Goal: Task Accomplishment & Management: Manage account settings

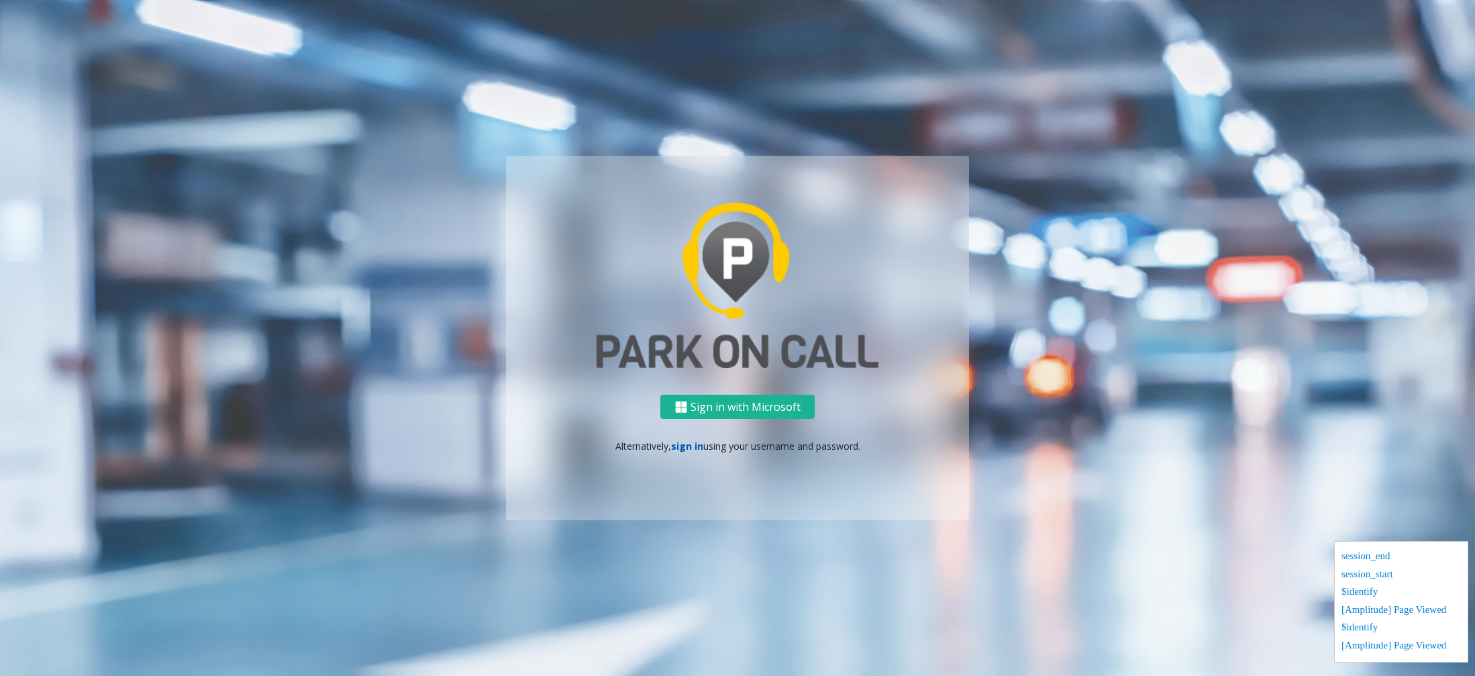
click at [699, 443] on link "sign in" at bounding box center [687, 446] width 32 height 13
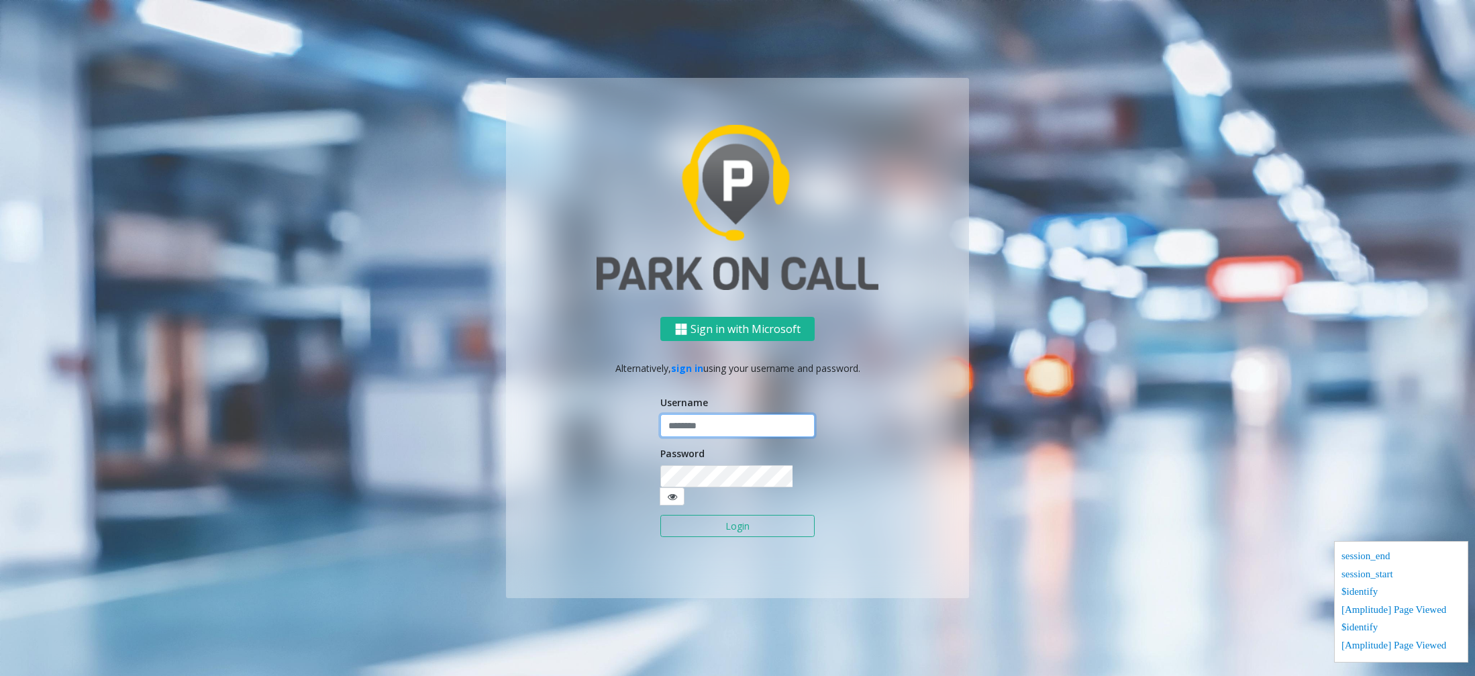
click at [716, 436] on input "text" at bounding box center [737, 425] width 154 height 23
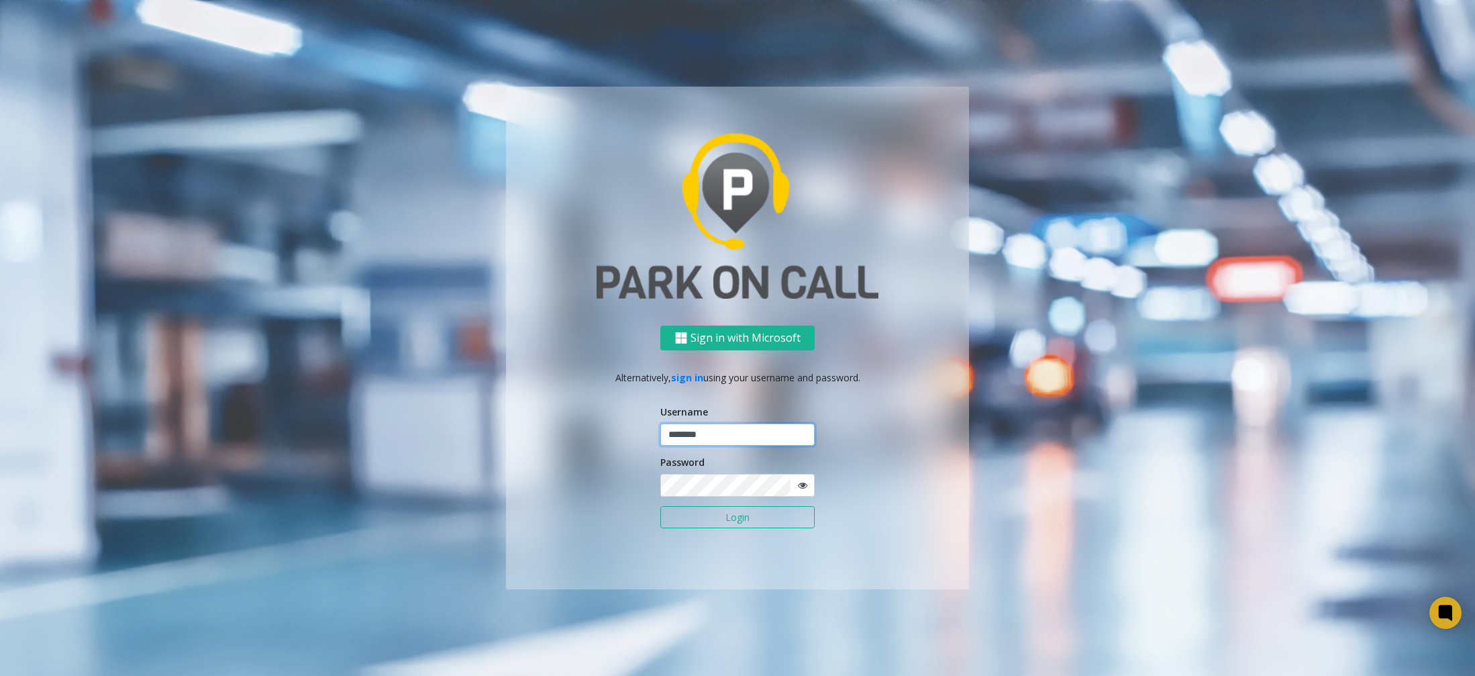
type input "********"
click at [851, 523] on div "Sign in with Microsoft Alternatively, sign in using your username and password.…" at bounding box center [737, 458] width 463 height 264
click at [722, 514] on button "Login" at bounding box center [737, 517] width 154 height 23
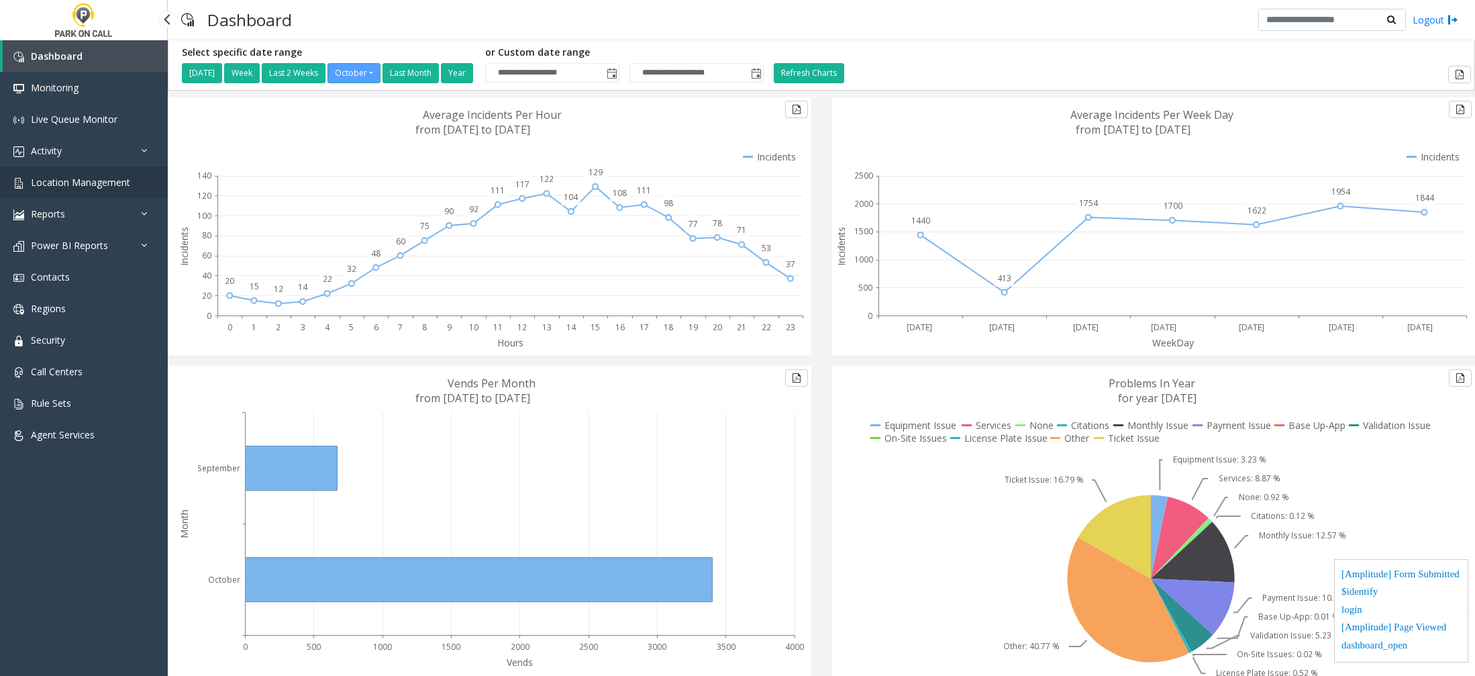
click at [107, 179] on span "Location Management" at bounding box center [80, 182] width 99 height 13
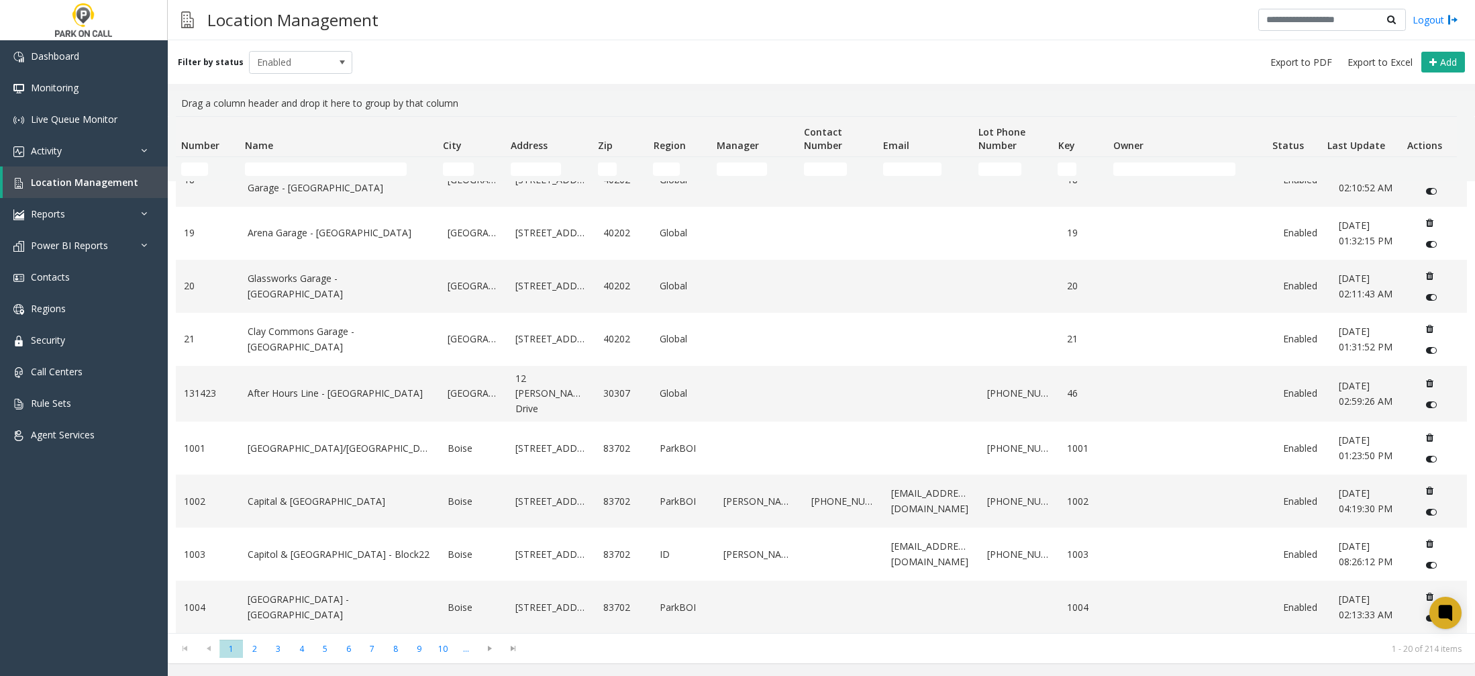
scroll to position [613, 0]
click at [440, 648] on span "10" at bounding box center [442, 649] width 23 height 18
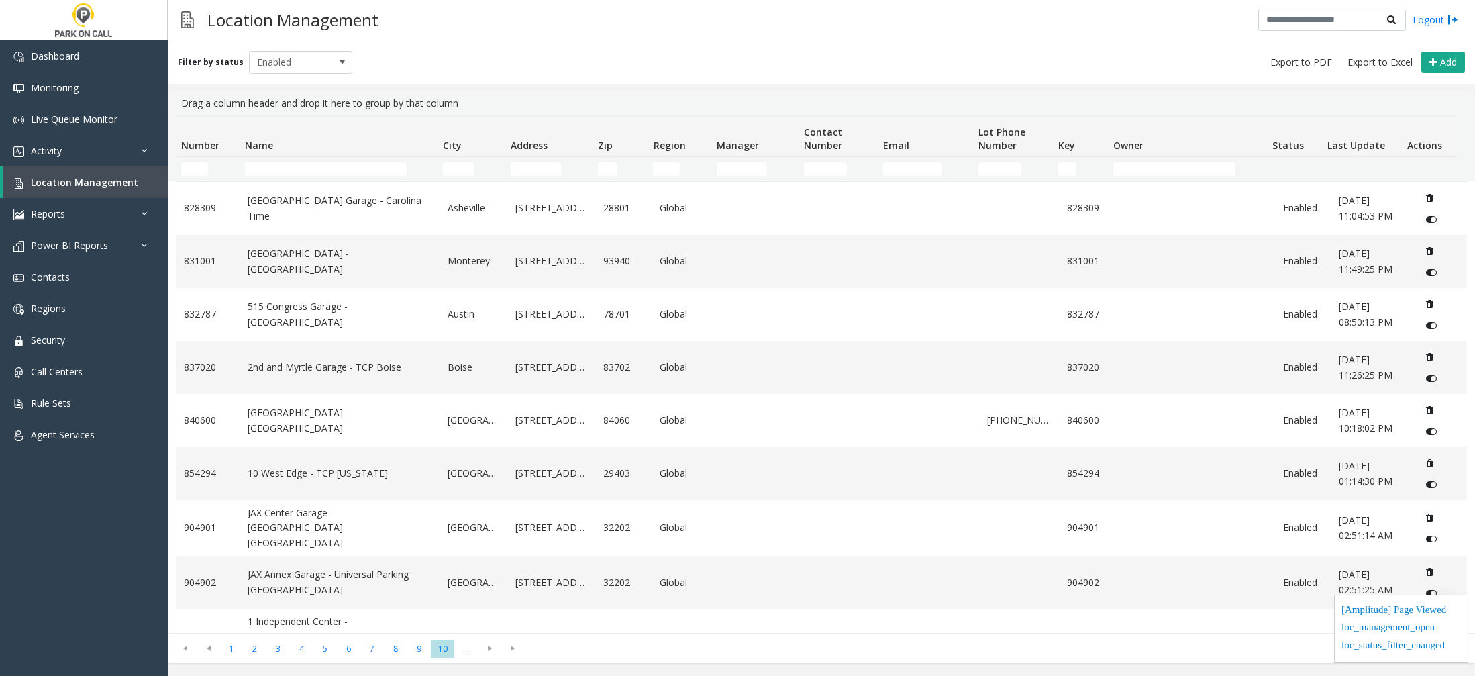
scroll to position [616, 0]
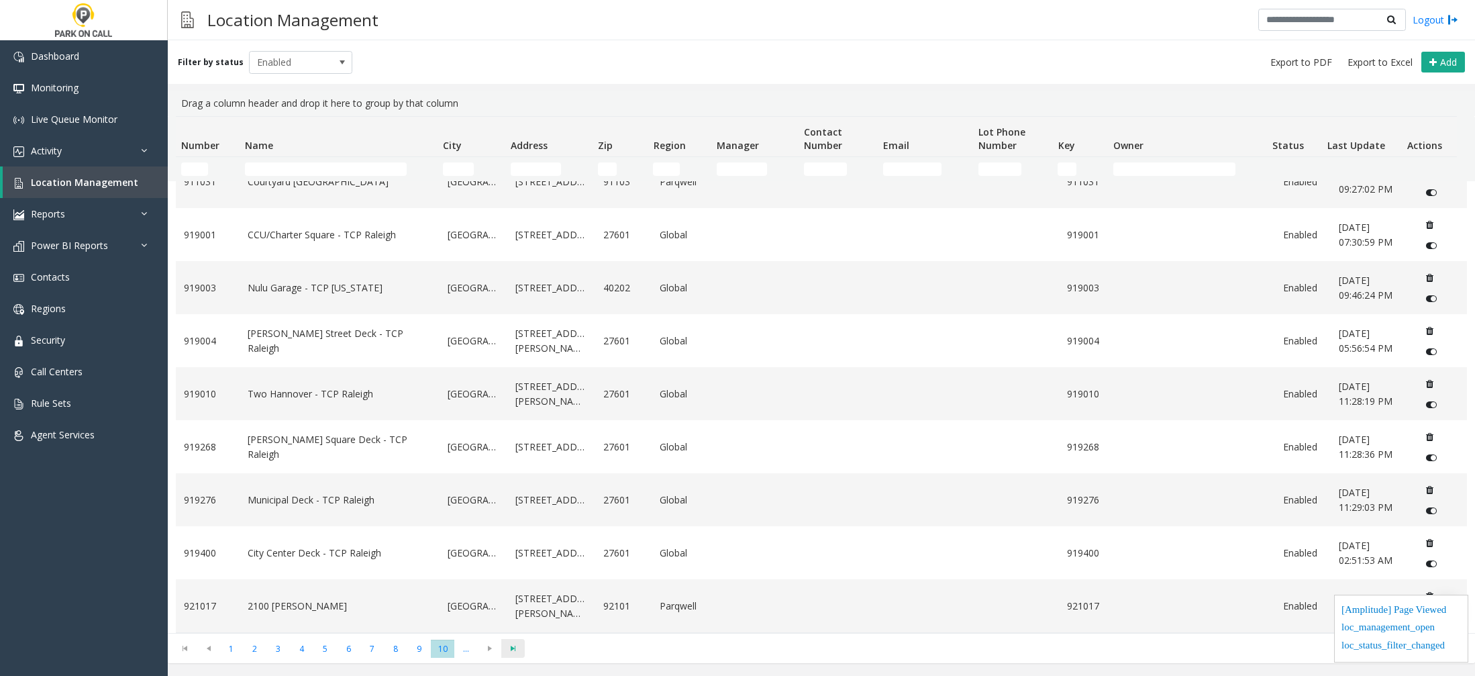
click at [507, 646] on span "Go to the last page" at bounding box center [513, 648] width 18 height 11
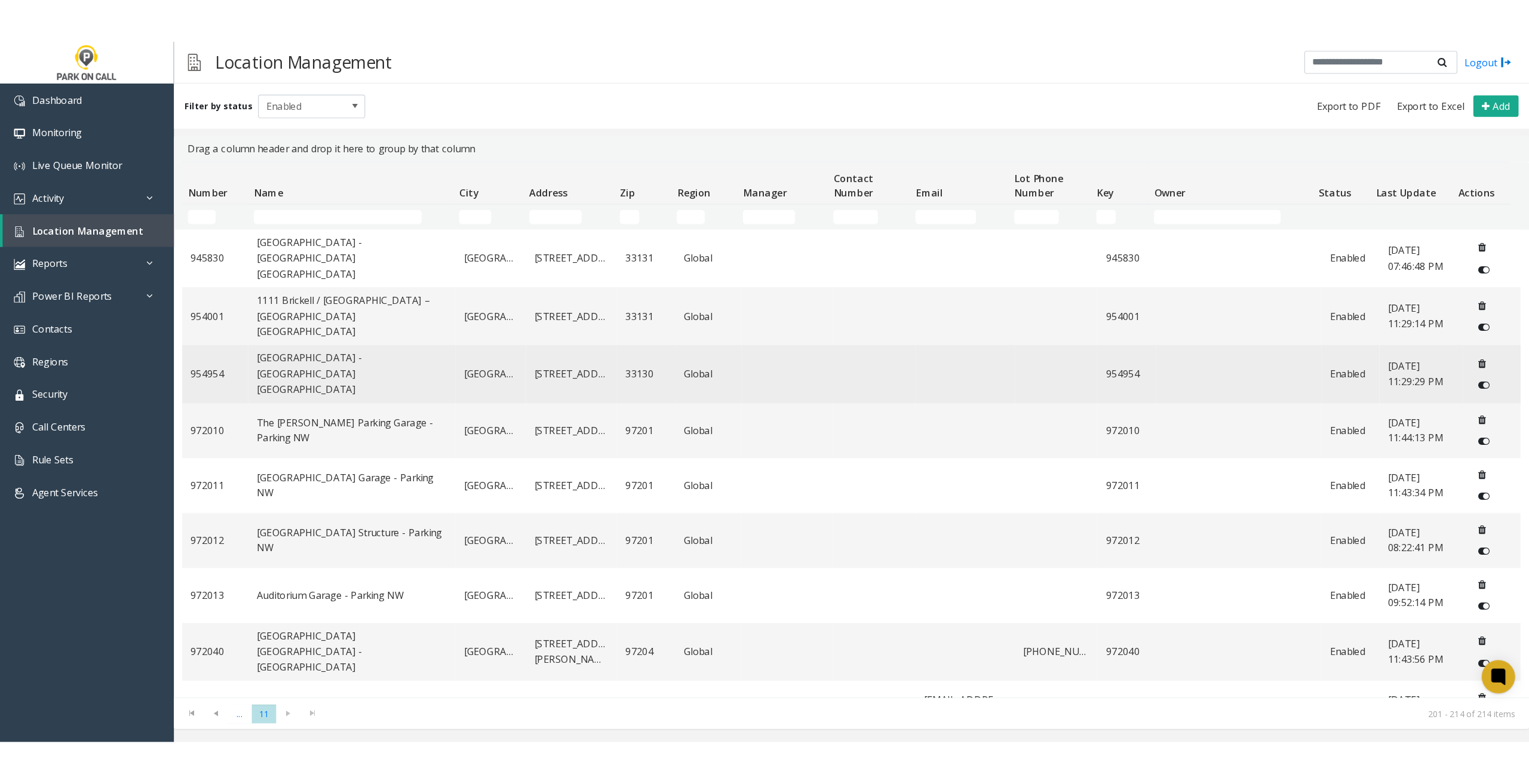
scroll to position [0, 0]
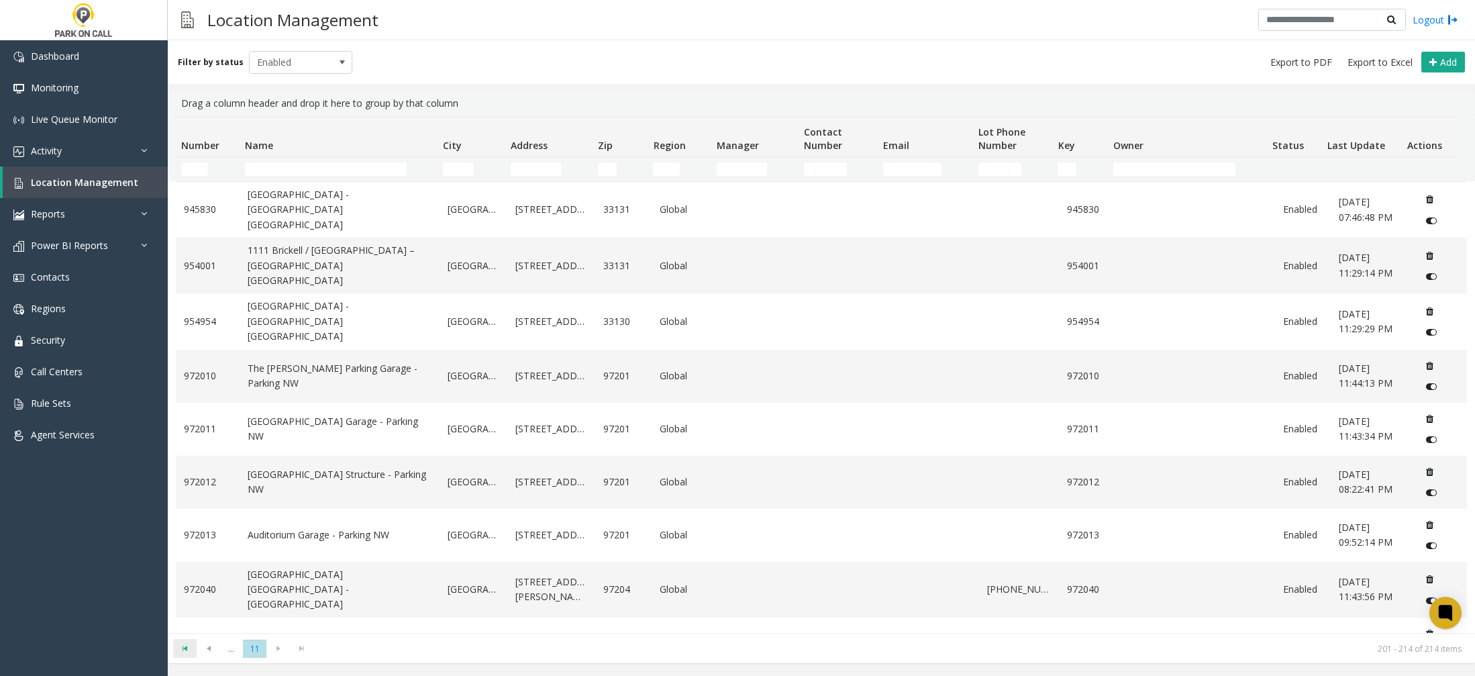
click at [184, 652] on span "Go to the first page" at bounding box center [185, 648] width 18 height 11
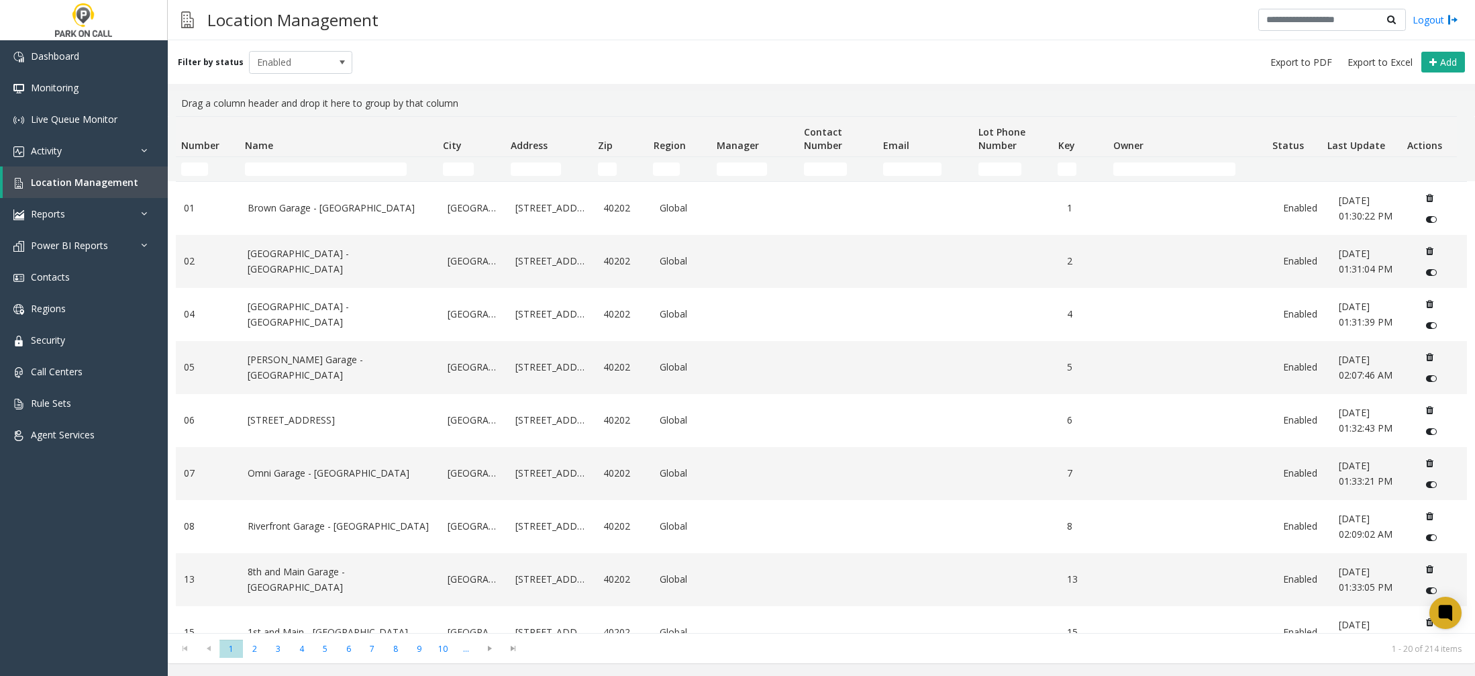
click at [330, 162] on td "Name Filter" at bounding box center [339, 169] width 199 height 24
click at [334, 171] on input "Name Filter" at bounding box center [326, 168] width 162 height 13
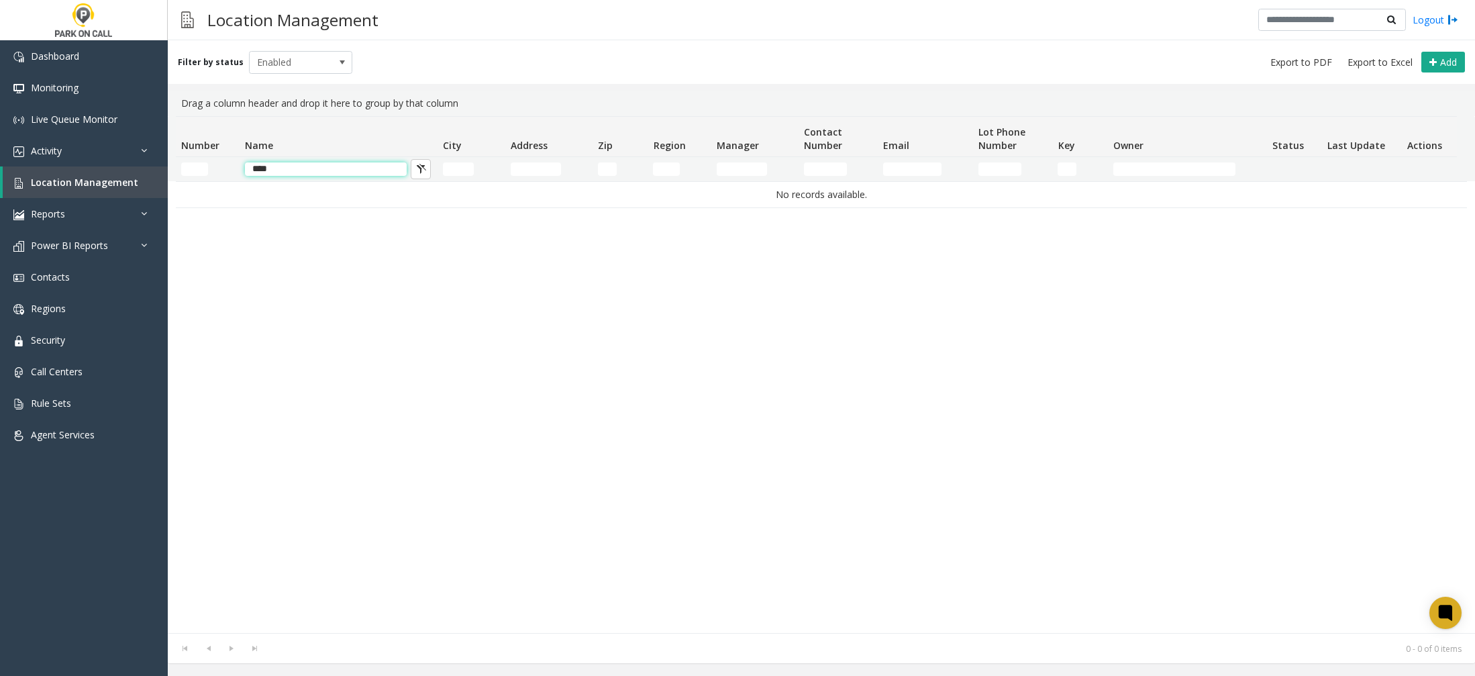
type input "*****"
drag, startPoint x: 334, startPoint y: 171, endPoint x: 83, endPoint y: 194, distance: 251.4
click at [83, 194] on app-root "Dashboard Monitoring Live Queue Monitor Activity Daily Activity Lane Activity A…" at bounding box center [737, 338] width 1475 height 676
click at [646, 36] on app-root "Dashboard Monitoring Live Queue Monitor Activity Daily Activity Lane Activity A…" at bounding box center [737, 338] width 1475 height 676
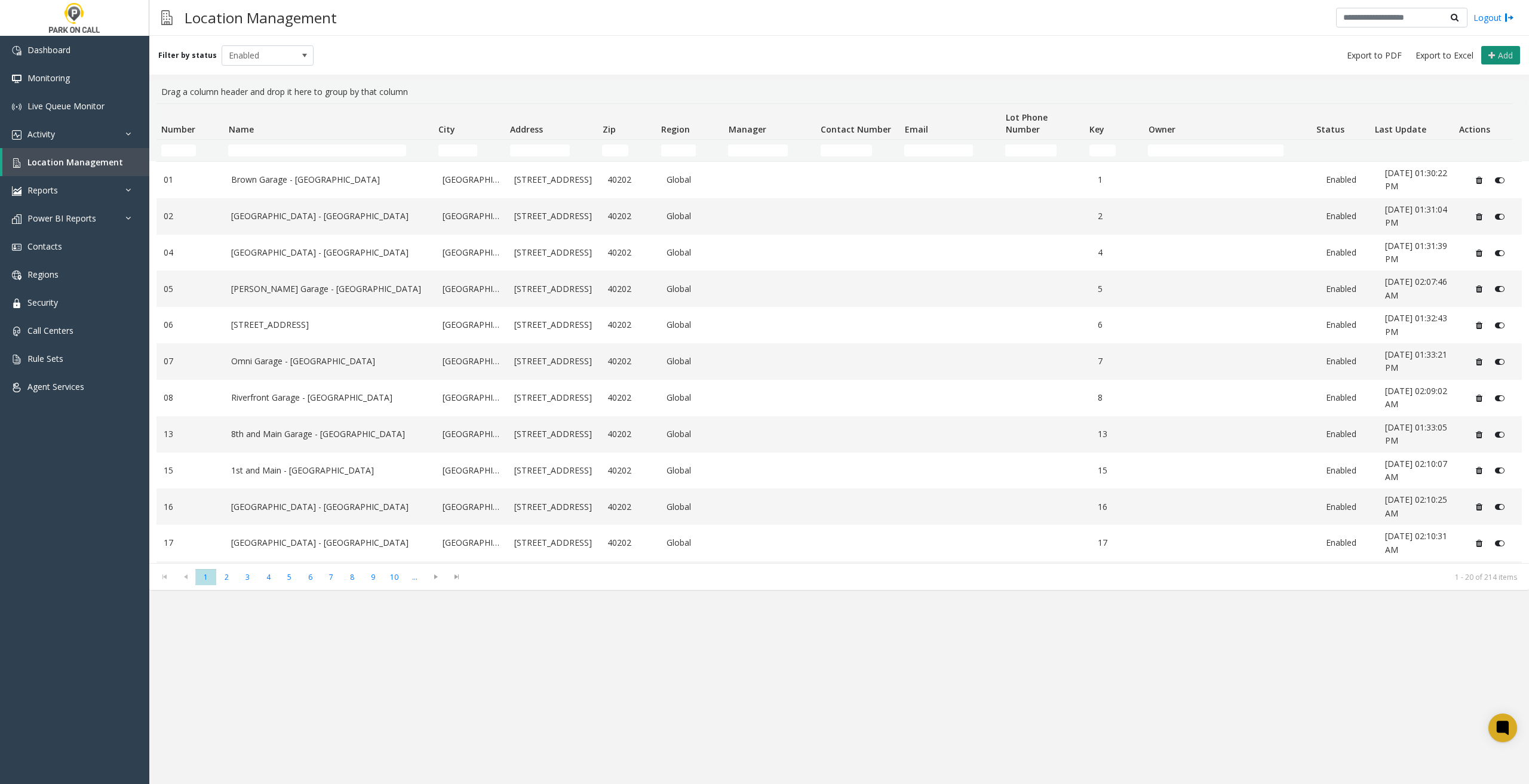
click at [1313, 57] on span "Add" at bounding box center [1505, 55] width 15 height 12
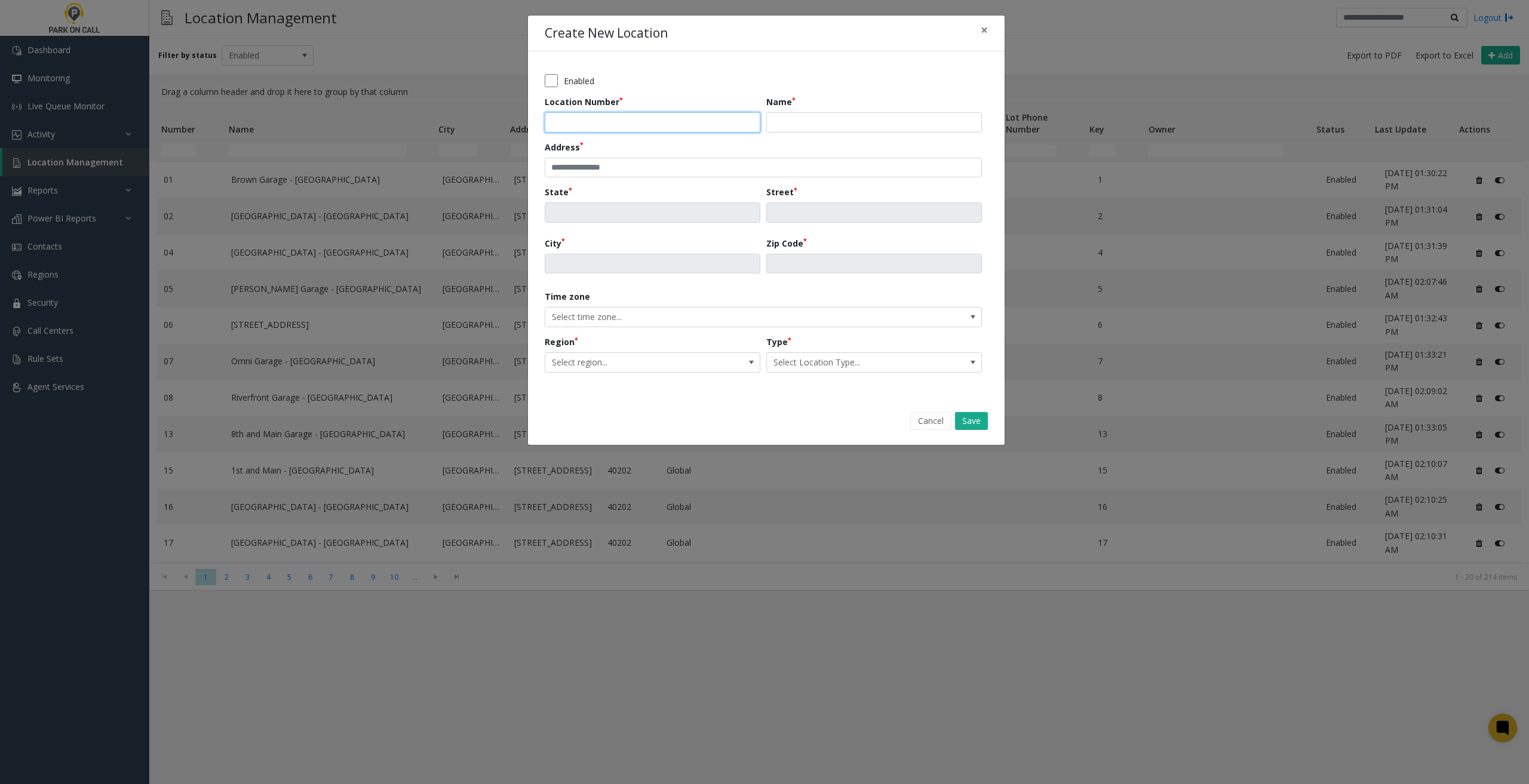
click at [606, 121] on input "Location Number" at bounding box center [652, 122] width 215 height 20
click at [611, 122] on input "Location Number" at bounding box center [652, 122] width 215 height 20
type input "*"
click at [920, 417] on button "Cancel" at bounding box center [931, 421] width 41 height 18
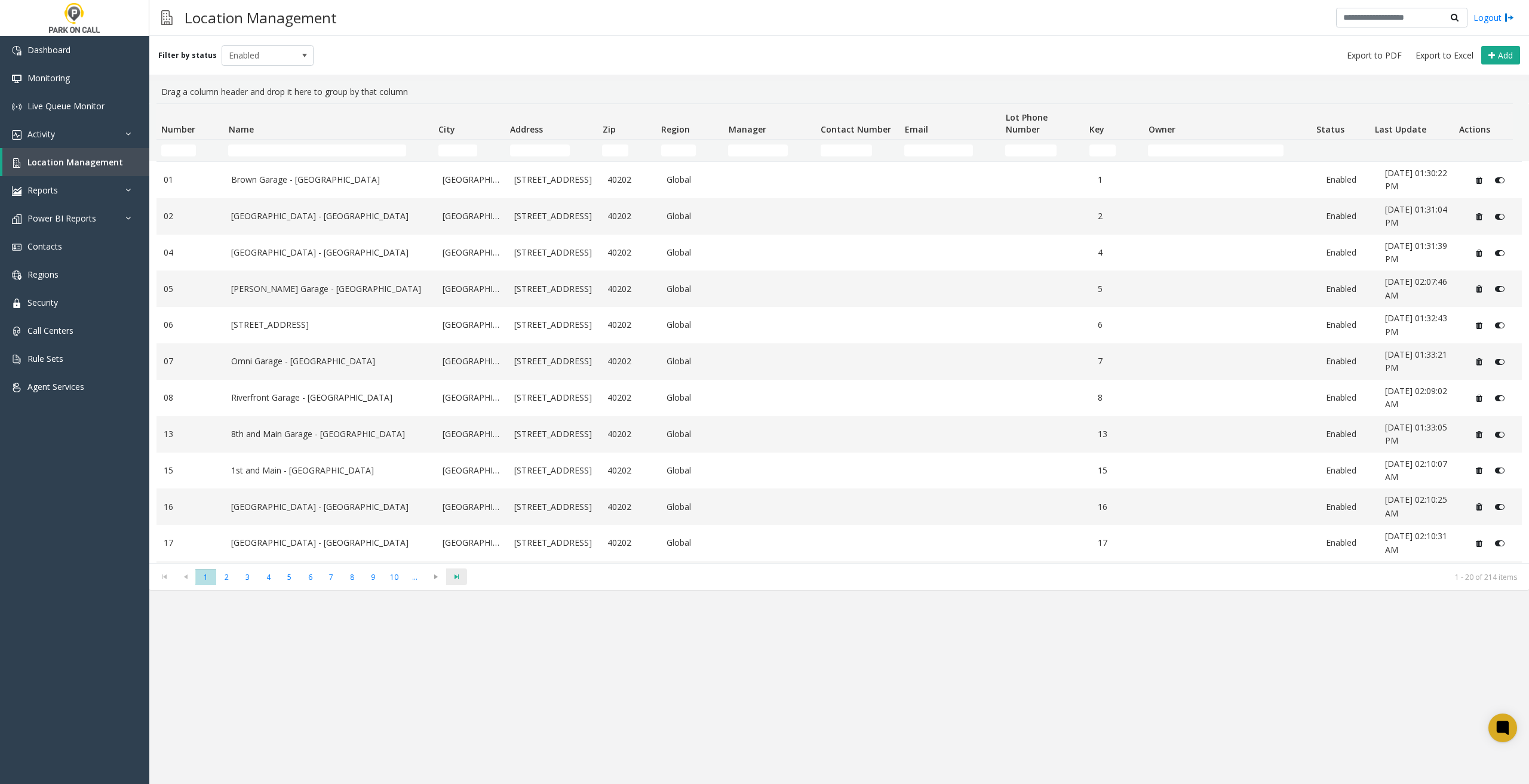
click at [458, 577] on span "Go to the last page" at bounding box center [457, 577] width 16 height 10
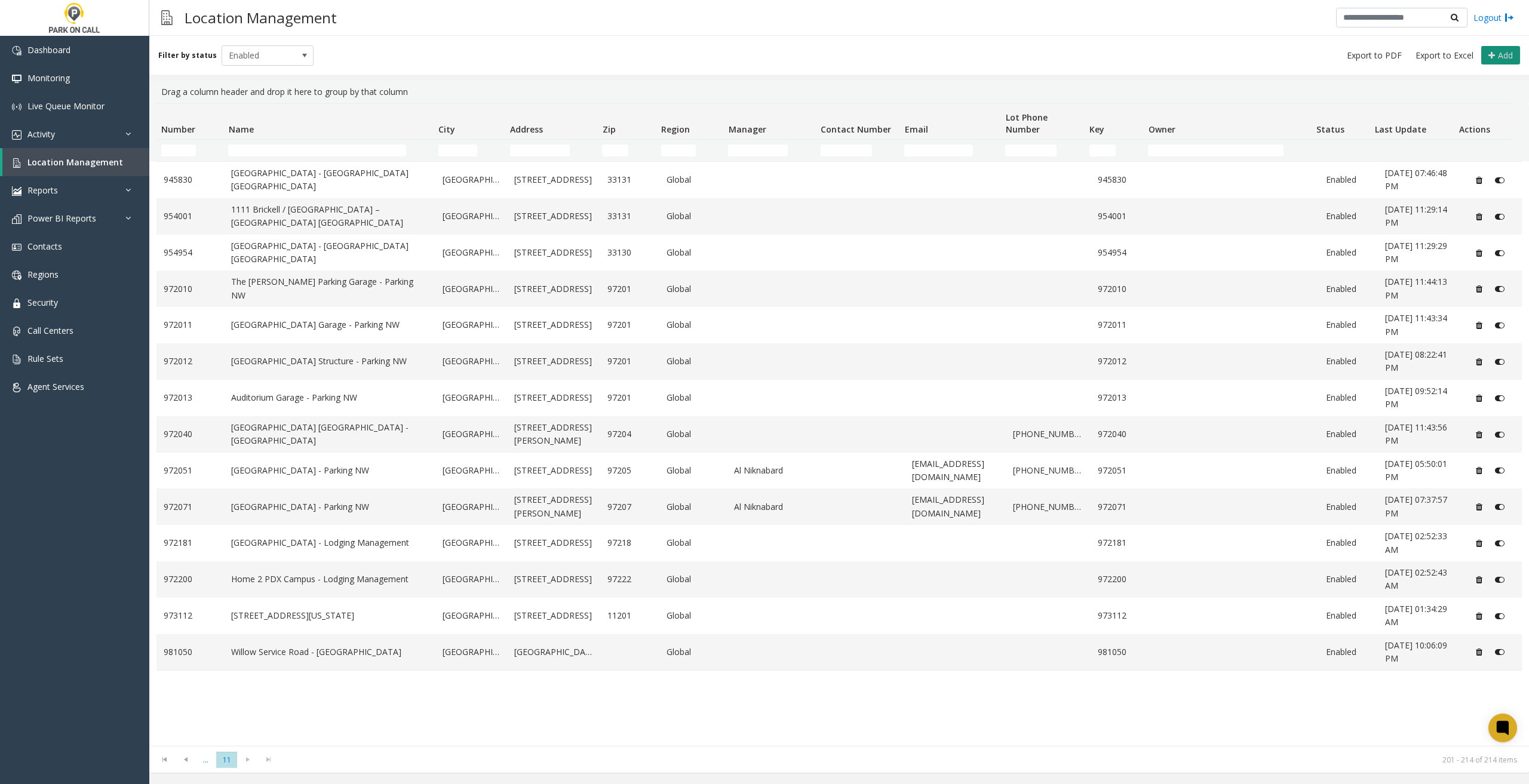
click at [1313, 51] on button "Add" at bounding box center [1501, 55] width 39 height 19
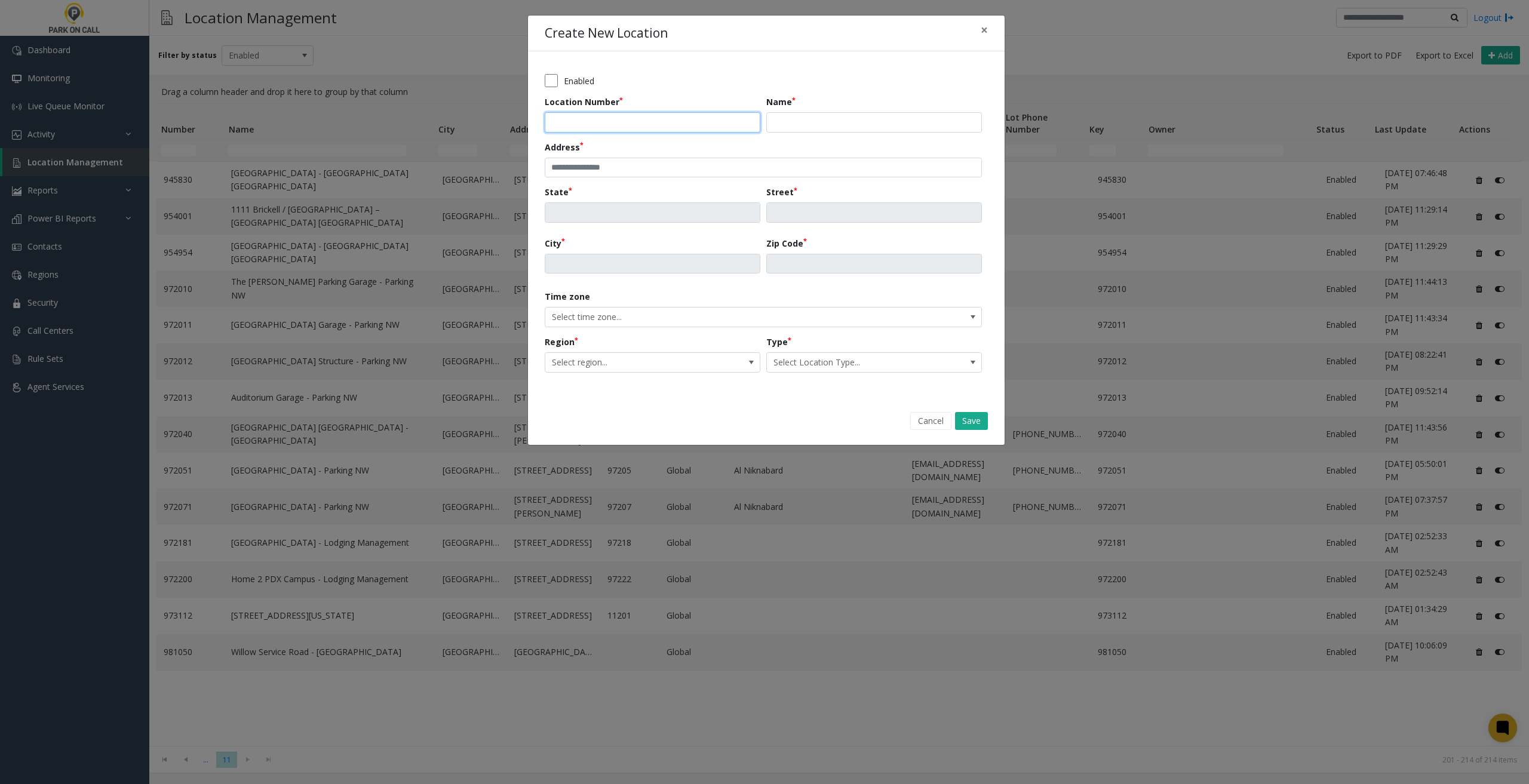
click at [650, 125] on input "Location Number" at bounding box center [652, 122] width 215 height 20
type input "*****"
click at [813, 126] on input "Name" at bounding box center [874, 122] width 215 height 20
click at [803, 117] on input "Name" at bounding box center [874, 122] width 215 height 20
type input "**********"
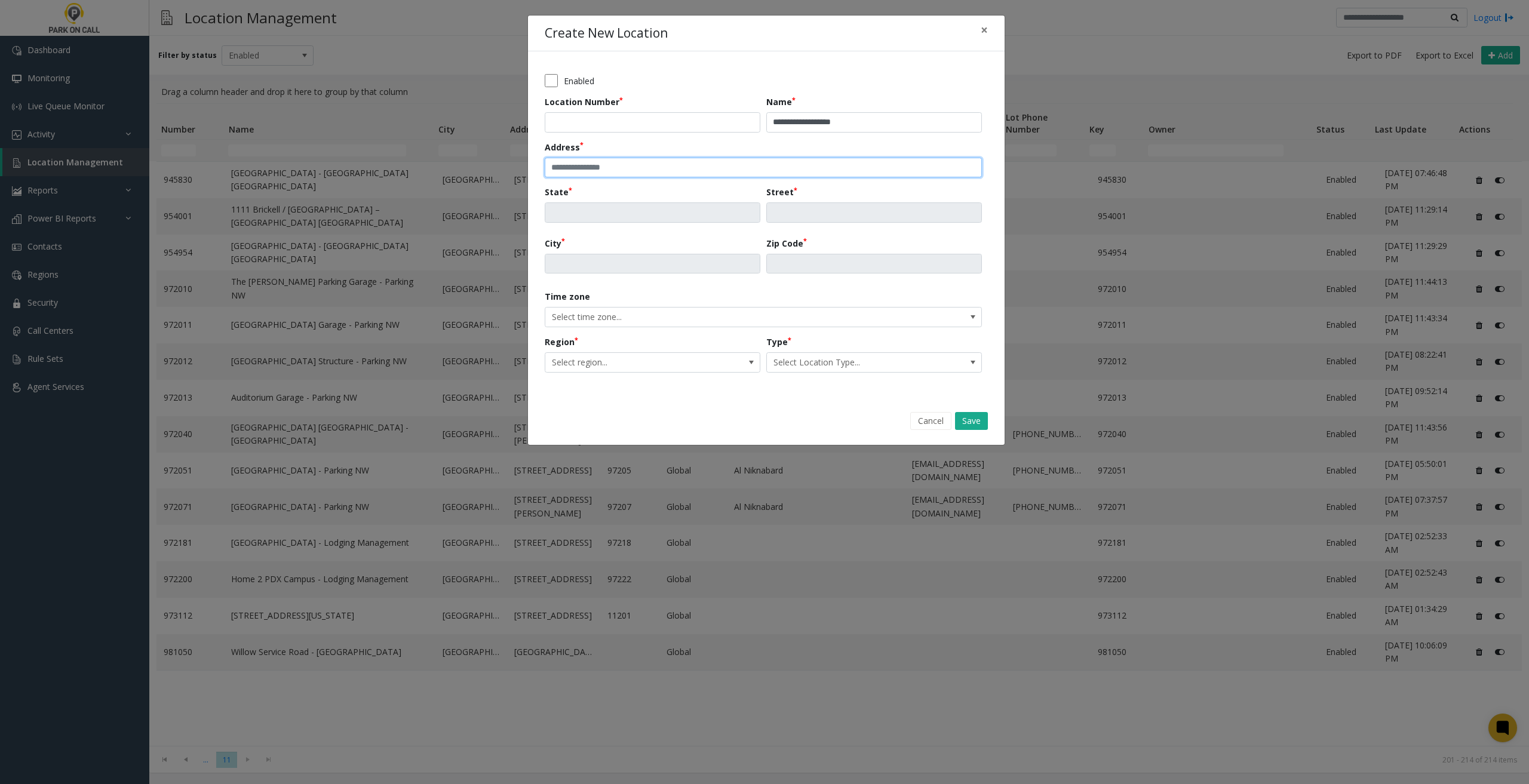
click at [808, 165] on input "text" at bounding box center [763, 167] width 437 height 20
click at [684, 170] on input "text" at bounding box center [763, 167] width 437 height 20
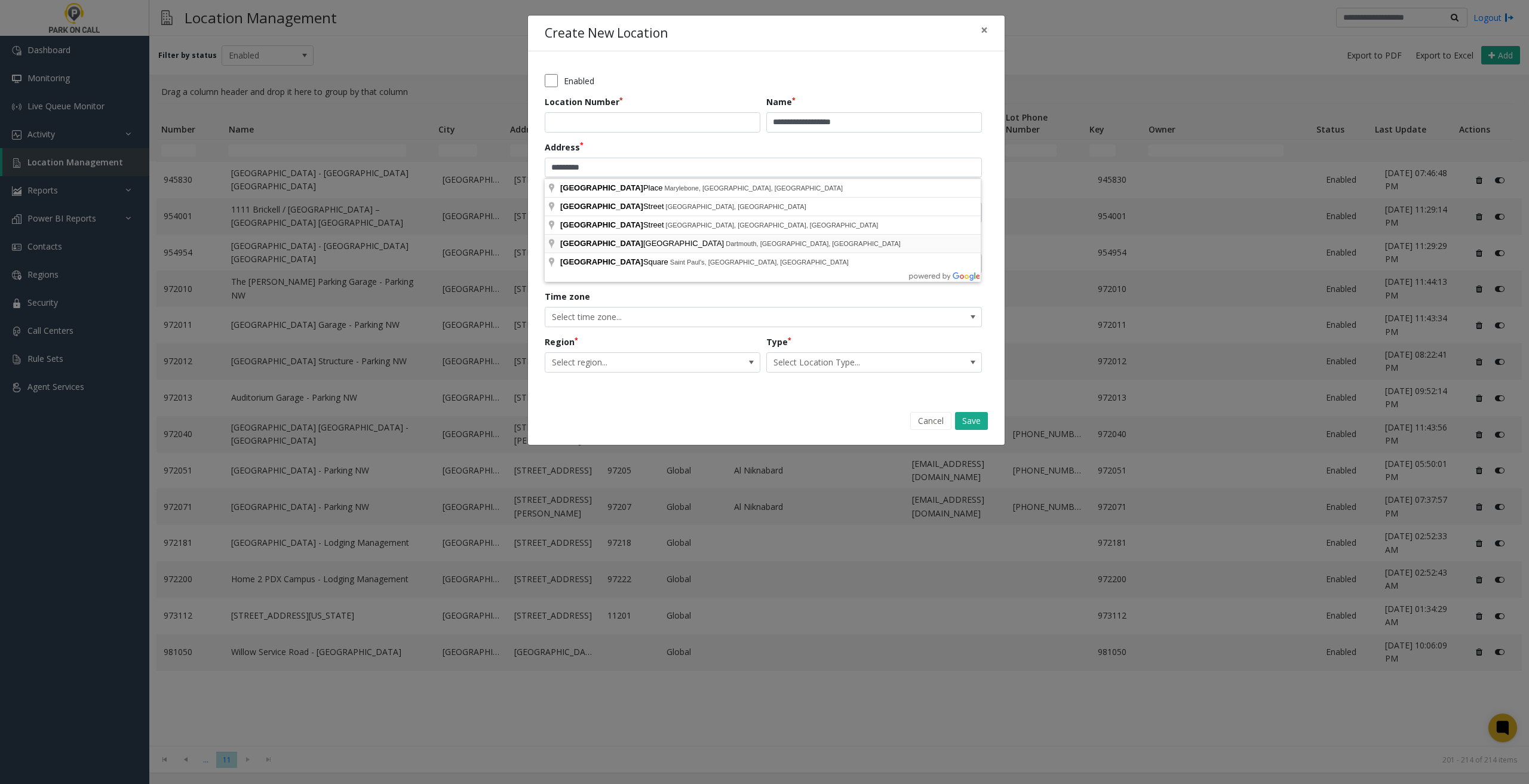
type input "**********"
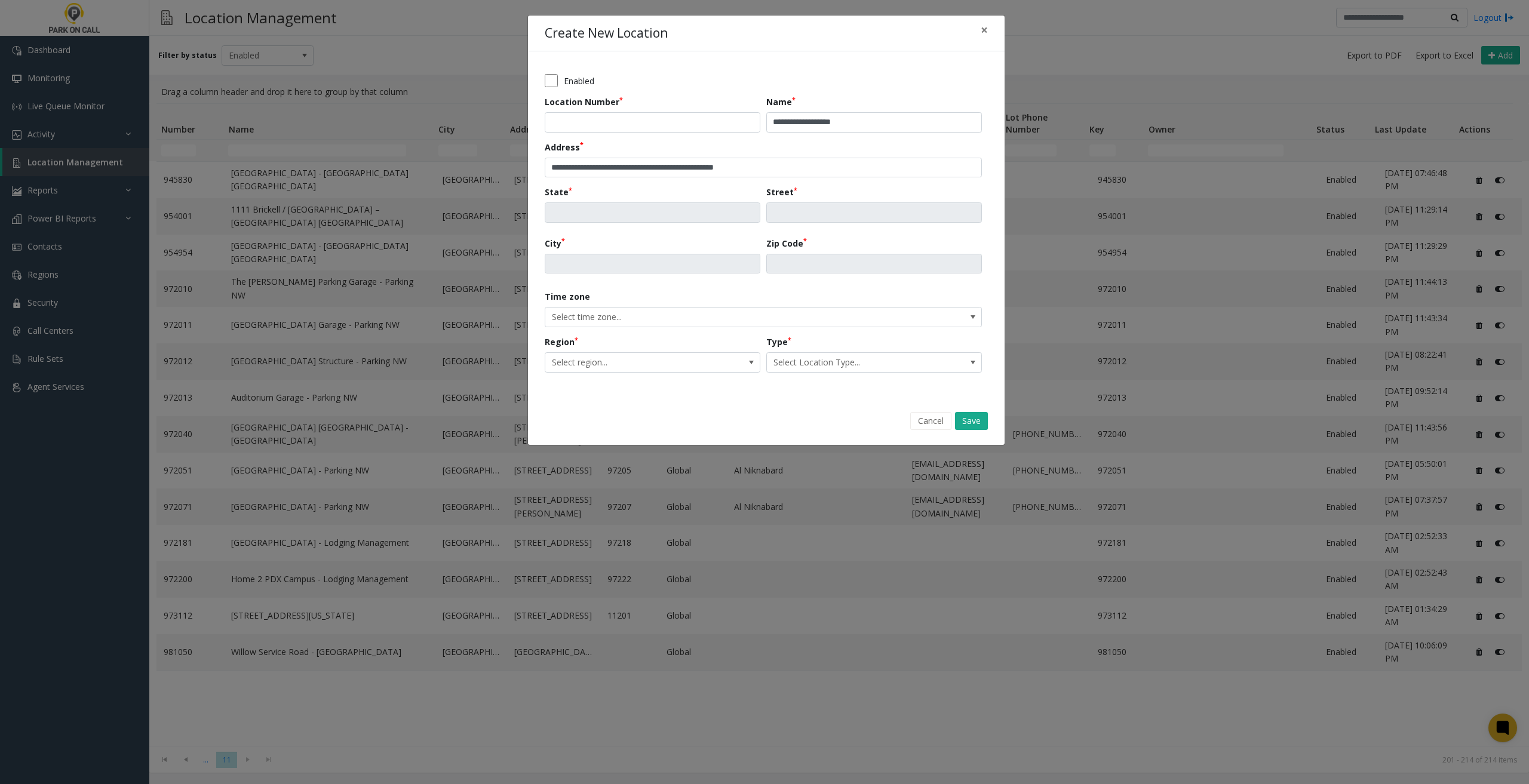
type input "**"
type input "**********"
type input "*********"
type input "*******"
click at [720, 363] on span "Select region..." at bounding box center [652, 362] width 215 height 20
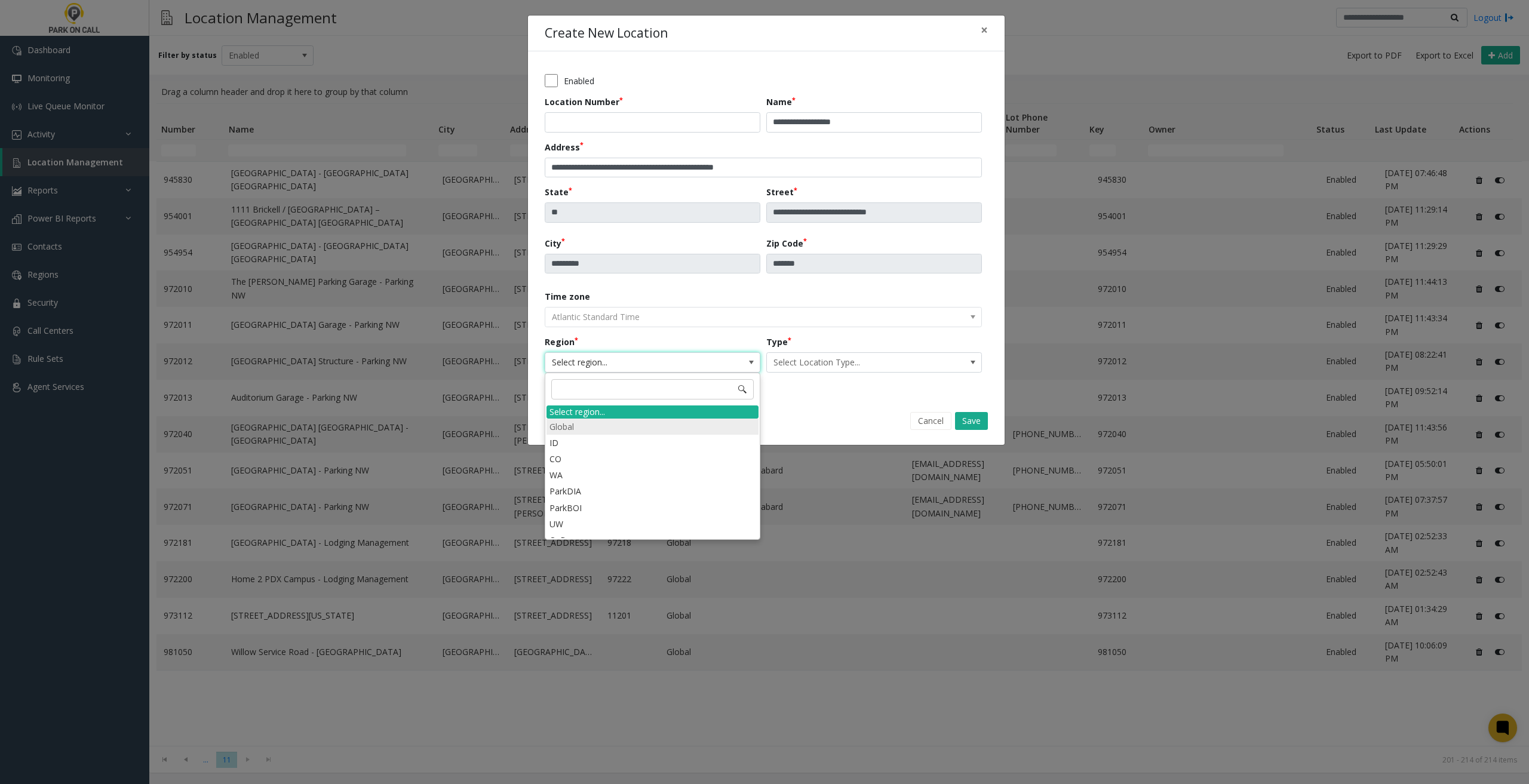
click at [639, 428] on li "Global" at bounding box center [652, 427] width 212 height 16
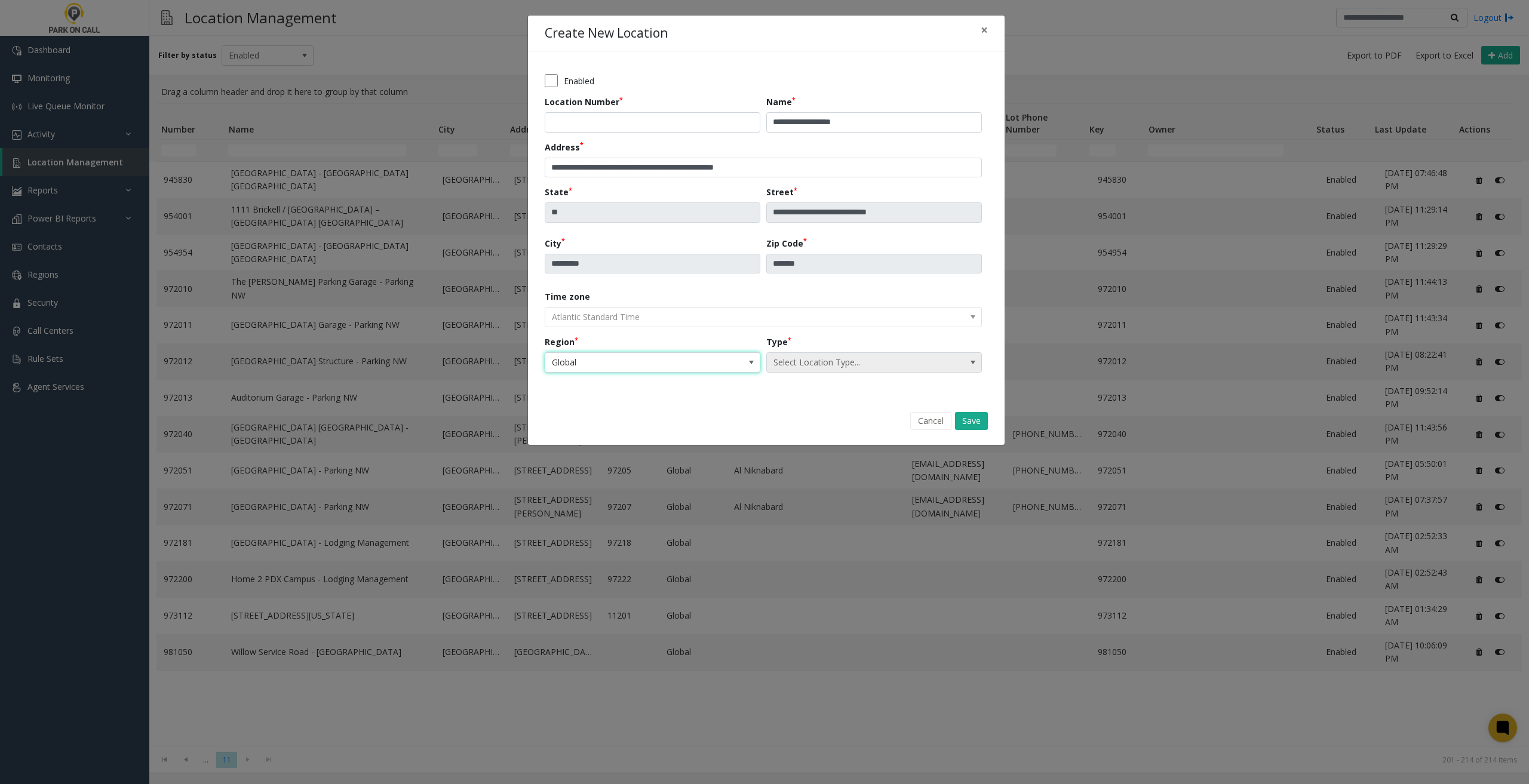
click at [905, 366] on span "Select Location Type..." at bounding box center [853, 362] width 172 height 19
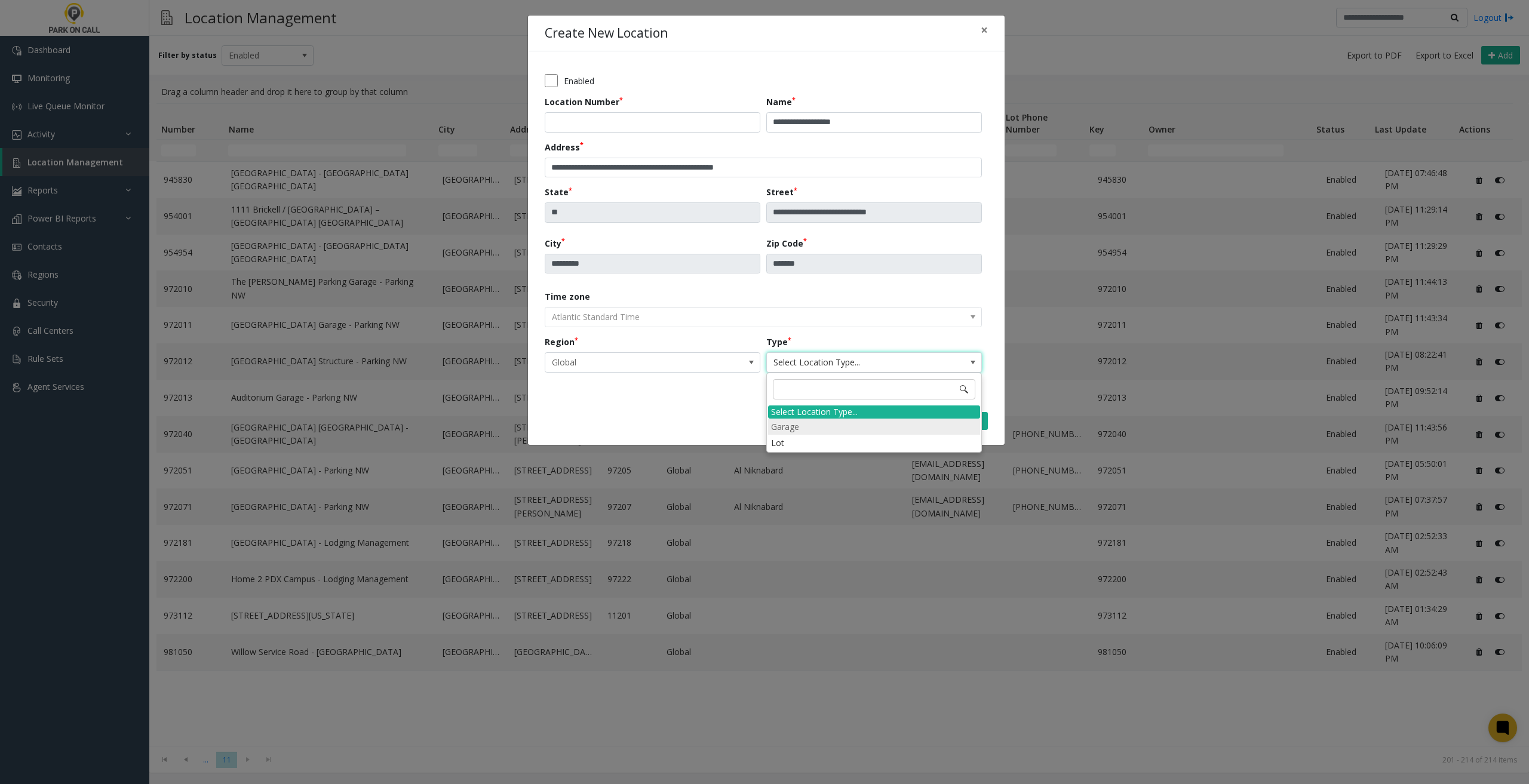
click at [819, 424] on li "Garage" at bounding box center [874, 427] width 212 height 16
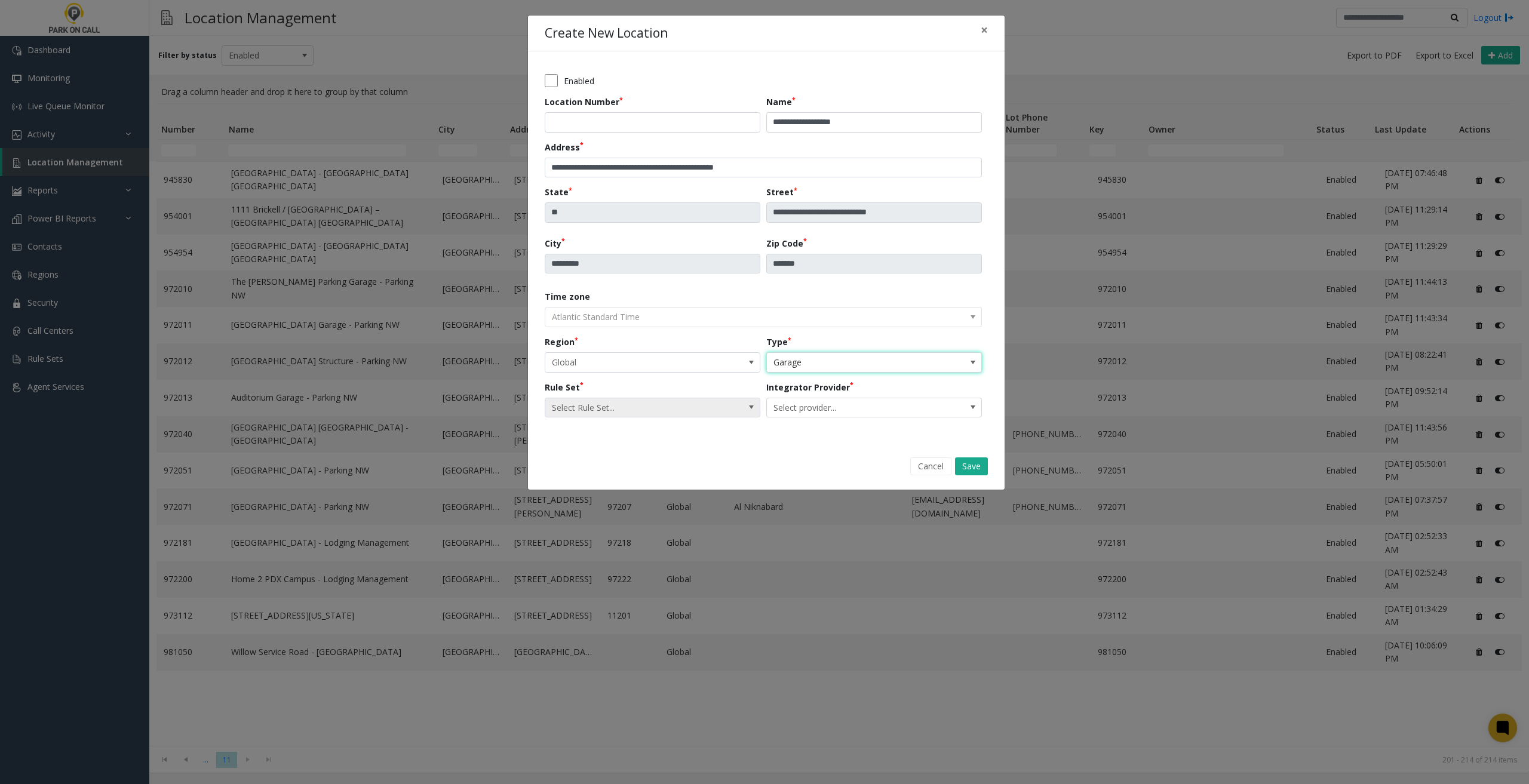
click at [679, 403] on span "Select Rule Set..." at bounding box center [631, 408] width 172 height 19
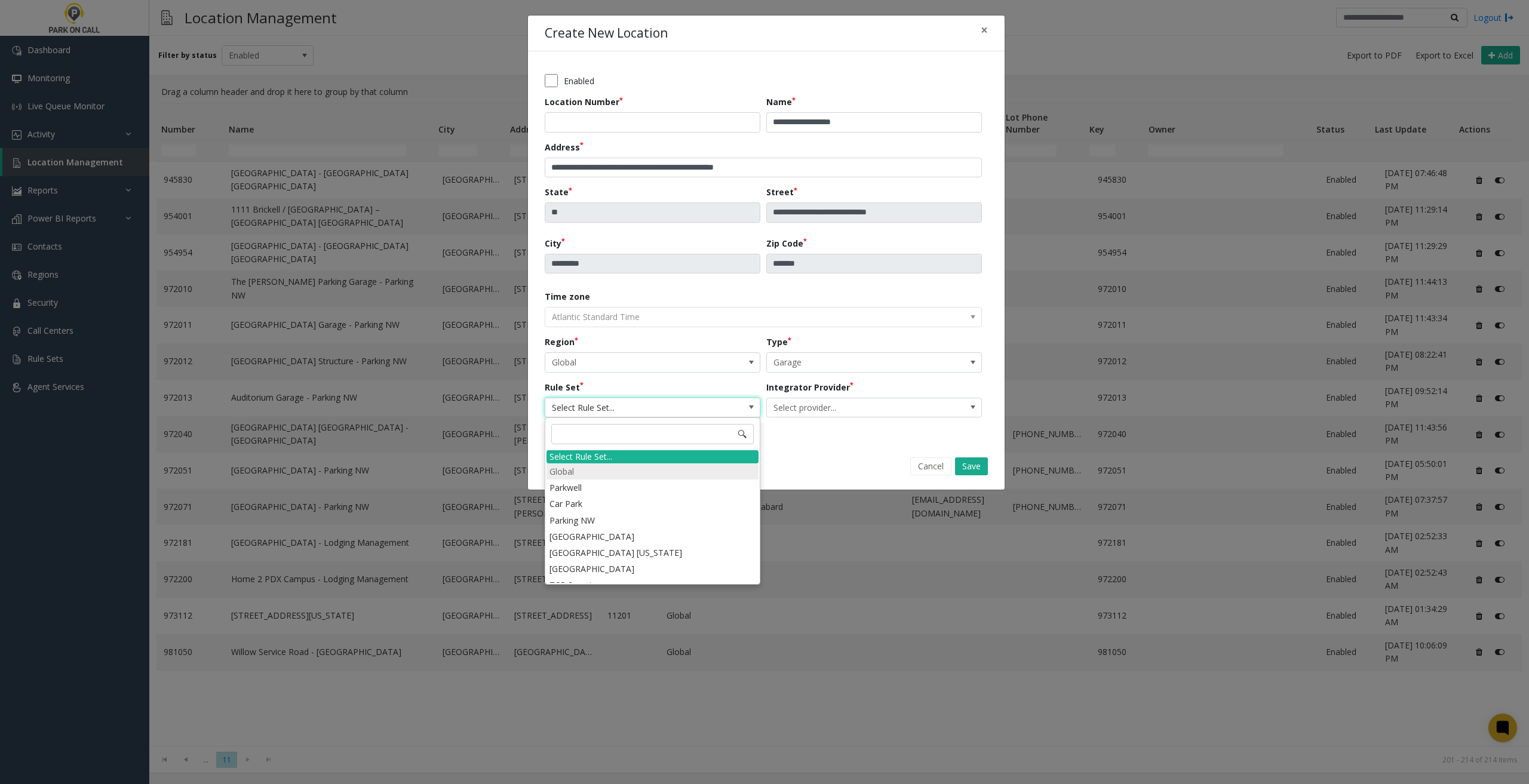
click at [644, 477] on li "Global" at bounding box center [652, 472] width 212 height 16
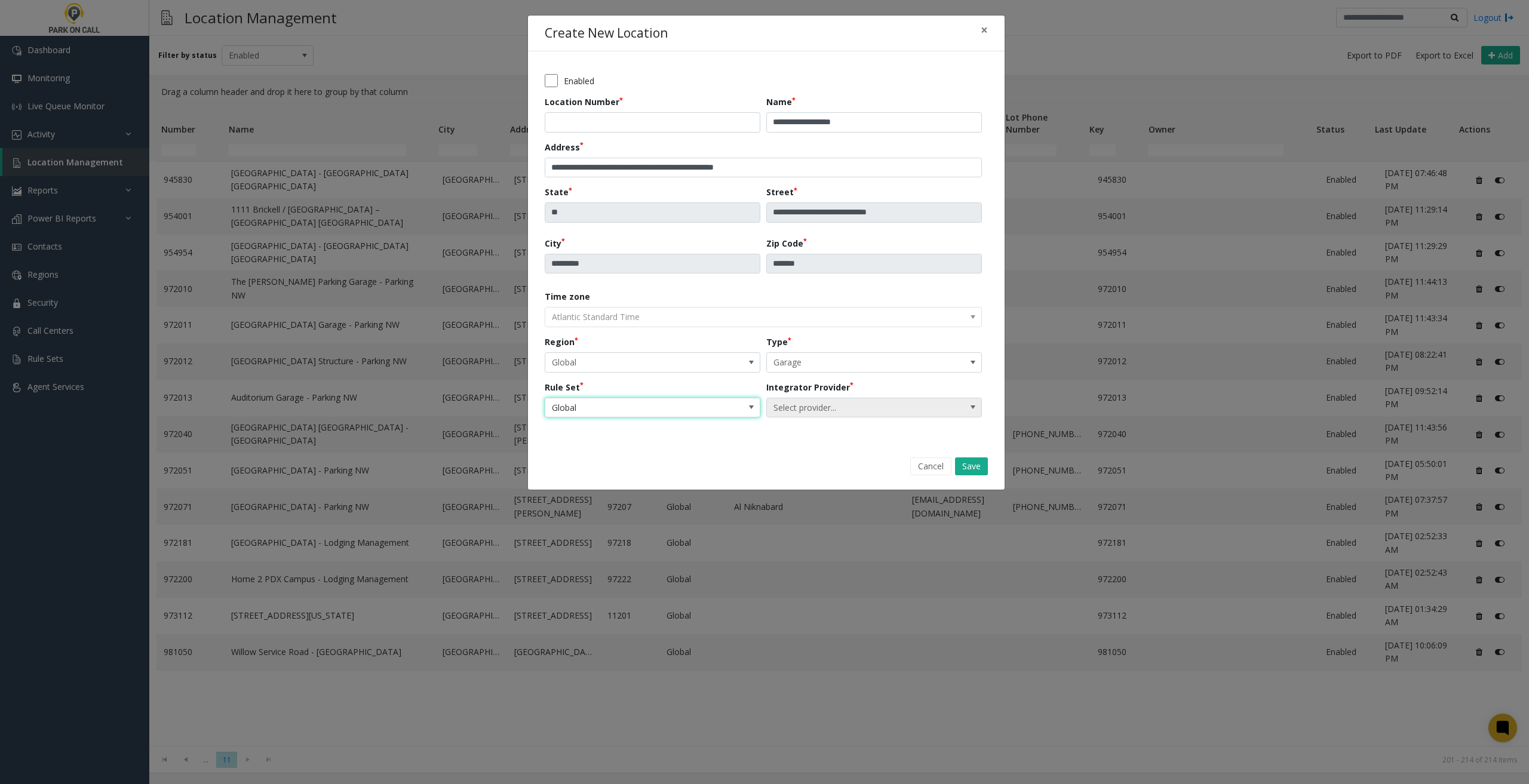
click at [835, 409] on span "Select provider..." at bounding box center [853, 408] width 172 height 19
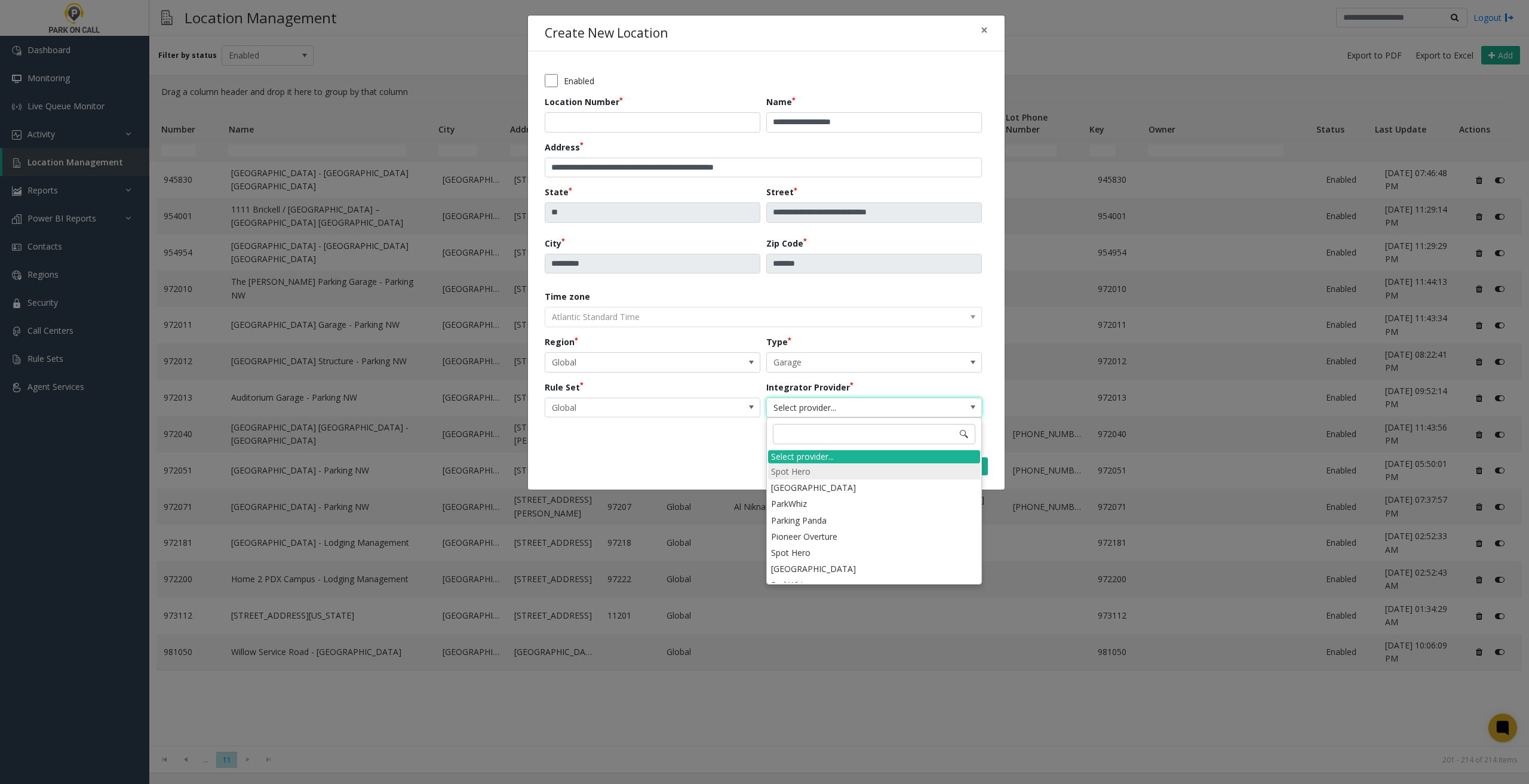
click at [819, 467] on li "Spot Hero" at bounding box center [874, 472] width 212 height 16
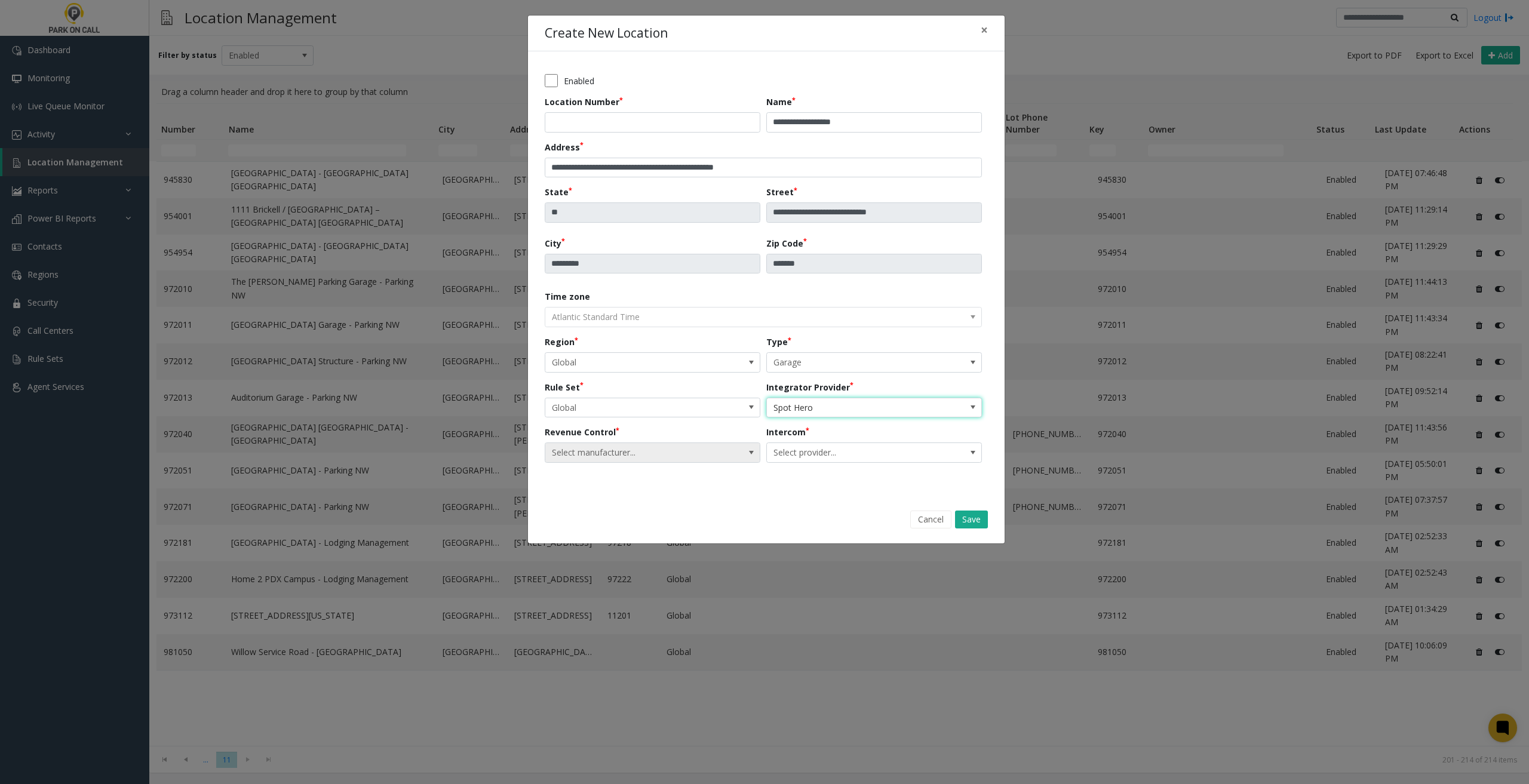
click at [710, 448] on span "Select manufacturer..." at bounding box center [631, 452] width 172 height 19
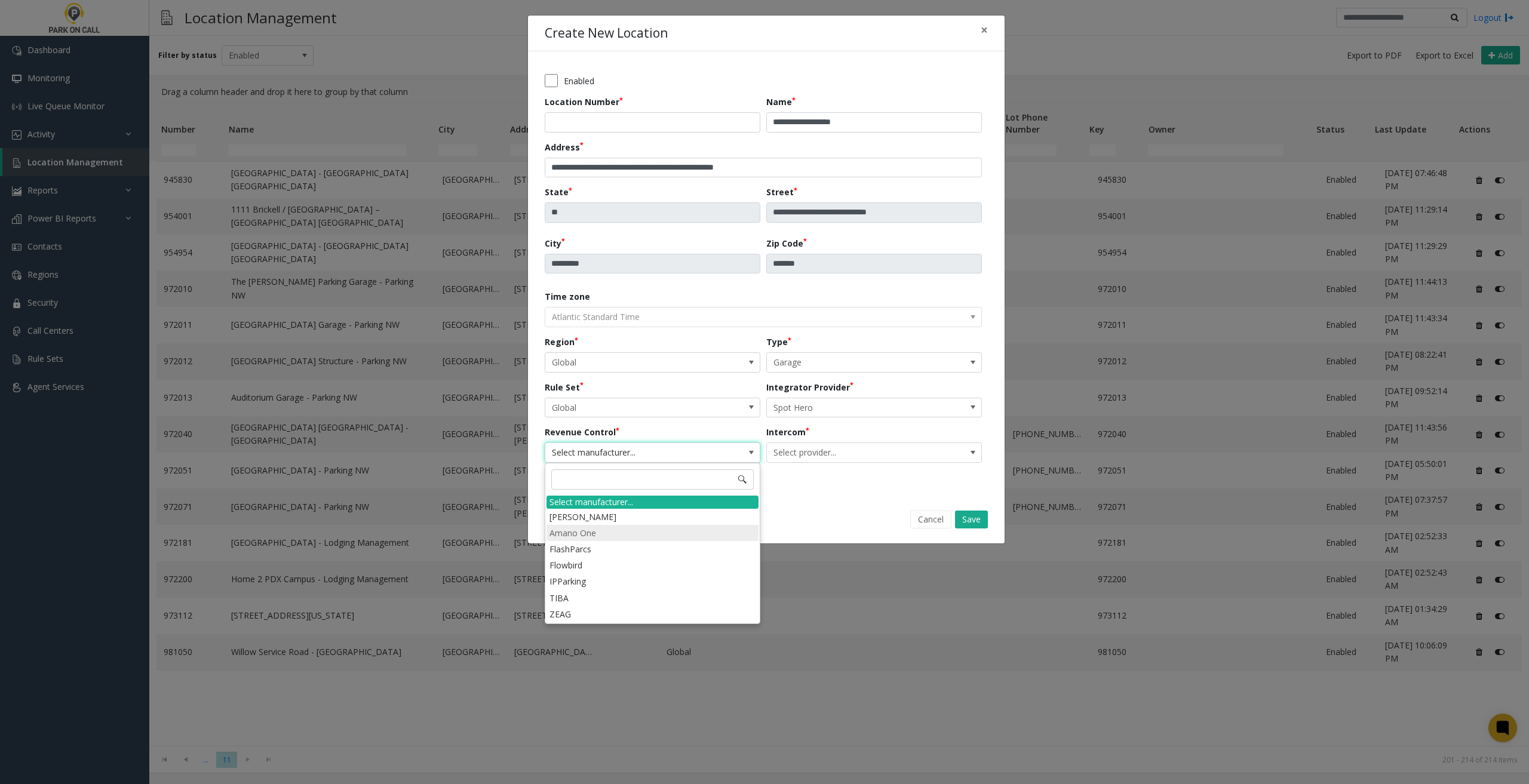
click at [614, 529] on li "Amano One" at bounding box center [652, 533] width 212 height 16
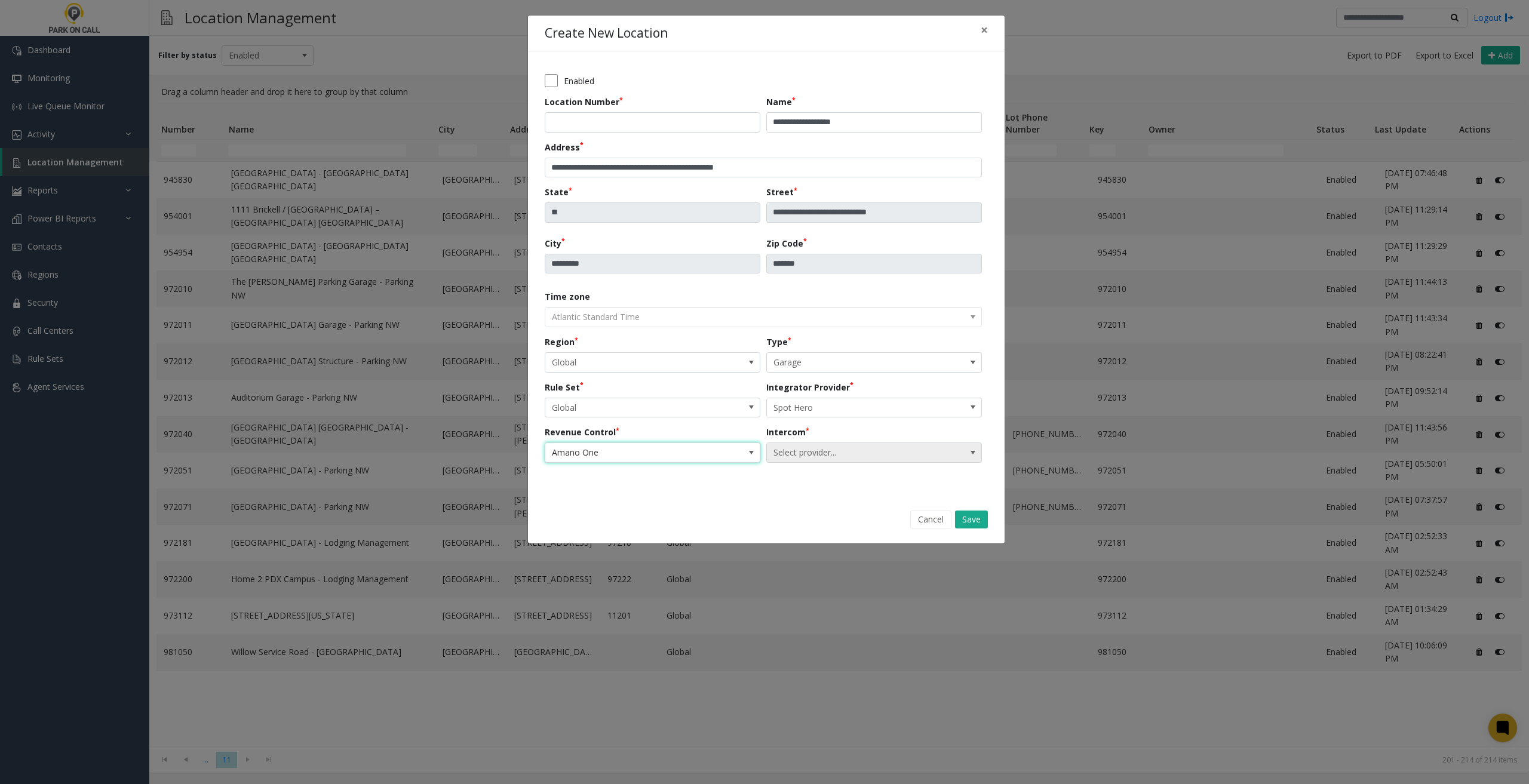
click at [828, 455] on span "Select provider..." at bounding box center [853, 452] width 172 height 19
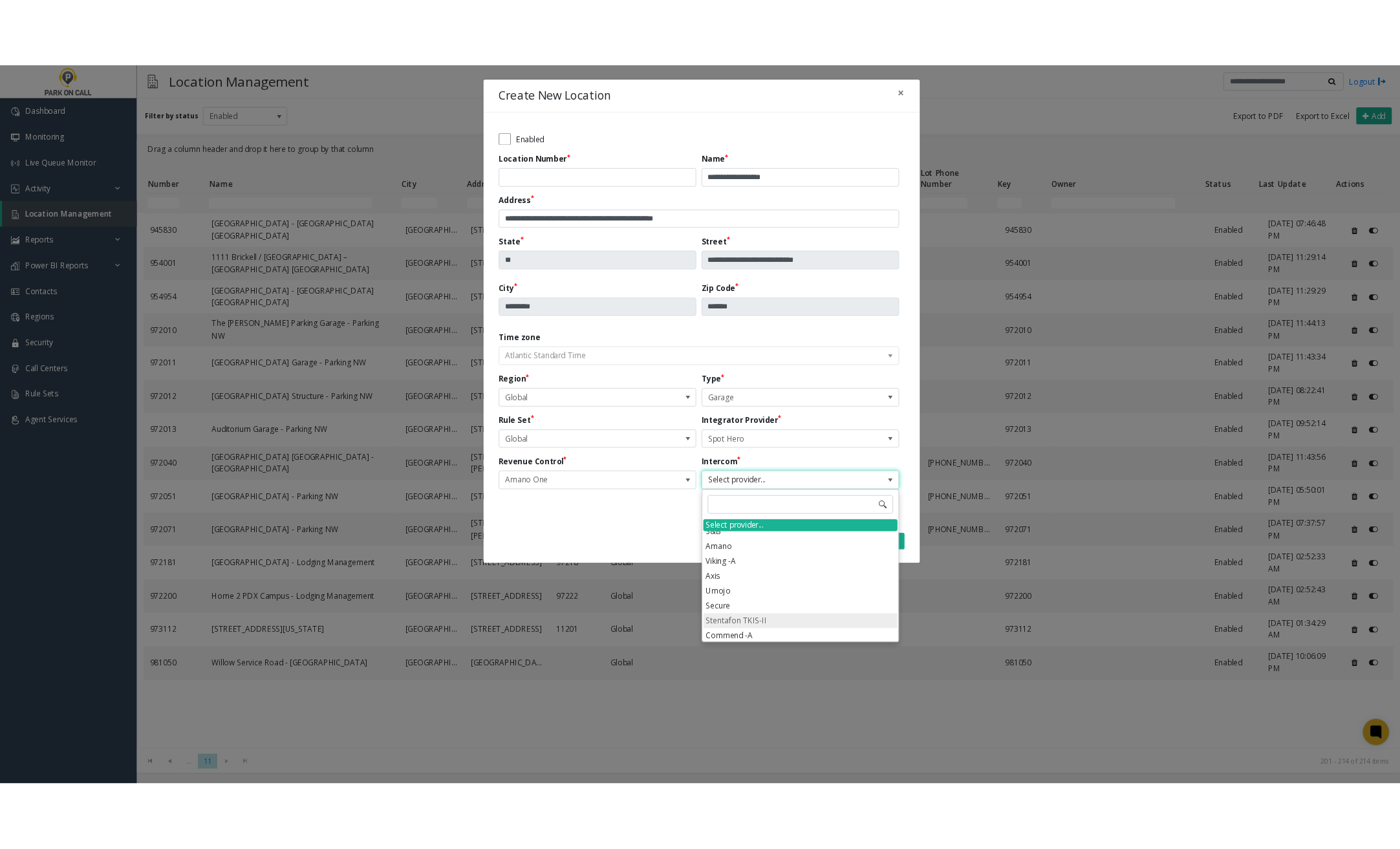
scroll to position [517, 0]
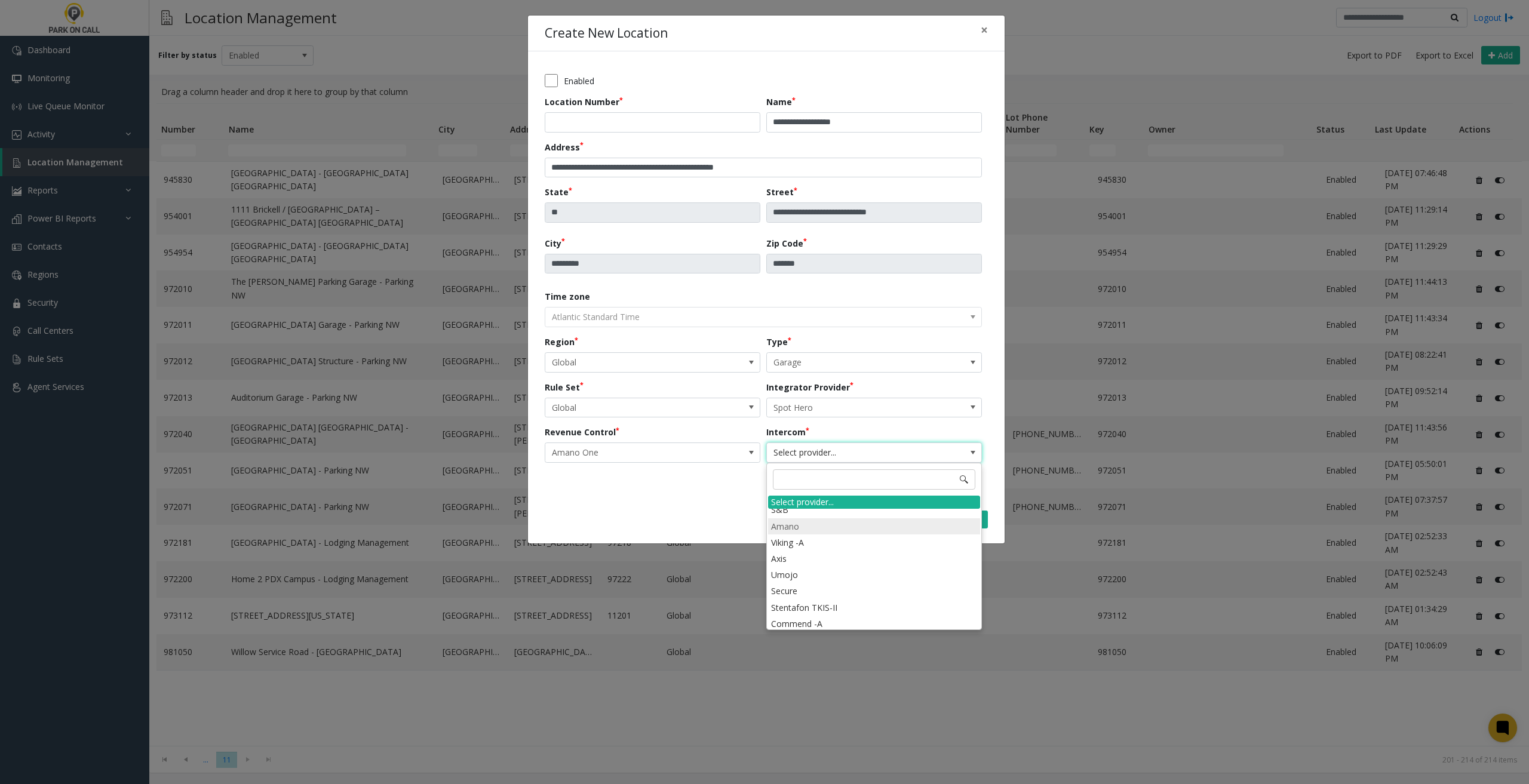
click at [800, 528] on li "Amano" at bounding box center [874, 527] width 212 height 16
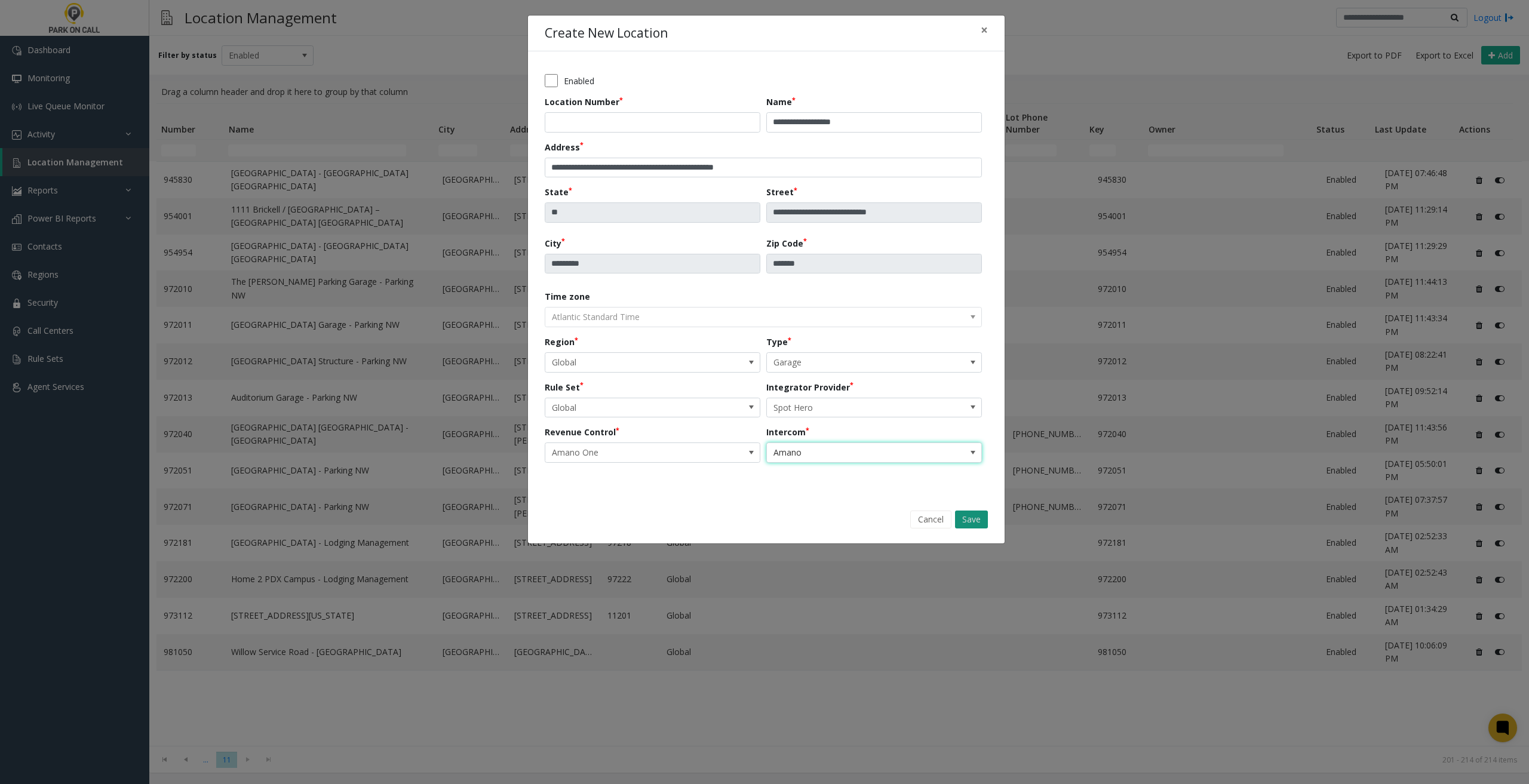
click at [969, 517] on button "Save" at bounding box center [971, 520] width 33 height 18
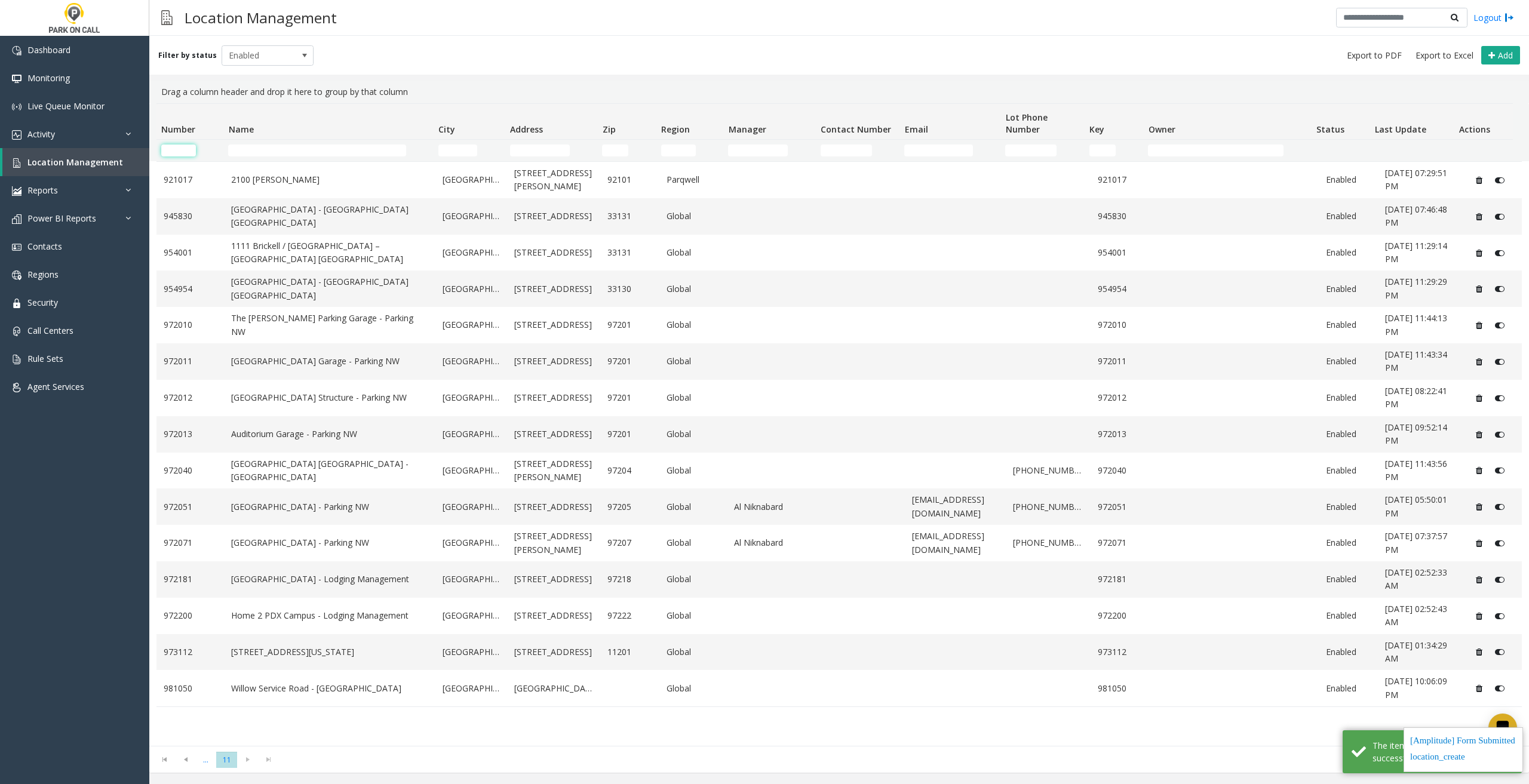
click at [190, 150] on input "Number Filter" at bounding box center [178, 150] width 35 height 12
type input "*****"
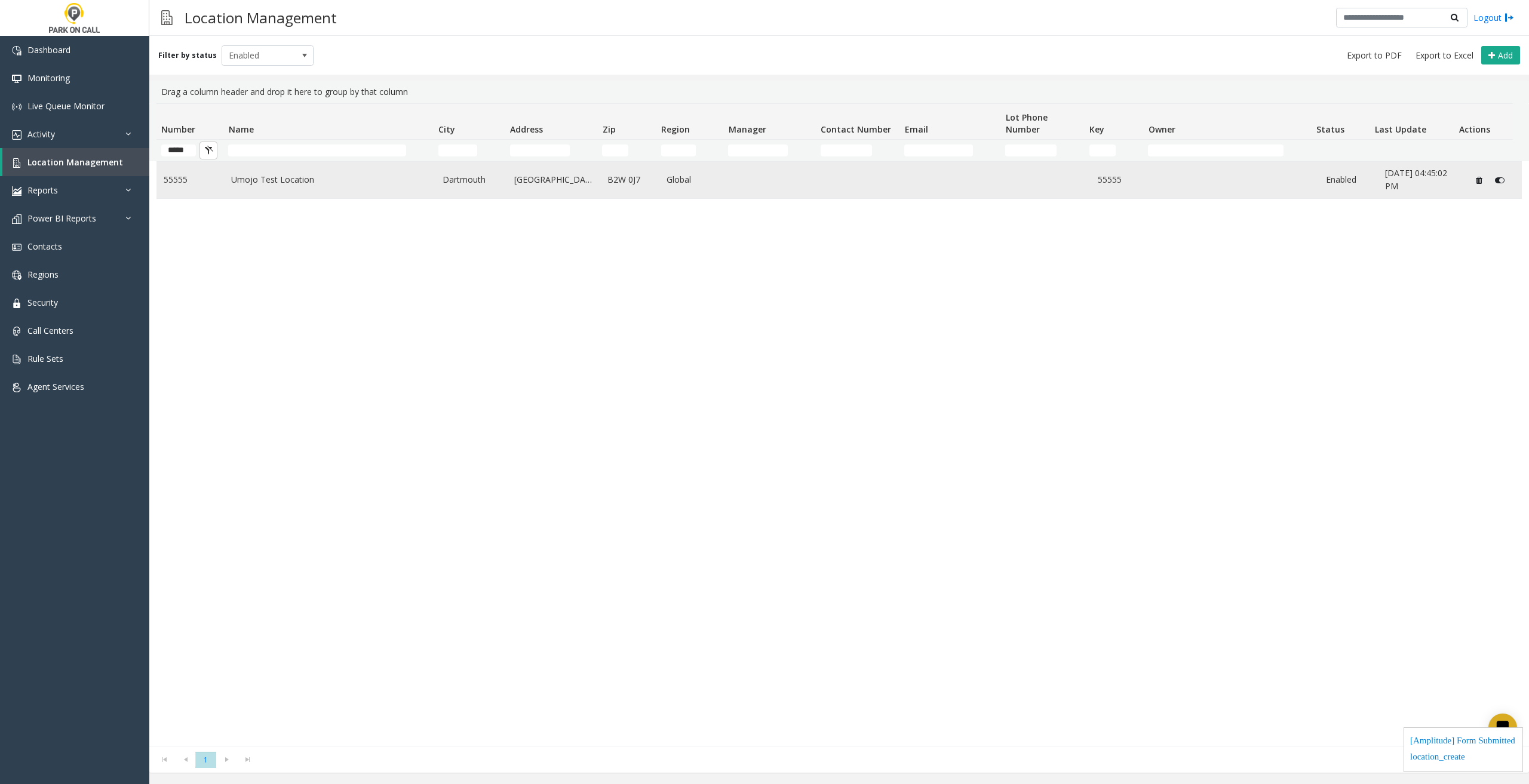
click at [319, 179] on link "Umojo Test Location" at bounding box center [330, 180] width 198 height 13
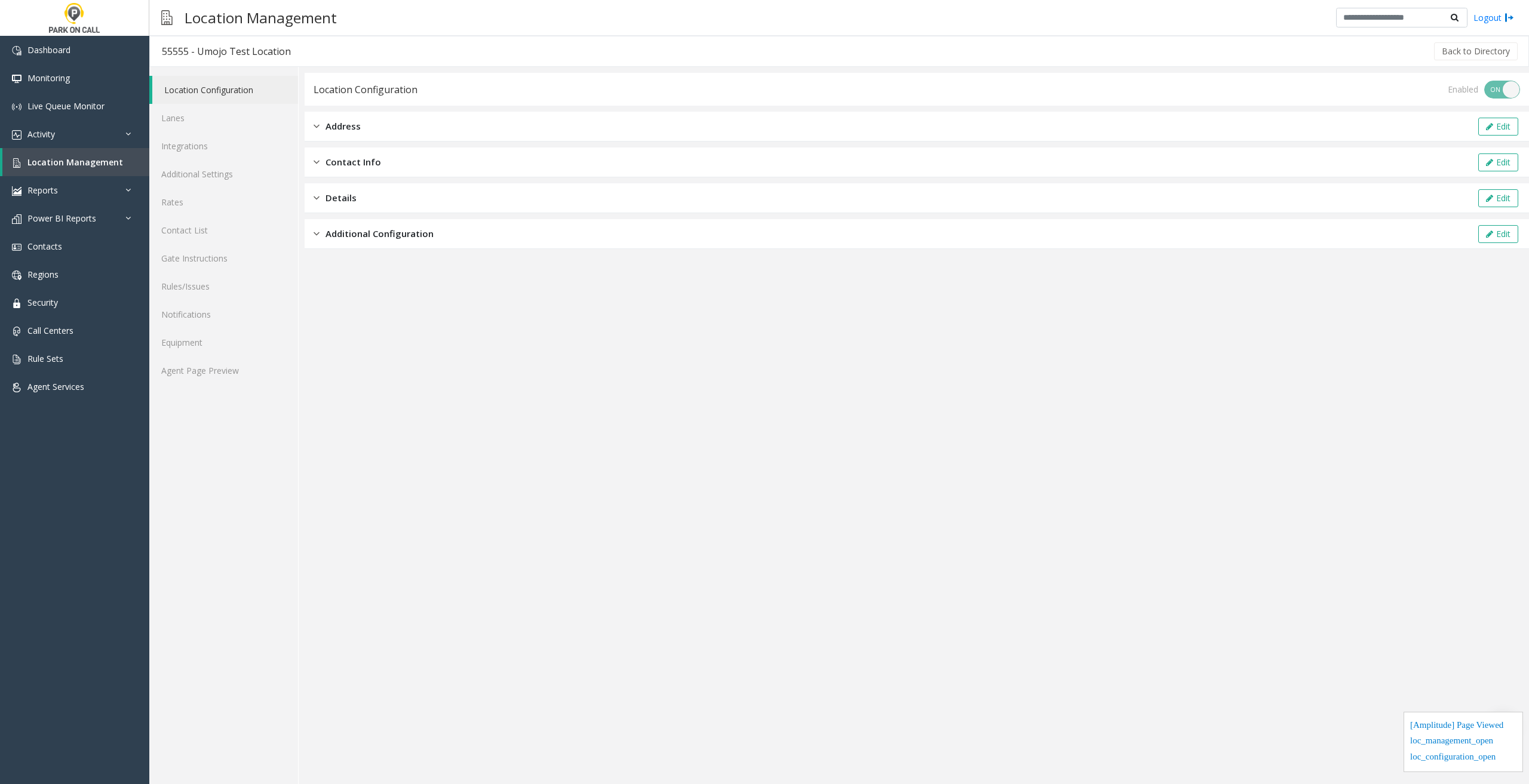
click at [410, 231] on span "Additional Configuration" at bounding box center [379, 233] width 108 height 13
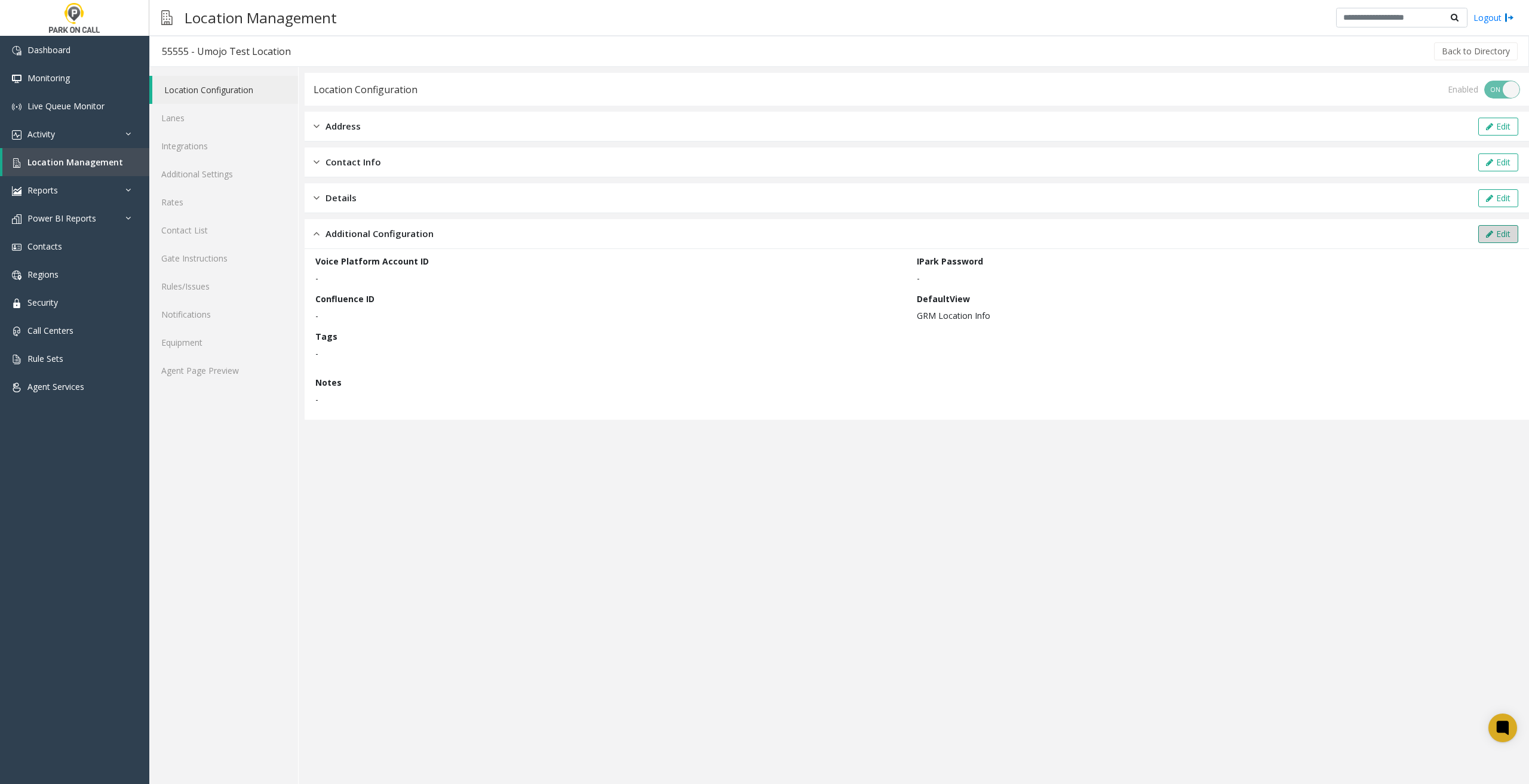
click at [1313, 238] on button "Edit" at bounding box center [1498, 234] width 40 height 18
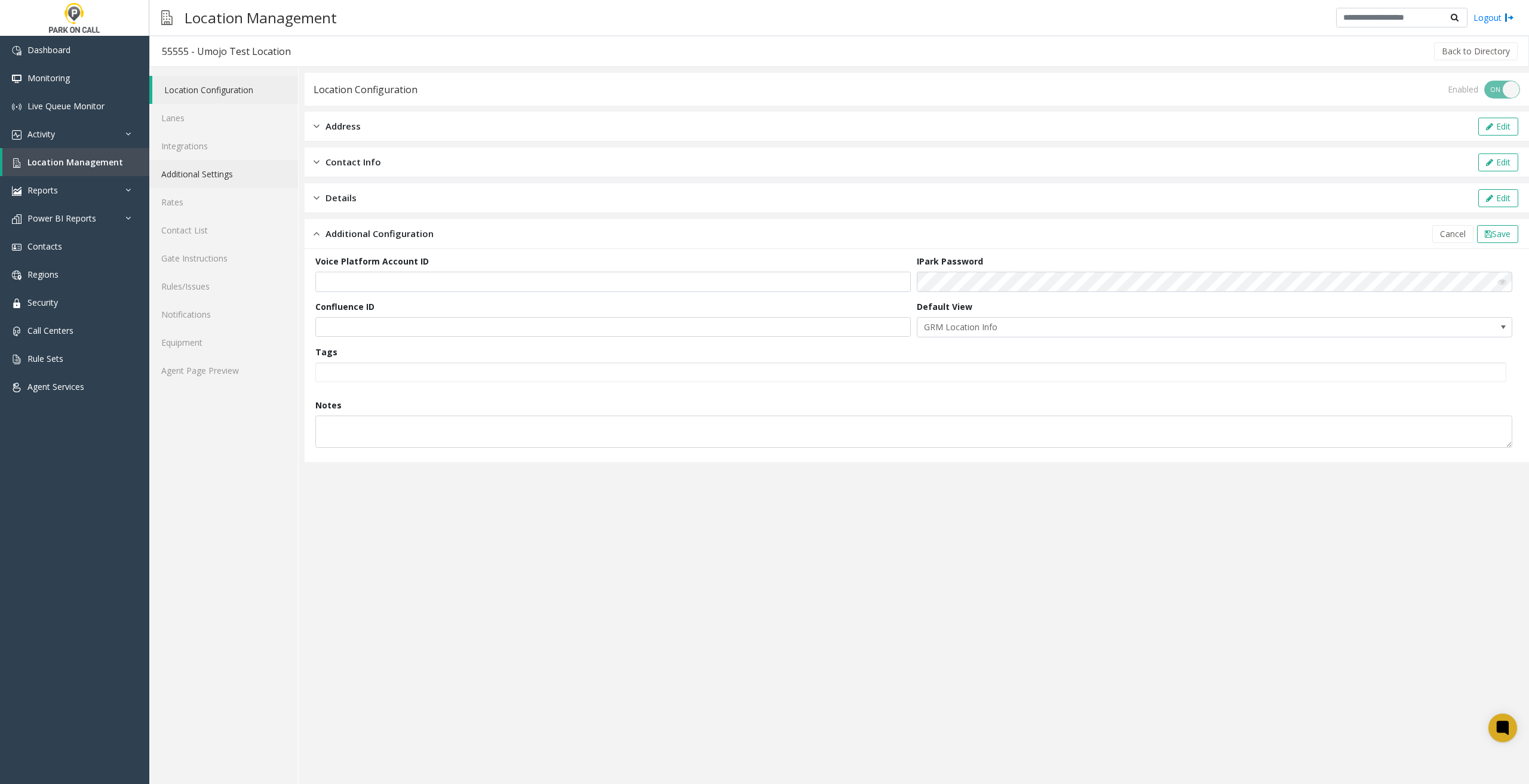
click at [237, 176] on link "Additional Settings" at bounding box center [223, 174] width 149 height 28
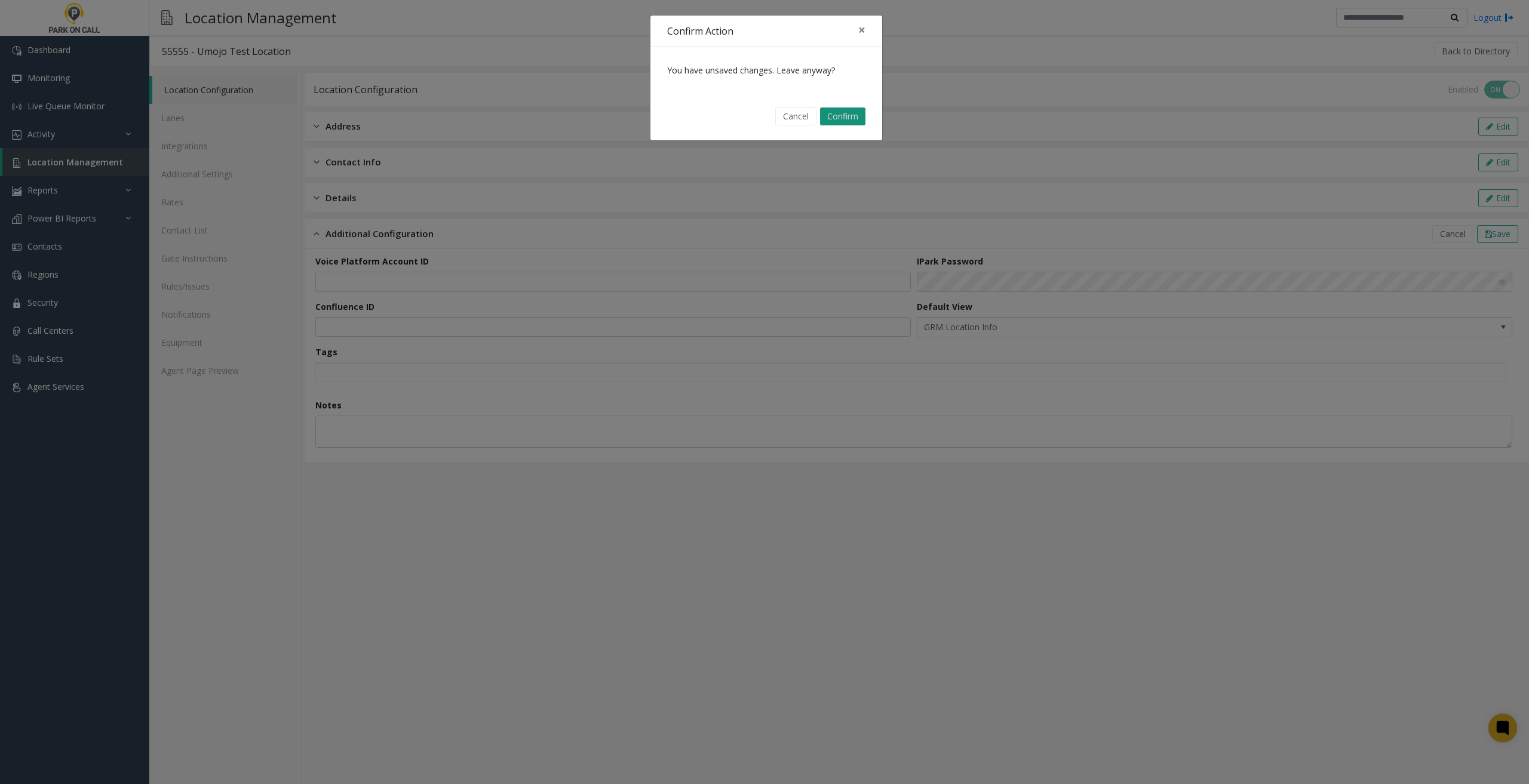
click at [845, 112] on button "Confirm" at bounding box center [843, 117] width 45 height 18
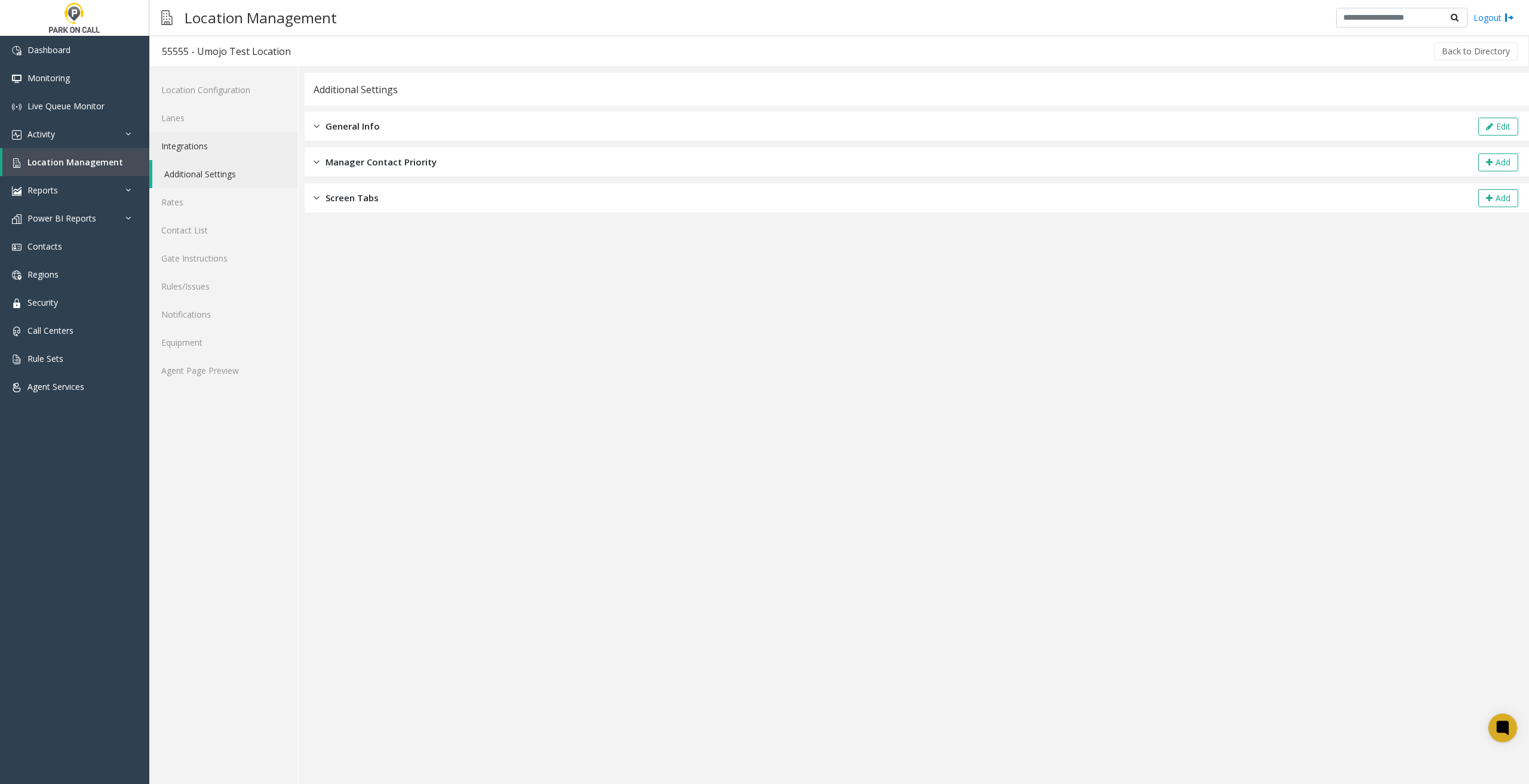
click at [202, 154] on link "Integrations" at bounding box center [223, 146] width 149 height 28
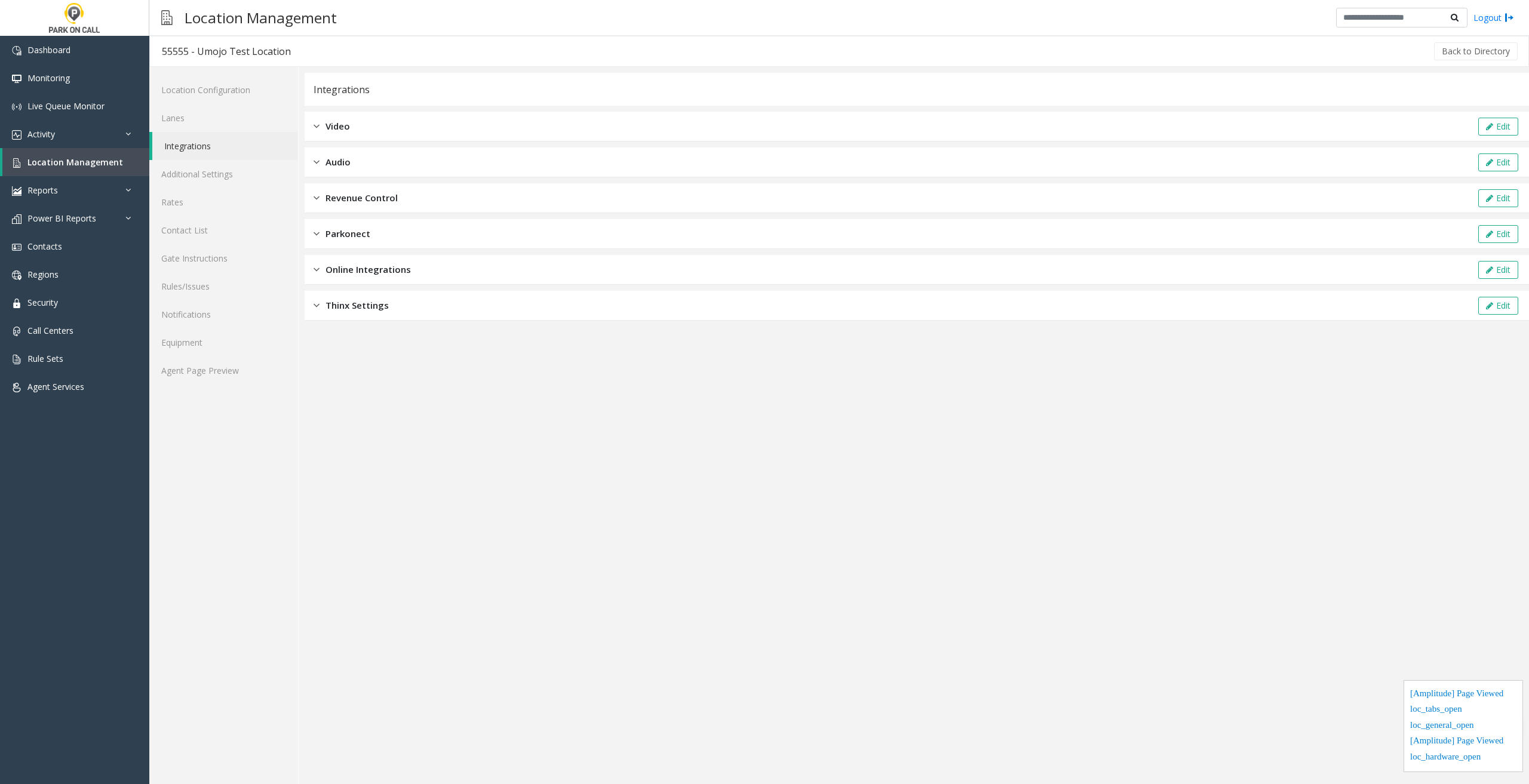
click at [368, 268] on span "Online Integrations" at bounding box center [368, 269] width 85 height 13
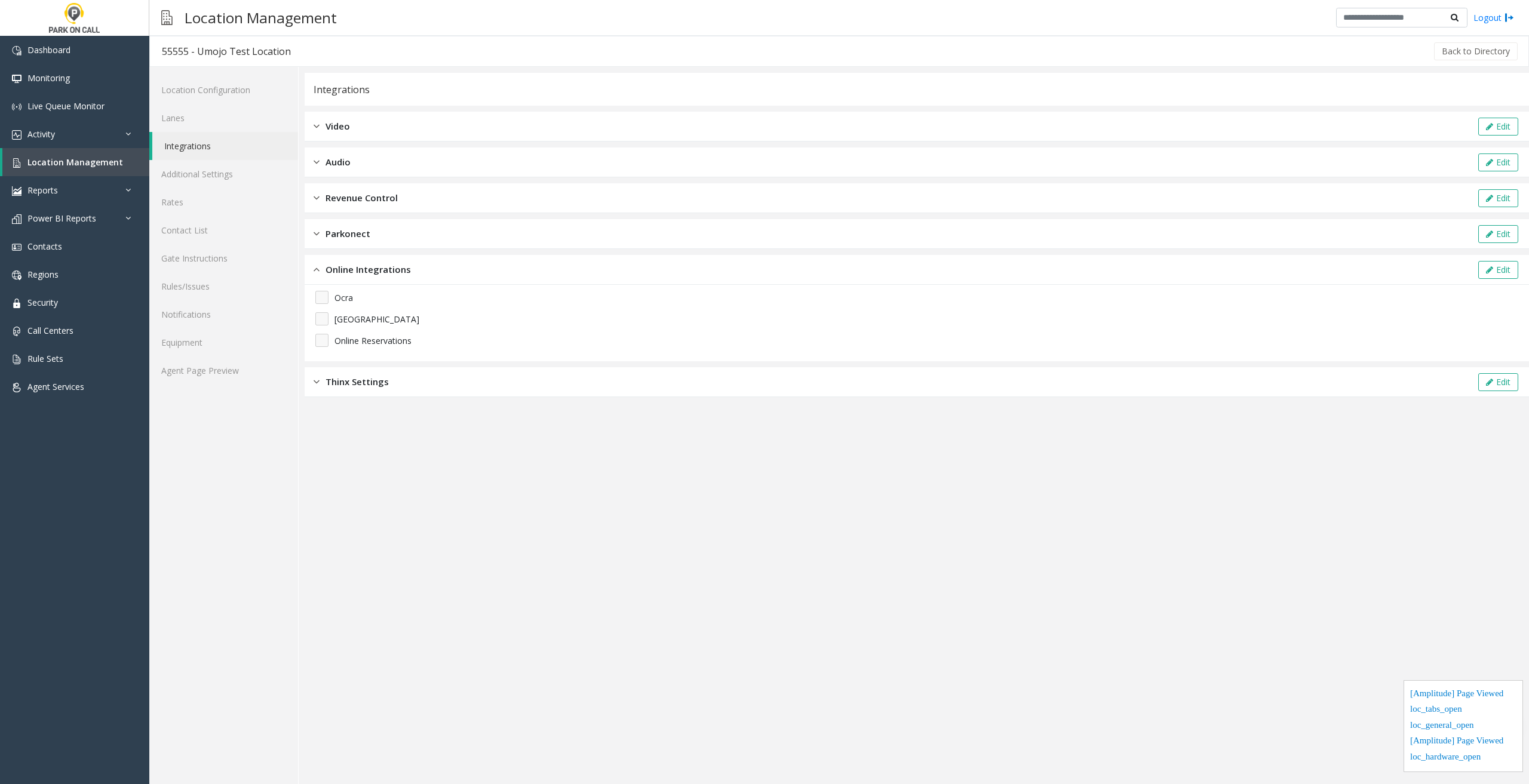
click at [639, 210] on div "Revenue Control Edit" at bounding box center [917, 198] width 1225 height 30
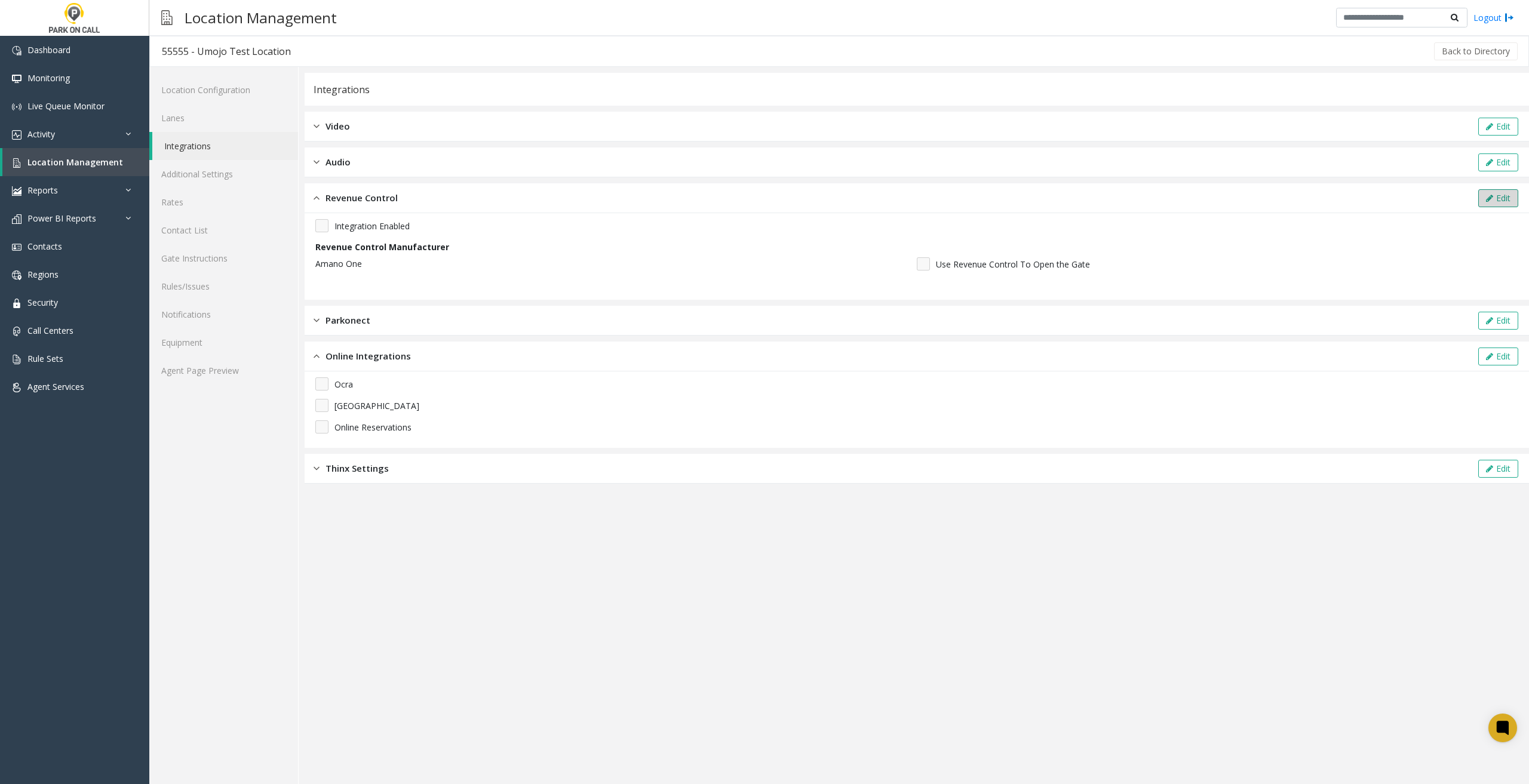
click at [1313, 196] on button "Edit" at bounding box center [1498, 198] width 40 height 18
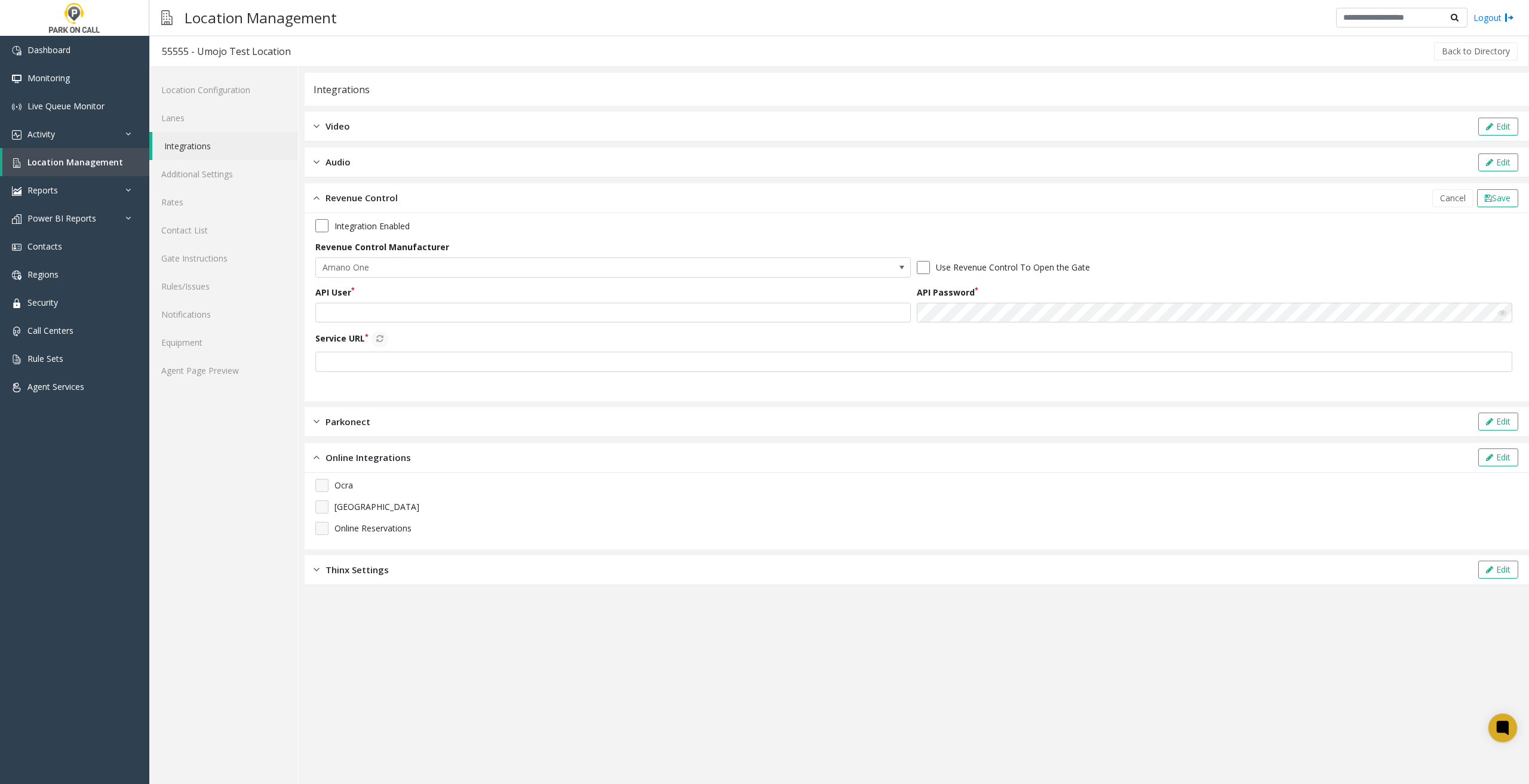
click at [657, 601] on app-integration "Integrations Video Edit Audio Edit Revenue Control Cancel Save Integration Enab…" at bounding box center [917, 428] width 1225 height 711
click at [412, 312] on input "text" at bounding box center [612, 312] width 595 height 20
paste input "**********"
type input "**********"
drag, startPoint x: 910, startPoint y: 312, endPoint x: 2, endPoint y: 439, distance: 916.8
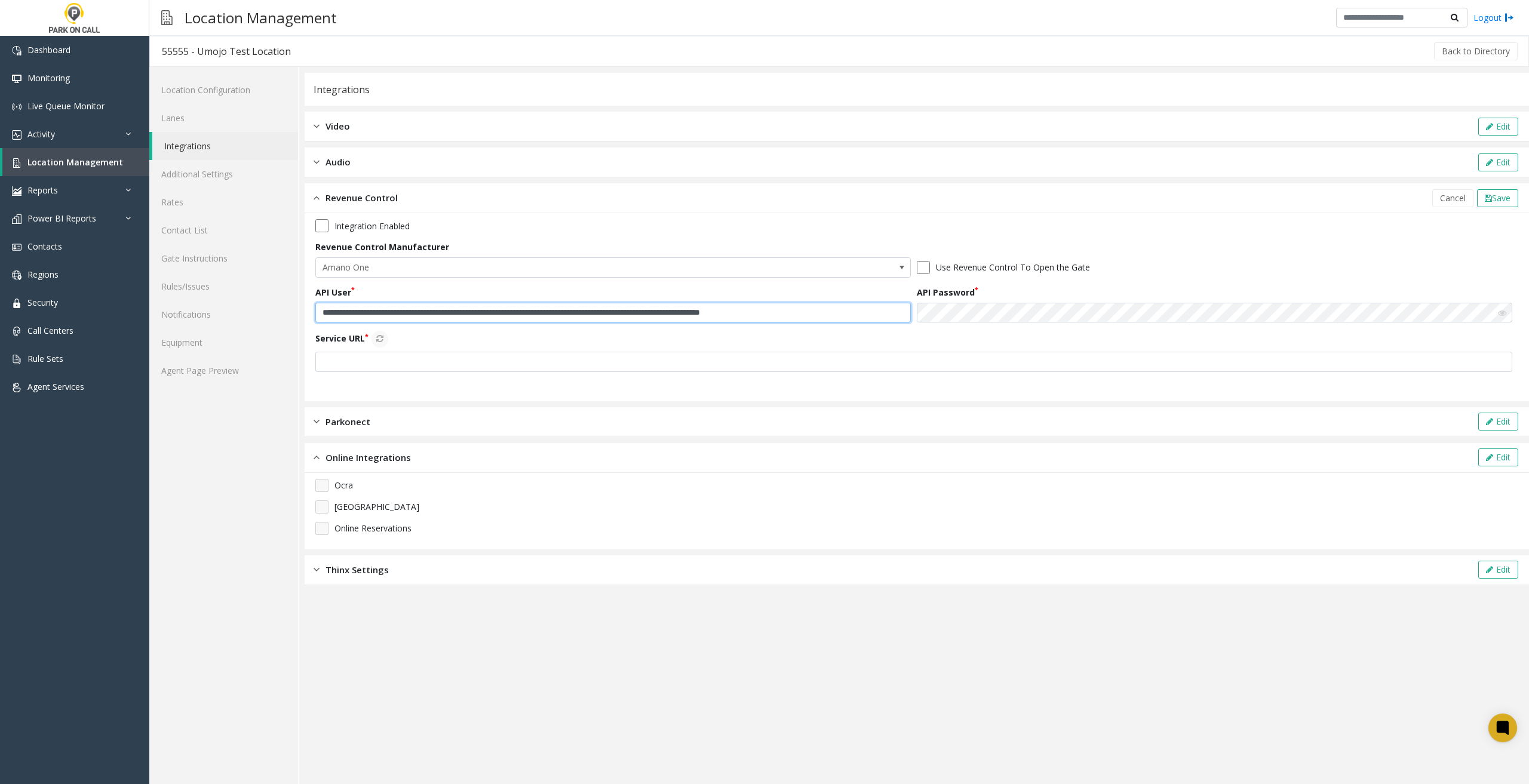
click at [0, 401] on app-root "**********" at bounding box center [764, 392] width 1529 height 784
drag, startPoint x: 605, startPoint y: 680, endPoint x: 577, endPoint y: 508, distance: 174.3
click at [605, 601] on app-integration "Integrations Video Edit Audio Edit Revenue Control Cancel Save Integration Enab…" at bounding box center [917, 428] width 1225 height 711
click at [483, 312] on input "text" at bounding box center [612, 312] width 595 height 20
paste input "**********"
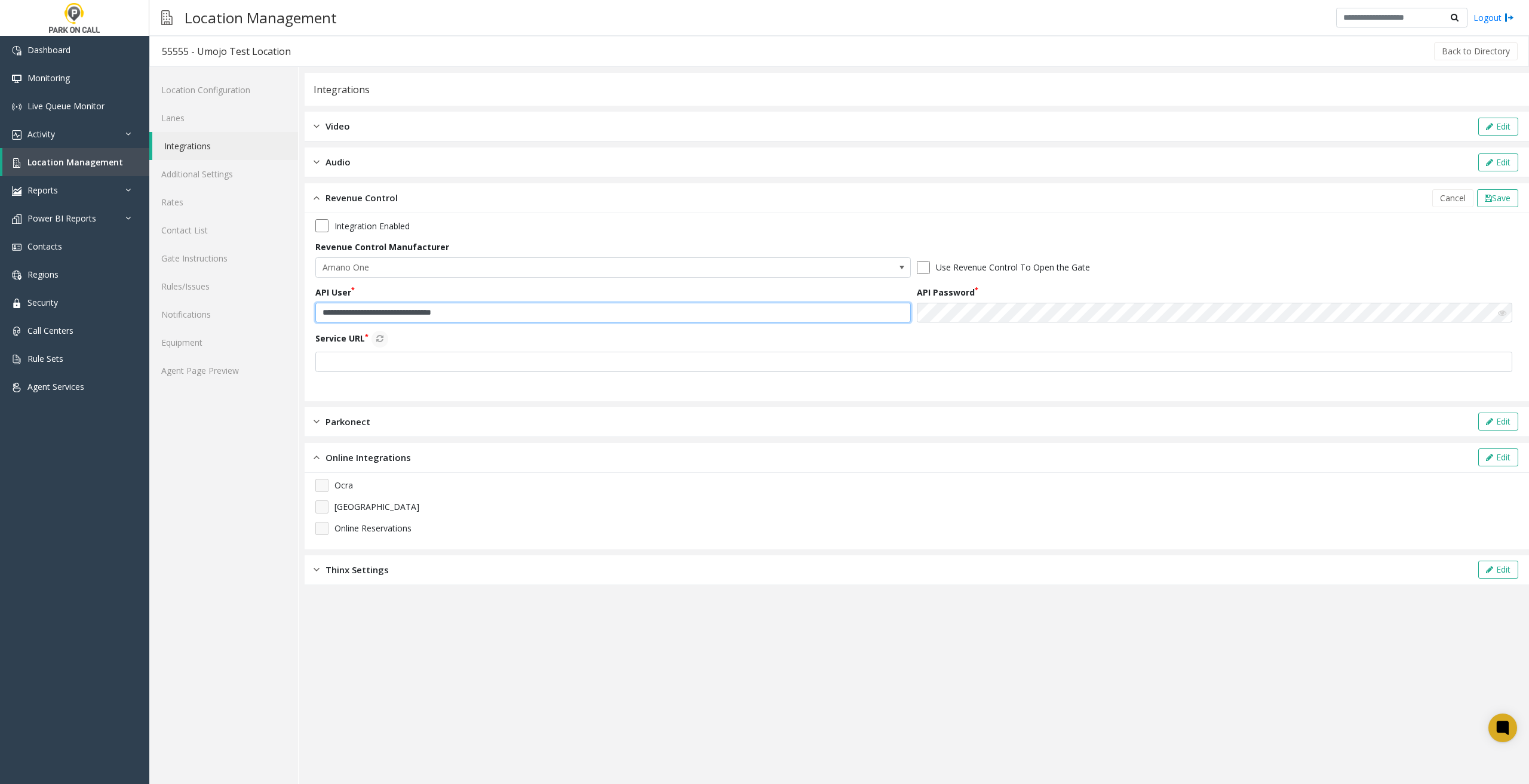
type input "**********"
drag, startPoint x: 519, startPoint y: 708, endPoint x: 546, endPoint y: 466, distance: 243.5
click at [521, 601] on app-integration "**********" at bounding box center [917, 428] width 1225 height 711
click at [501, 366] on input "text" at bounding box center [913, 361] width 1197 height 20
click at [655, 601] on app-integration "**********" at bounding box center [917, 428] width 1225 height 711
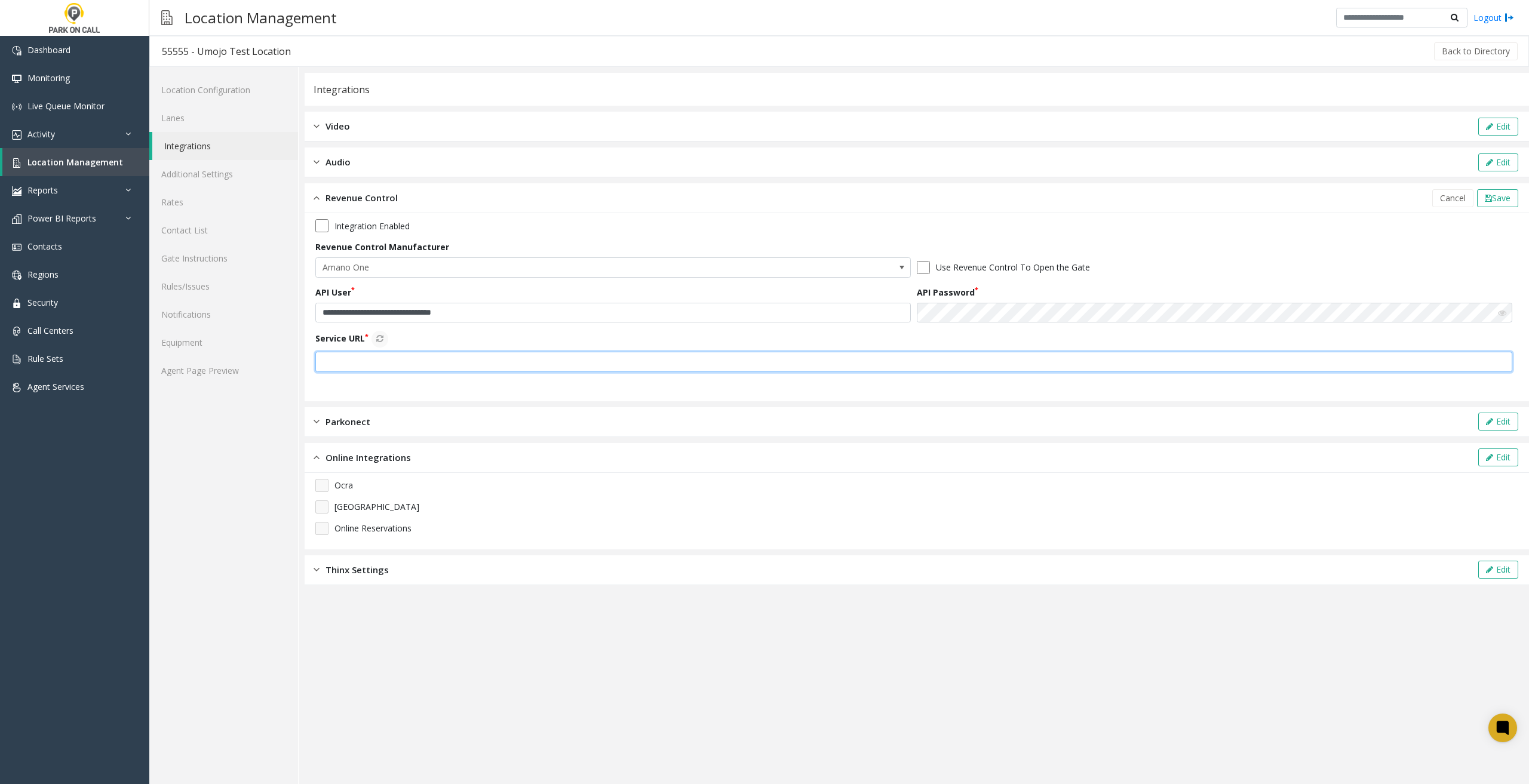
click at [425, 353] on input "text" at bounding box center [913, 361] width 1197 height 20
paste input "**********"
type input "**********"
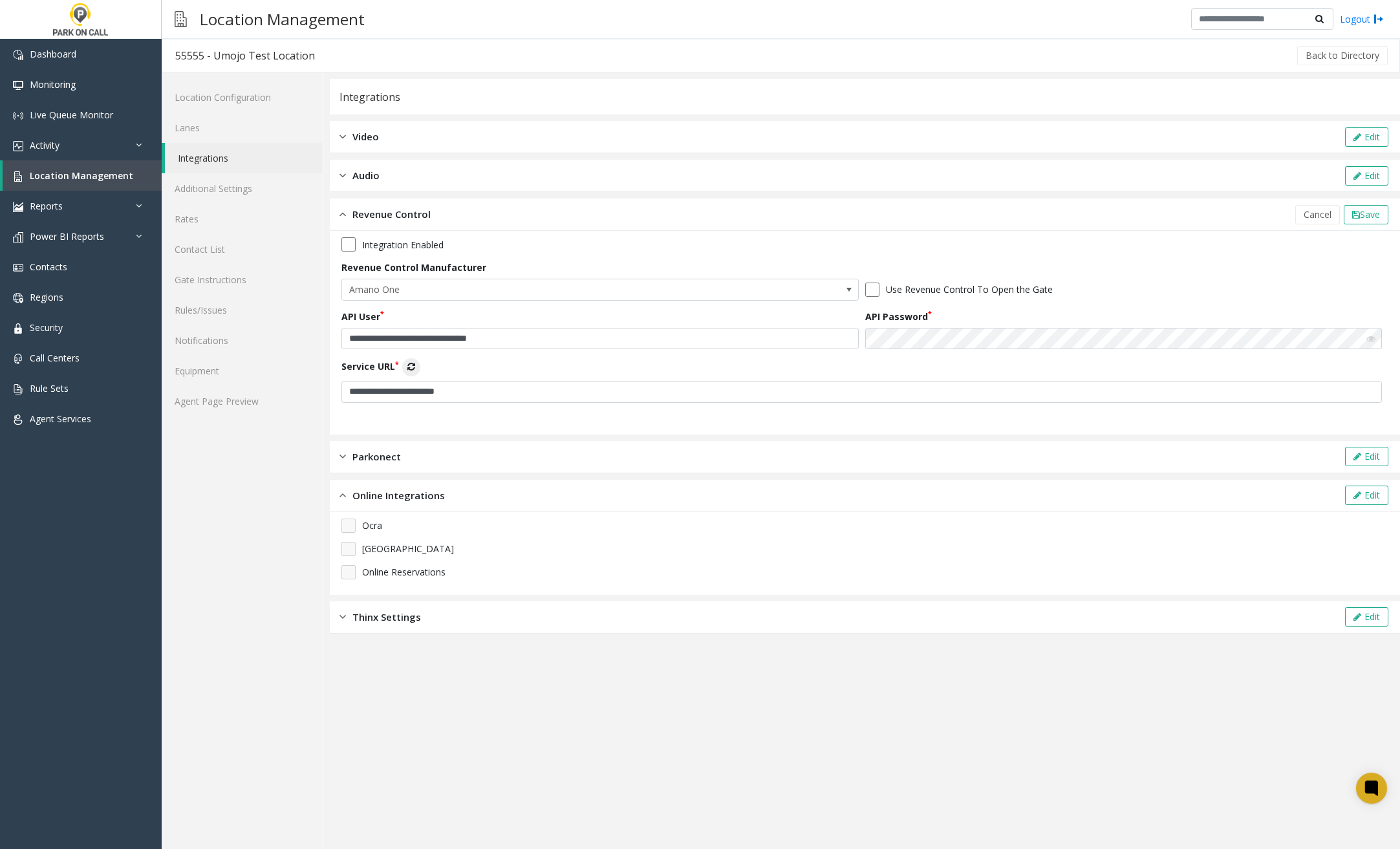
click at [415, 367] on icon at bounding box center [411, 366] width 8 height 9
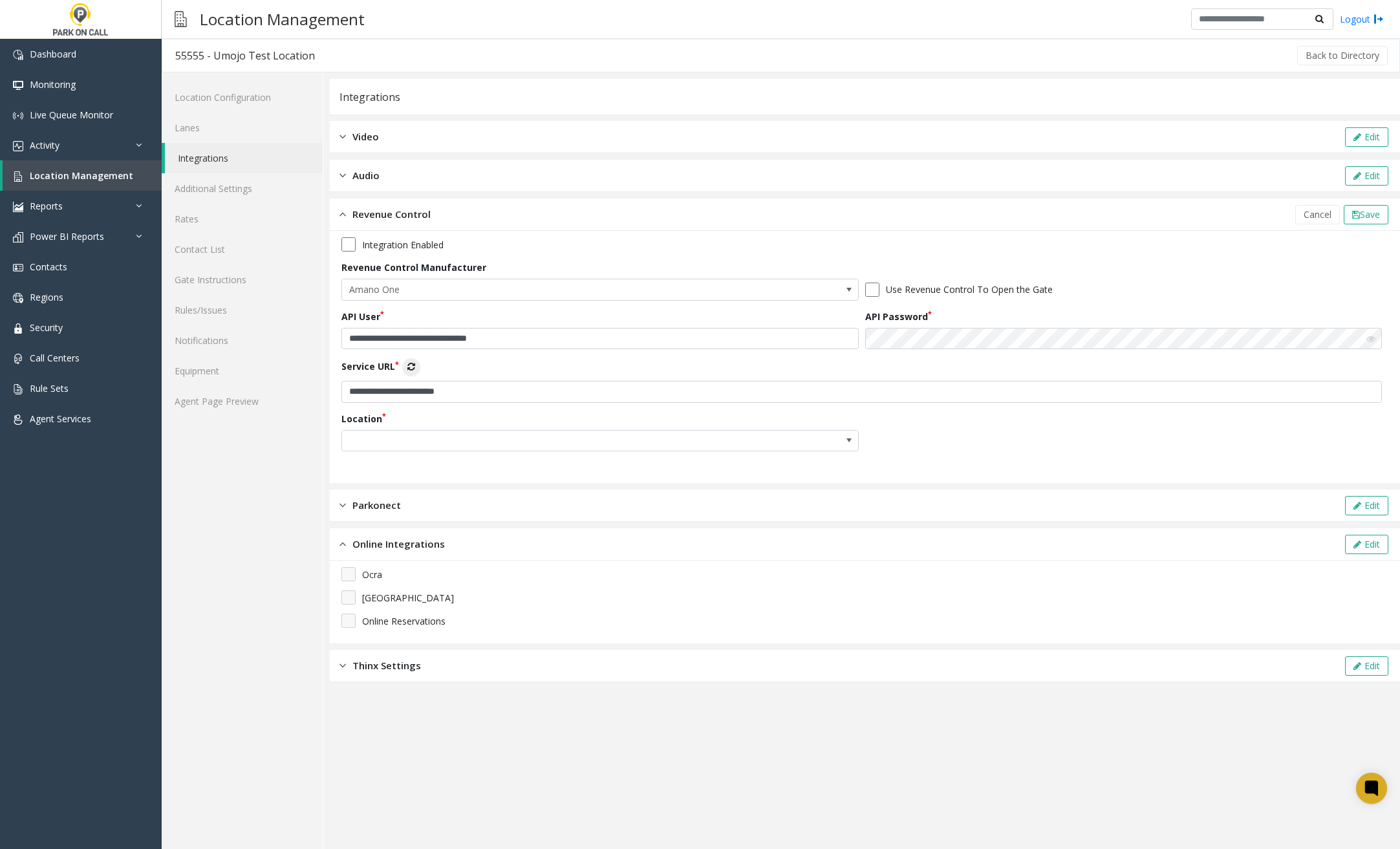
click at [635, 454] on div "**********" at bounding box center [864, 349] width 1047 height 224
click at [643, 445] on span at bounding box center [548, 440] width 412 height 20
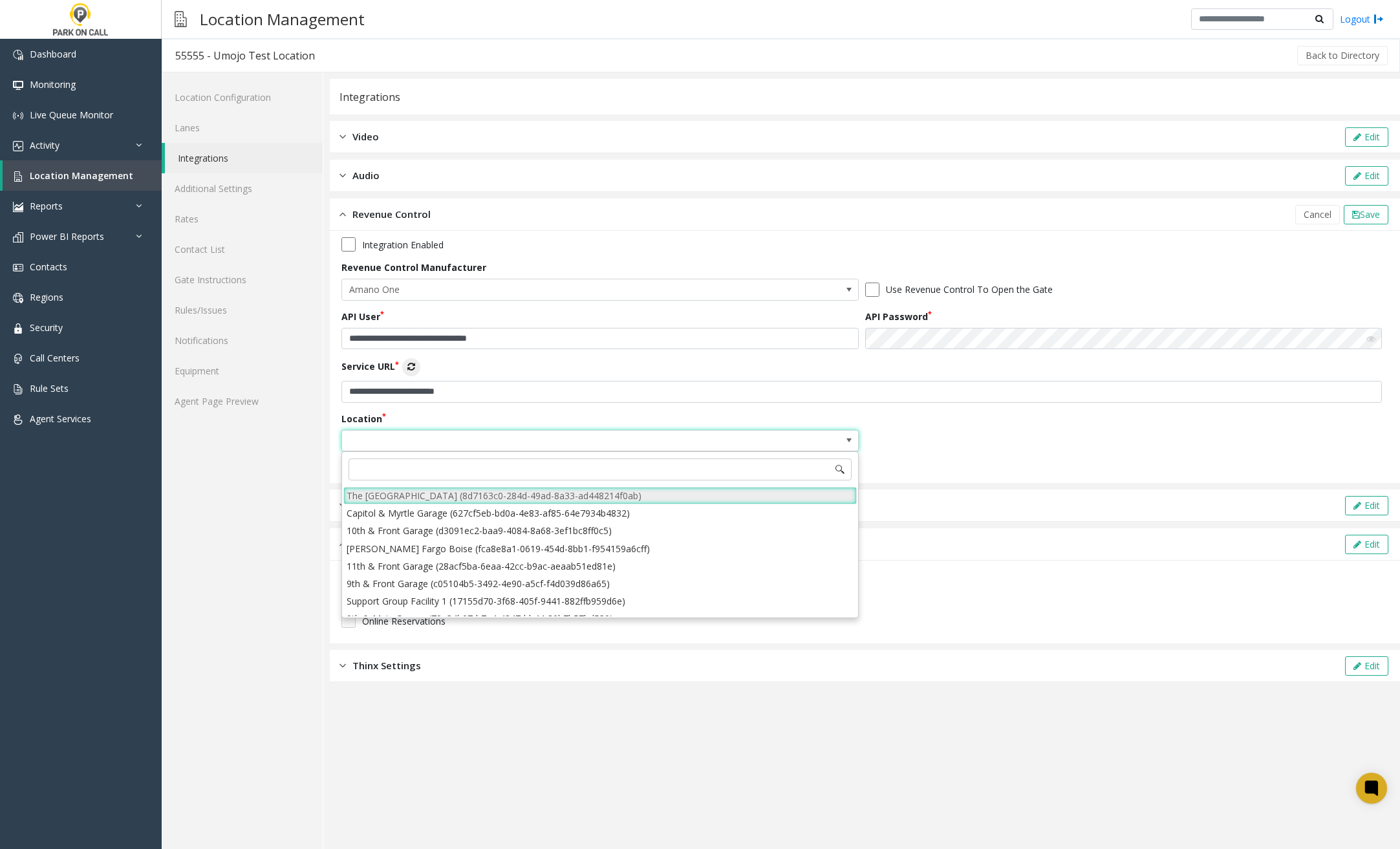
click at [515, 500] on li "The [GEOGRAPHIC_DATA] (8d7163c0-284d-49ad-8a33-ad448214f0ab)" at bounding box center [599, 495] width 514 height 17
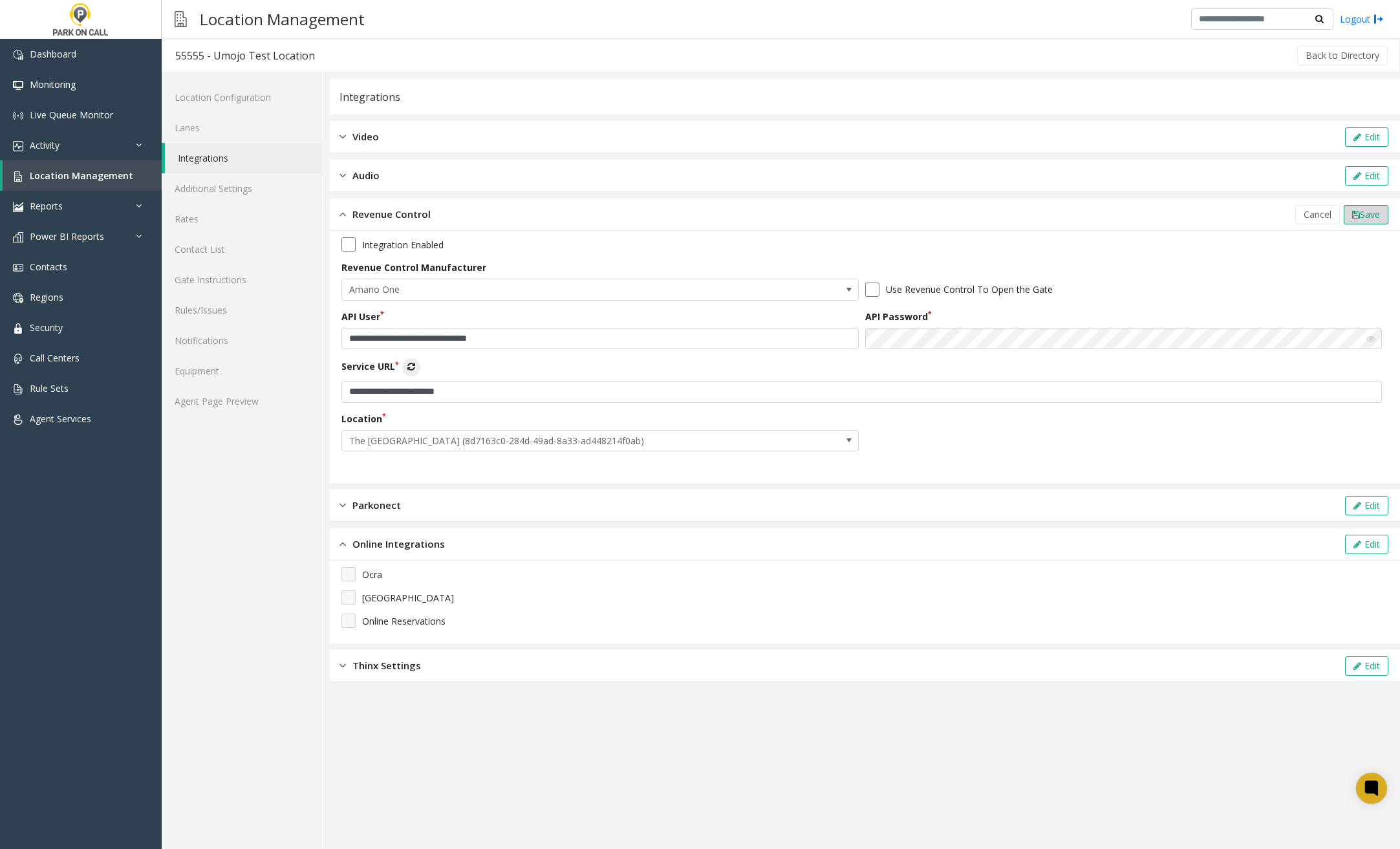
click at [1374, 223] on button "Save" at bounding box center [1366, 215] width 44 height 19
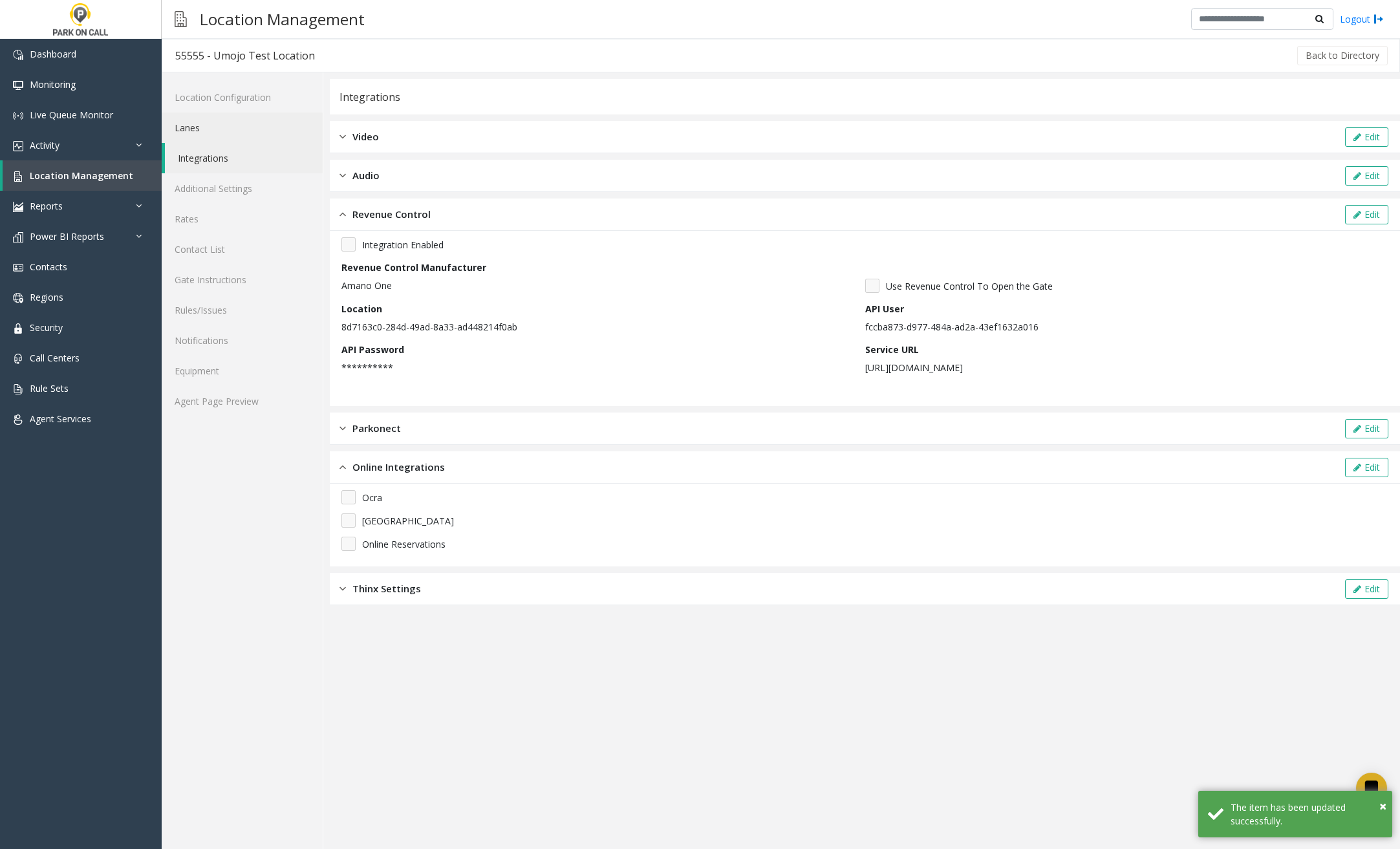
click at [233, 126] on link "Lanes" at bounding box center [242, 128] width 161 height 31
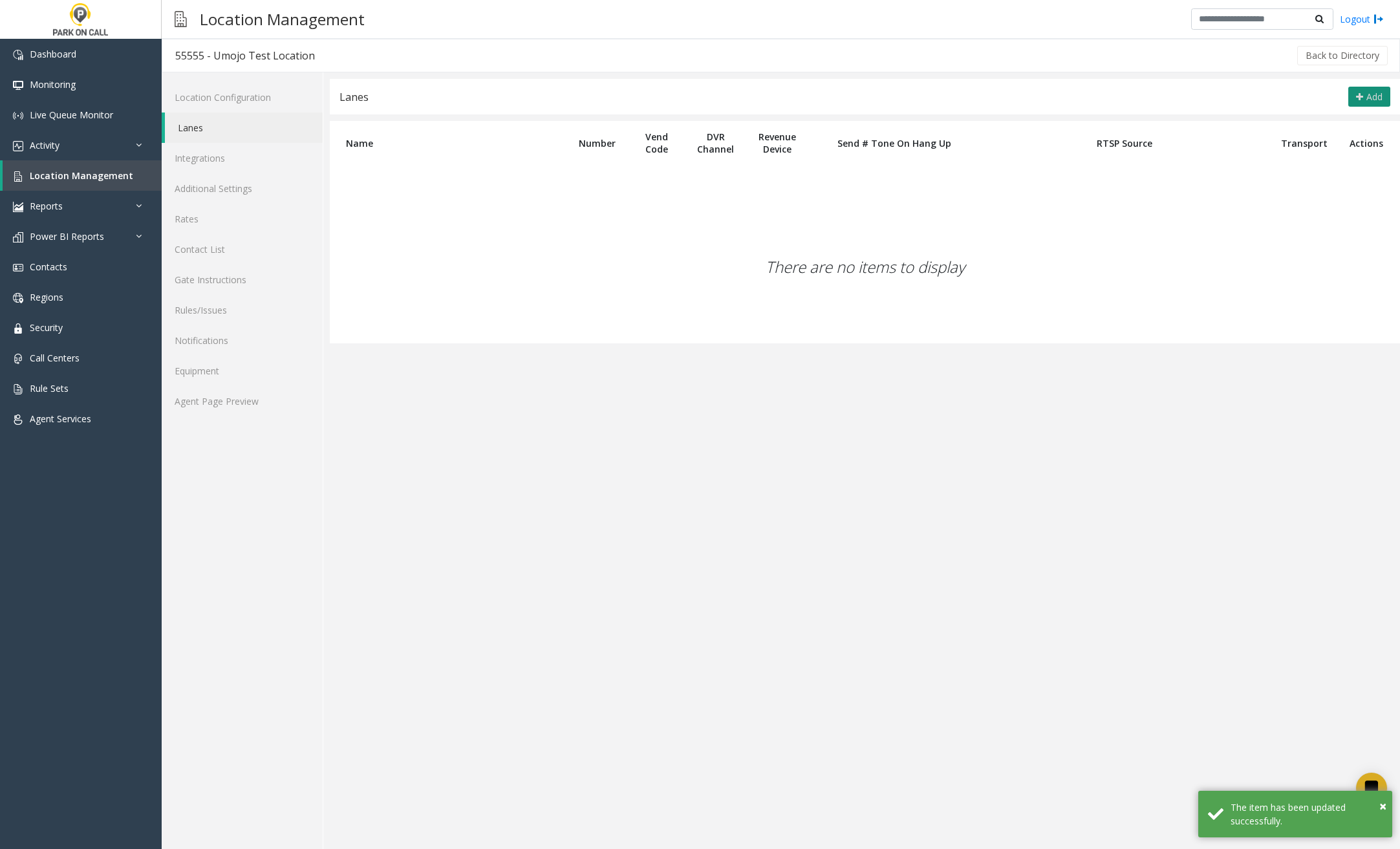
click at [1349, 97] on button "Add" at bounding box center [1370, 96] width 42 height 20
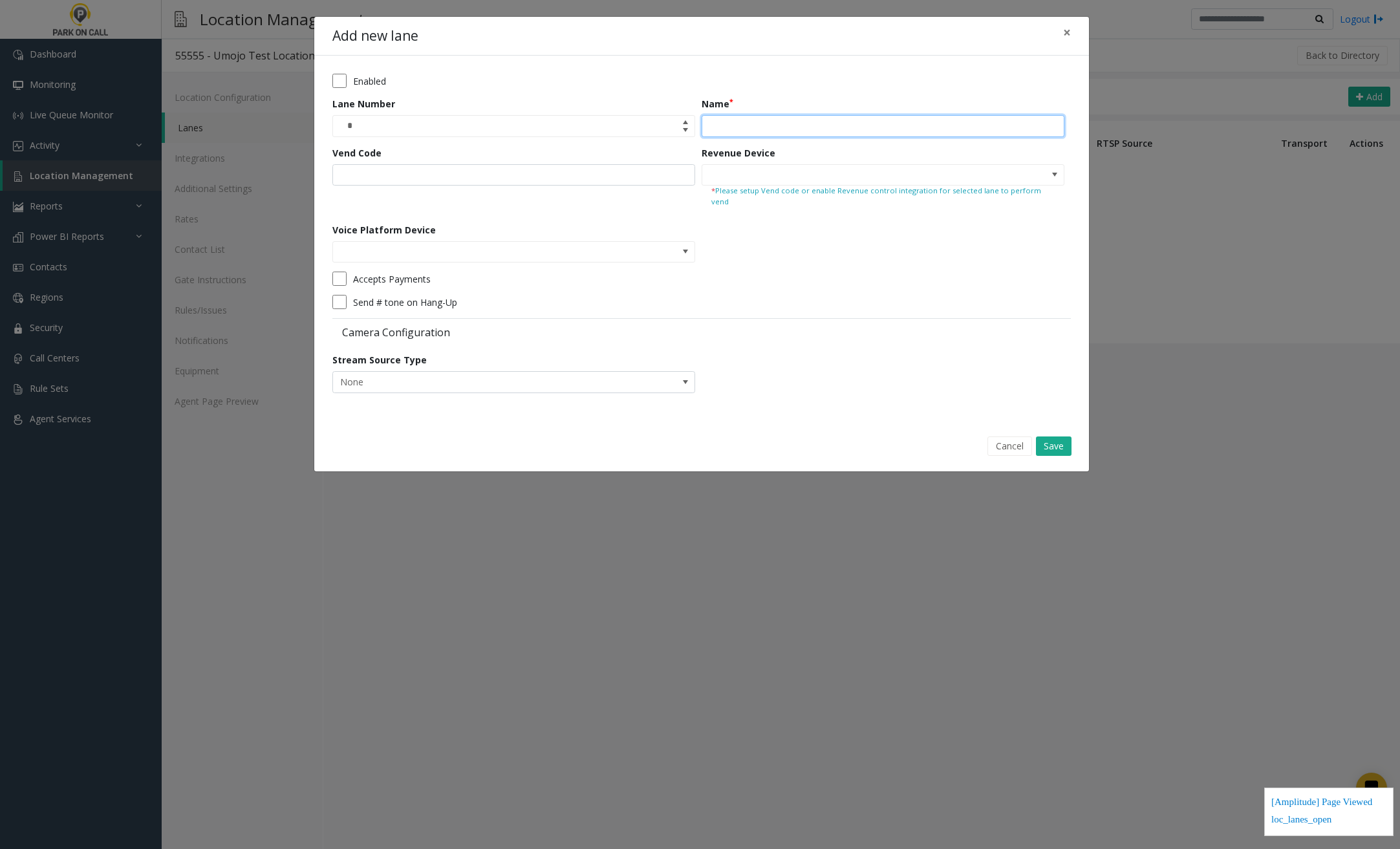
click at [770, 123] on input "Name" at bounding box center [883, 125] width 363 height 22
type input "*"
click at [1059, 169] on span at bounding box center [1054, 174] width 18 height 20
click at [789, 127] on input "**********" at bounding box center [883, 125] width 363 height 22
type input "**********"
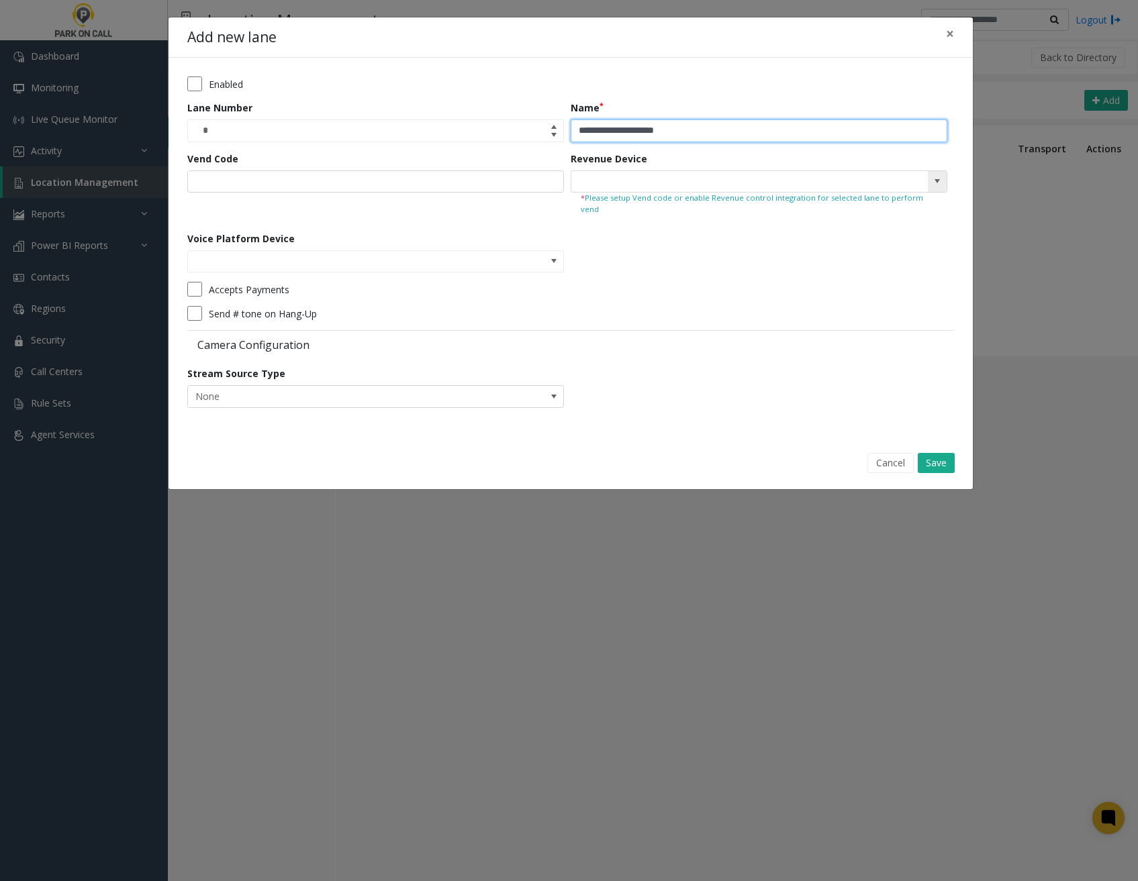
click at [931, 184] on span at bounding box center [937, 181] width 19 height 21
click at [940, 179] on span at bounding box center [937, 181] width 11 height 11
click at [942, 177] on span at bounding box center [937, 181] width 19 height 21
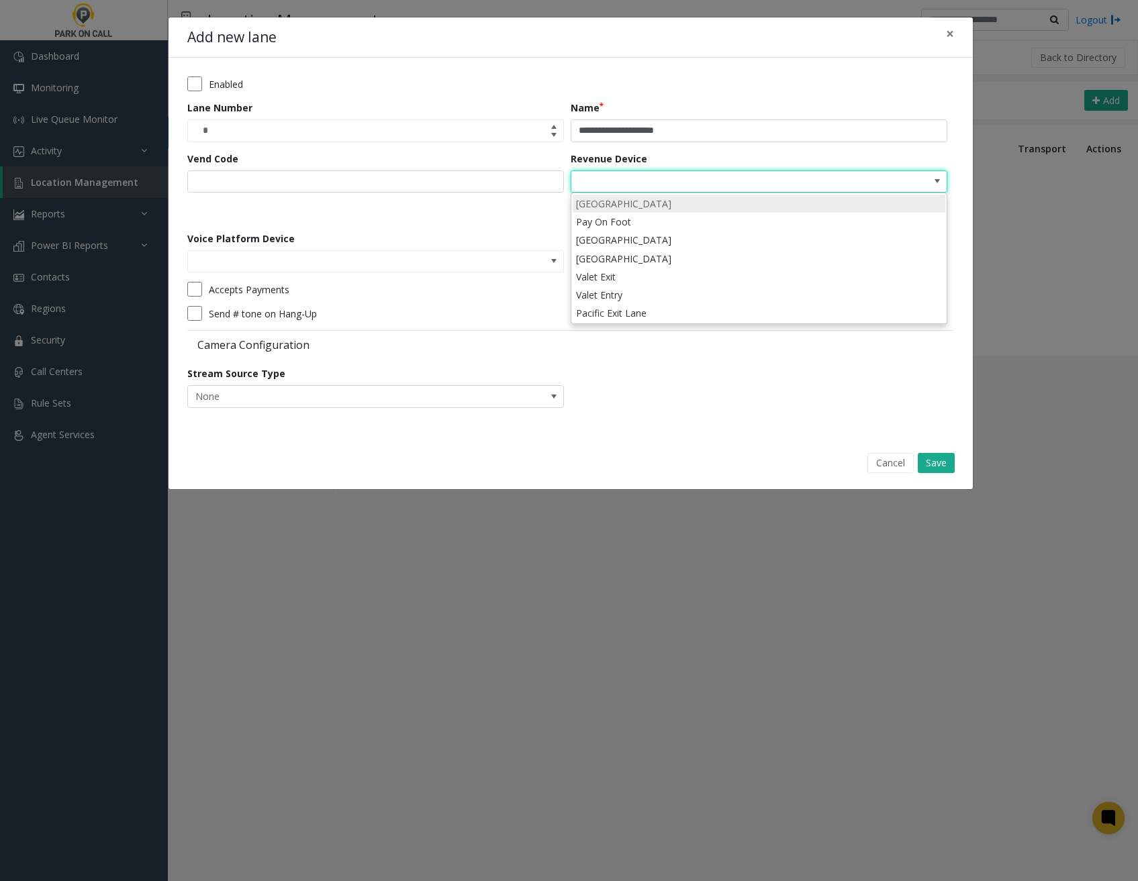
click at [784, 205] on li "[GEOGRAPHIC_DATA]" at bounding box center [759, 204] width 373 height 18
type input "**********"
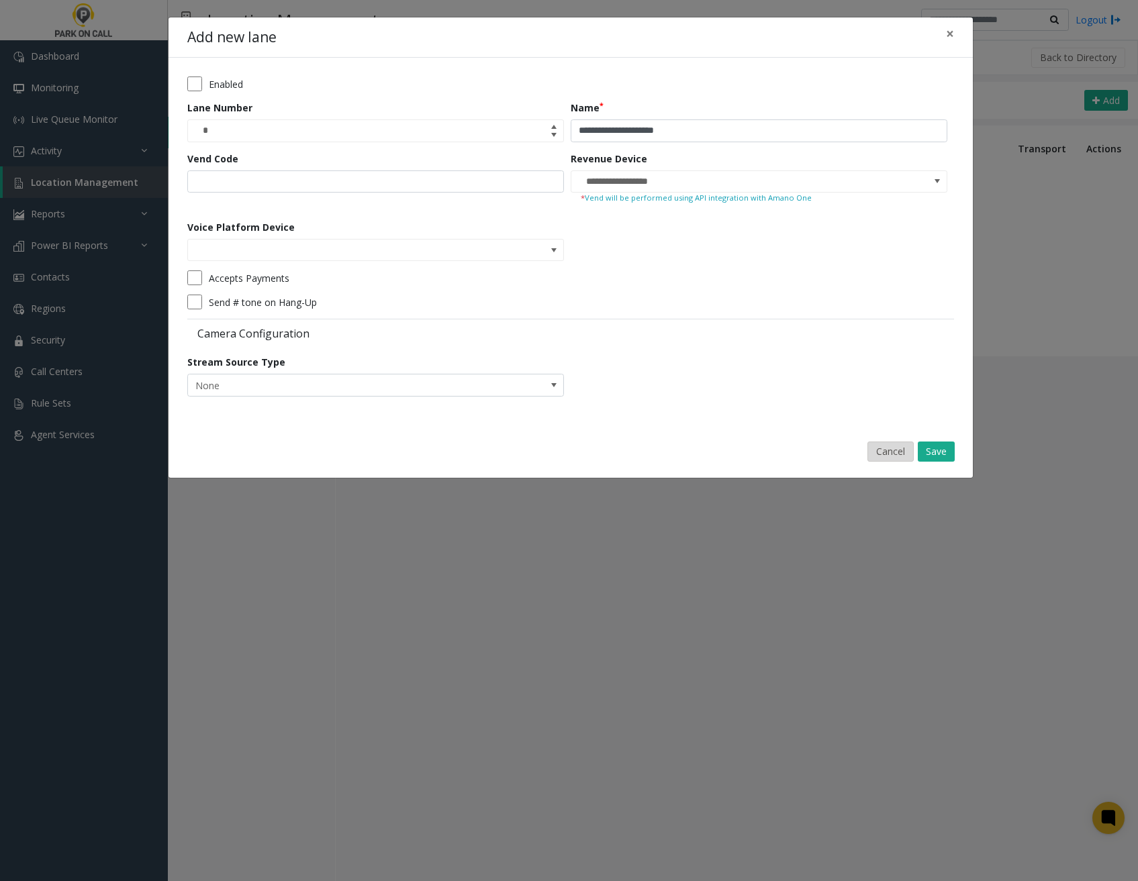
click at [892, 458] on button "Cancel" at bounding box center [890, 452] width 46 height 20
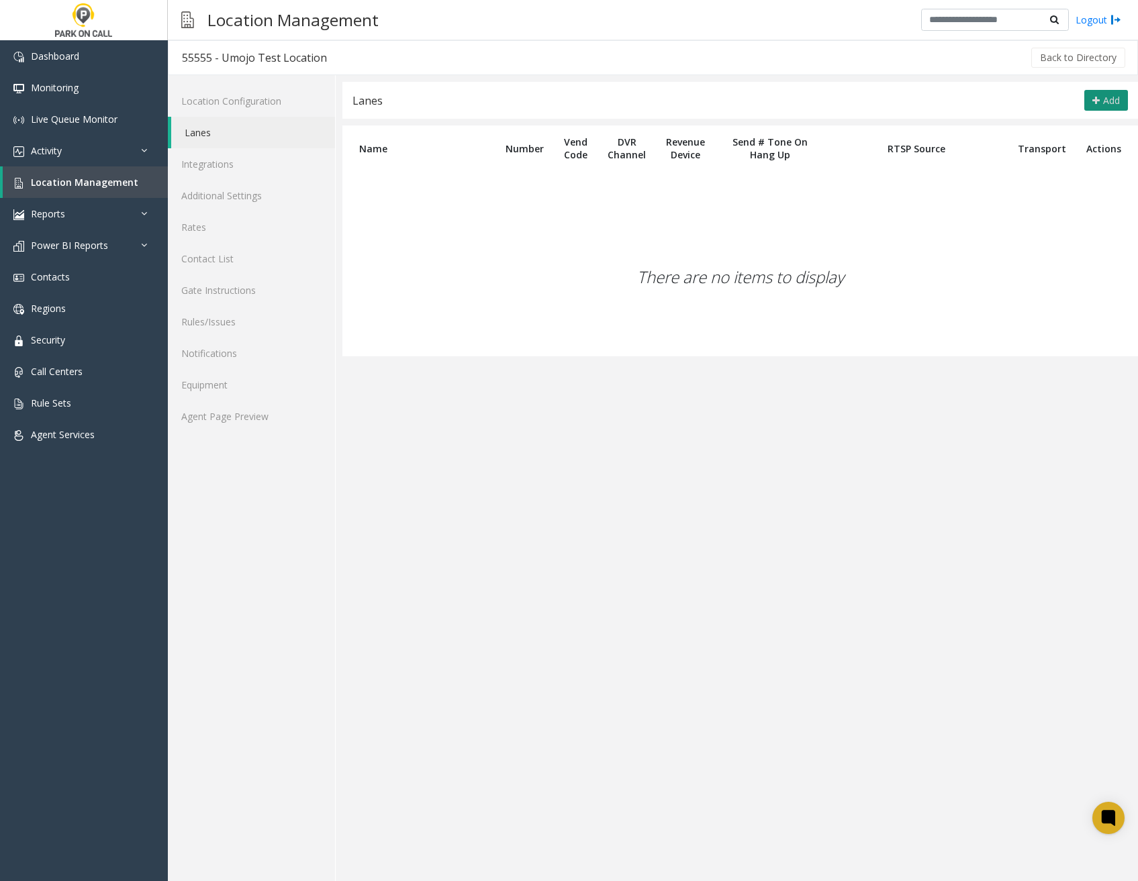
click at [1110, 94] on span "Add" at bounding box center [1111, 100] width 17 height 13
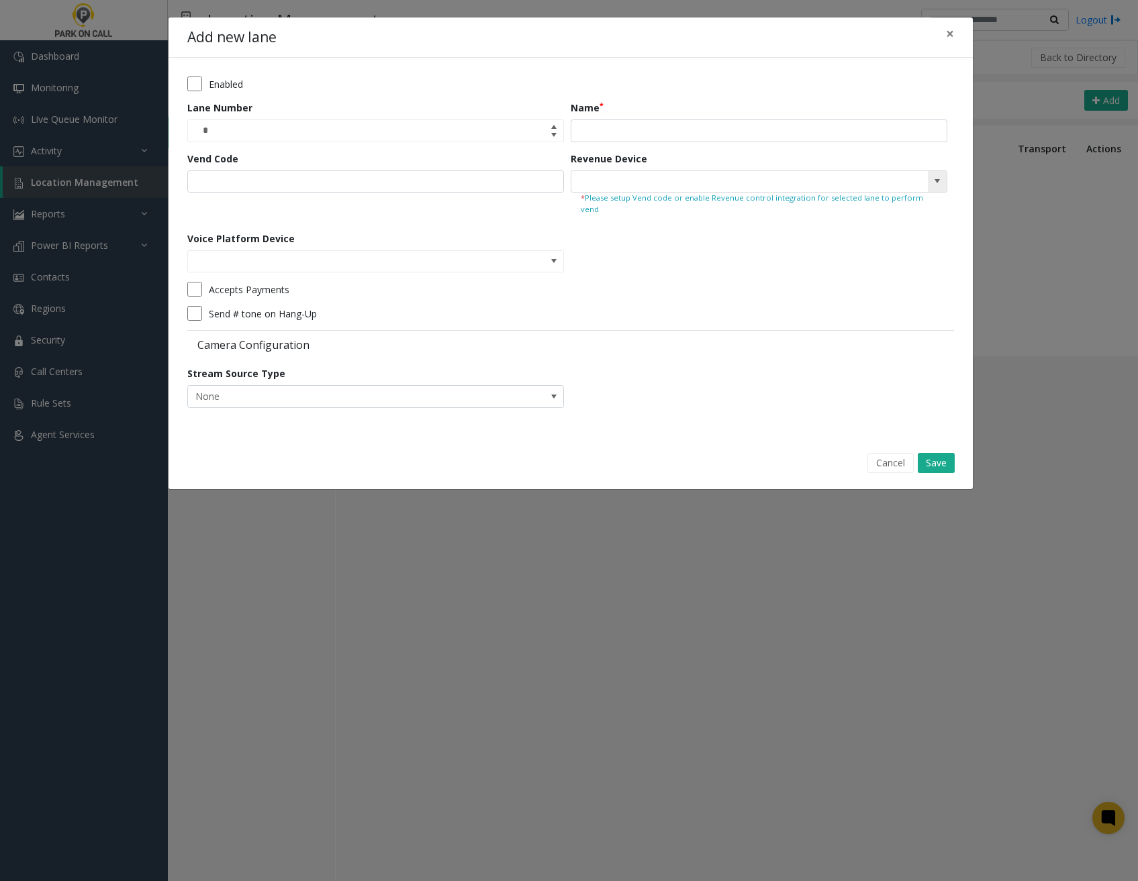
click at [935, 177] on span at bounding box center [937, 181] width 11 height 11
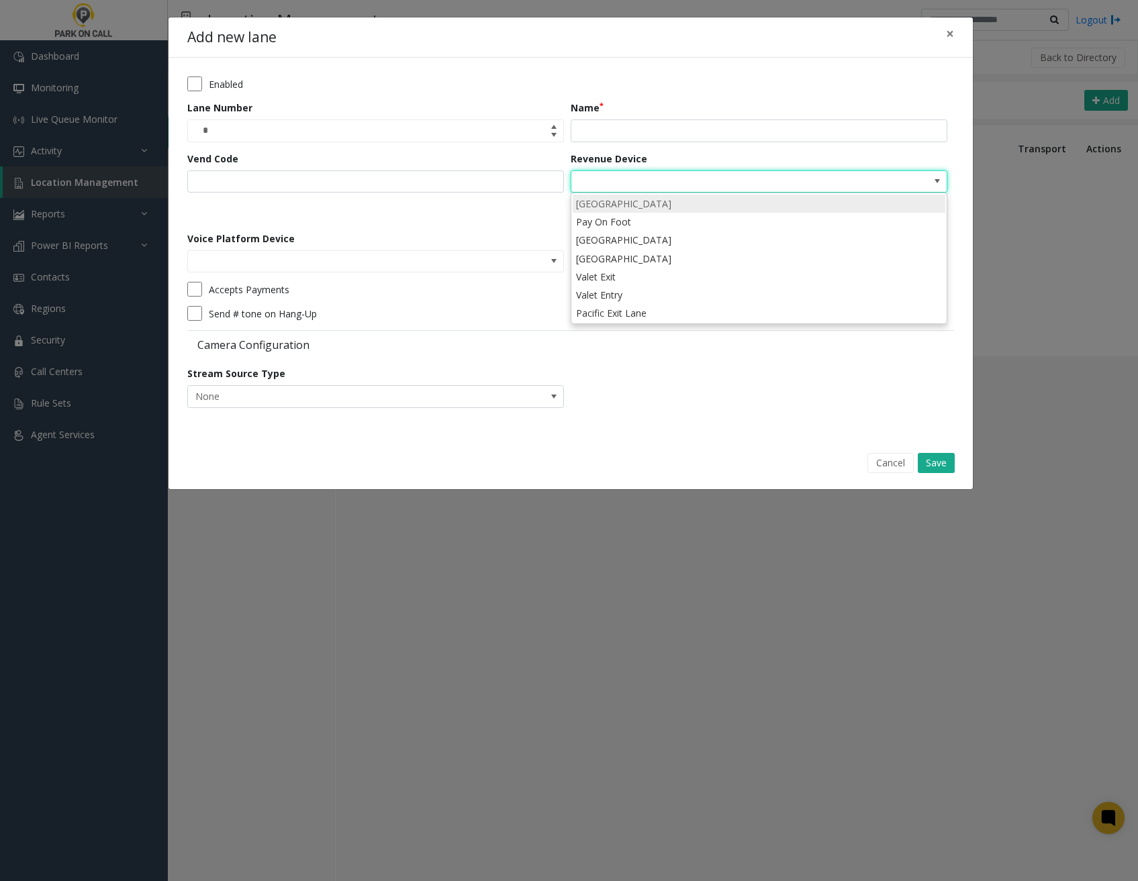
click at [777, 202] on li "[GEOGRAPHIC_DATA]" at bounding box center [759, 204] width 373 height 18
type input "**********"
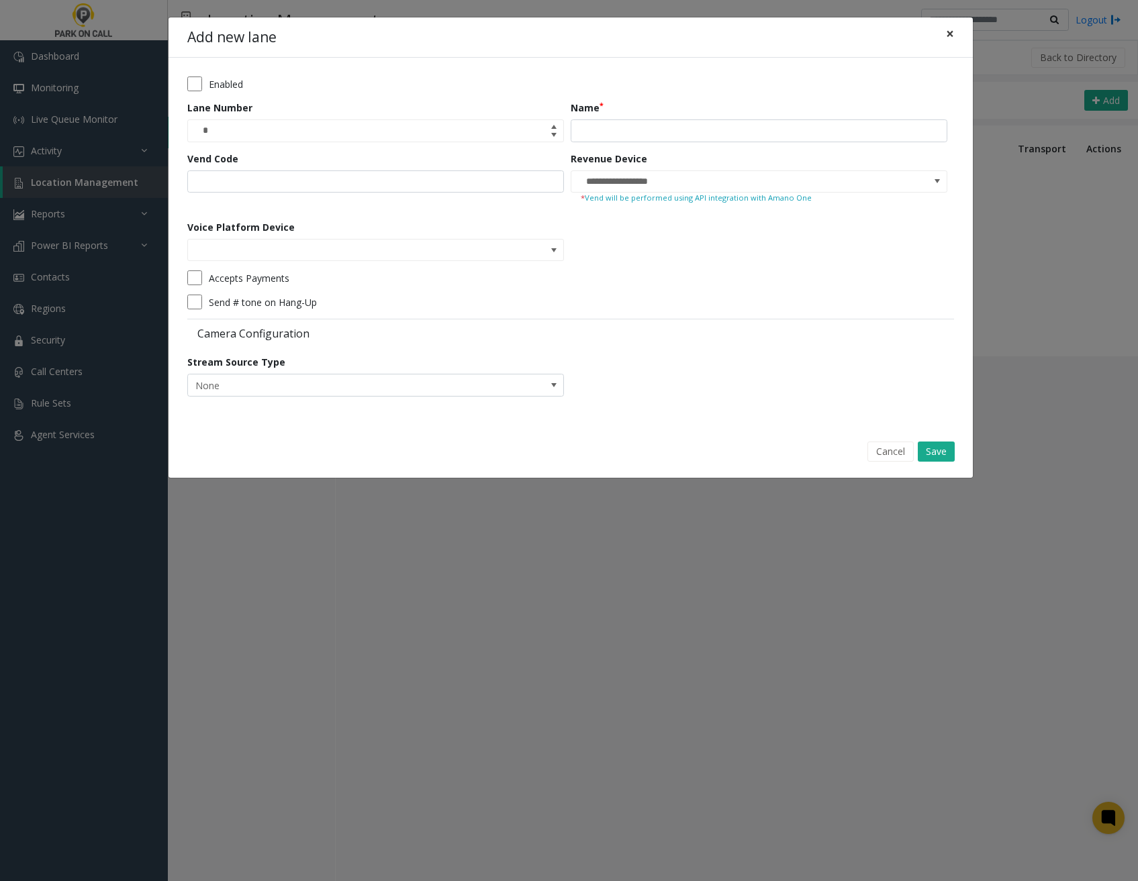
click at [952, 35] on span "×" at bounding box center [950, 33] width 8 height 19
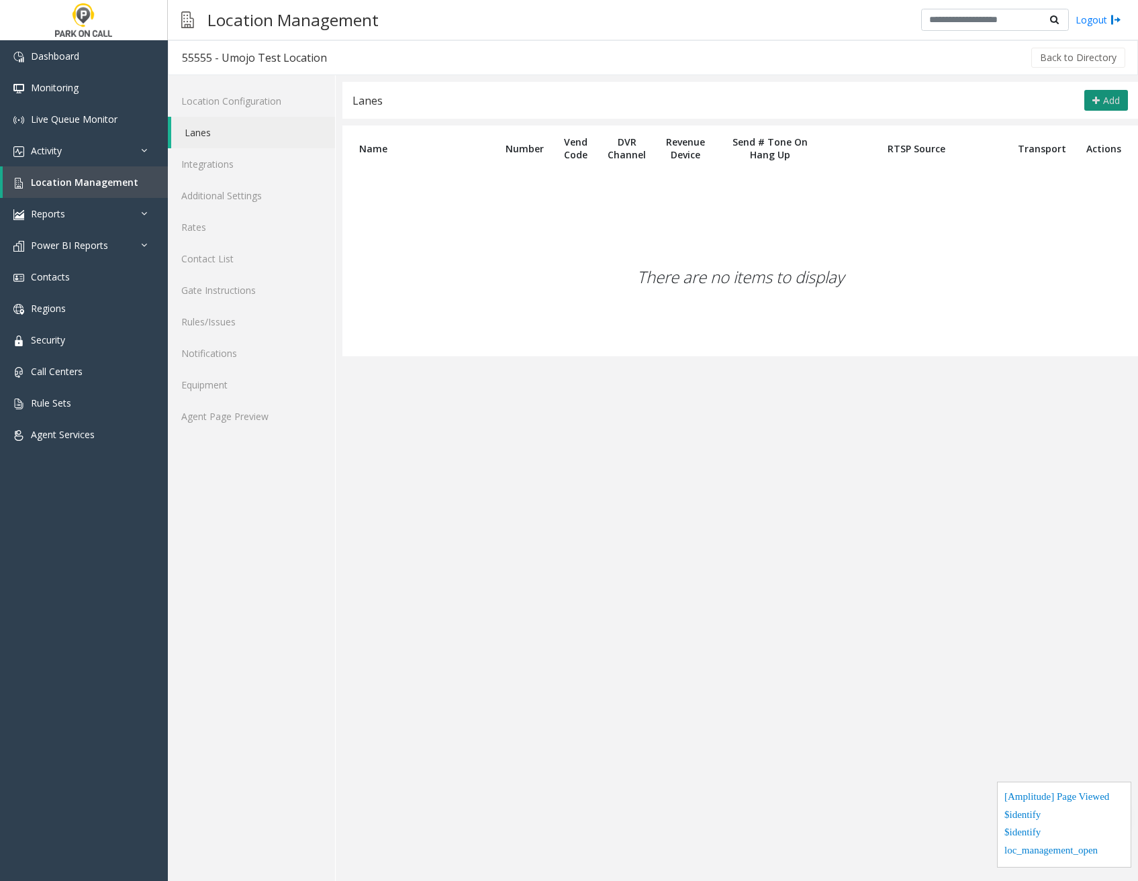
click at [1104, 101] on span "Add" at bounding box center [1111, 100] width 17 height 13
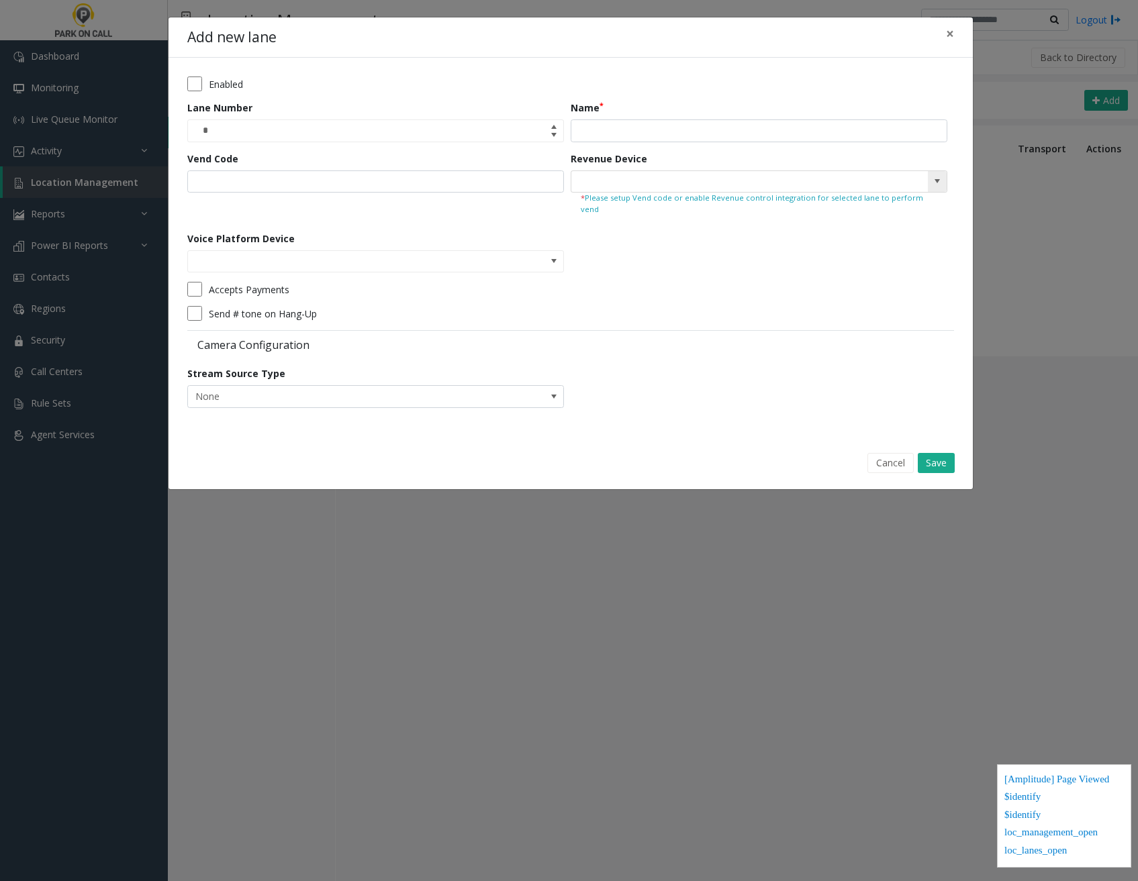
click at [936, 177] on span at bounding box center [937, 181] width 11 height 11
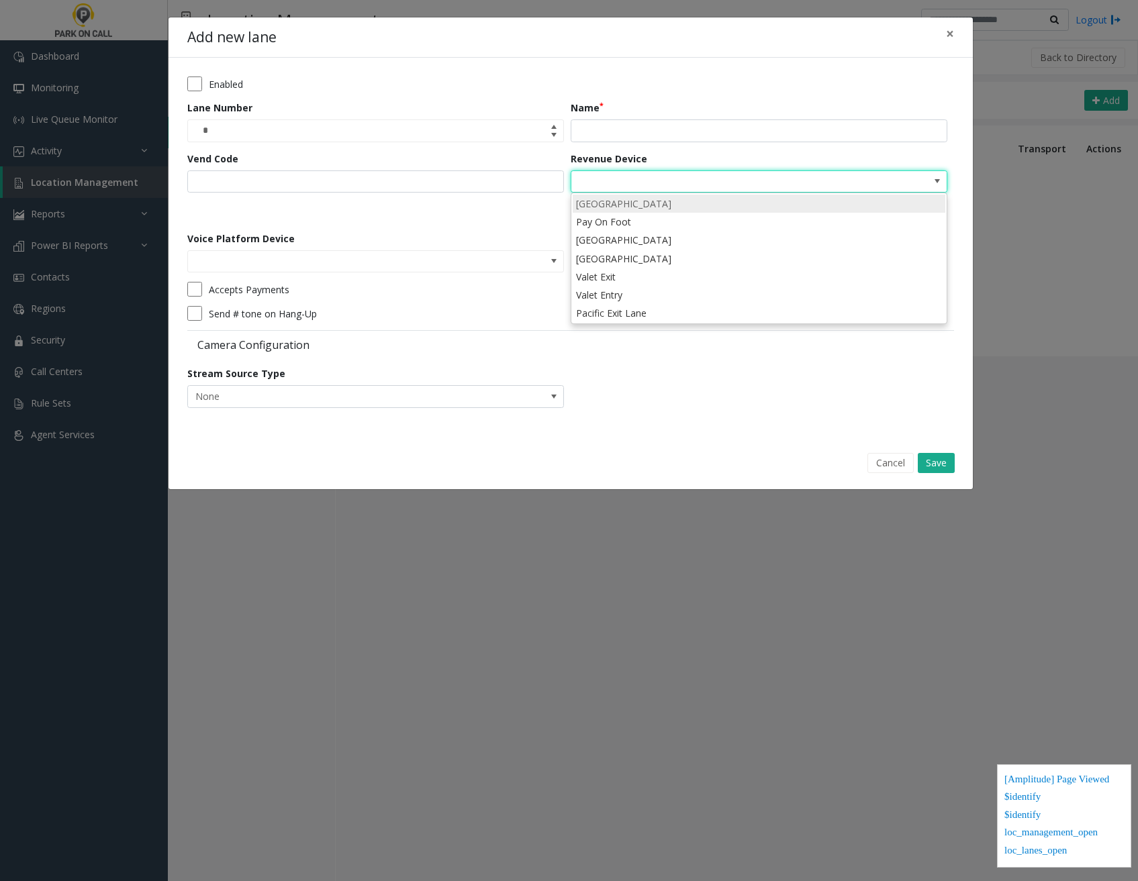
click at [821, 209] on li "[GEOGRAPHIC_DATA]" at bounding box center [759, 204] width 373 height 18
type input "**********"
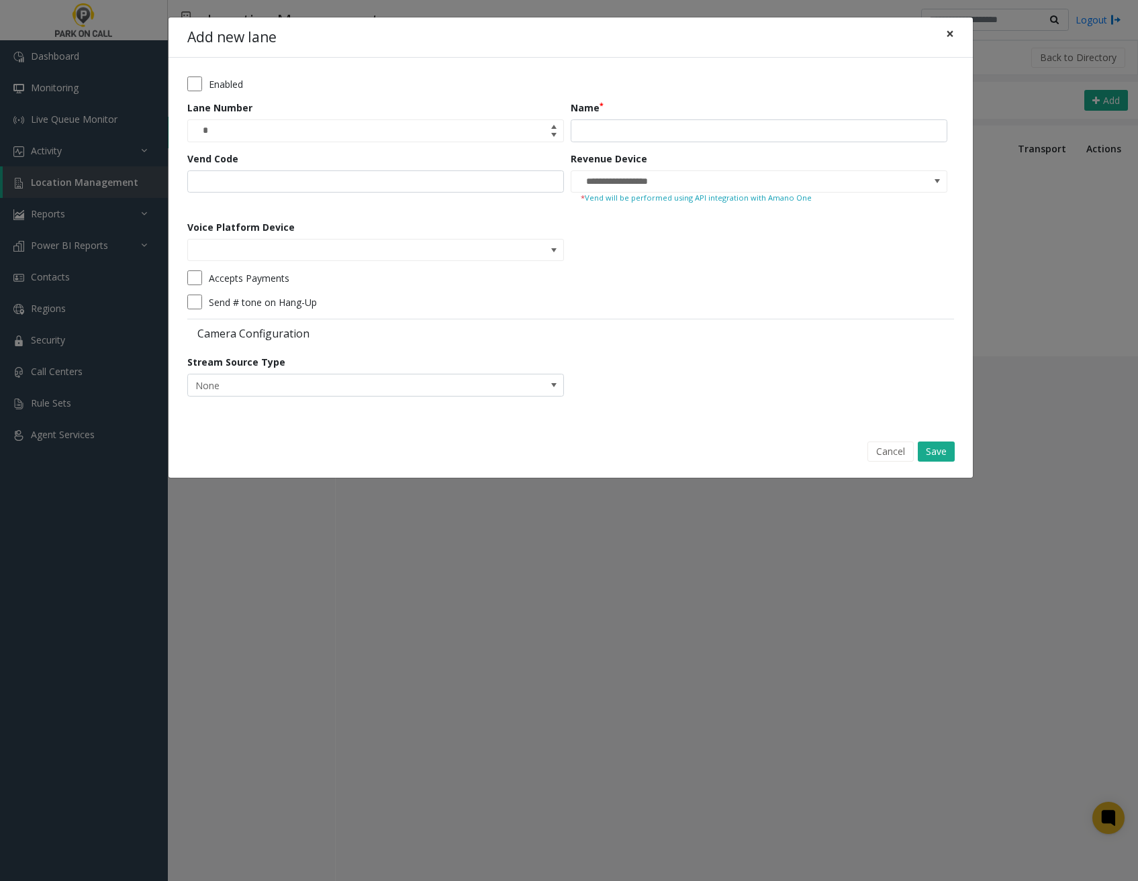
click at [954, 34] on button "×" at bounding box center [949, 33] width 27 height 33
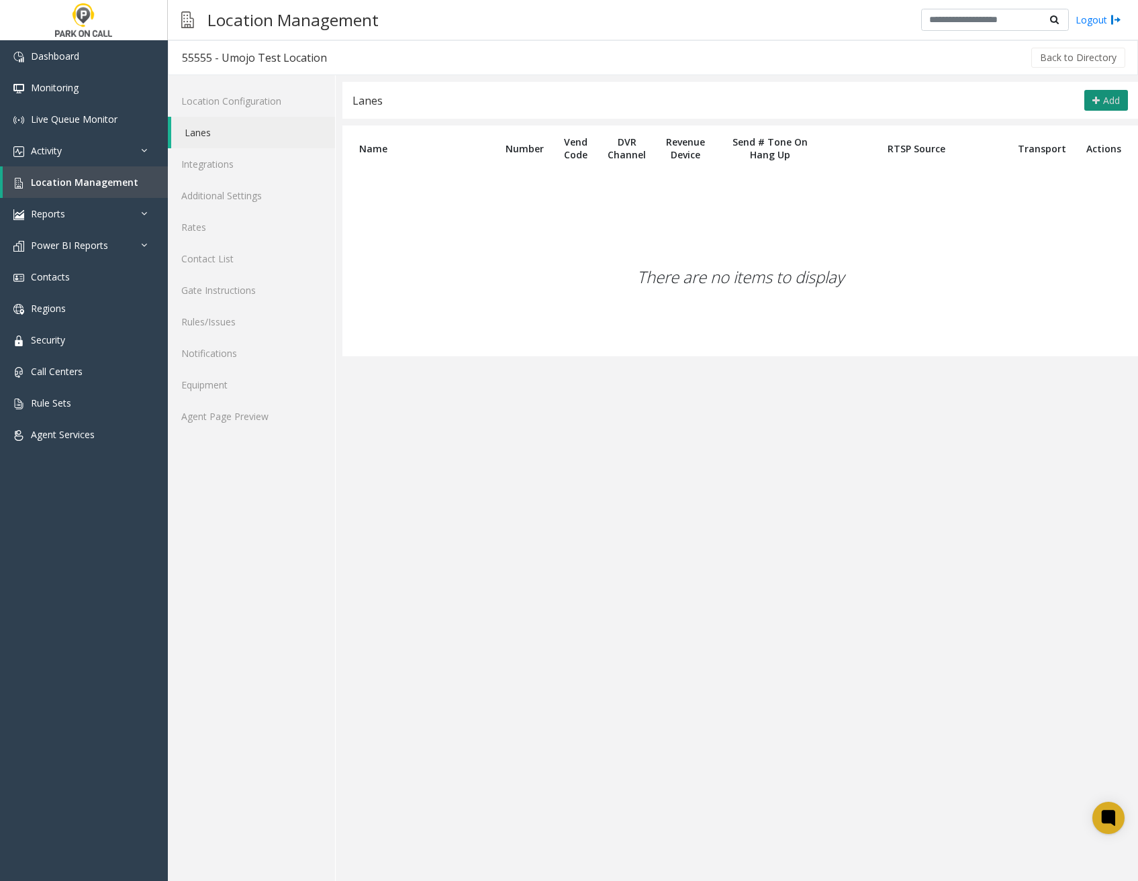
click at [1110, 103] on span "Add" at bounding box center [1111, 100] width 17 height 13
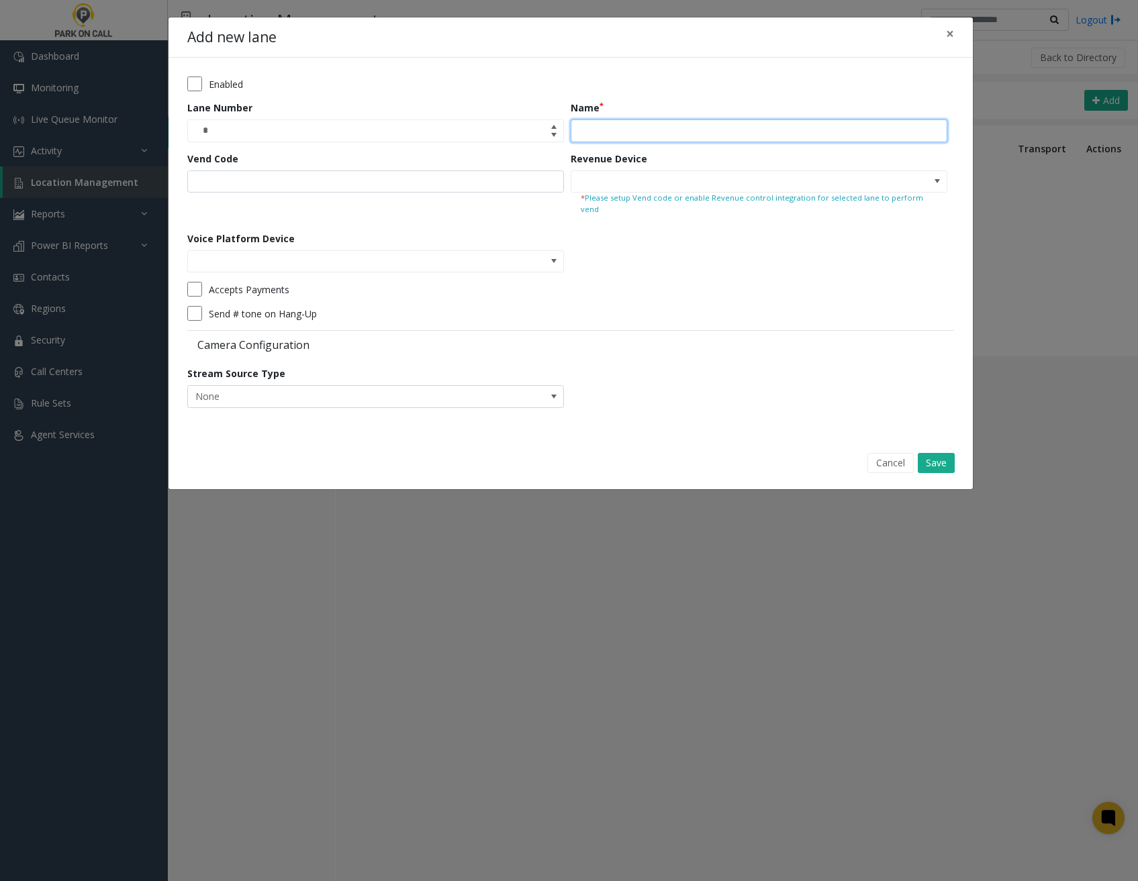
click at [709, 132] on input "Name" at bounding box center [759, 130] width 377 height 23
click at [626, 130] on input "**********" at bounding box center [759, 130] width 377 height 23
type input "**********"
click at [522, 181] on input "Vend Code" at bounding box center [375, 181] width 377 height 23
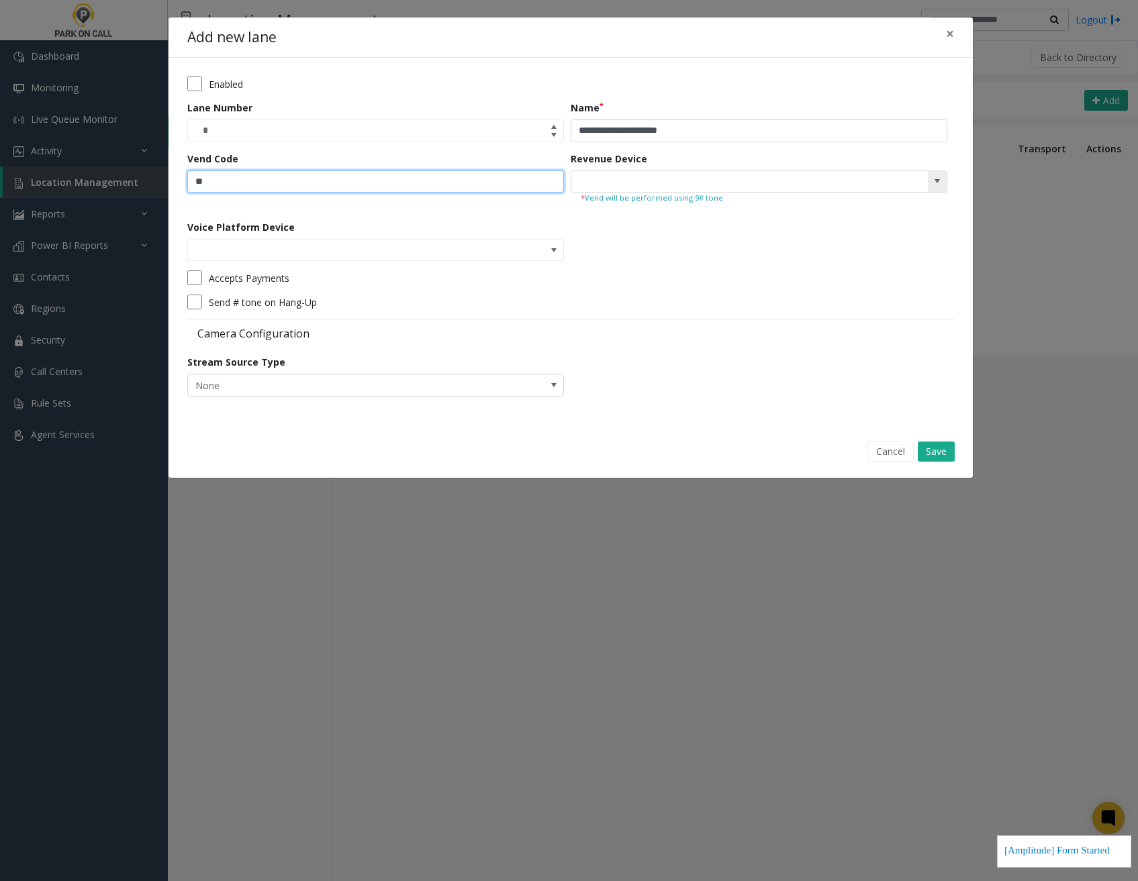
click at [943, 179] on span at bounding box center [937, 181] width 19 height 21
type input "**"
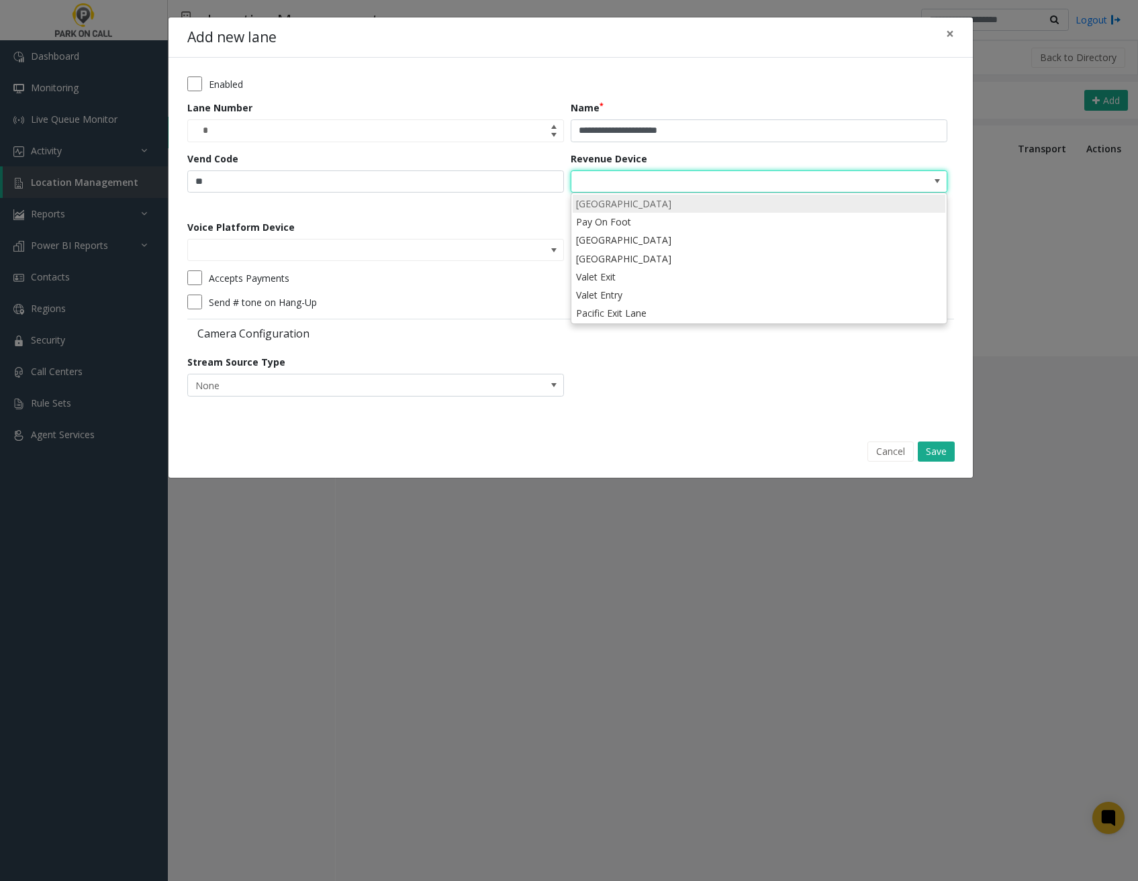
click at [724, 211] on li "[GEOGRAPHIC_DATA]" at bounding box center [759, 204] width 373 height 18
type input "**********"
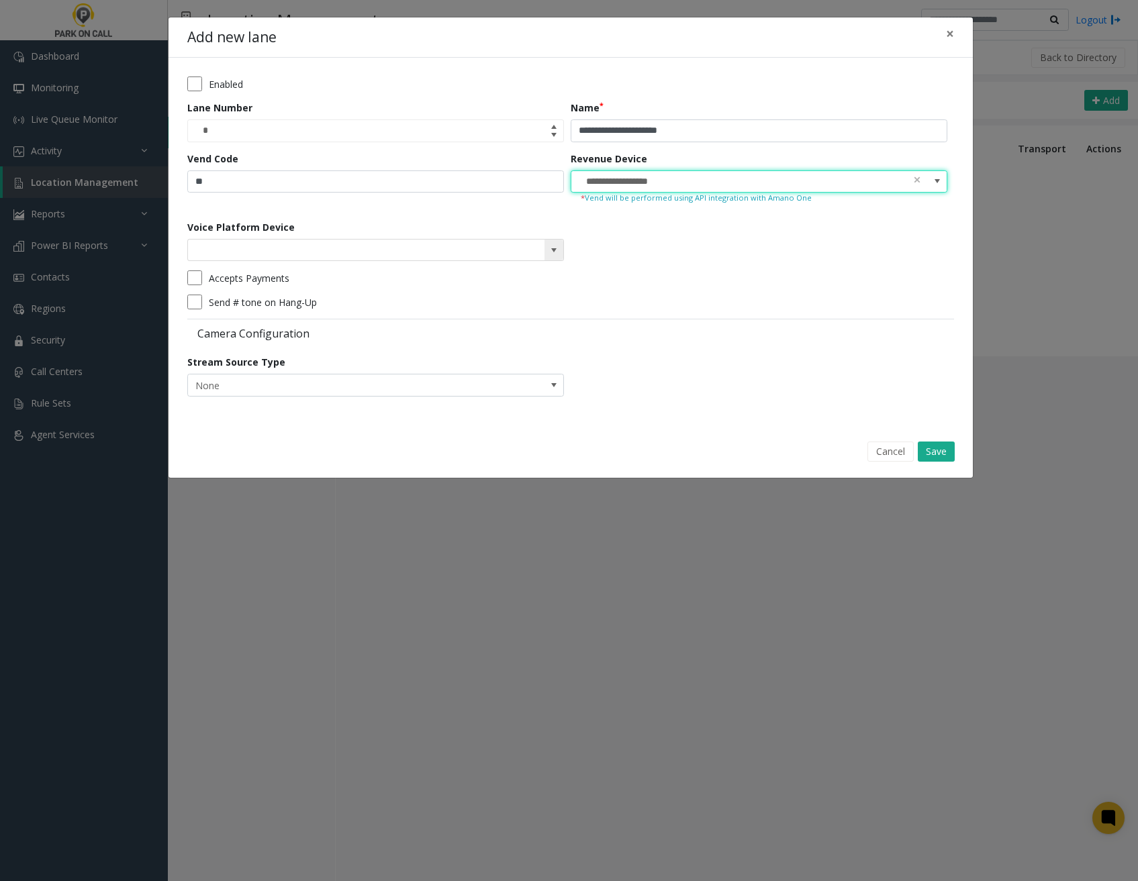
click at [560, 246] on span at bounding box center [553, 250] width 19 height 21
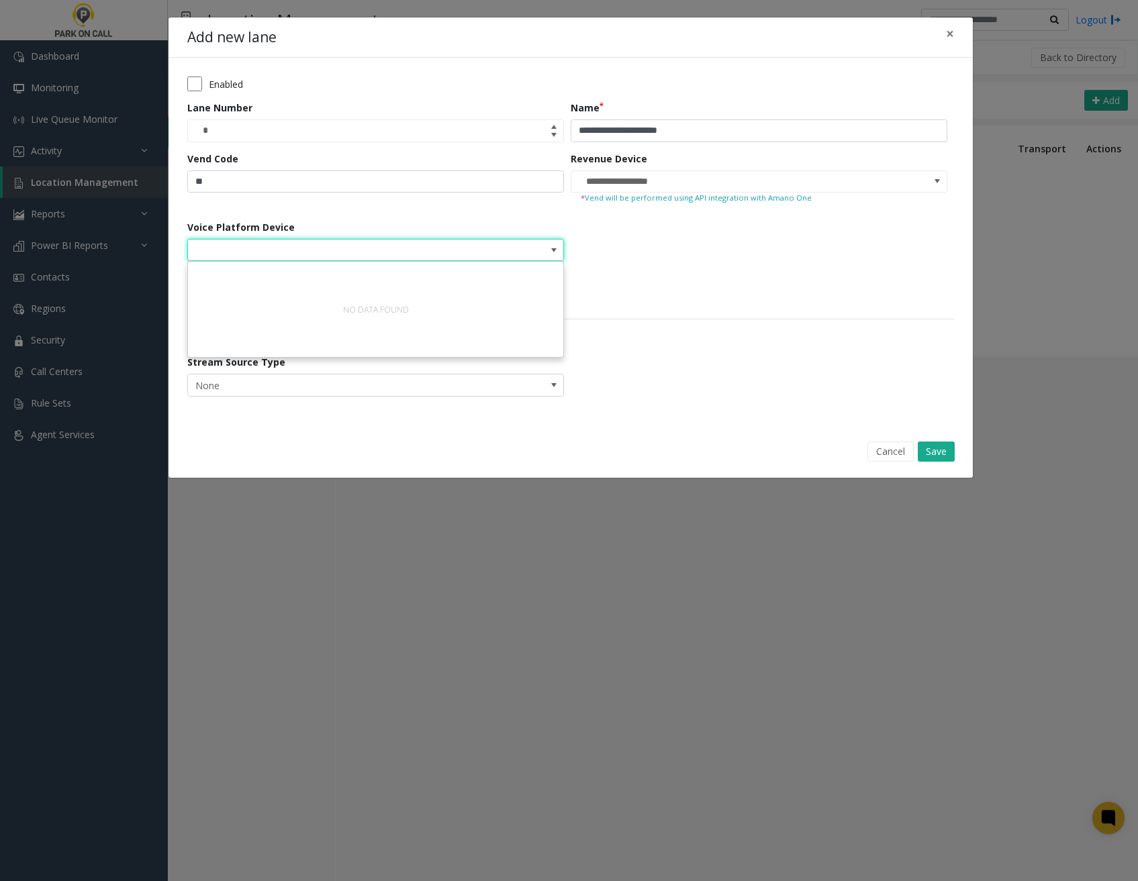
click at [758, 250] on form "**********" at bounding box center [570, 242] width 767 height 330
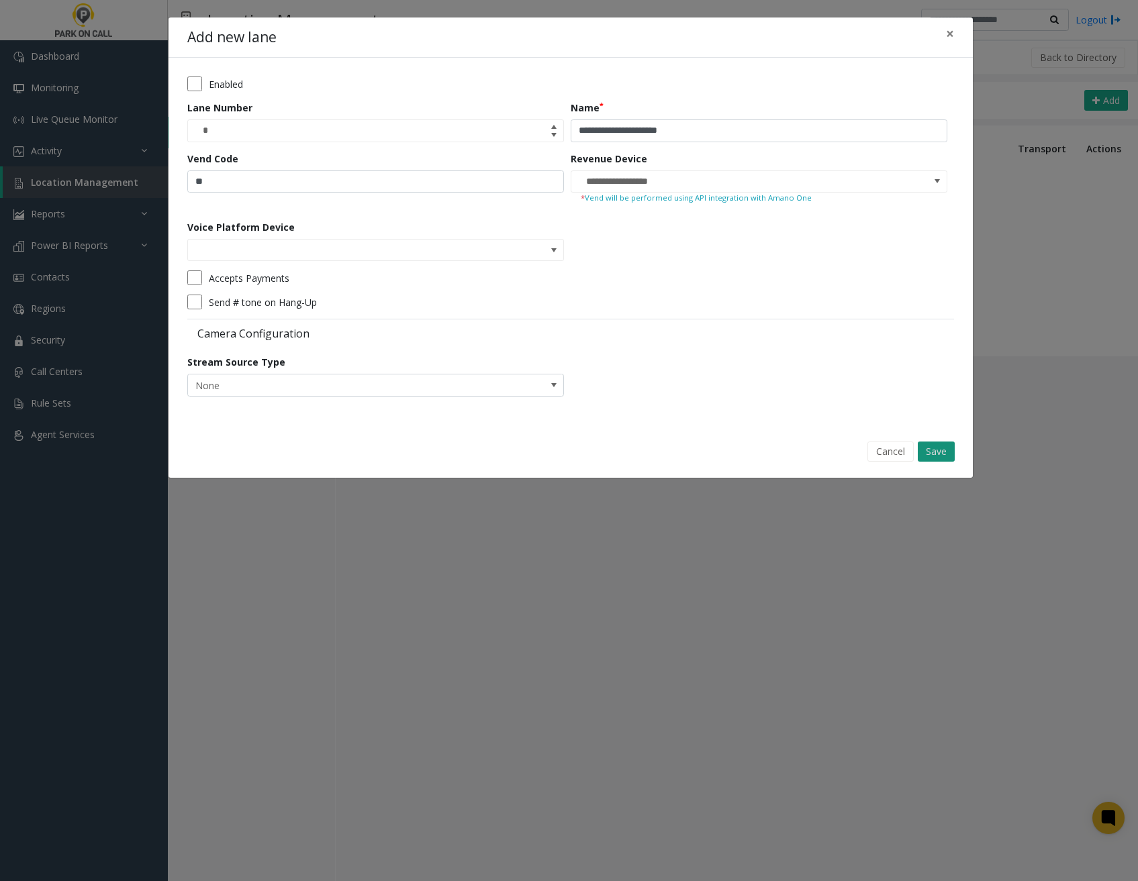
click at [936, 450] on button "Save" at bounding box center [936, 452] width 37 height 20
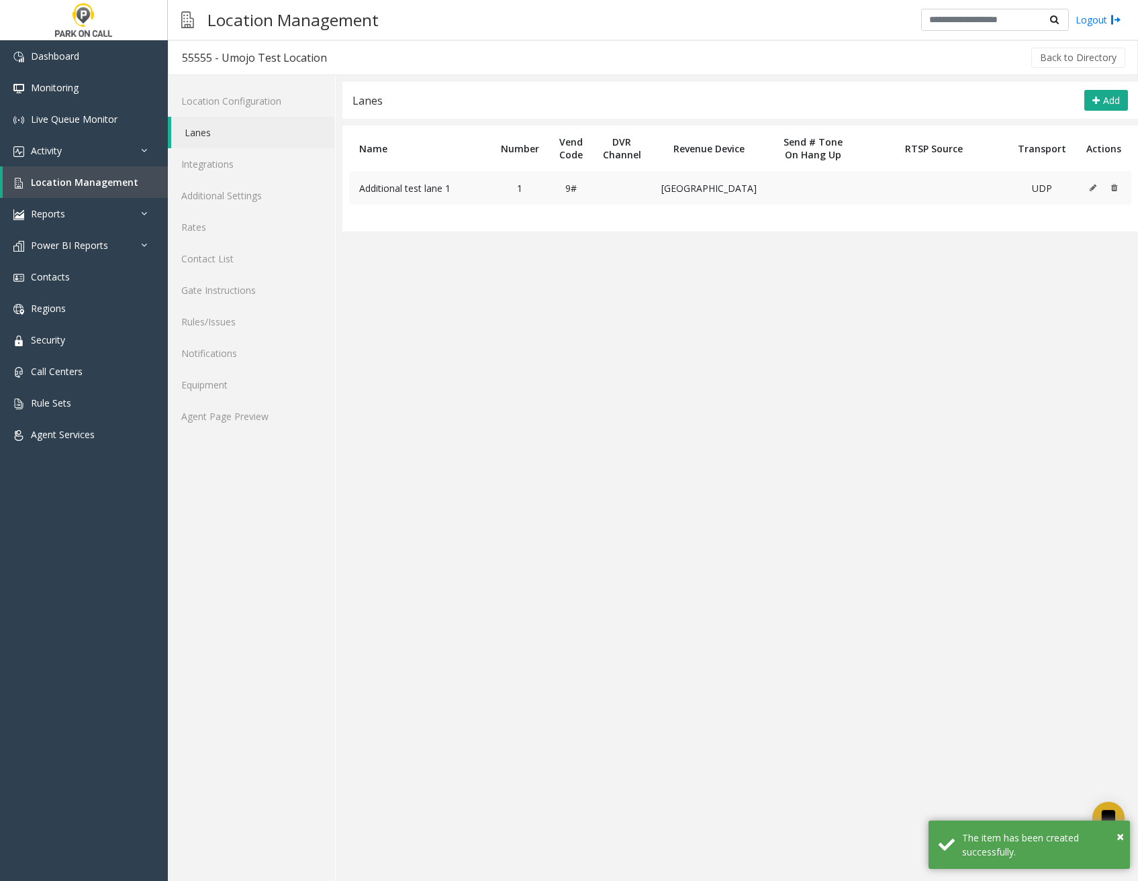
click at [1091, 191] on icon at bounding box center [1092, 188] width 7 height 8
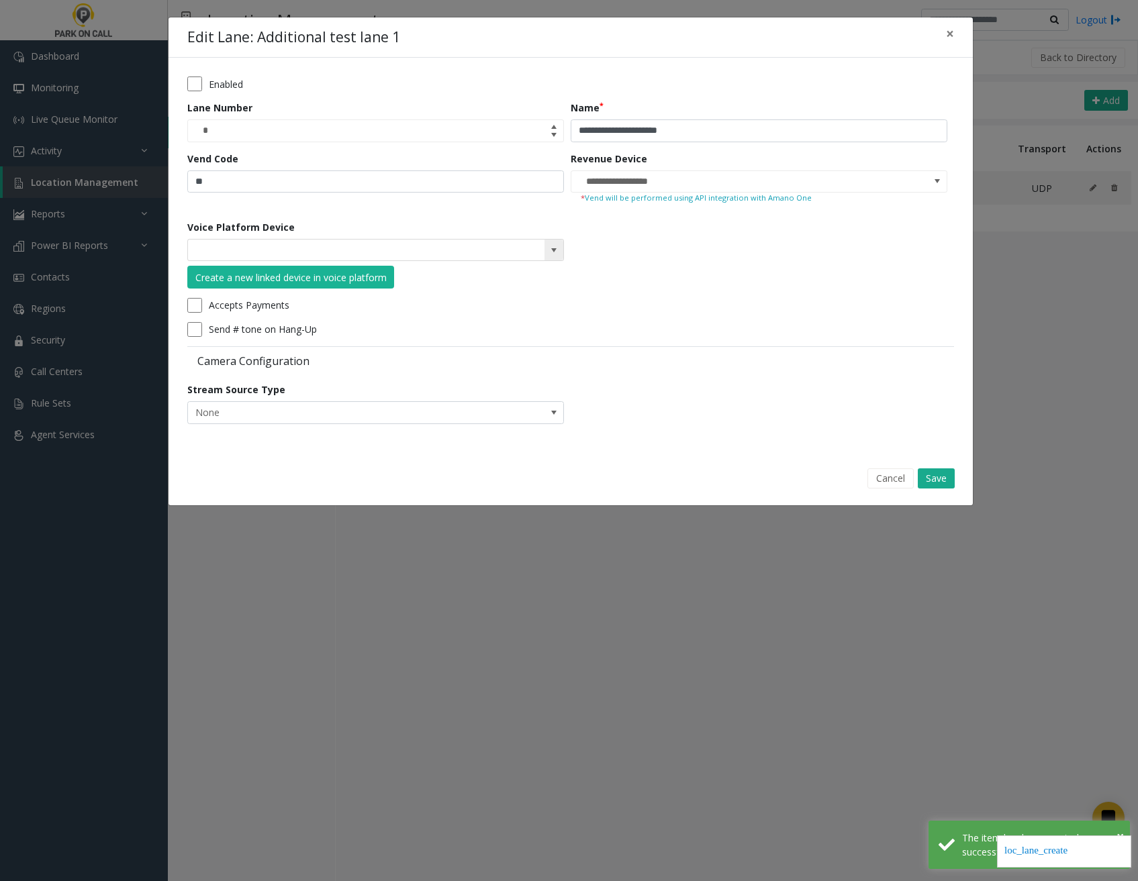
click at [548, 246] on span at bounding box center [553, 250] width 11 height 11
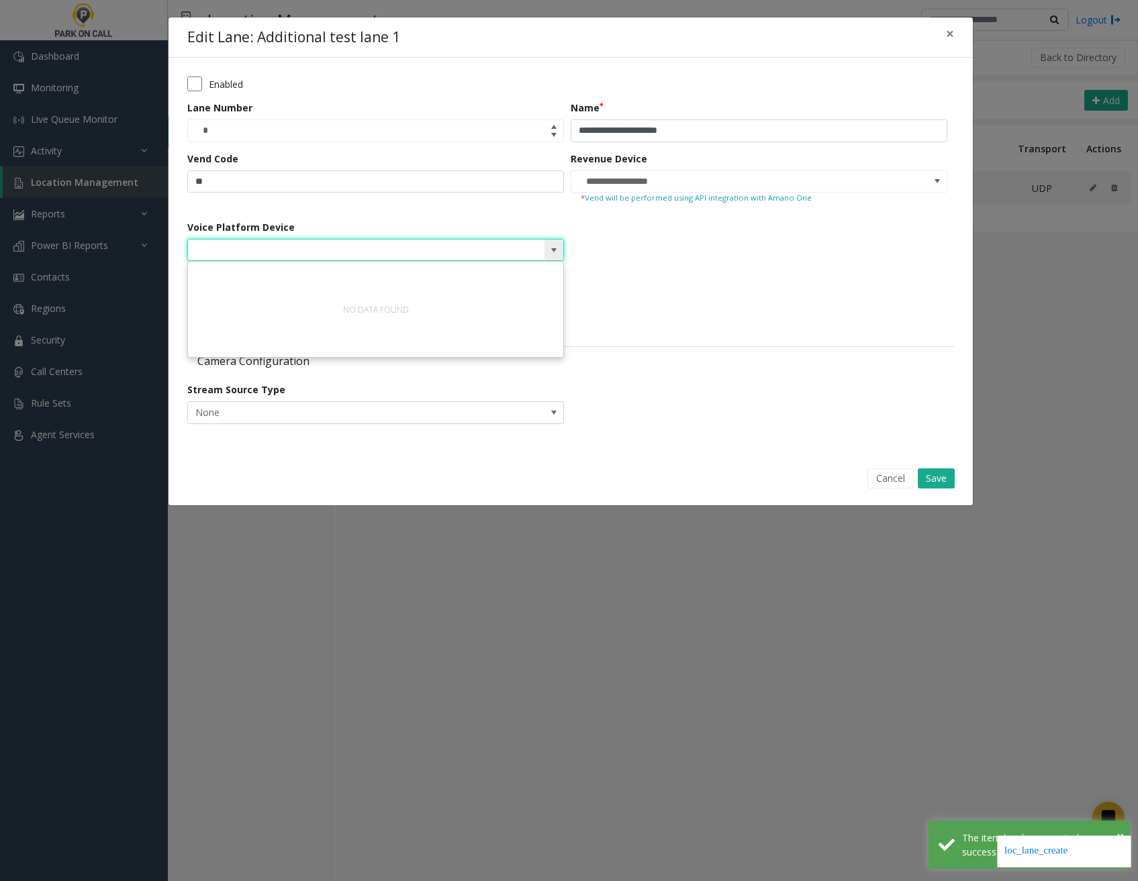
click at [548, 246] on span at bounding box center [553, 250] width 11 height 11
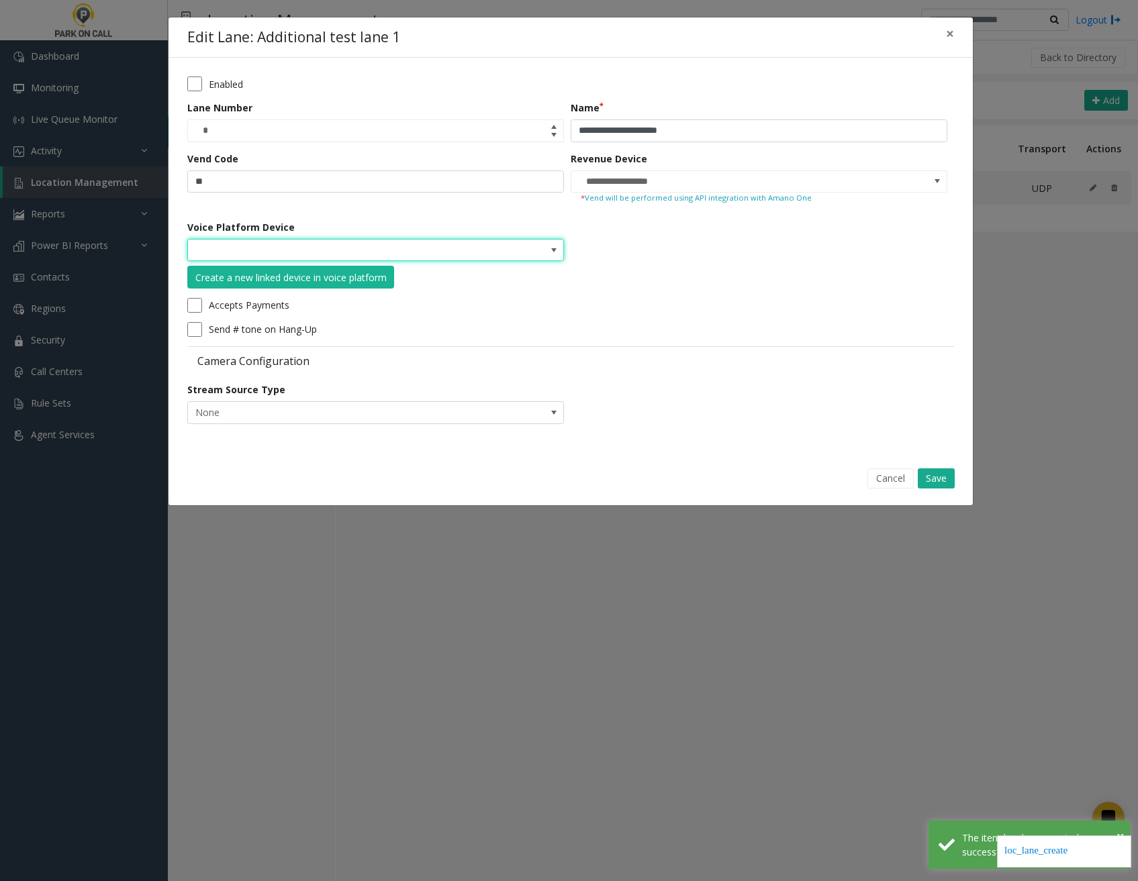
click at [730, 283] on form "**********" at bounding box center [570, 255] width 767 height 357
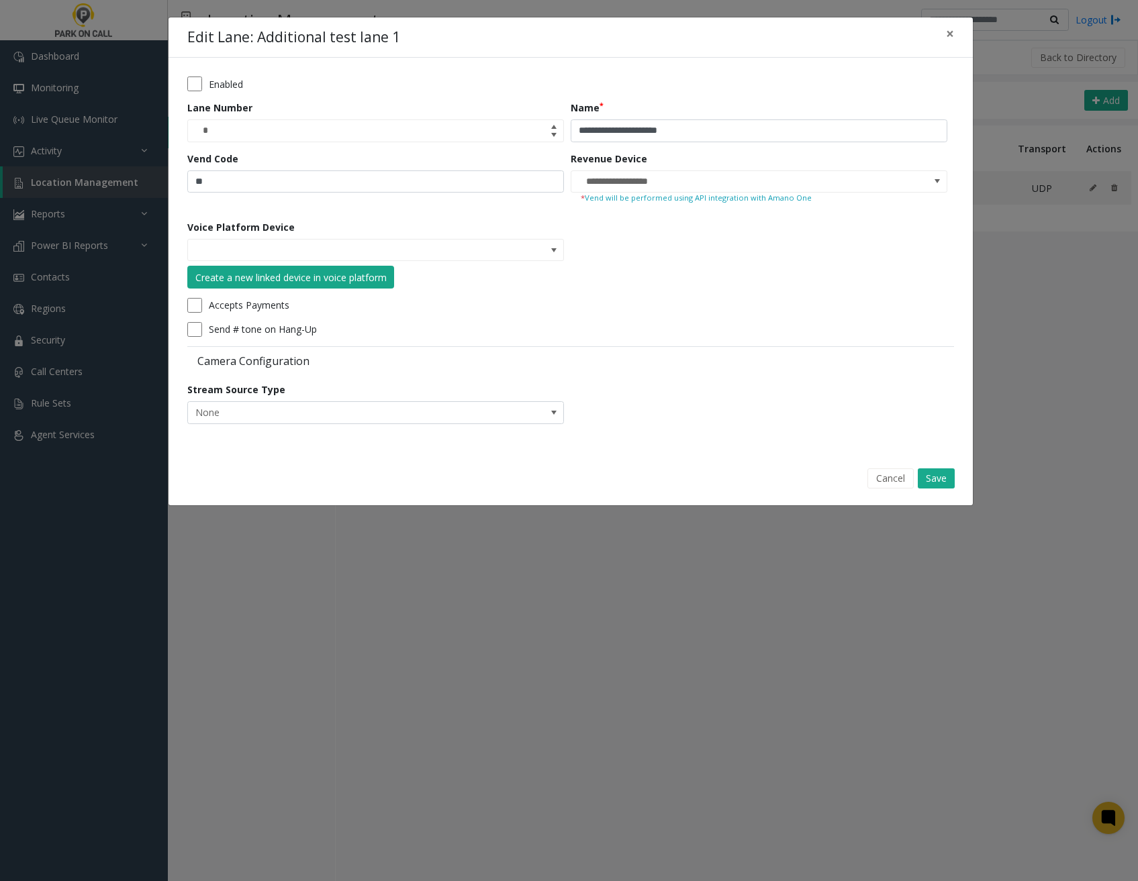
click at [354, 279] on div "Create a new linked device in voice platform" at bounding box center [290, 278] width 191 height 14
click at [888, 475] on button "Cancel" at bounding box center [890, 479] width 46 height 20
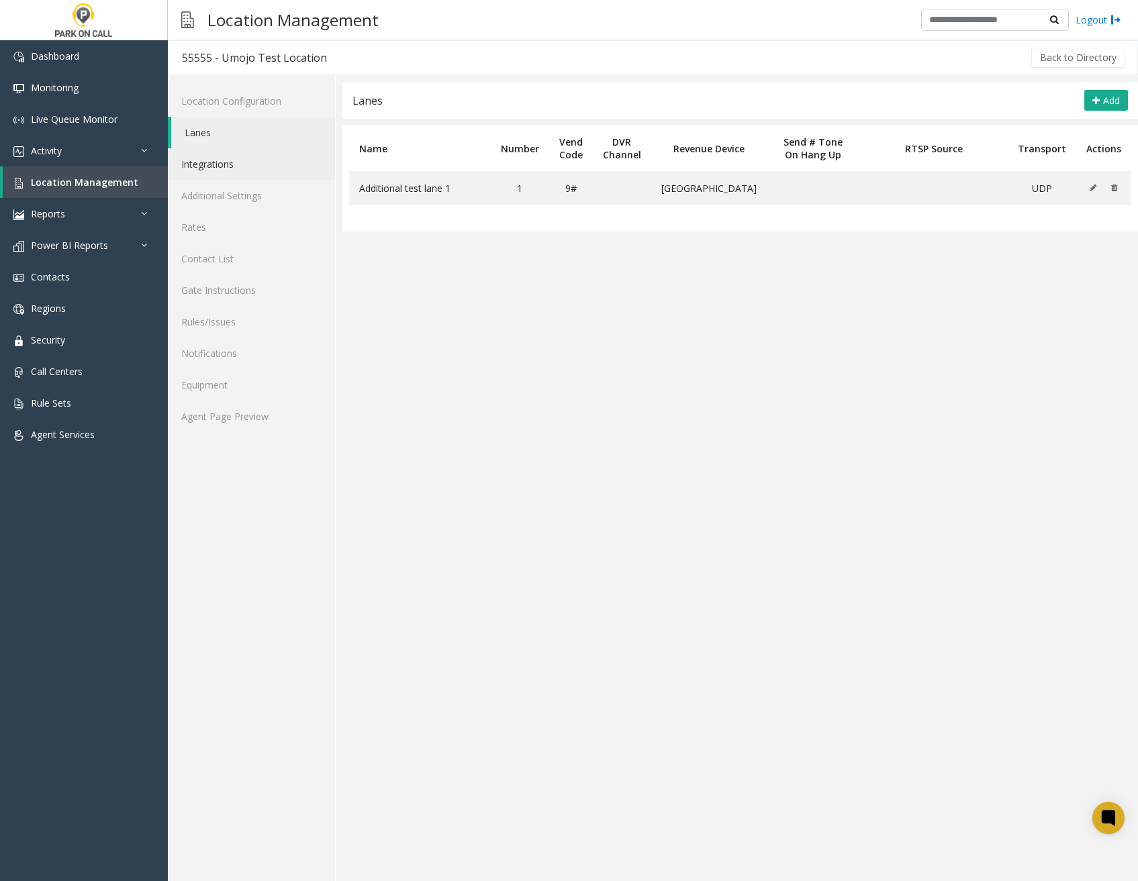
click at [237, 165] on link "Integrations" at bounding box center [251, 164] width 167 height 32
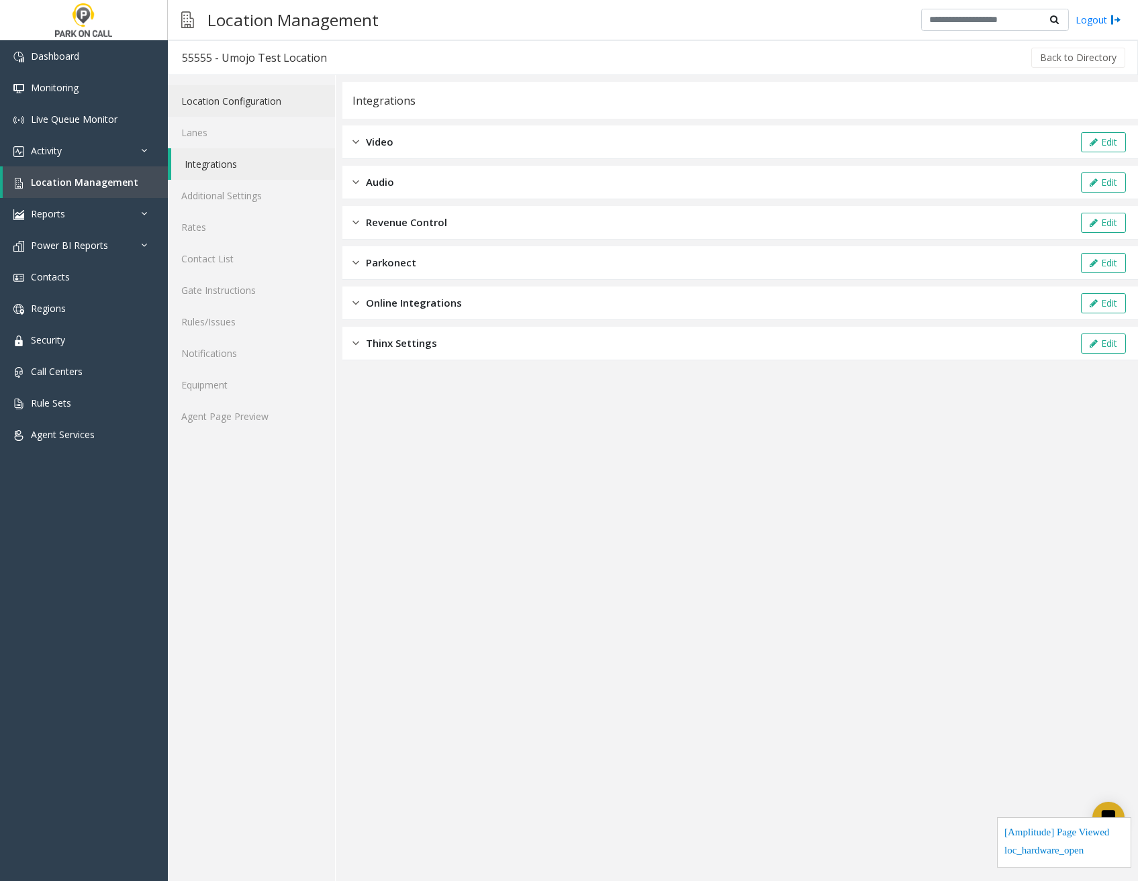
click at [246, 91] on link "Location Configuration" at bounding box center [251, 101] width 167 height 32
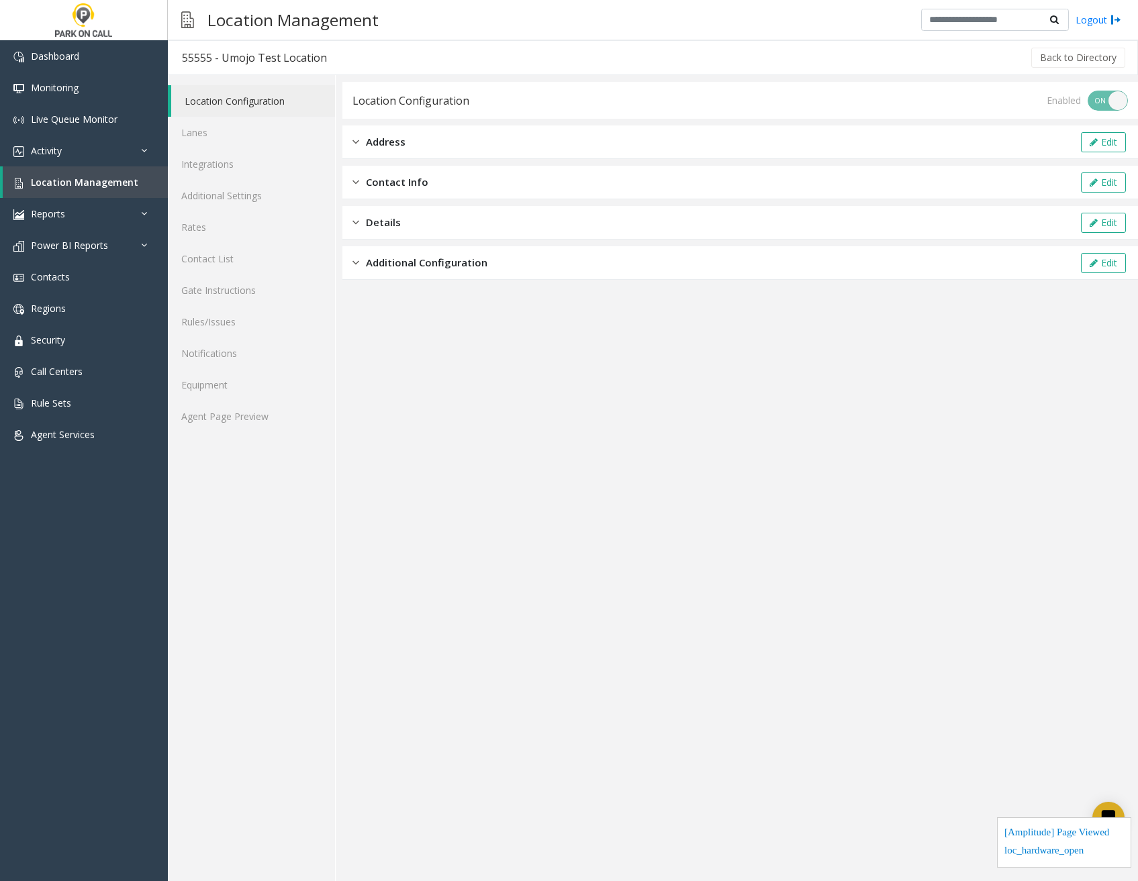
drag, startPoint x: 436, startPoint y: 251, endPoint x: 433, endPoint y: 265, distance: 14.5
click at [436, 252] on div "Additional Configuration Edit" at bounding box center [739, 263] width 795 height 34
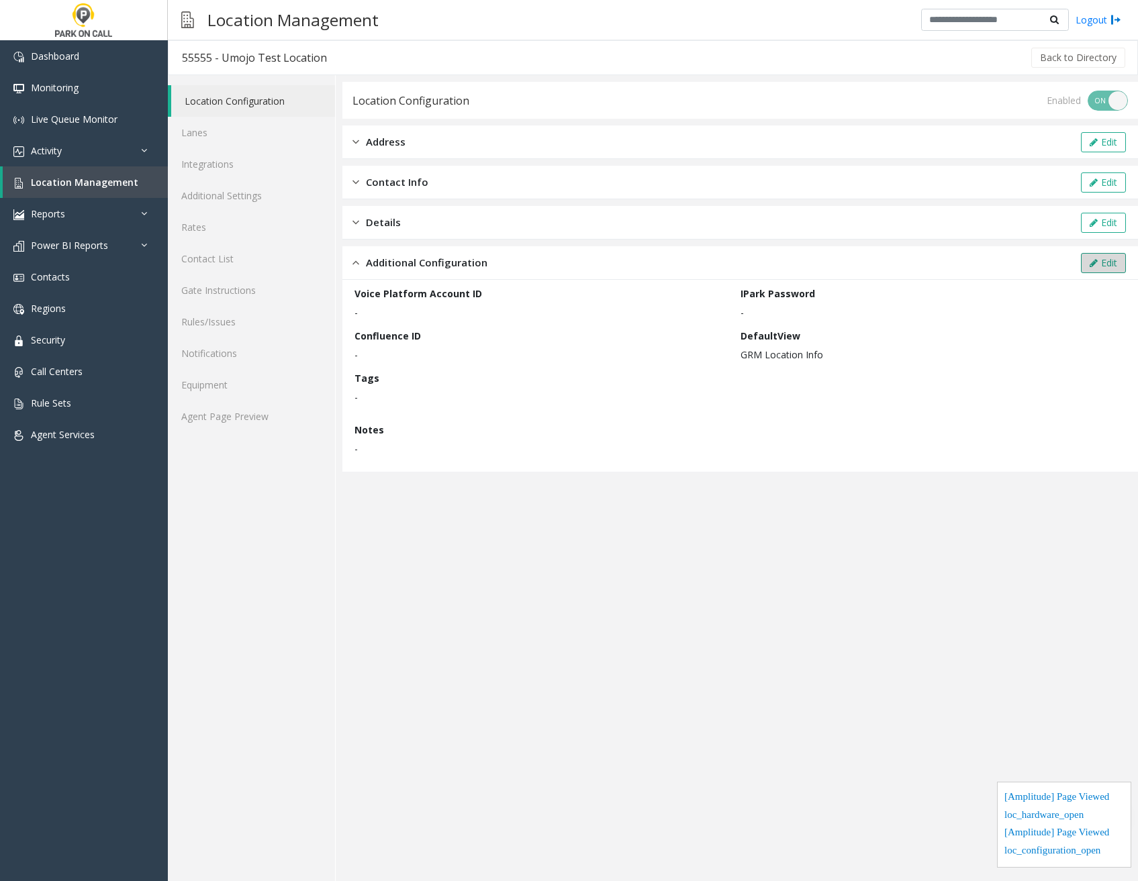
click at [1108, 265] on button "Edit" at bounding box center [1103, 263] width 45 height 20
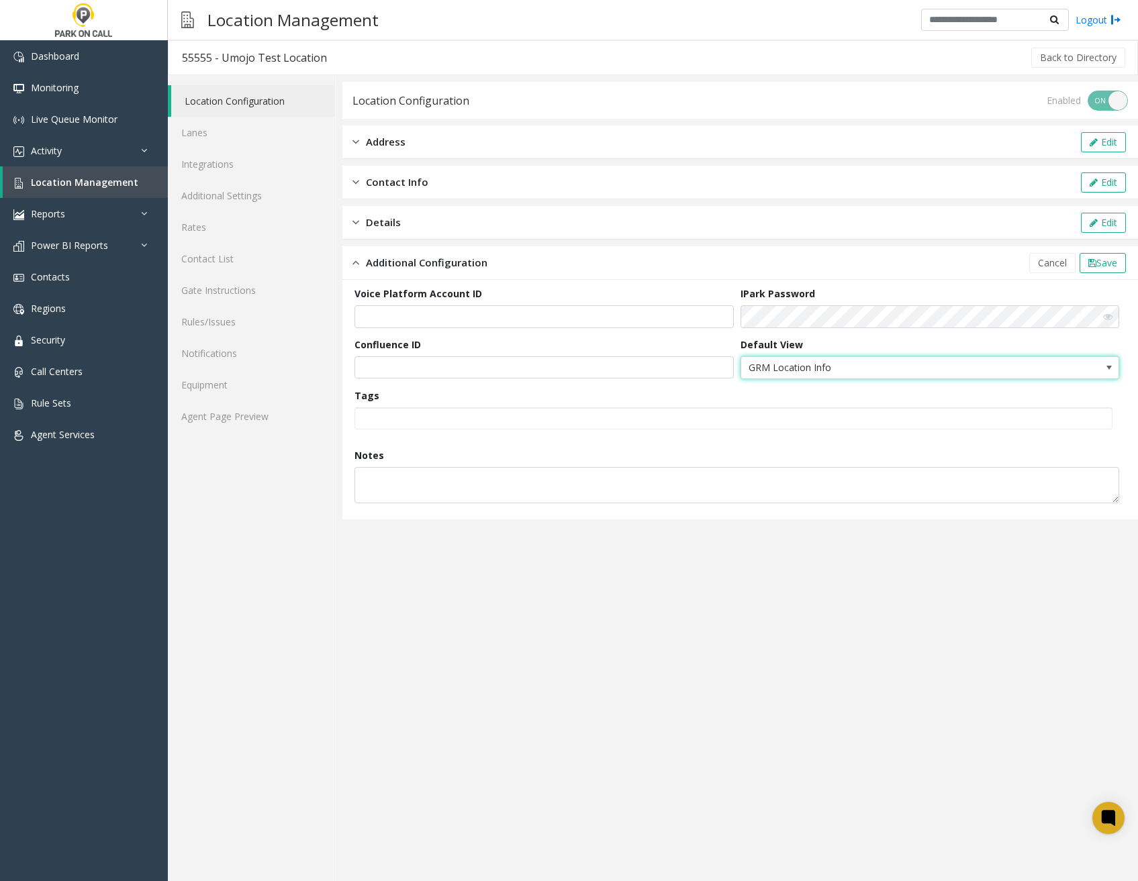
click at [892, 362] on span "GRM Location Info" at bounding box center [892, 367] width 302 height 21
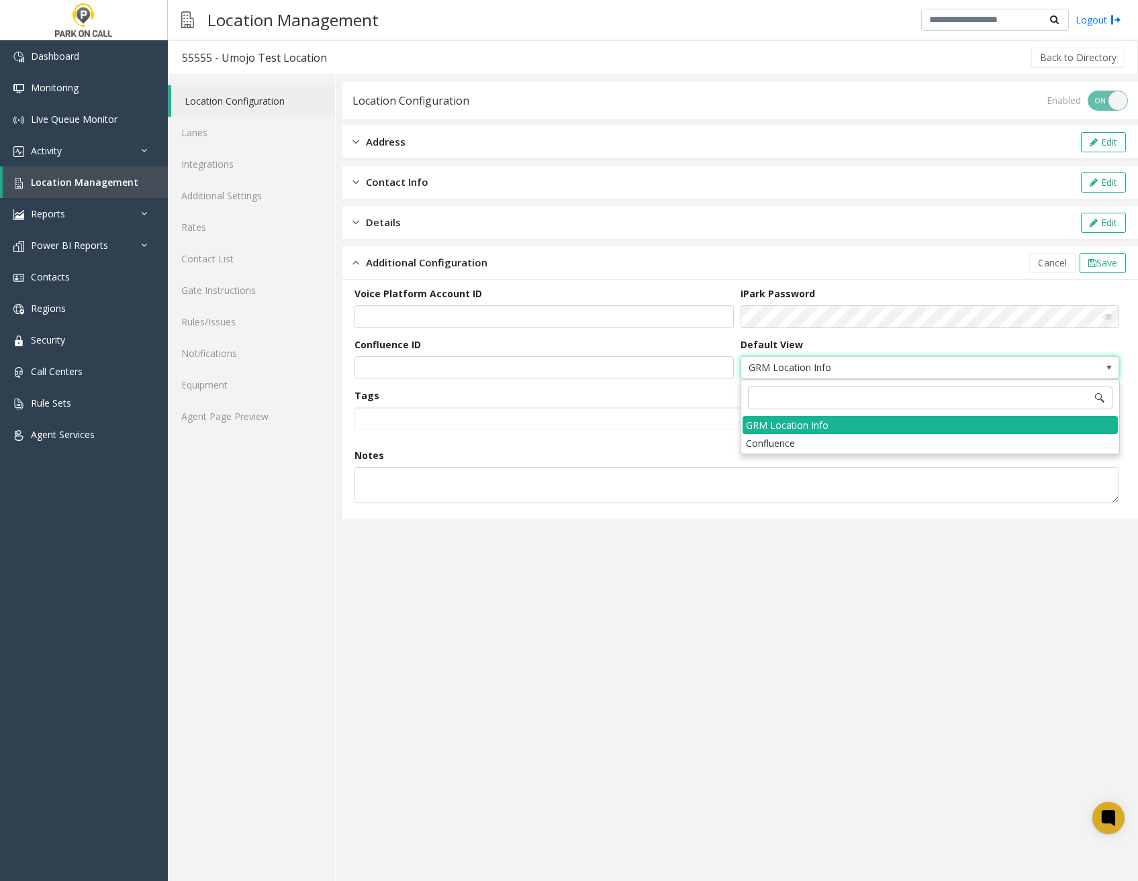
click at [892, 362] on span "GRM Location Info" at bounding box center [892, 367] width 302 height 21
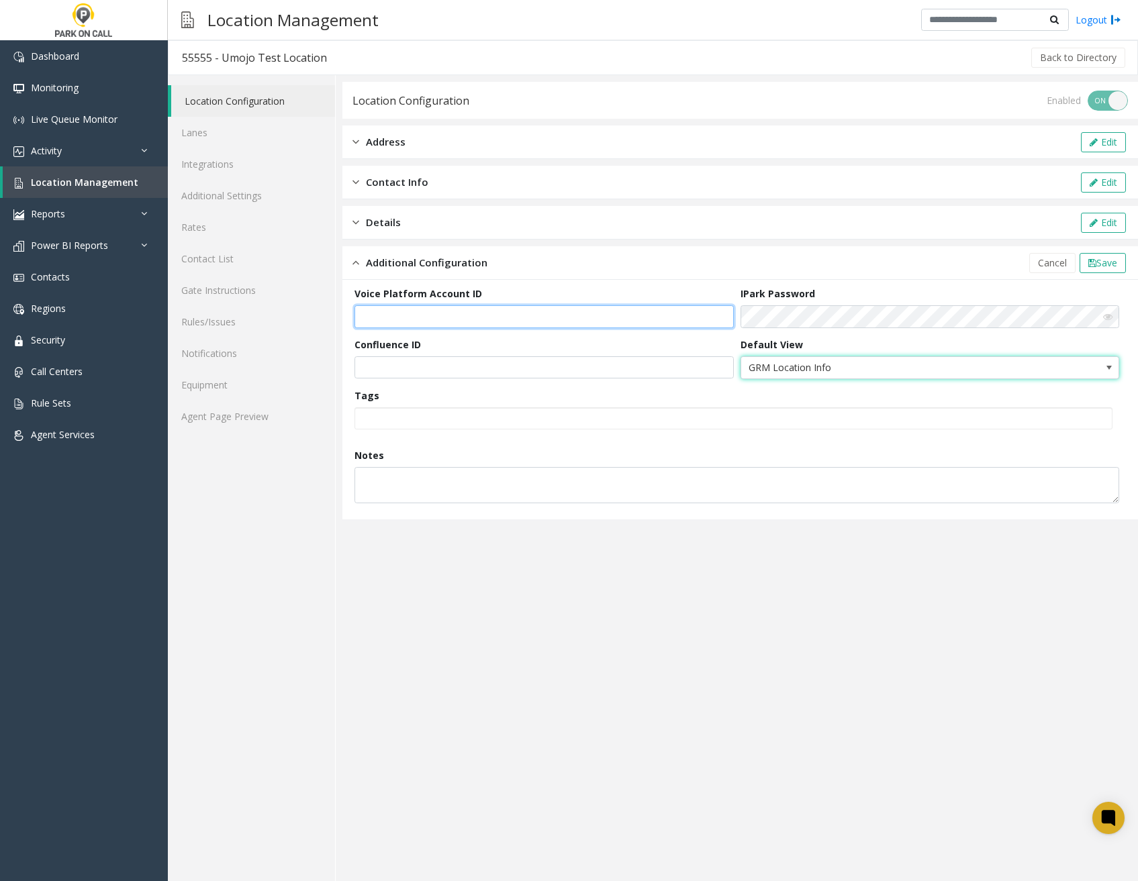
click at [520, 320] on input "text" at bounding box center [543, 316] width 379 height 23
click at [495, 320] on input "text" at bounding box center [543, 316] width 379 height 23
paste input "**********"
type input "**********"
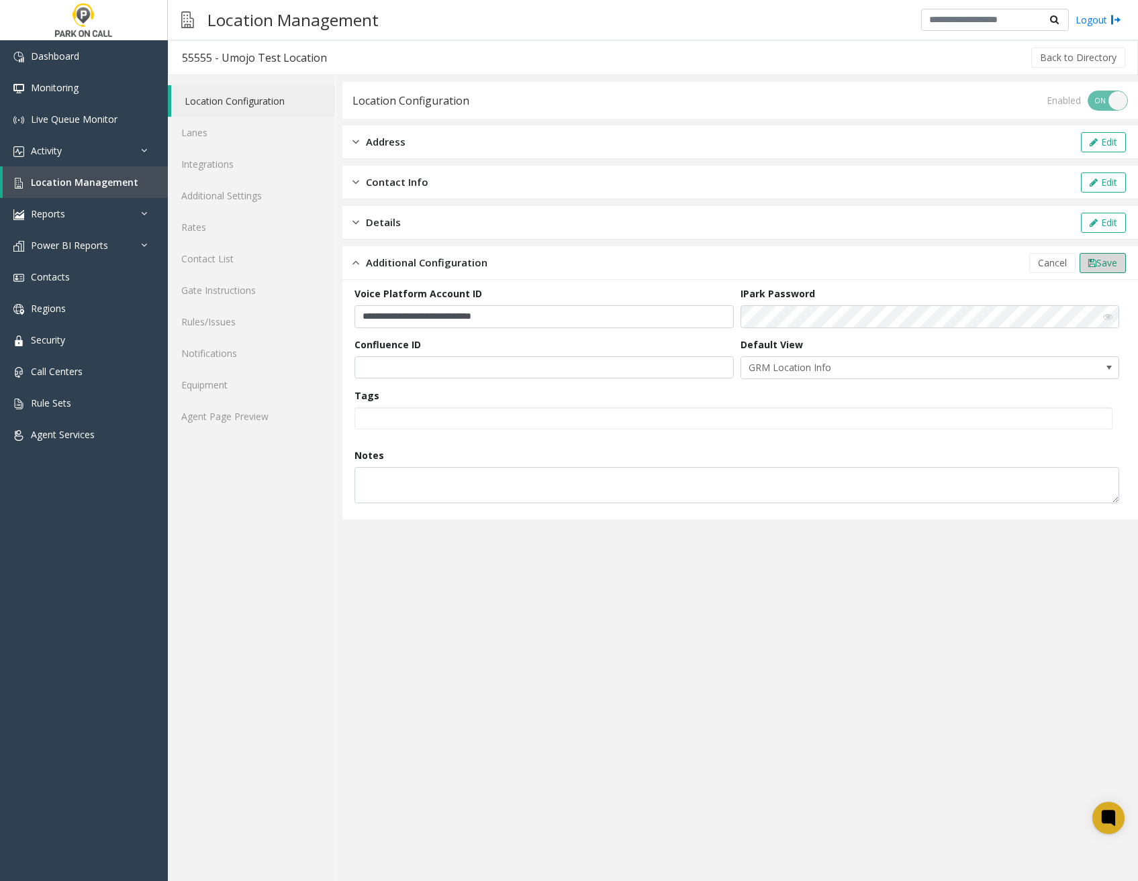
click at [1098, 260] on span "Save" at bounding box center [1106, 262] width 21 height 13
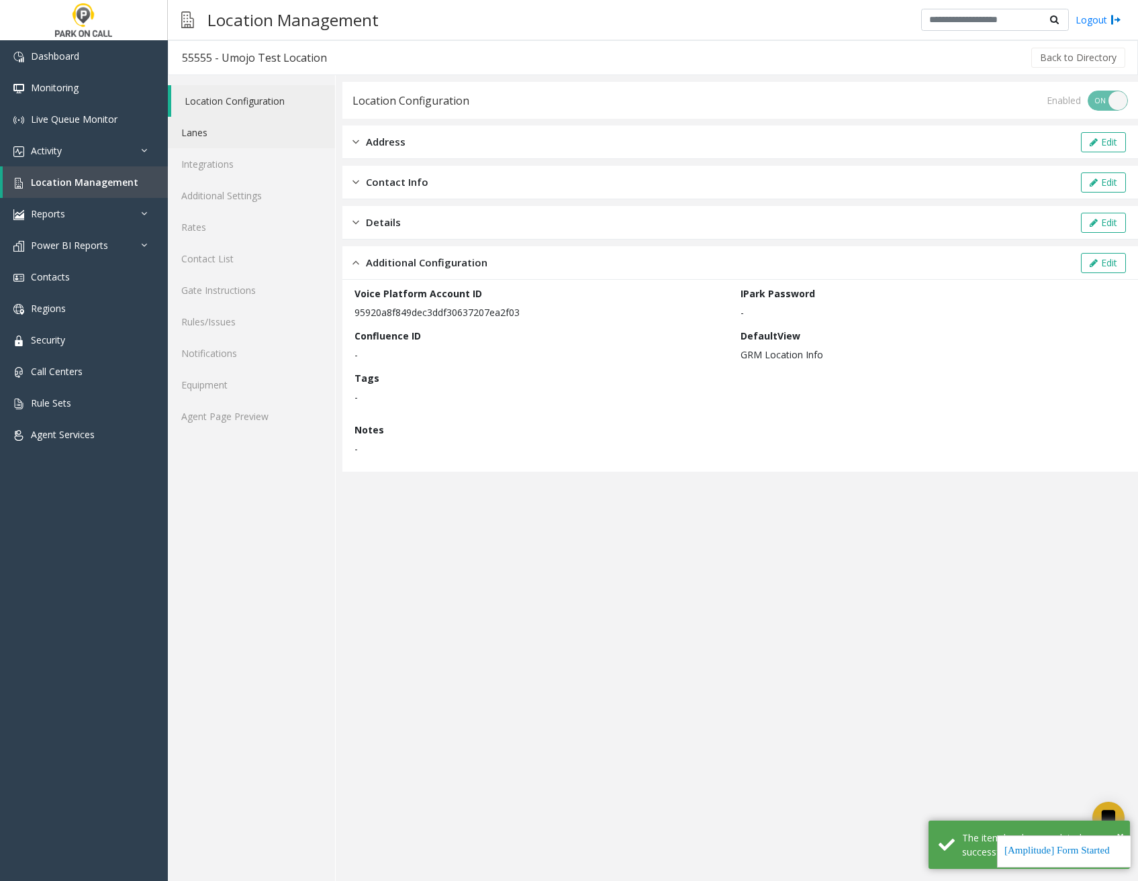
click at [255, 143] on link "Lanes" at bounding box center [251, 133] width 167 height 32
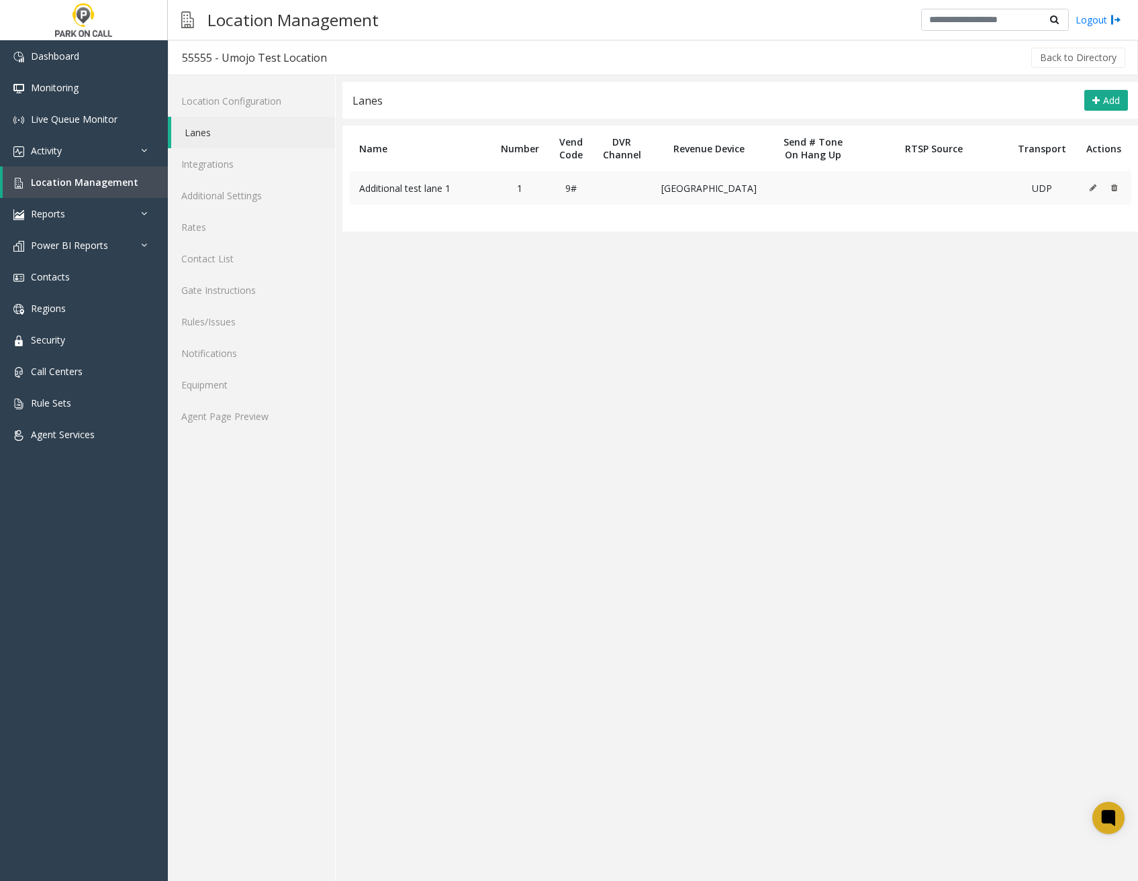
click at [1092, 191] on icon at bounding box center [1092, 188] width 7 height 8
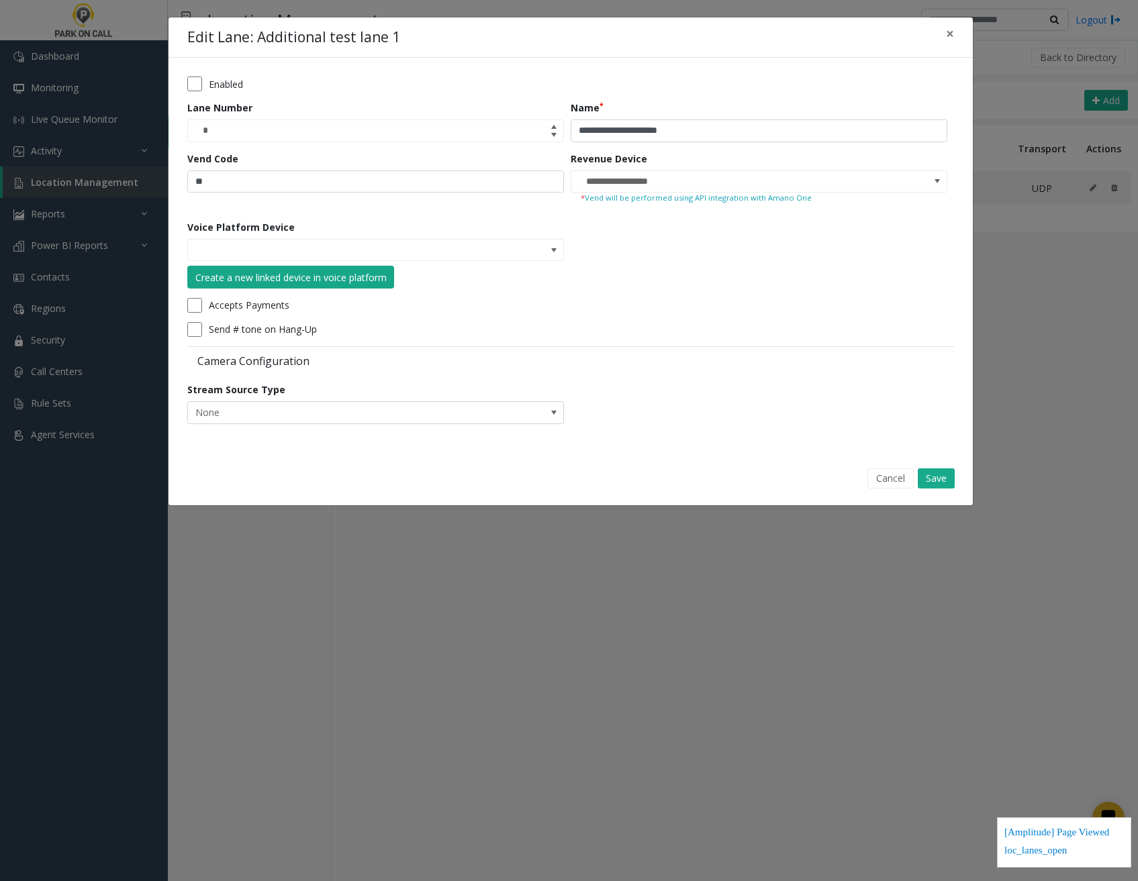
click at [365, 279] on div "Create a new linked device in voice platform" at bounding box center [290, 278] width 191 height 14
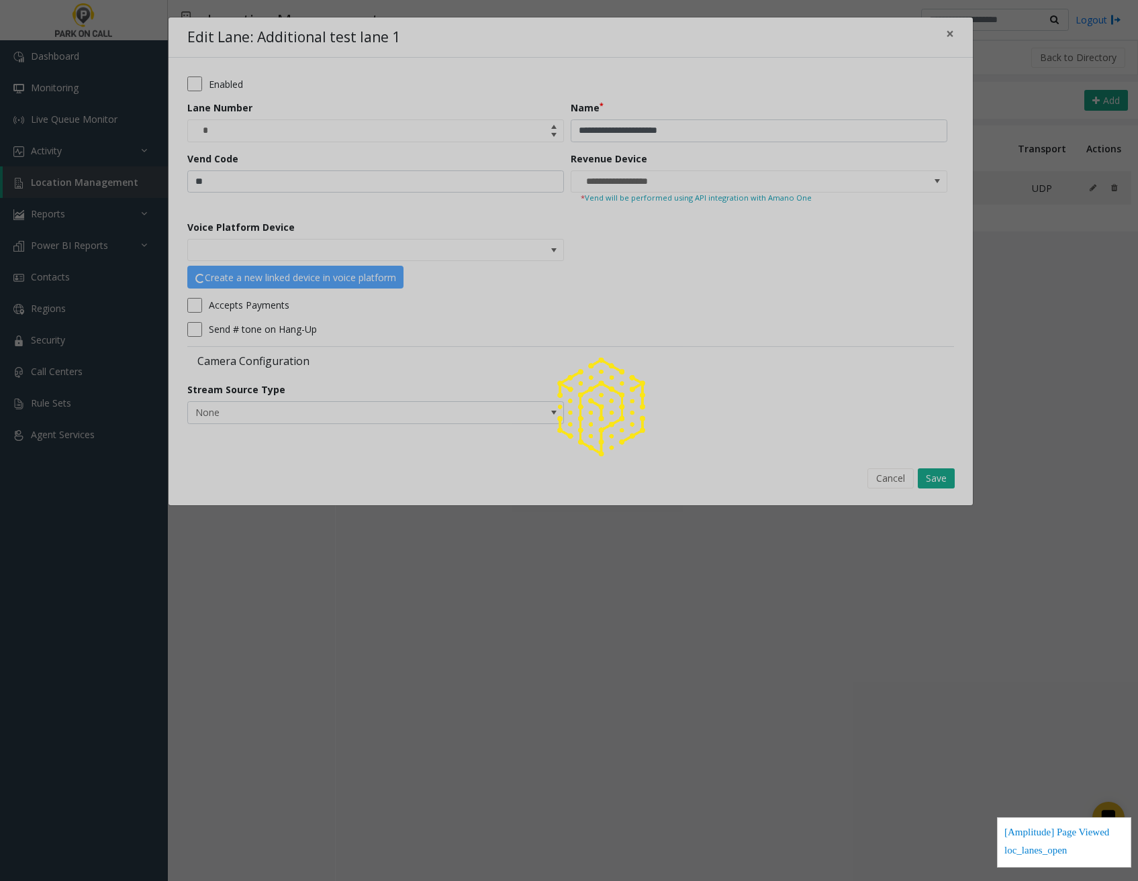
type input "**********"
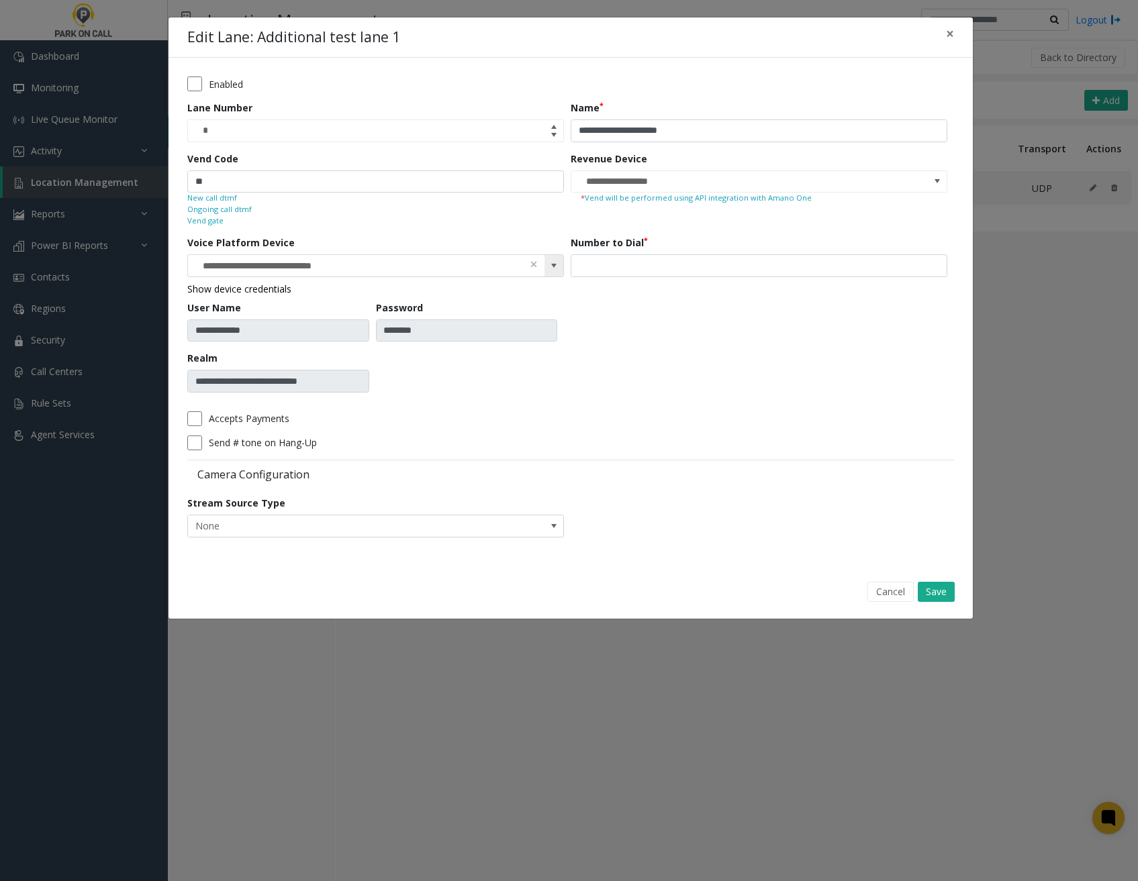
click at [551, 264] on span at bounding box center [553, 265] width 11 height 11
click at [756, 274] on input "number" at bounding box center [759, 265] width 377 height 23
type input "***"
click at [724, 336] on div "Number to Dial ***" at bounding box center [762, 319] width 383 height 166
click at [560, 268] on span at bounding box center [553, 265] width 19 height 21
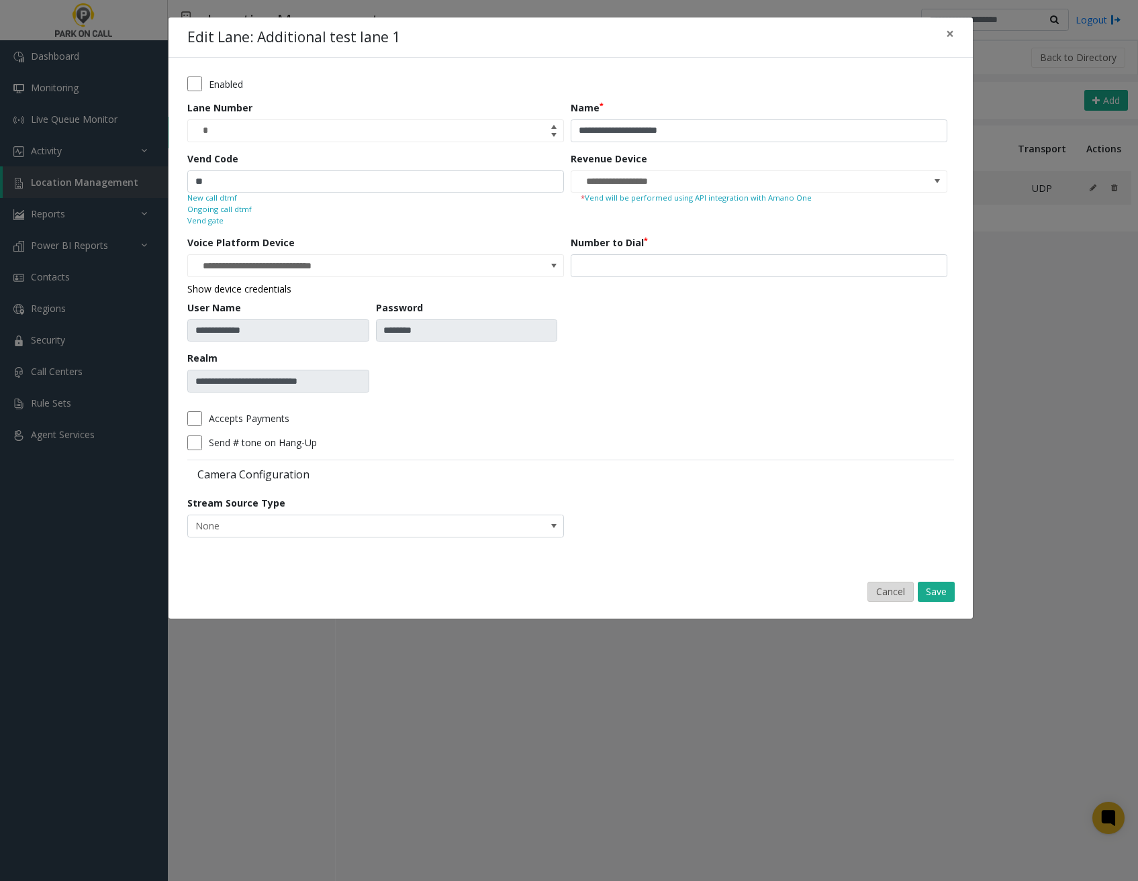
click at [893, 591] on button "Cancel" at bounding box center [890, 592] width 46 height 20
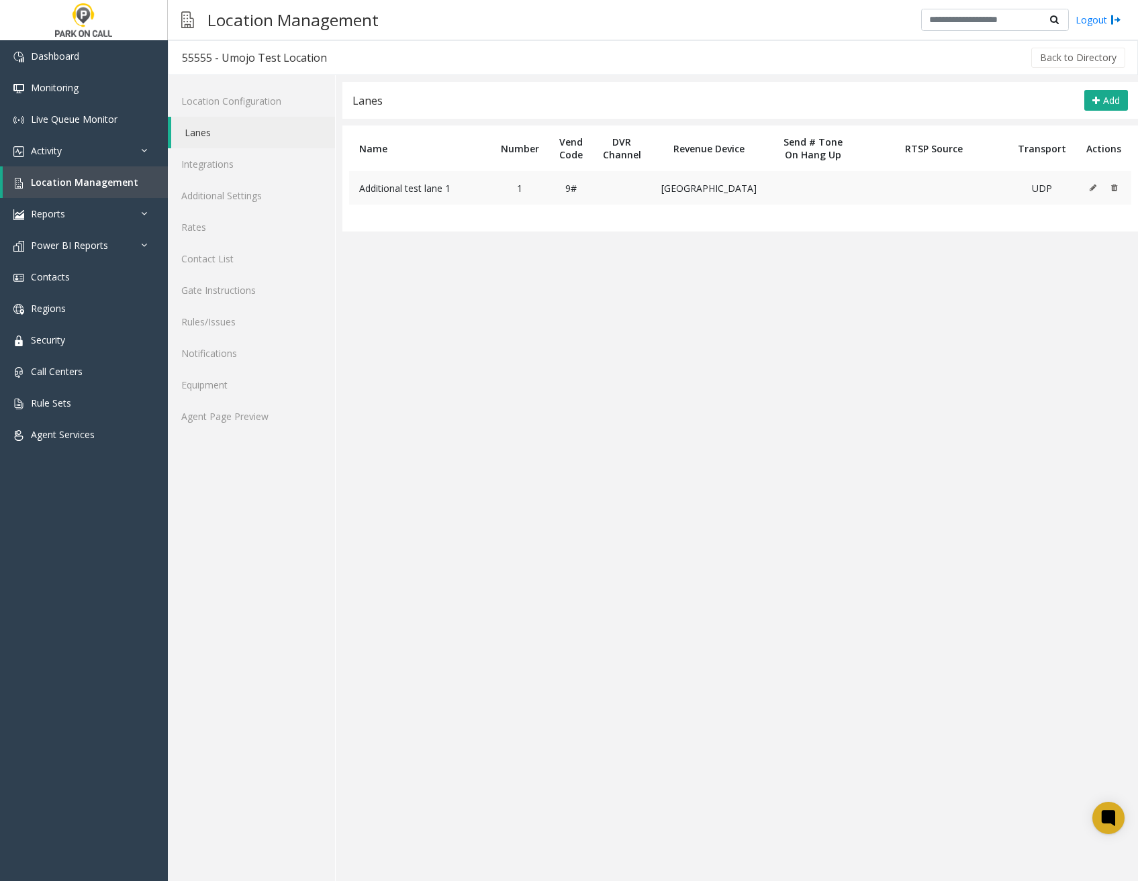
click at [1091, 187] on icon at bounding box center [1092, 188] width 7 height 8
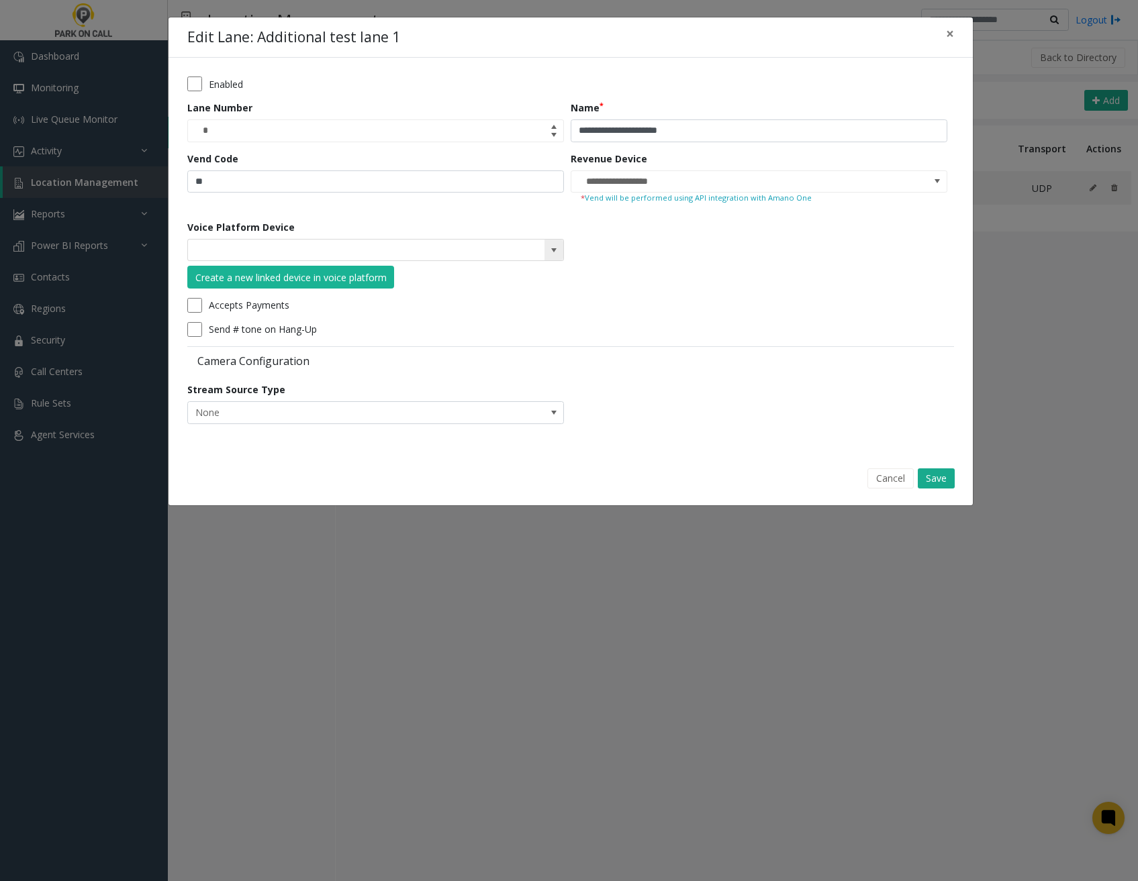
click at [554, 250] on span at bounding box center [553, 250] width 11 height 11
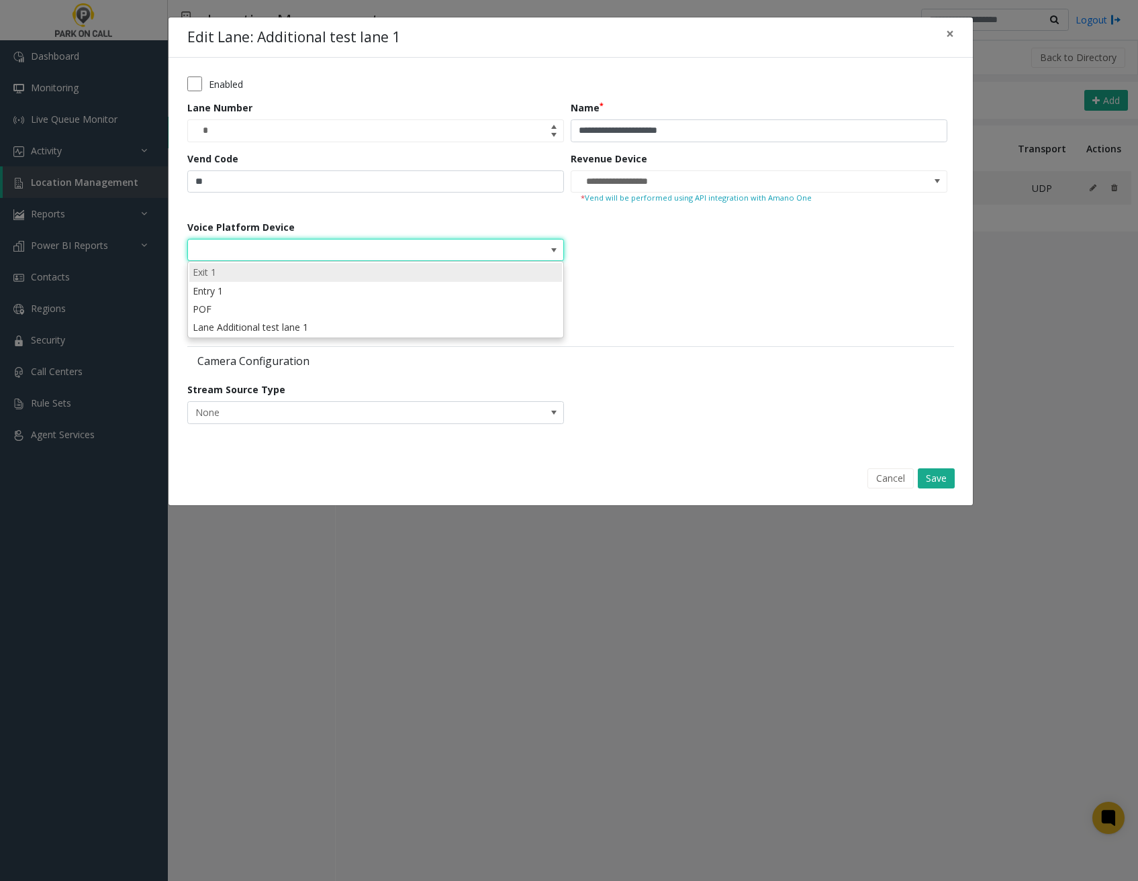
click at [504, 275] on li "Exit 1" at bounding box center [375, 272] width 373 height 18
type input "******"
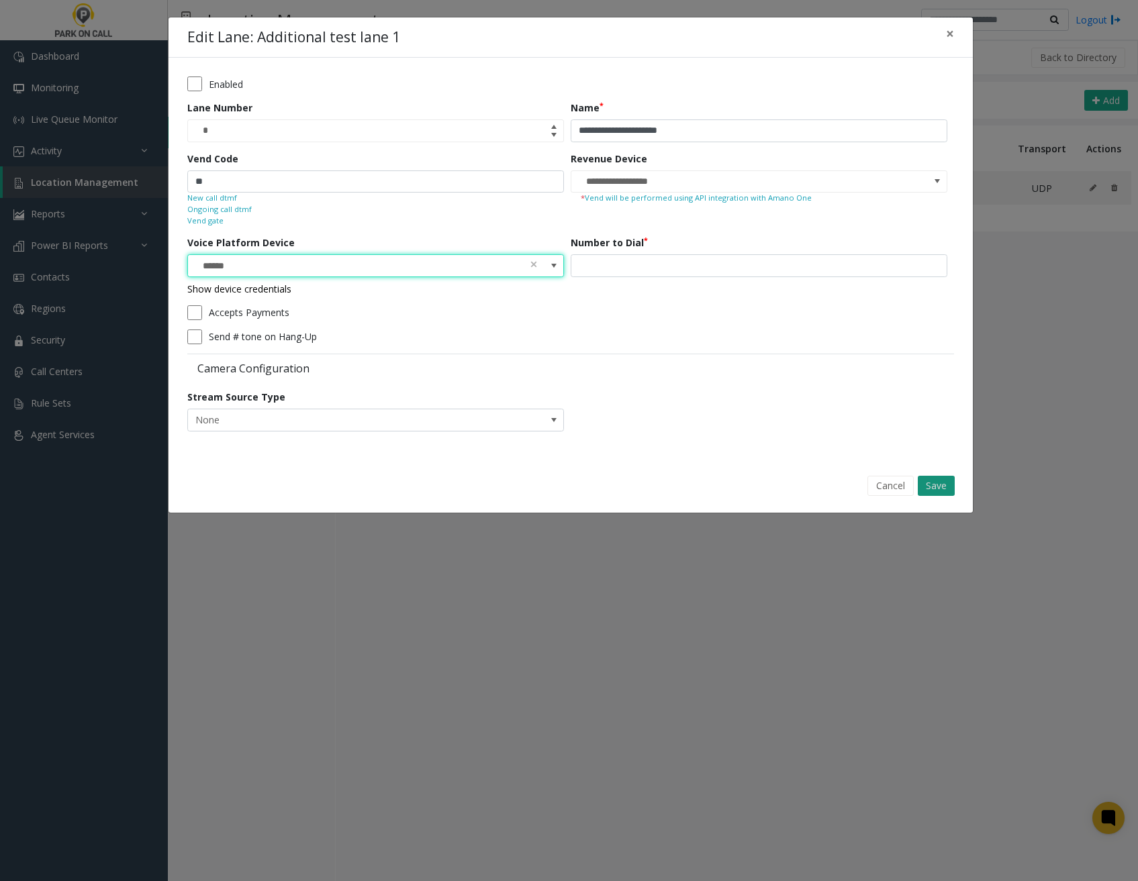
click at [947, 486] on button "Save" at bounding box center [936, 486] width 37 height 20
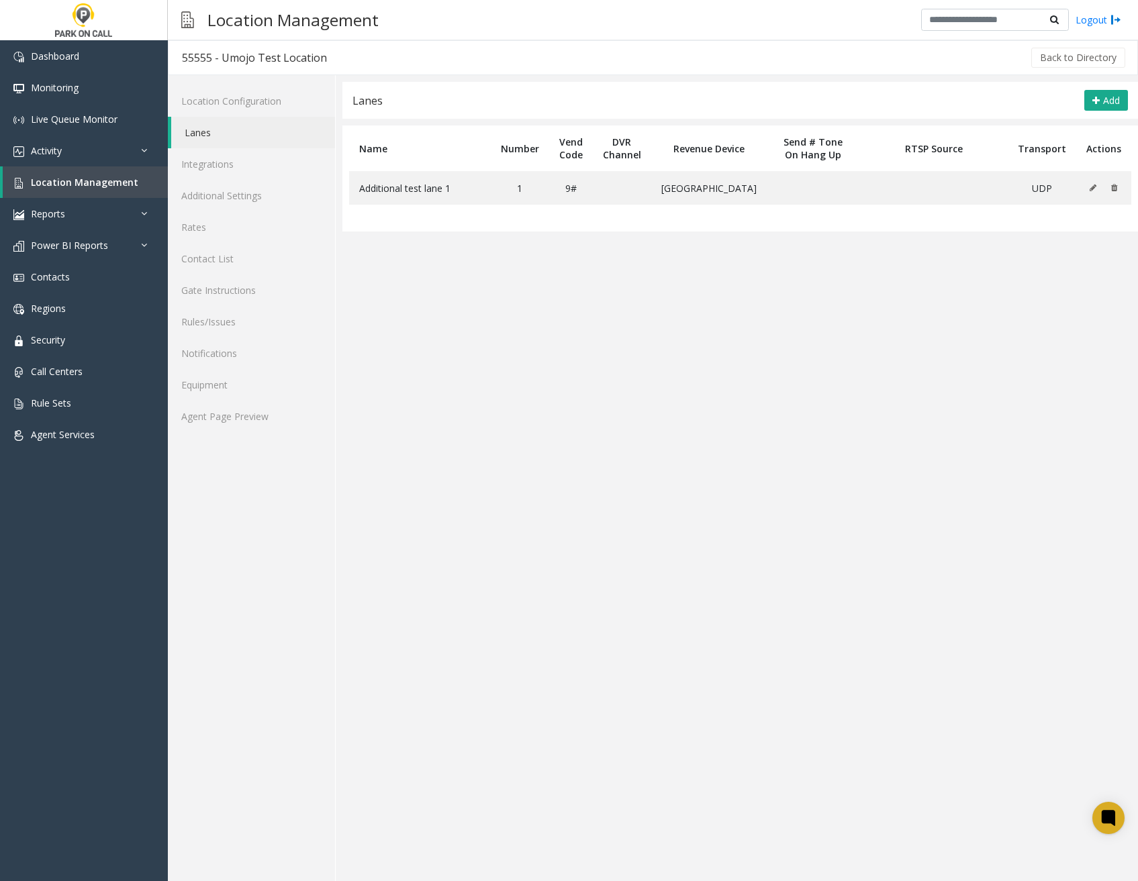
click at [765, 592] on app-lanes "**********" at bounding box center [739, 481] width 795 height 799
click at [697, 734] on app-lanes "**********" at bounding box center [739, 481] width 795 height 799
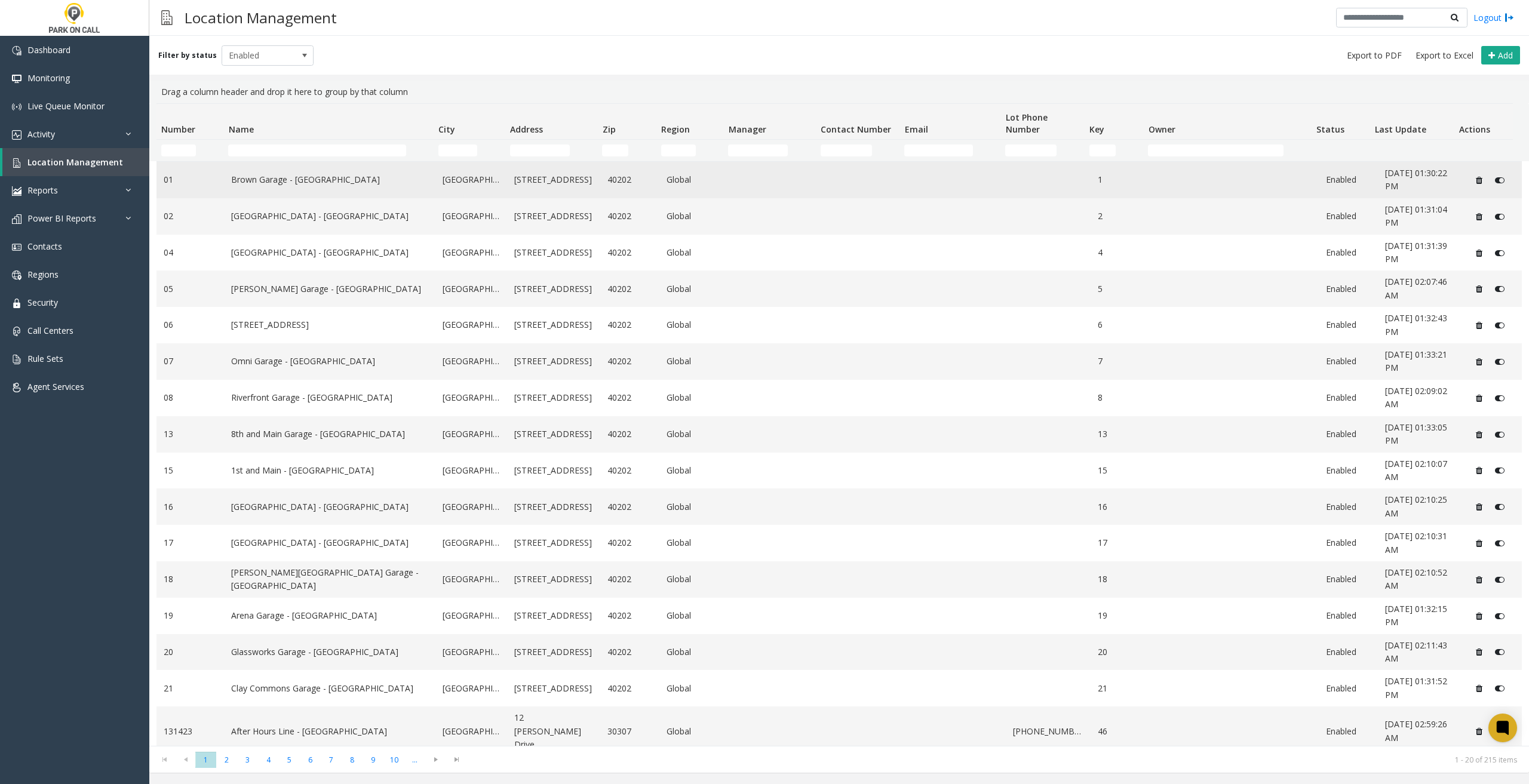
click at [328, 186] on link "Brown Garage - [GEOGRAPHIC_DATA]" at bounding box center [330, 180] width 198 height 13
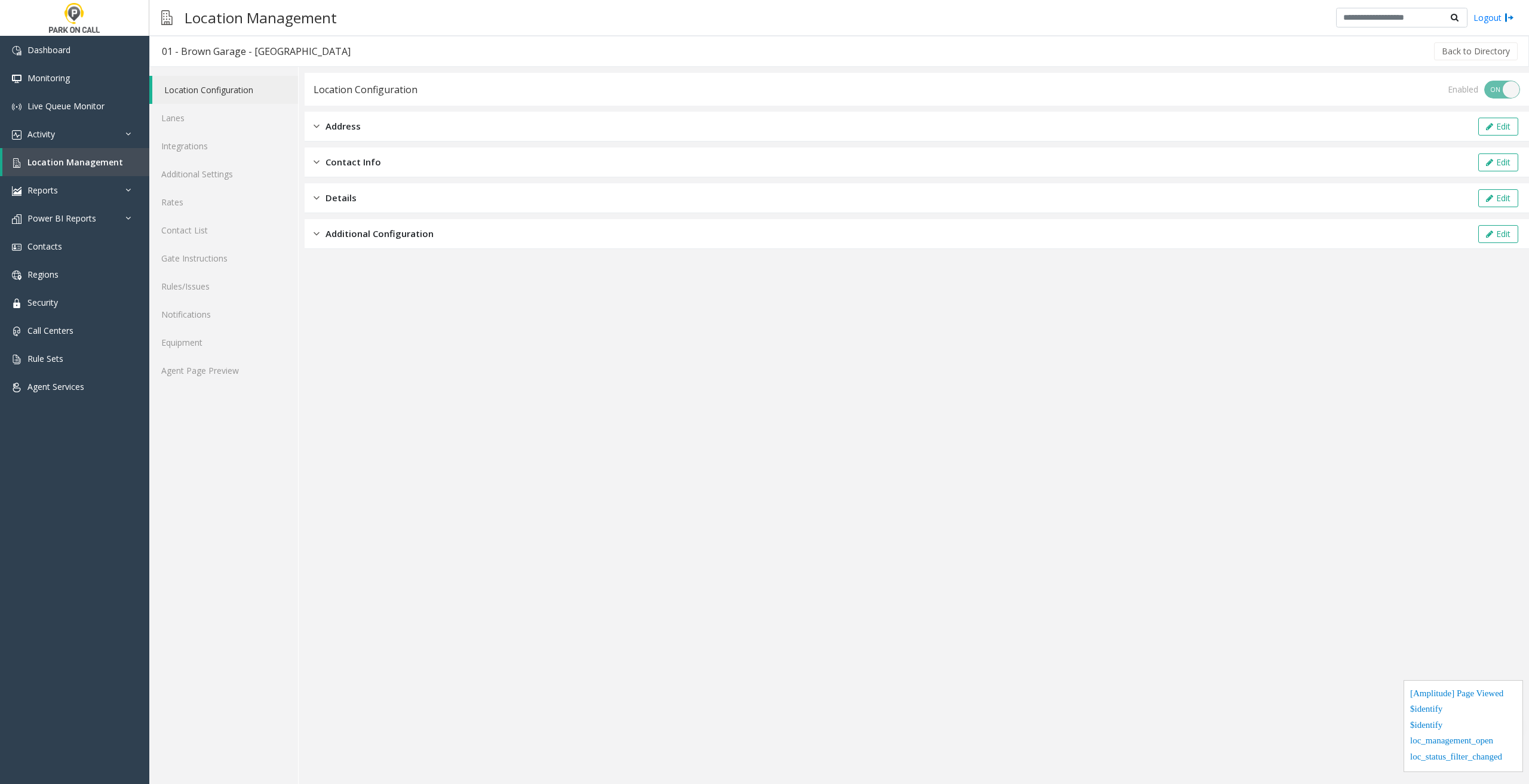
click at [225, 98] on link "Location Configuration" at bounding box center [225, 90] width 146 height 28
click at [384, 232] on span "Additional Configuration" at bounding box center [379, 233] width 108 height 13
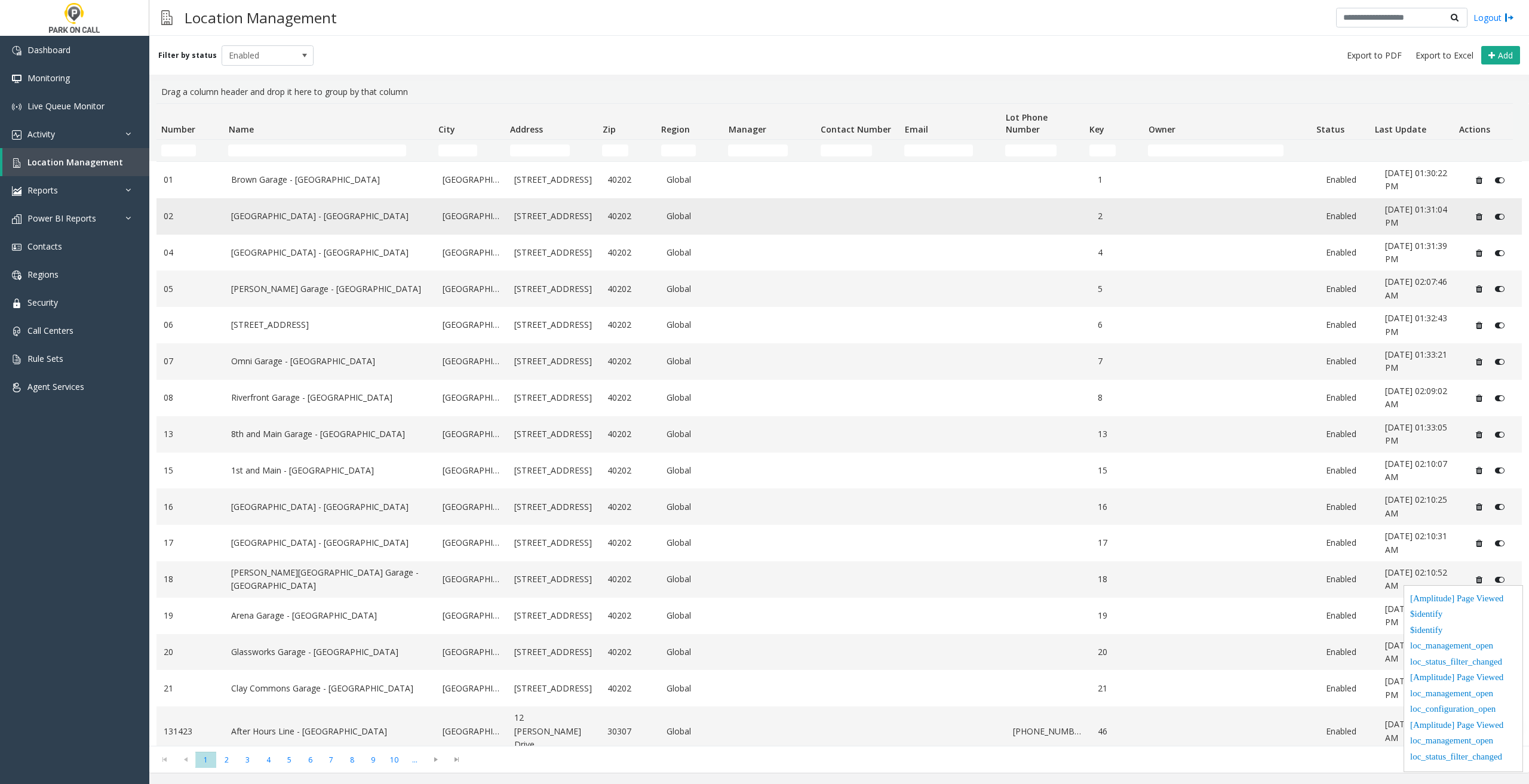
click at [331, 226] on td "[GEOGRAPHIC_DATA] - [GEOGRAPHIC_DATA]" at bounding box center [330, 216] width 212 height 36
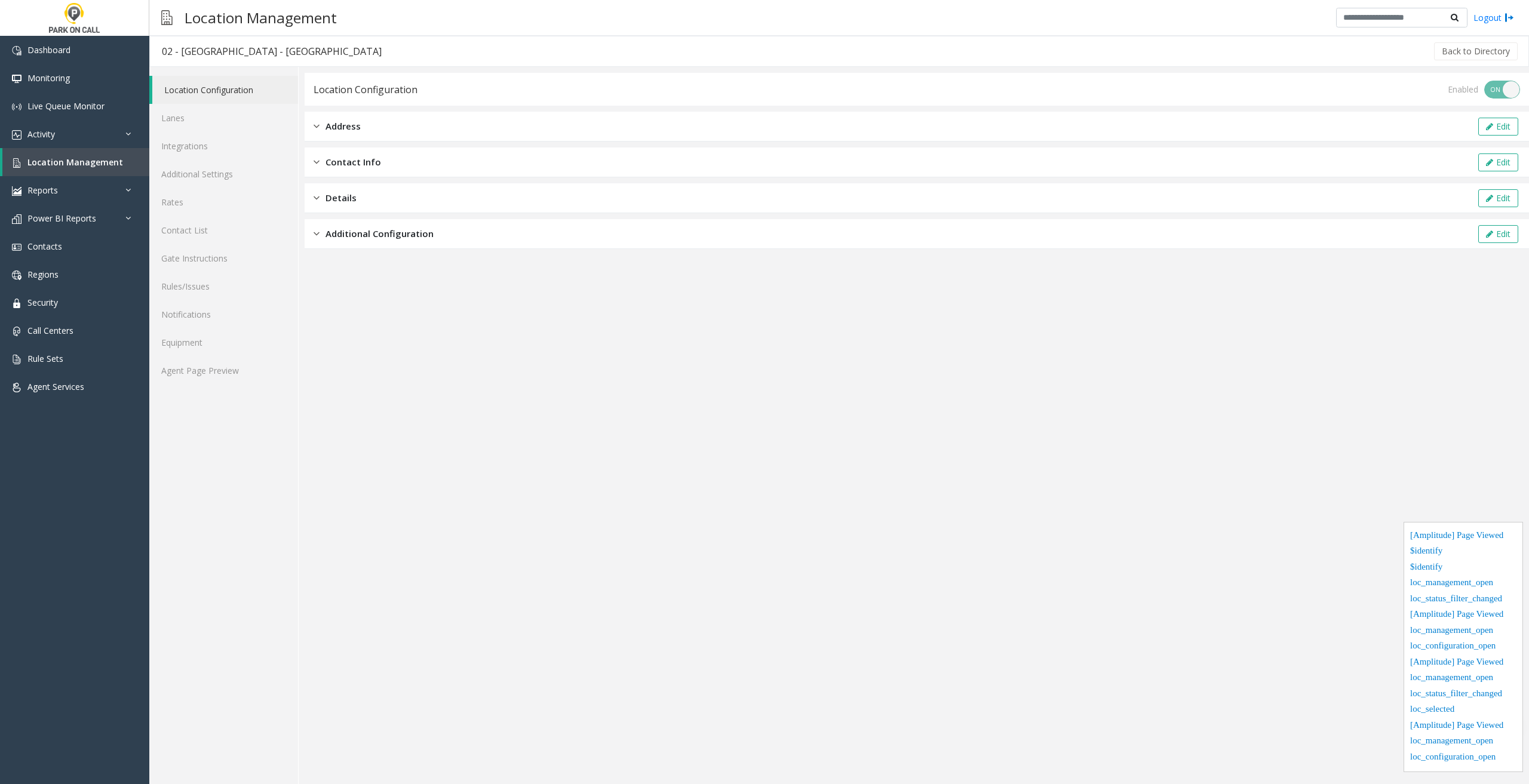
click at [344, 239] on span "Additional Configuration" at bounding box center [379, 233] width 108 height 13
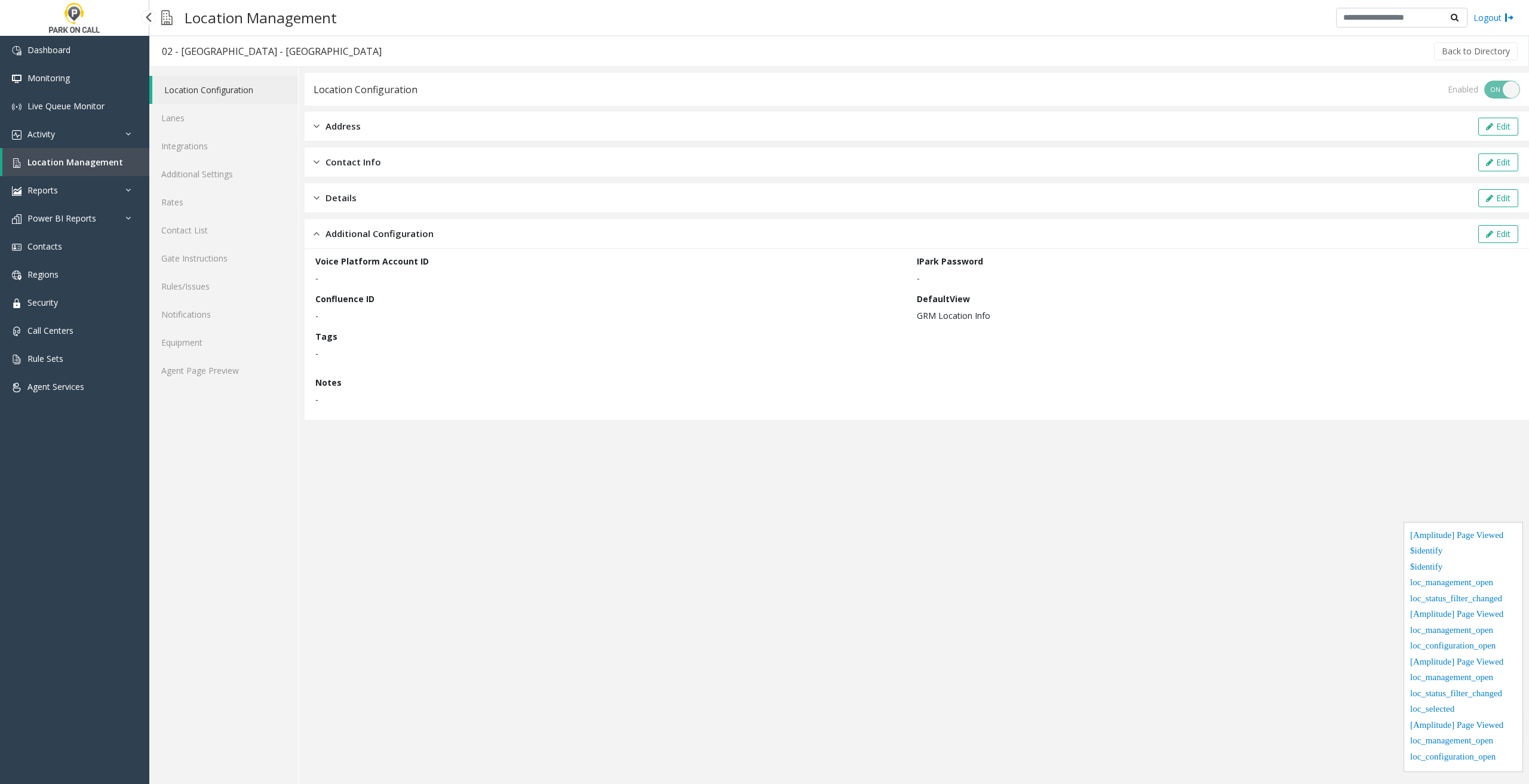
click at [80, 168] on link "Location Management" at bounding box center [76, 162] width 147 height 28
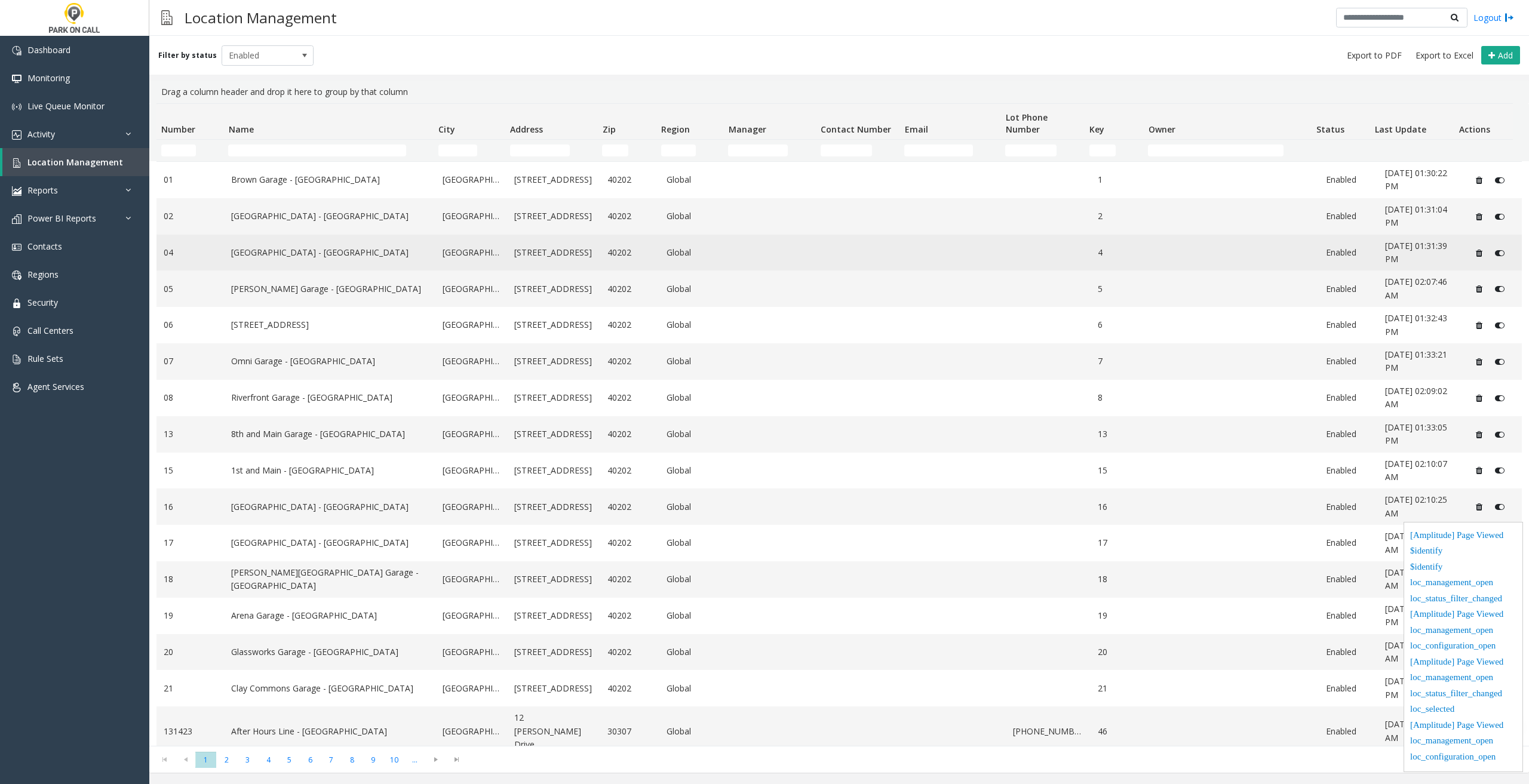
click at [274, 262] on td "[GEOGRAPHIC_DATA] - [GEOGRAPHIC_DATA]" at bounding box center [330, 253] width 212 height 36
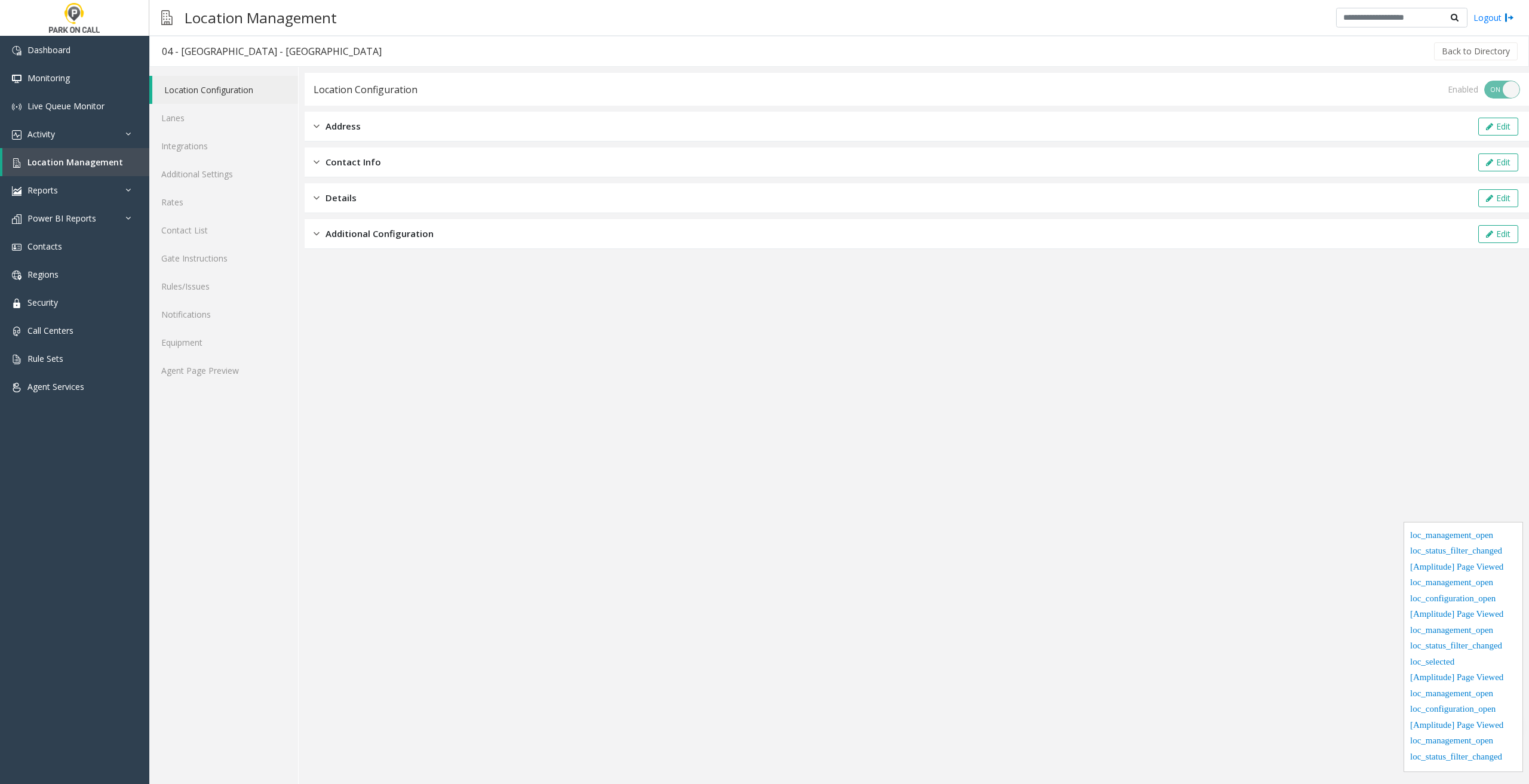
click at [374, 241] on div "Additional Configuration Edit" at bounding box center [917, 234] width 1225 height 30
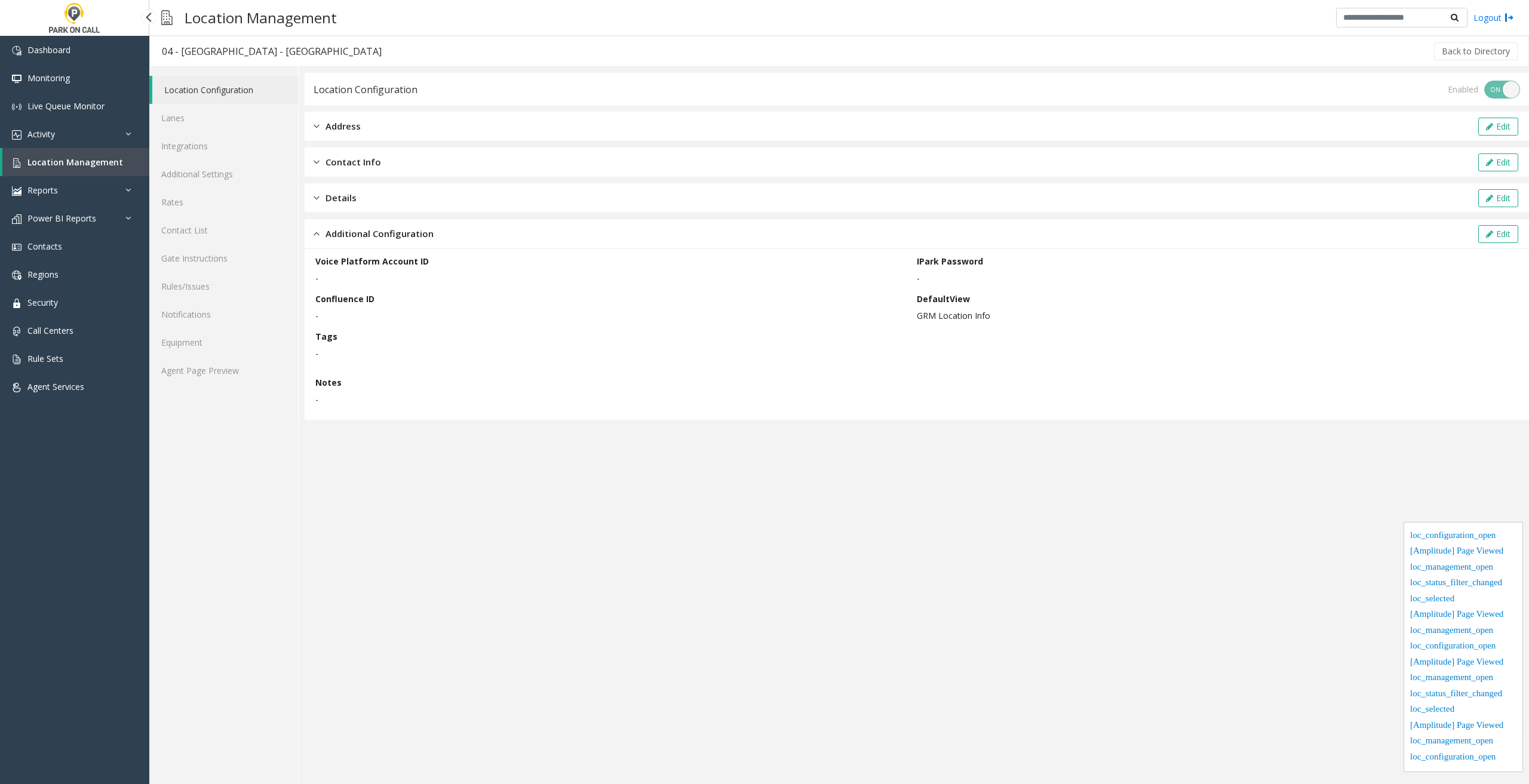
click at [126, 166] on link "Location Management" at bounding box center [76, 162] width 147 height 28
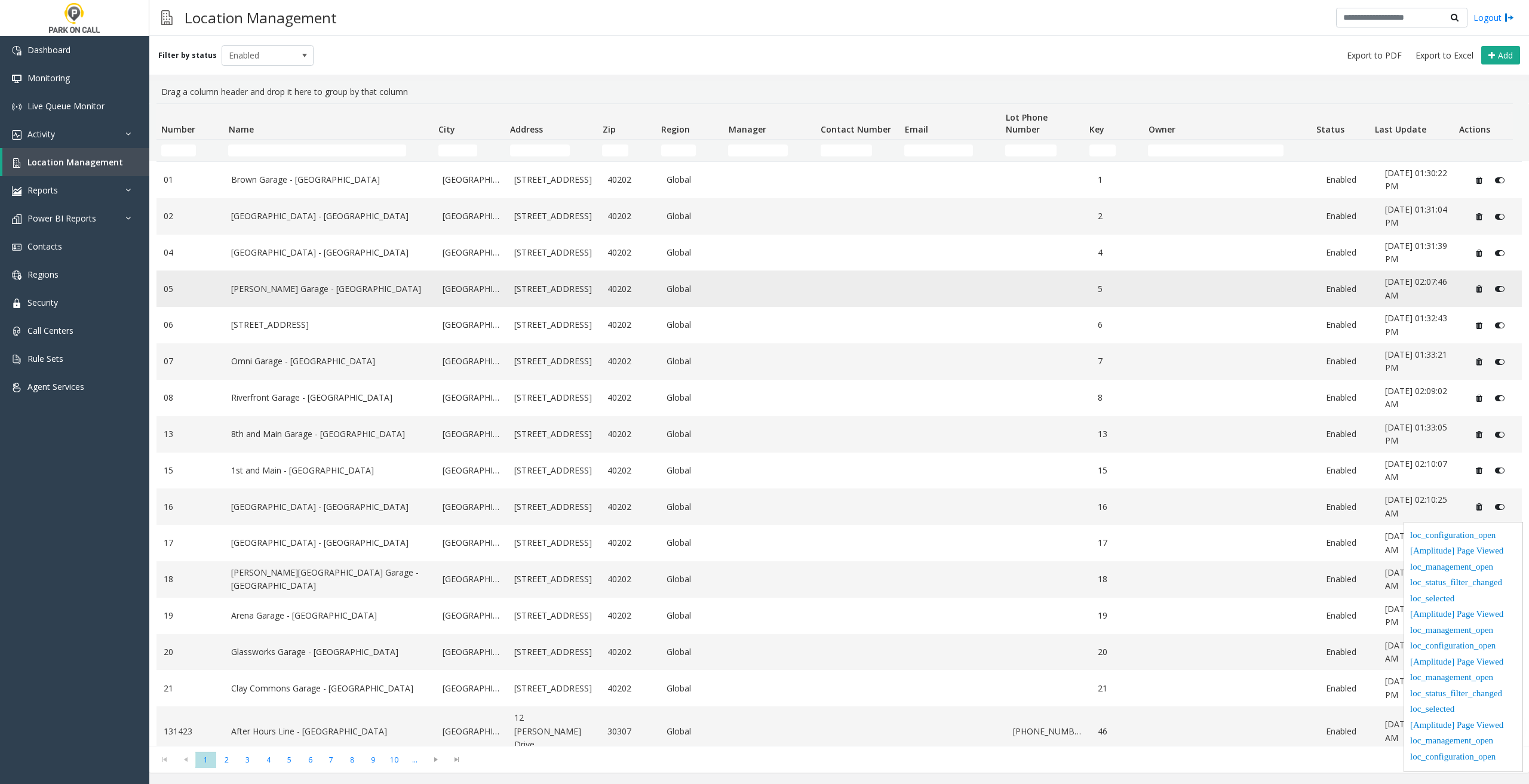
click at [263, 288] on link "[PERSON_NAME] Garage - [GEOGRAPHIC_DATA]" at bounding box center [330, 288] width 198 height 13
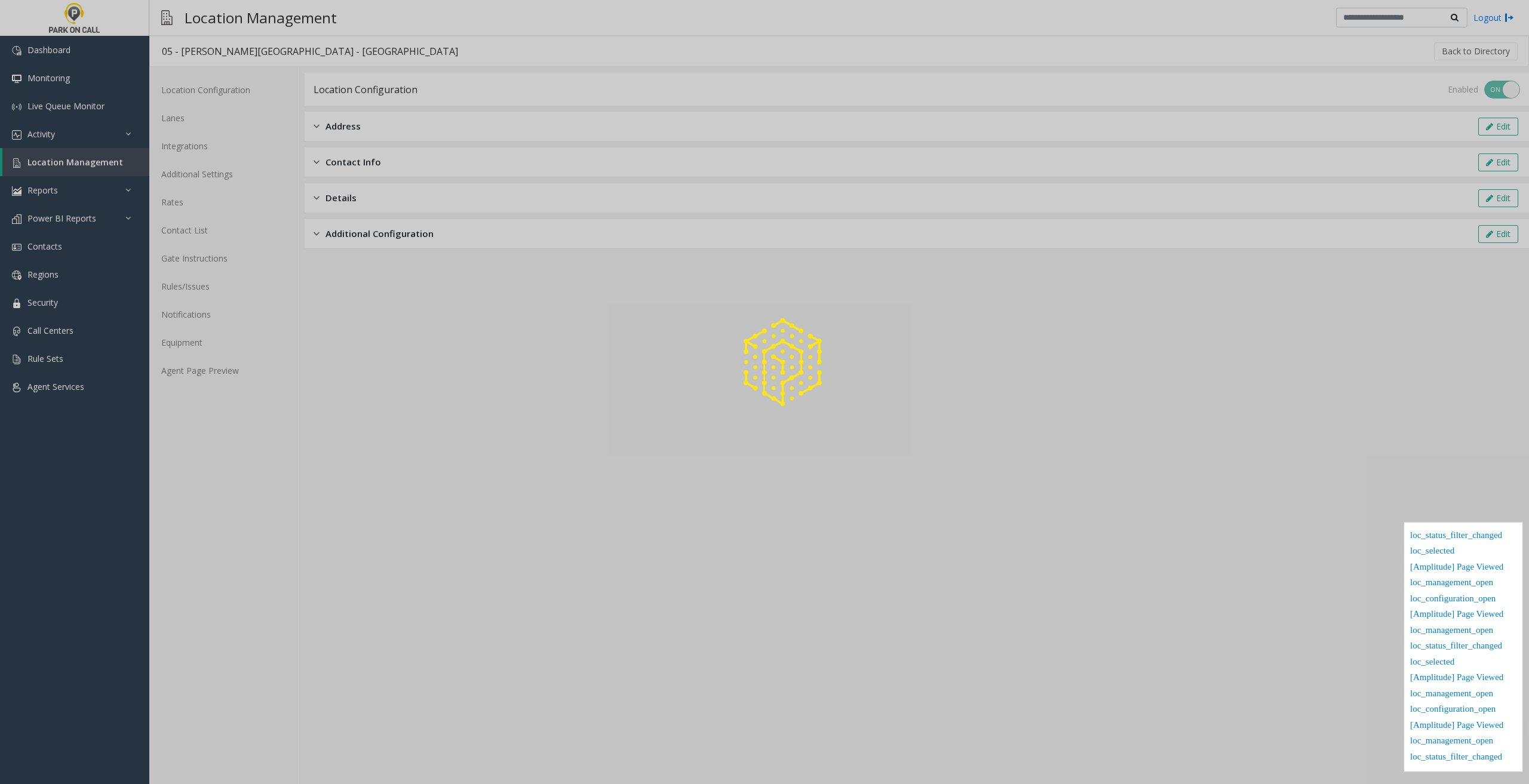
click at [385, 244] on div at bounding box center [764, 392] width 1529 height 784
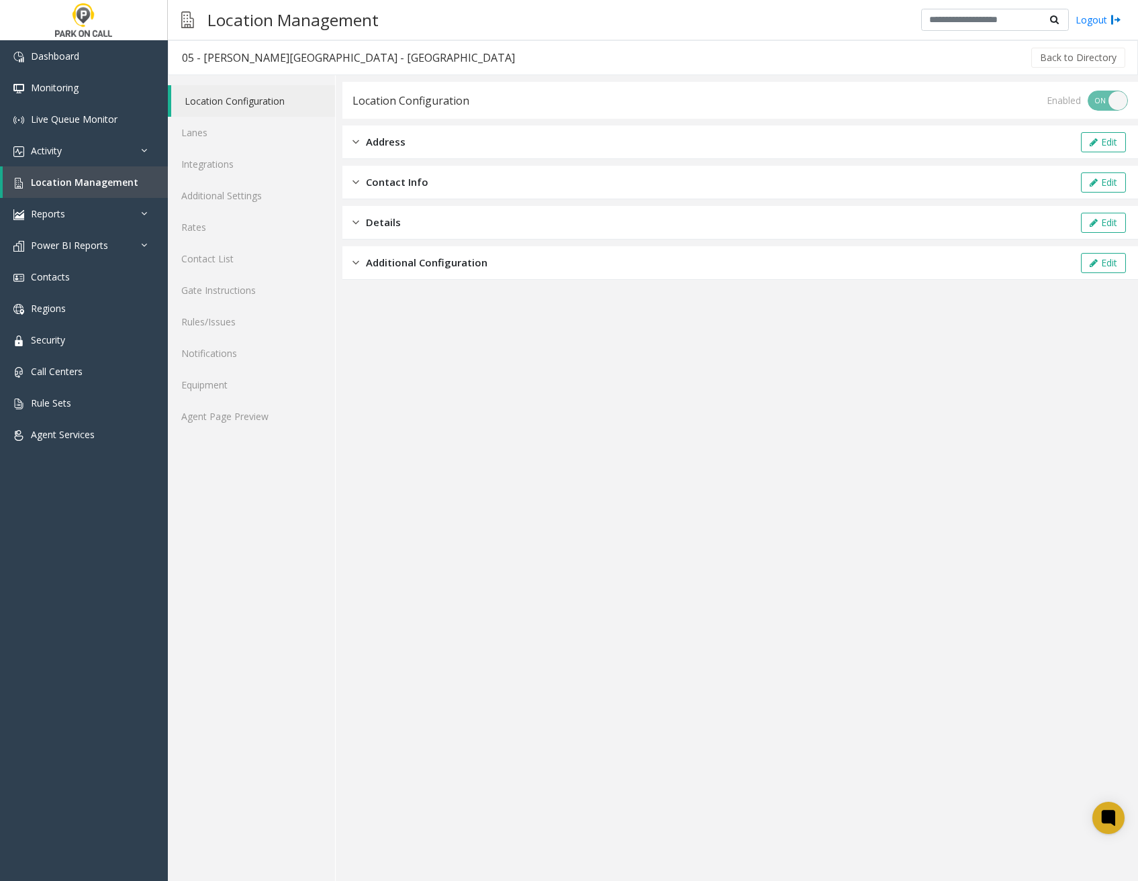
click at [424, 265] on span "Additional Configuration" at bounding box center [426, 262] width 121 height 15
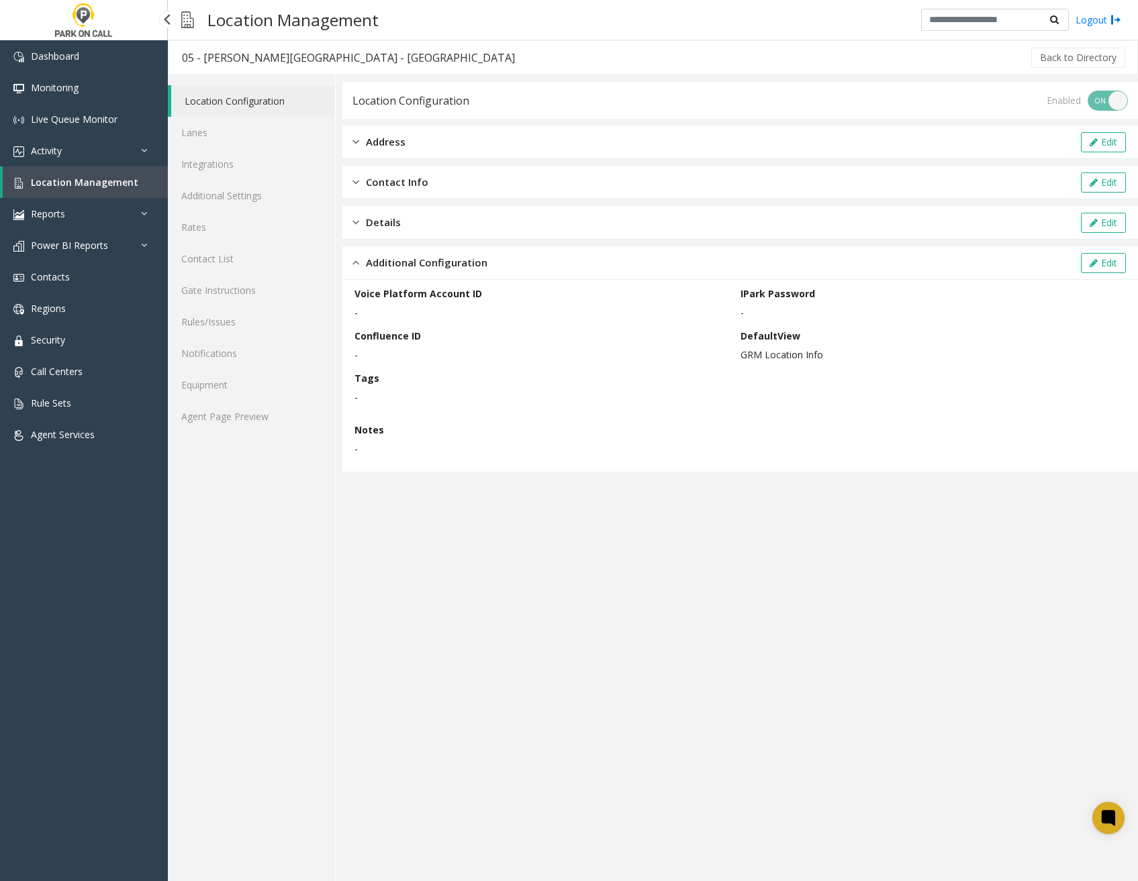
click at [118, 183] on span "Location Management" at bounding box center [84, 182] width 107 height 13
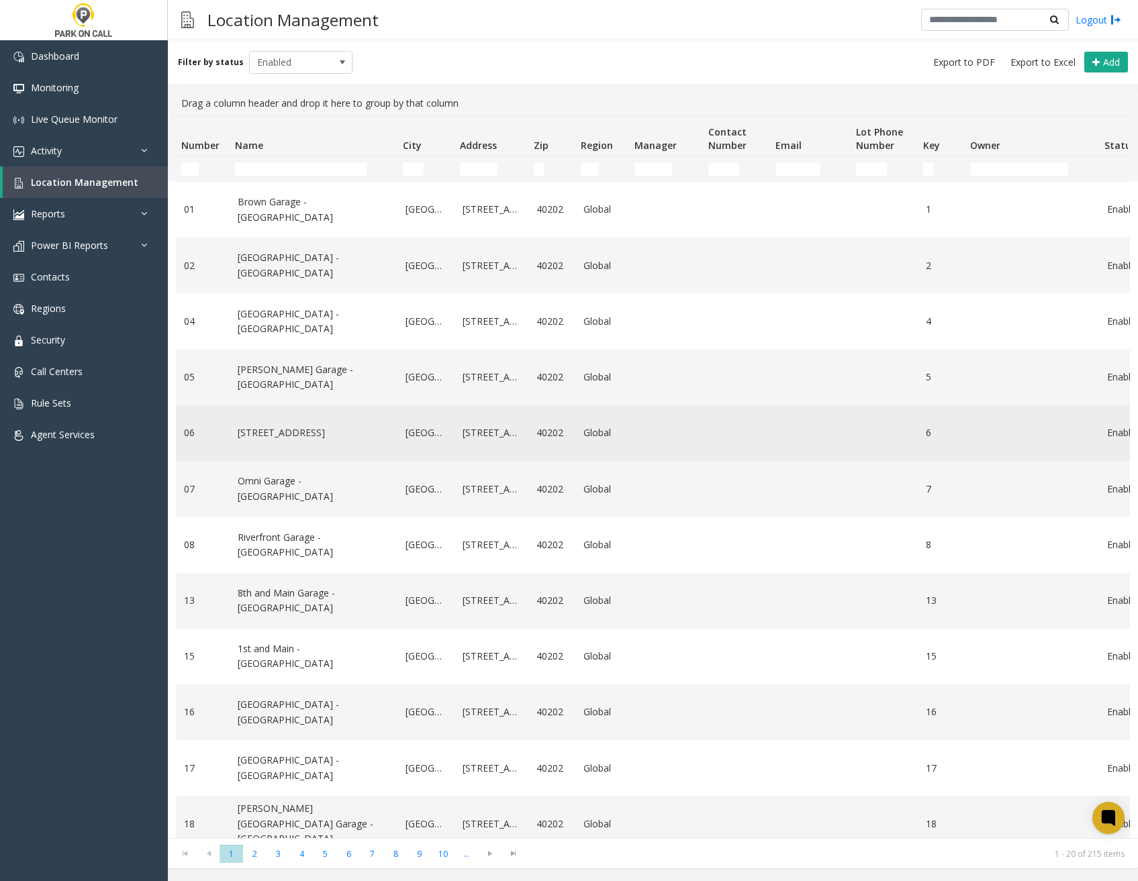
click at [317, 426] on link "[STREET_ADDRESS]" at bounding box center [314, 433] width 152 height 15
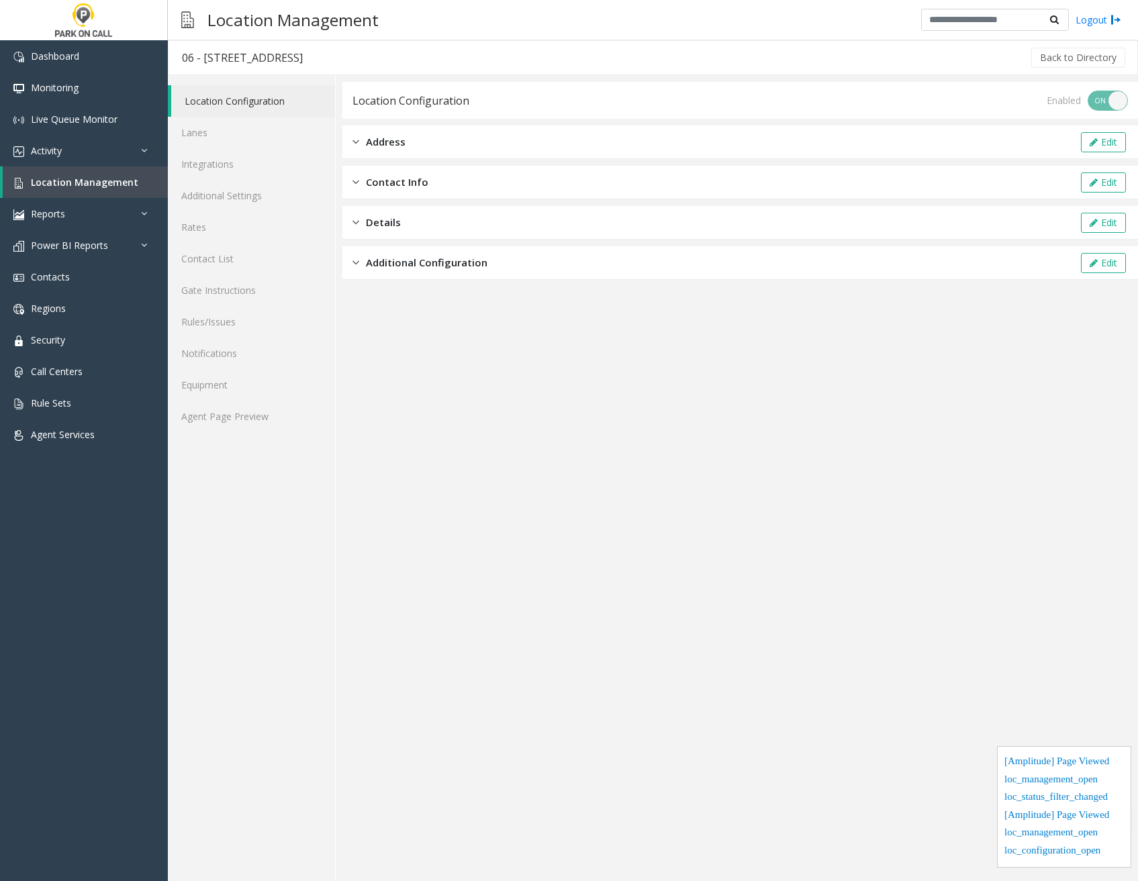
click at [477, 273] on div "Additional Configuration Edit" at bounding box center [739, 263] width 795 height 34
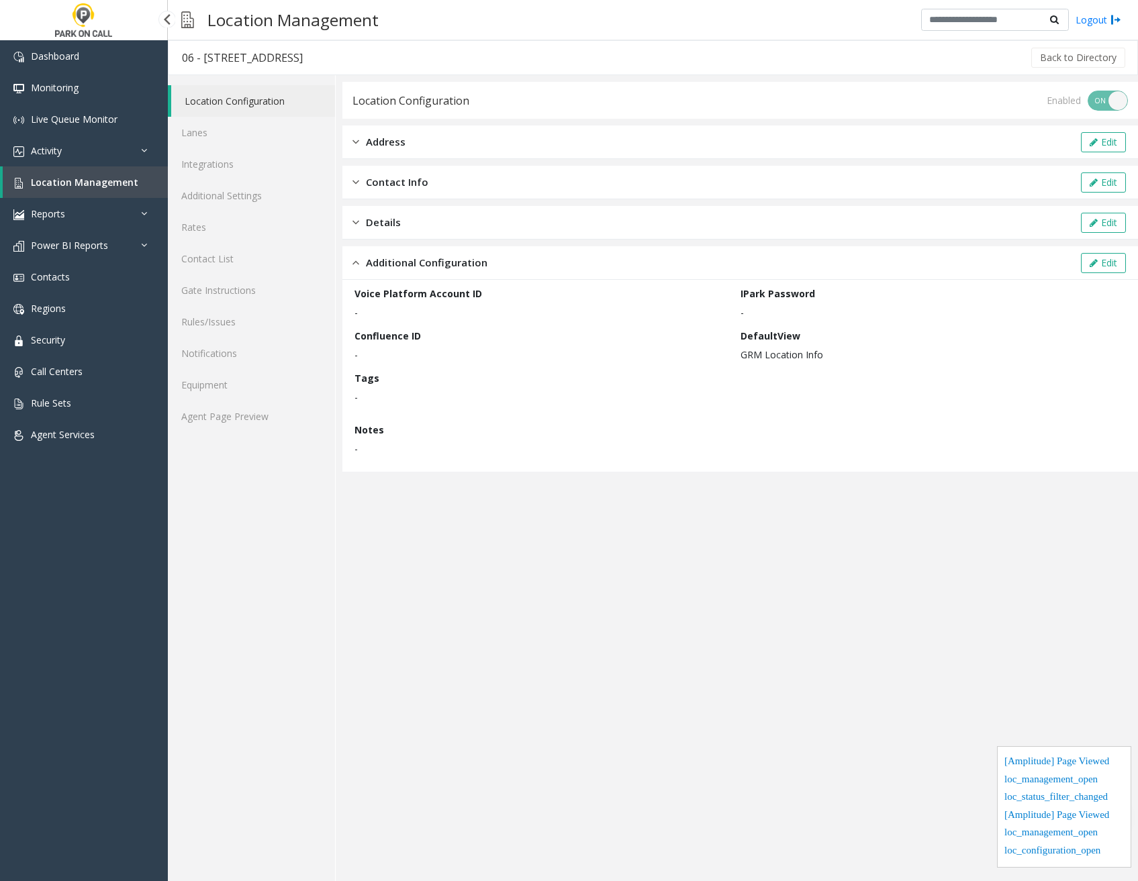
click at [126, 178] on span "Location Management" at bounding box center [84, 182] width 107 height 13
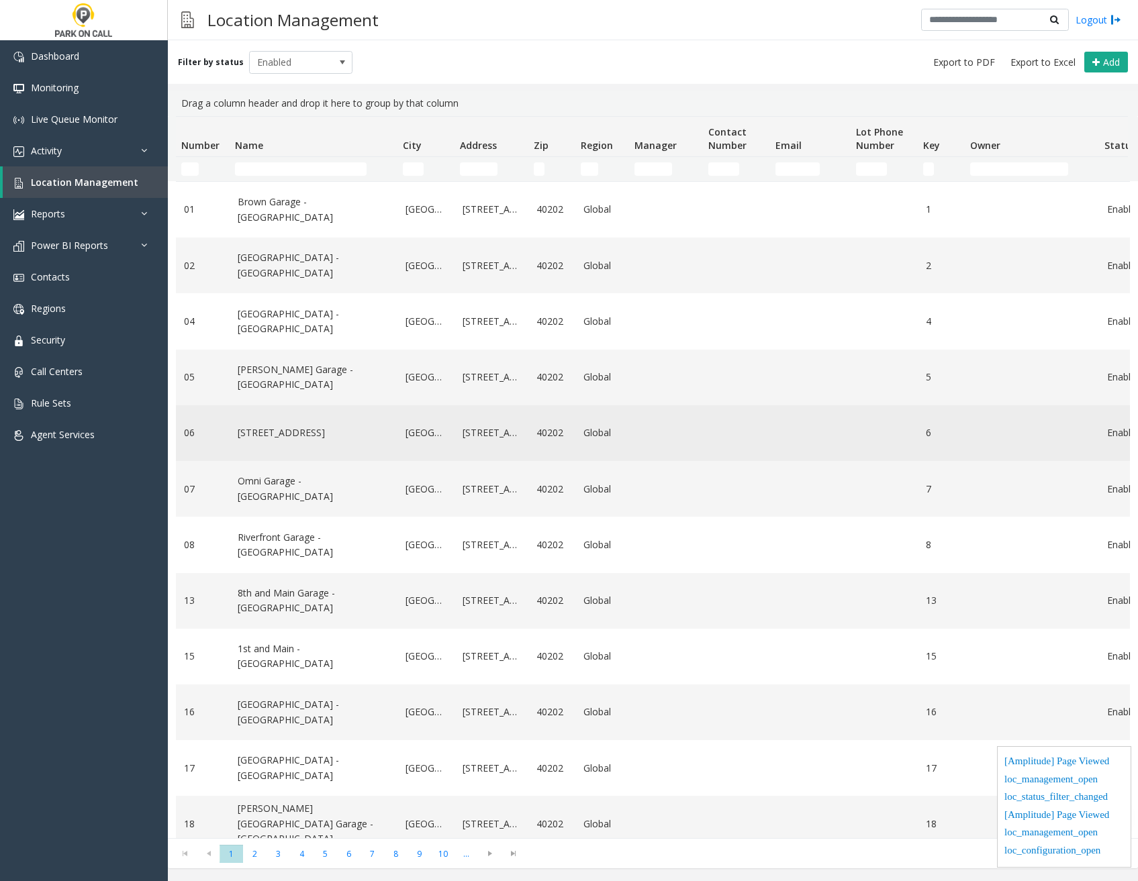
click at [340, 430] on link "[STREET_ADDRESS]" at bounding box center [314, 433] width 152 height 15
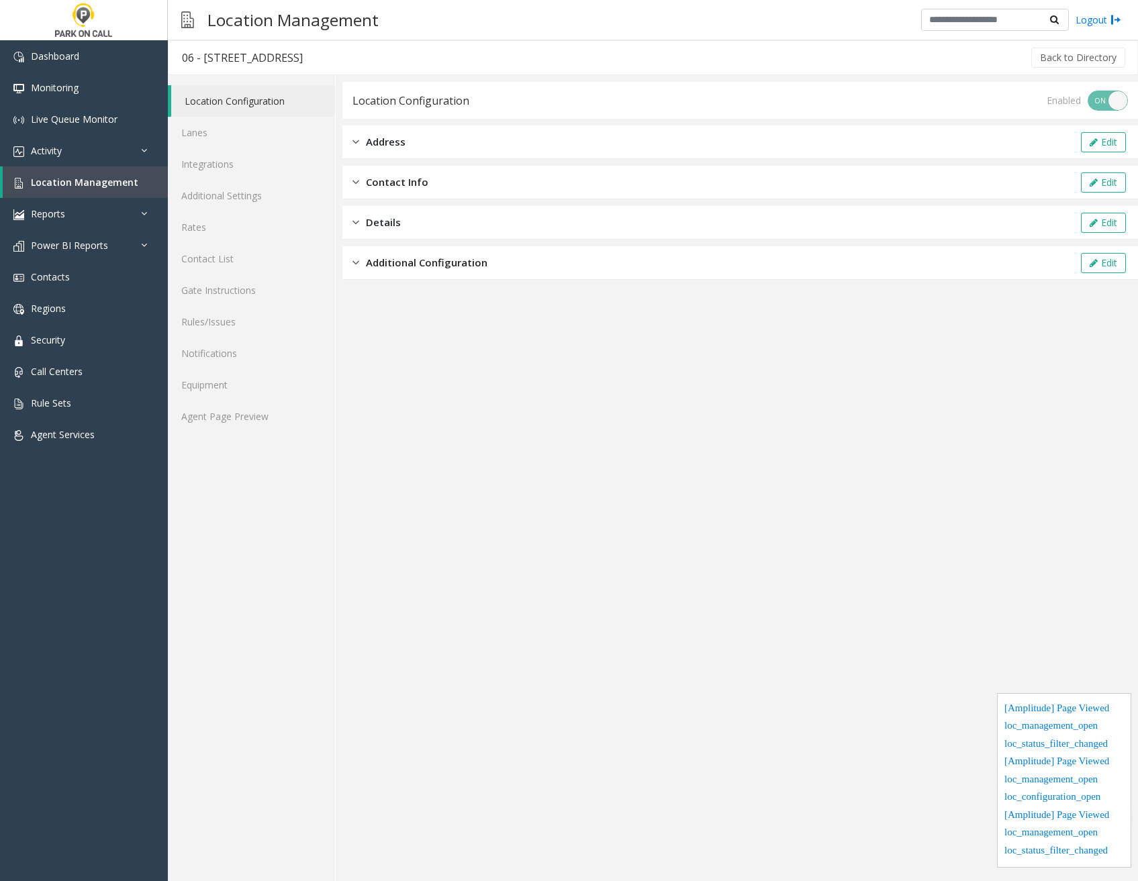
click at [440, 261] on span "Additional Configuration" at bounding box center [426, 262] width 121 height 15
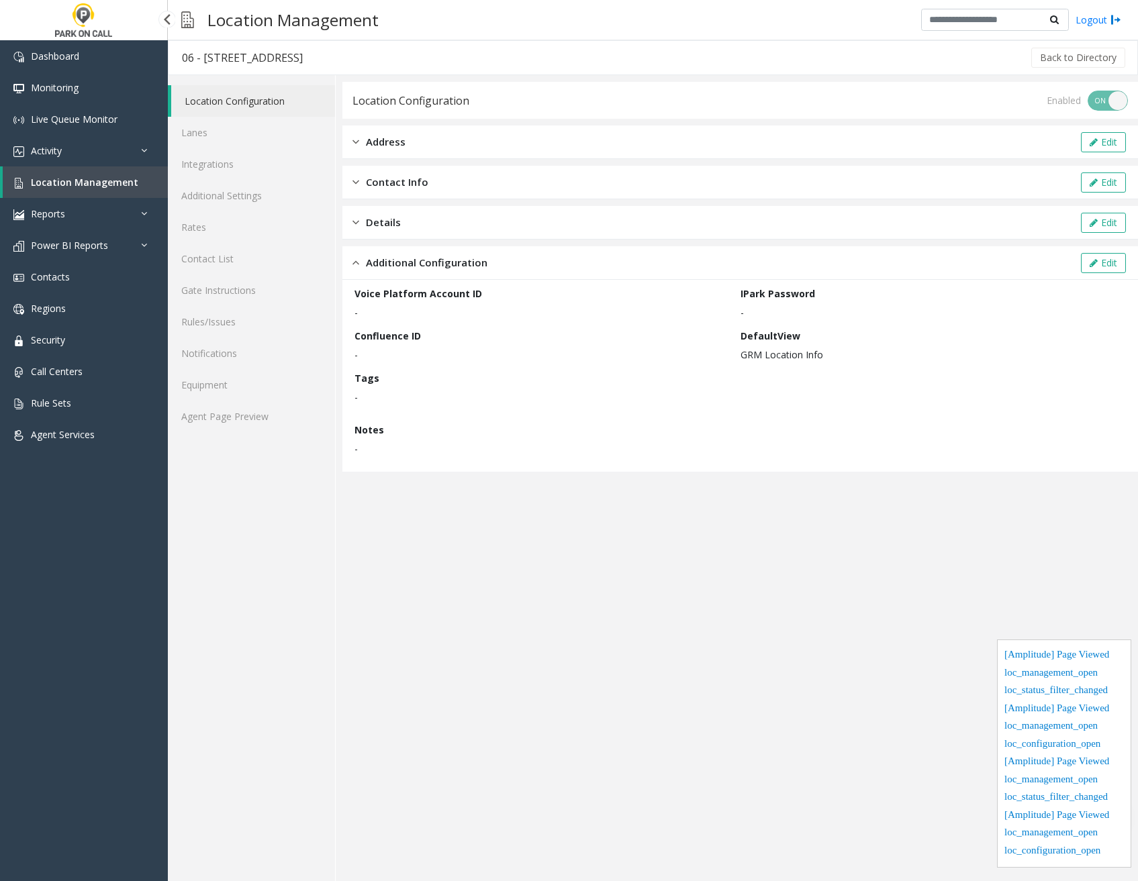
click at [128, 189] on link "Location Management" at bounding box center [85, 182] width 165 height 32
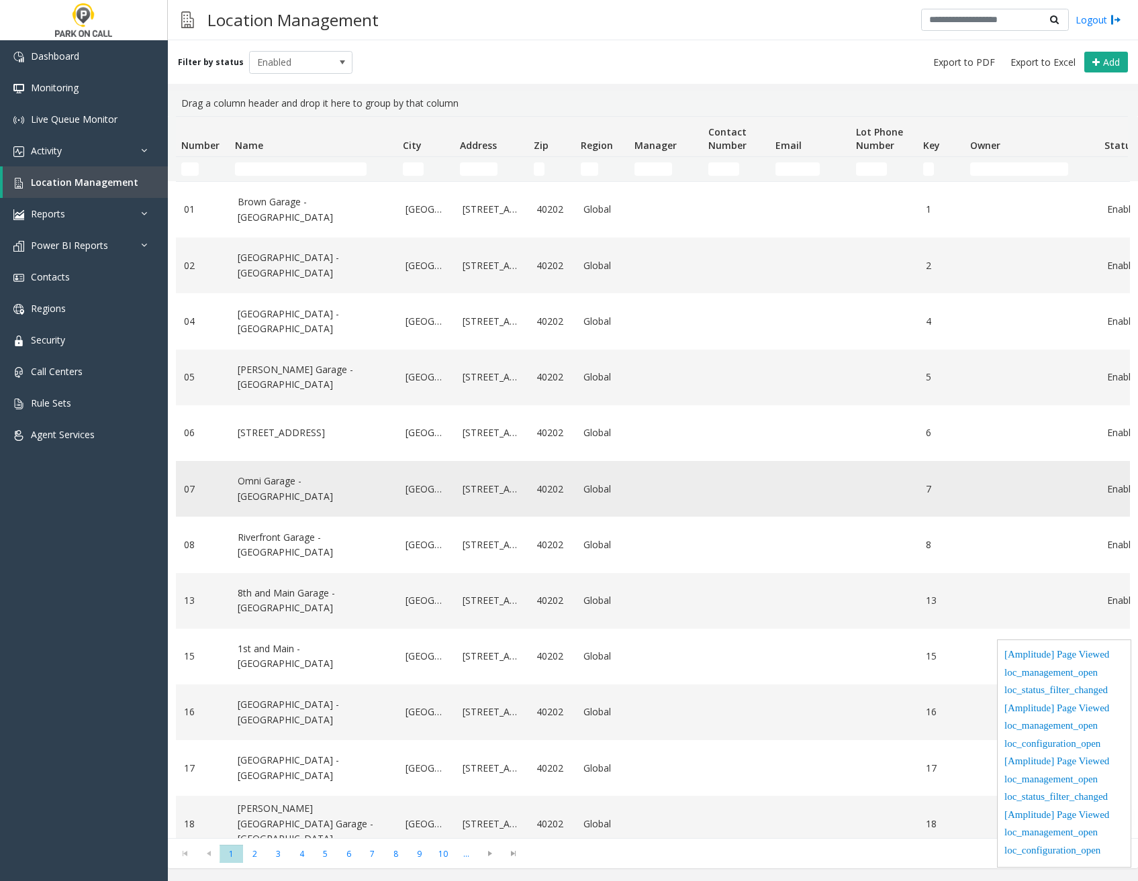
click at [295, 490] on link "Omni Garage - [GEOGRAPHIC_DATA]" at bounding box center [314, 489] width 152 height 30
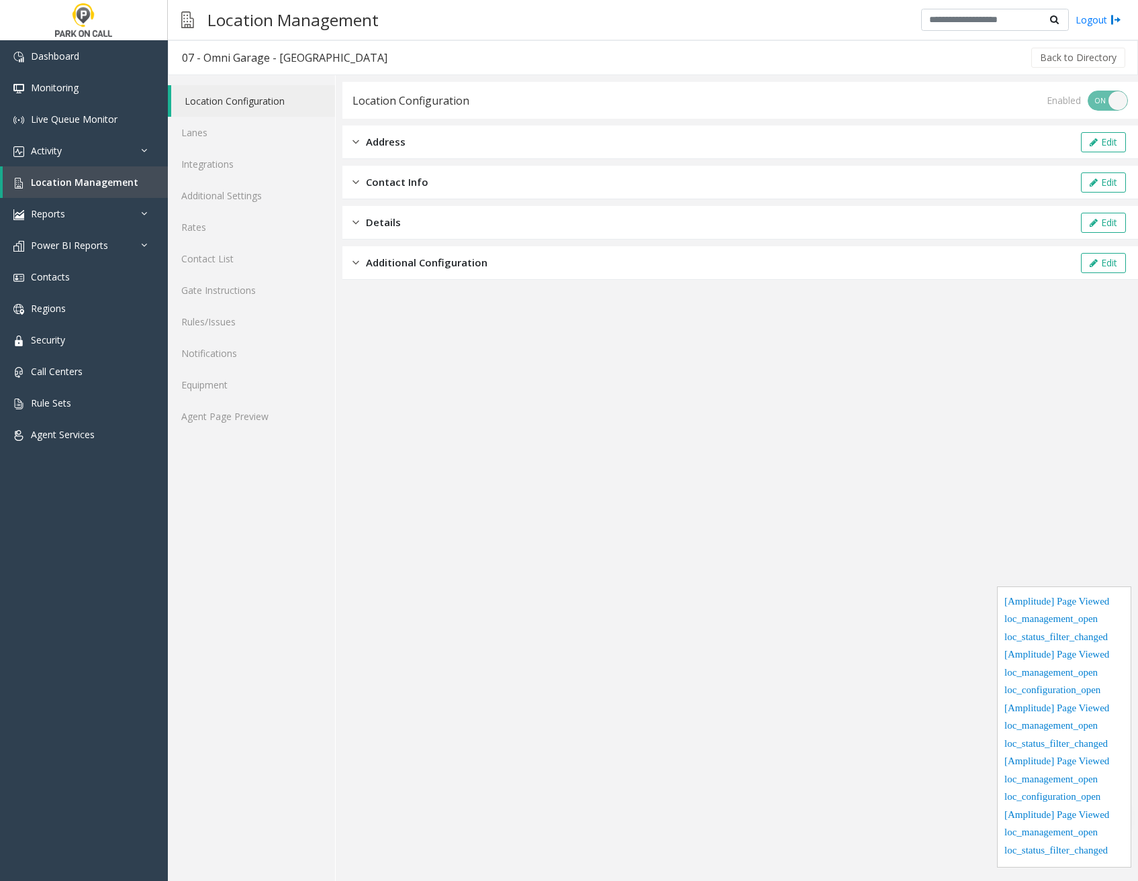
click at [426, 254] on div "Additional Configuration Edit" at bounding box center [739, 263] width 795 height 34
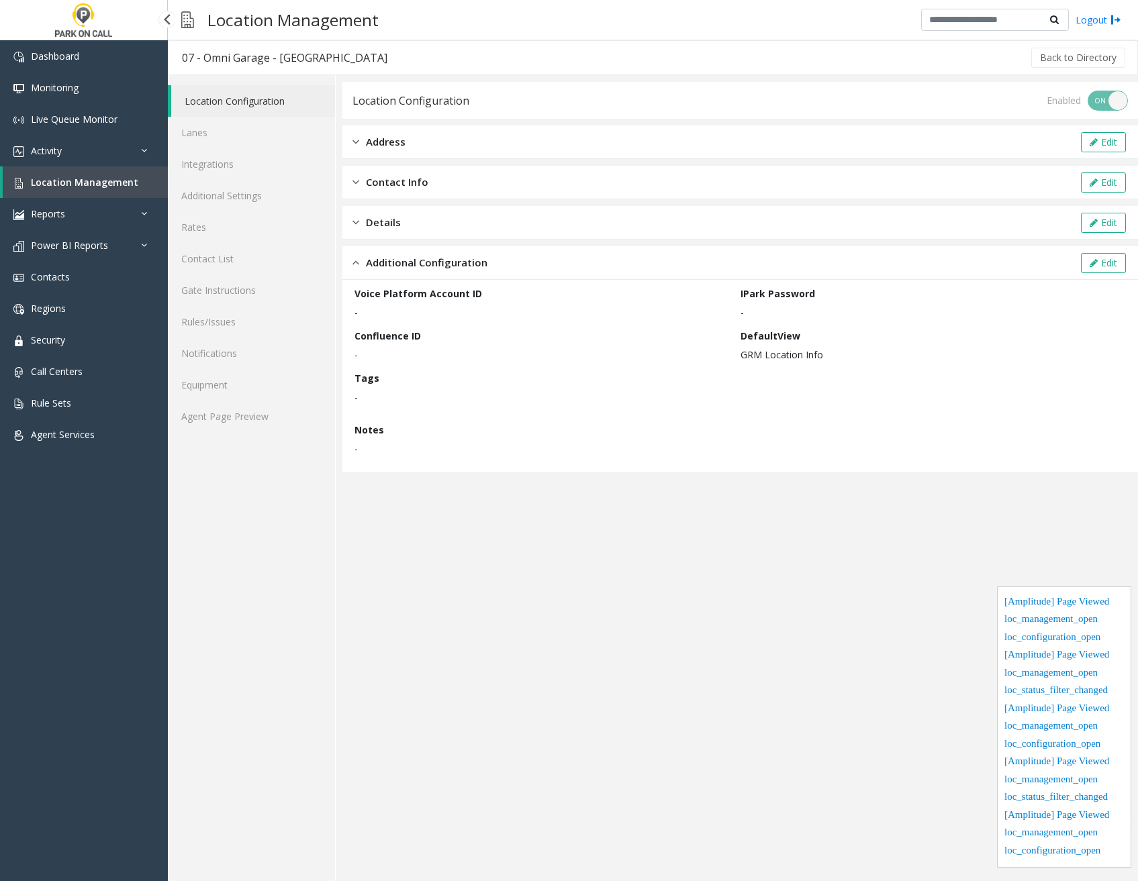
click at [121, 178] on span "Location Management" at bounding box center [84, 182] width 107 height 13
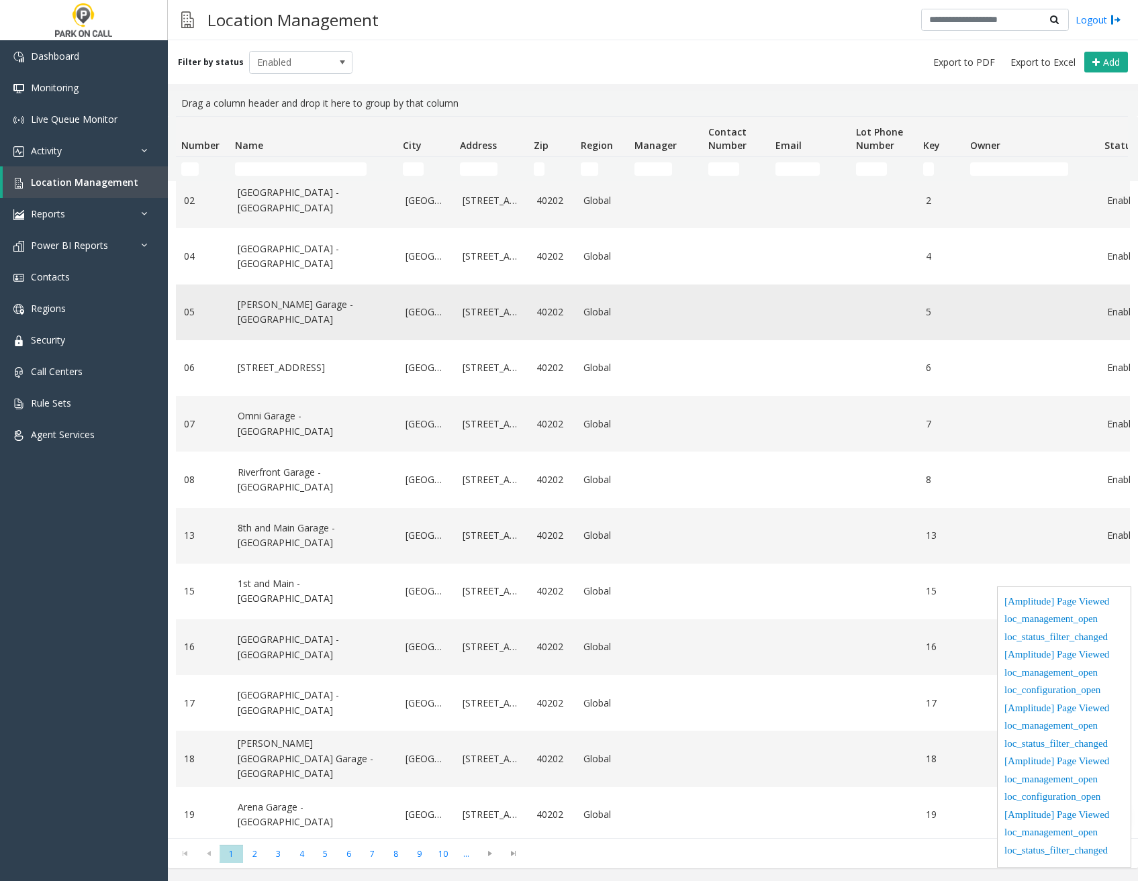
scroll to position [67, 0]
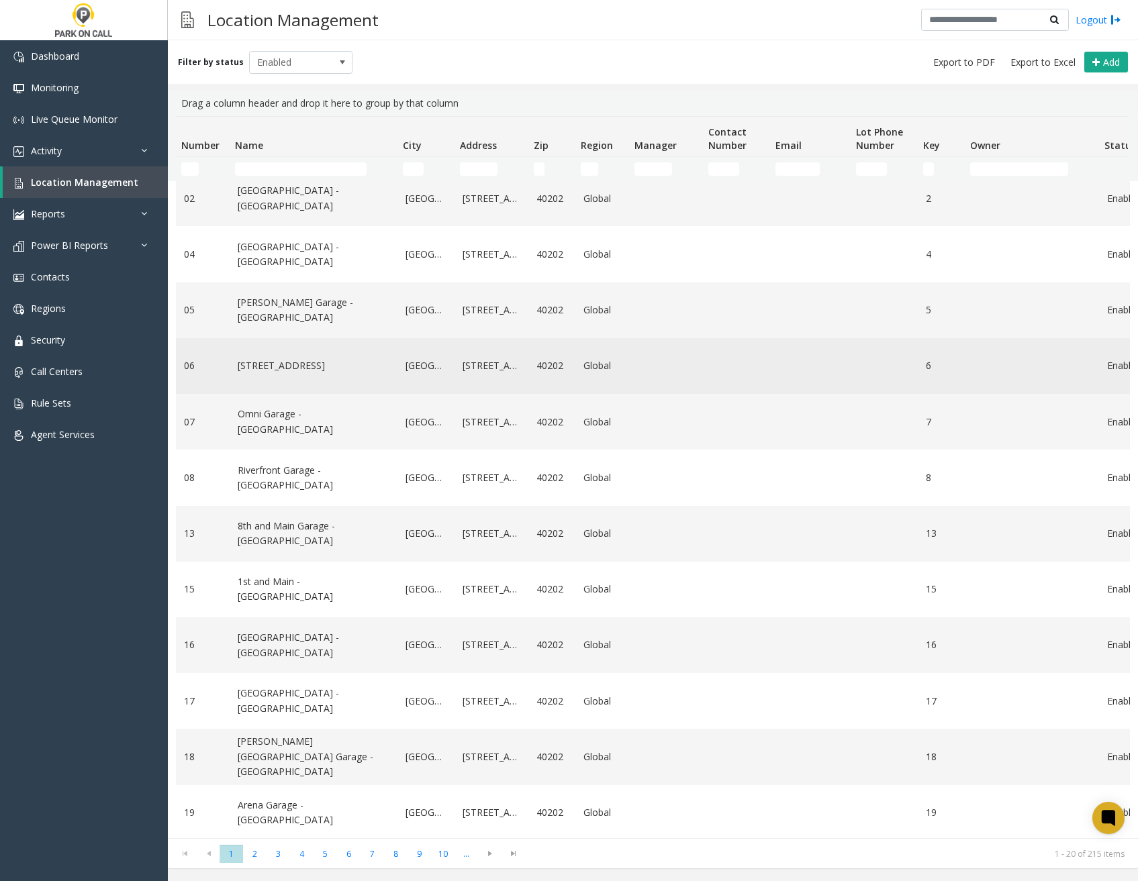
click at [360, 365] on link "[STREET_ADDRESS]" at bounding box center [314, 365] width 152 height 15
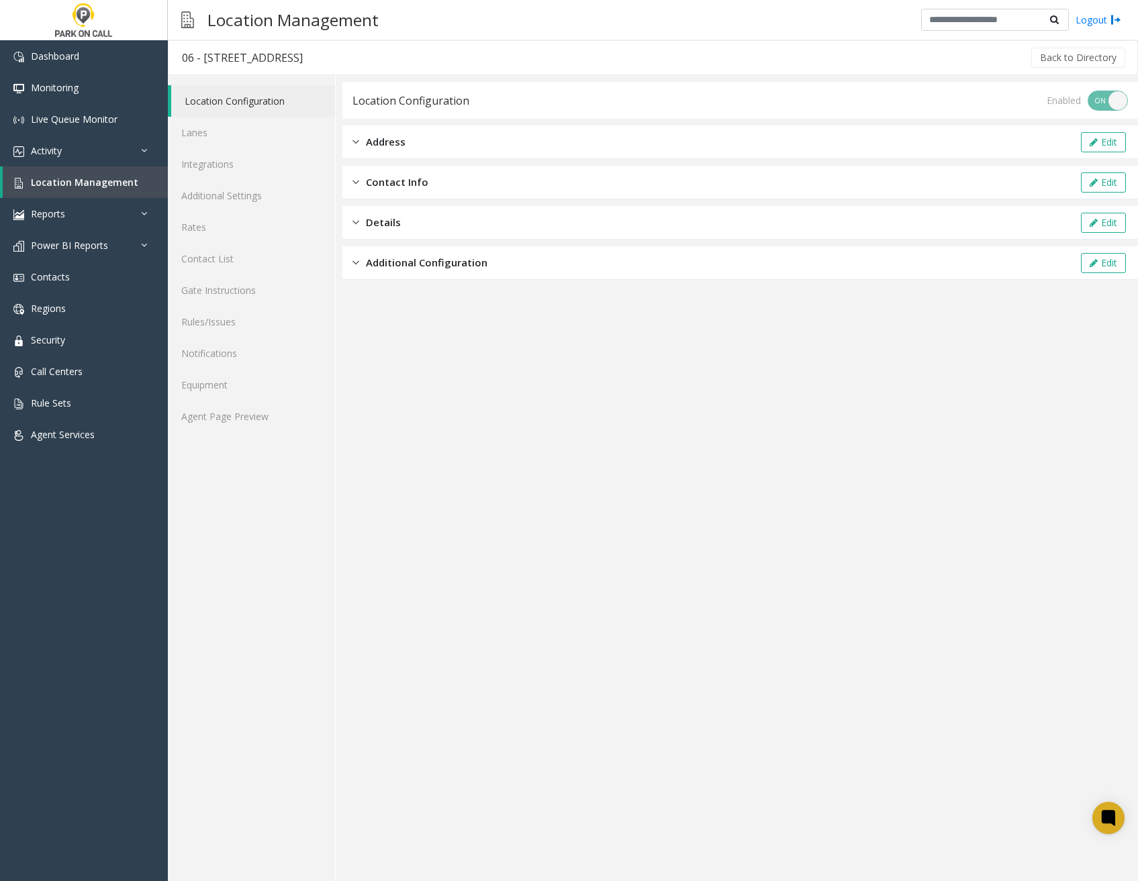
click at [436, 273] on div "Additional Configuration Edit" at bounding box center [739, 263] width 795 height 34
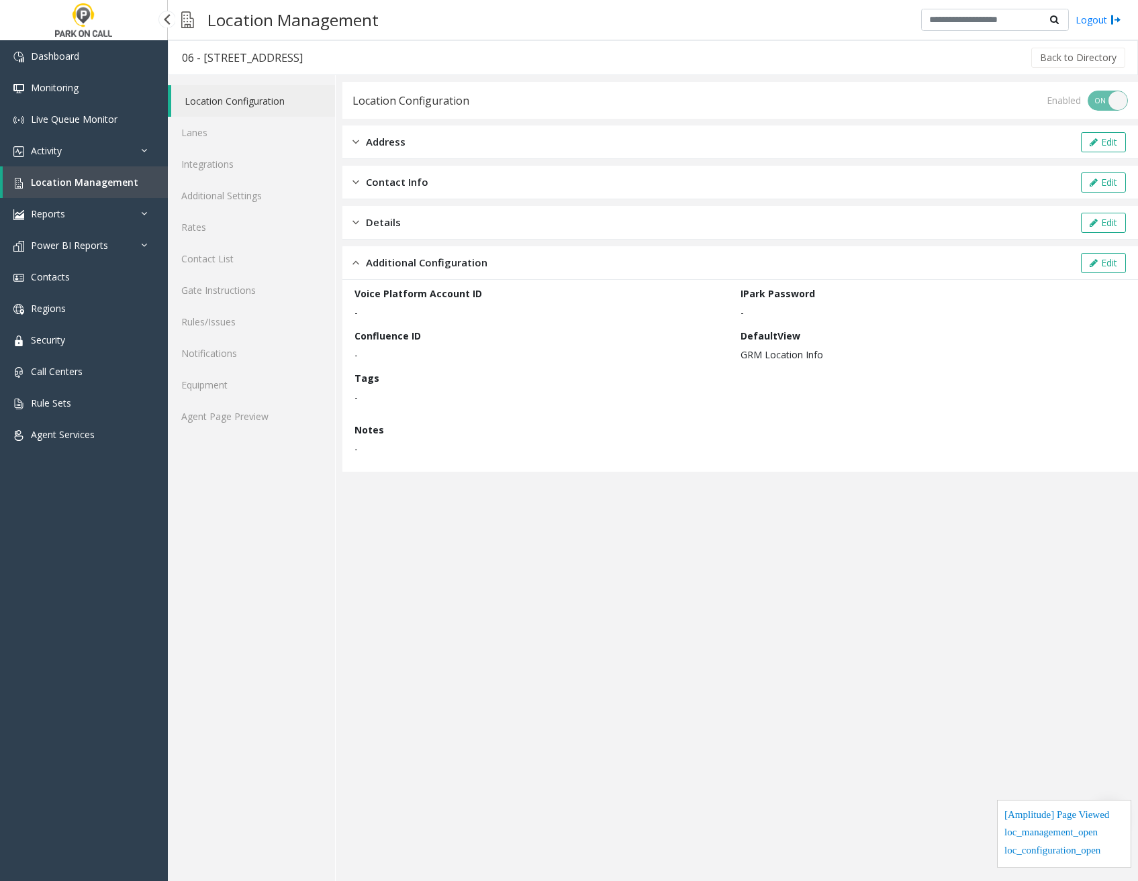
click at [134, 185] on link "Location Management" at bounding box center [85, 182] width 165 height 32
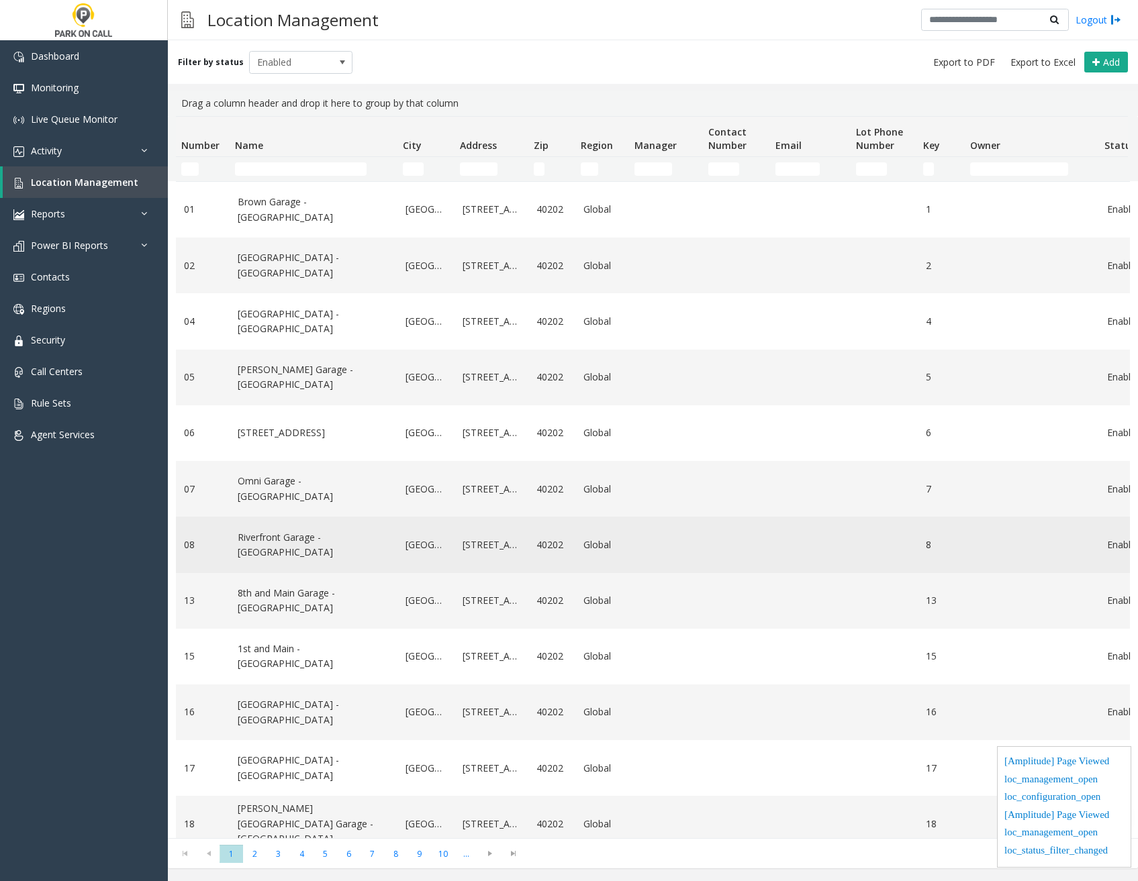
click at [297, 553] on td "Riverfront Garage - [GEOGRAPHIC_DATA]" at bounding box center [314, 545] width 168 height 56
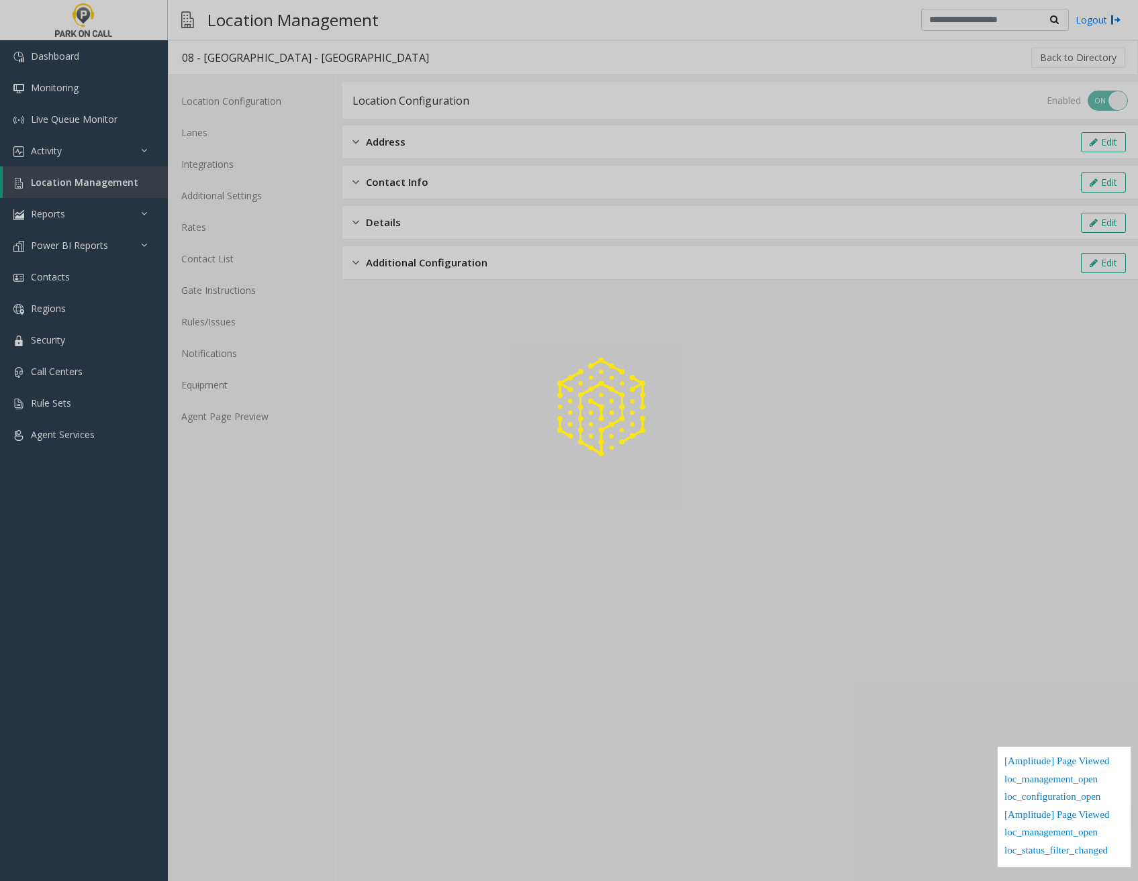
click at [426, 270] on div at bounding box center [569, 440] width 1138 height 881
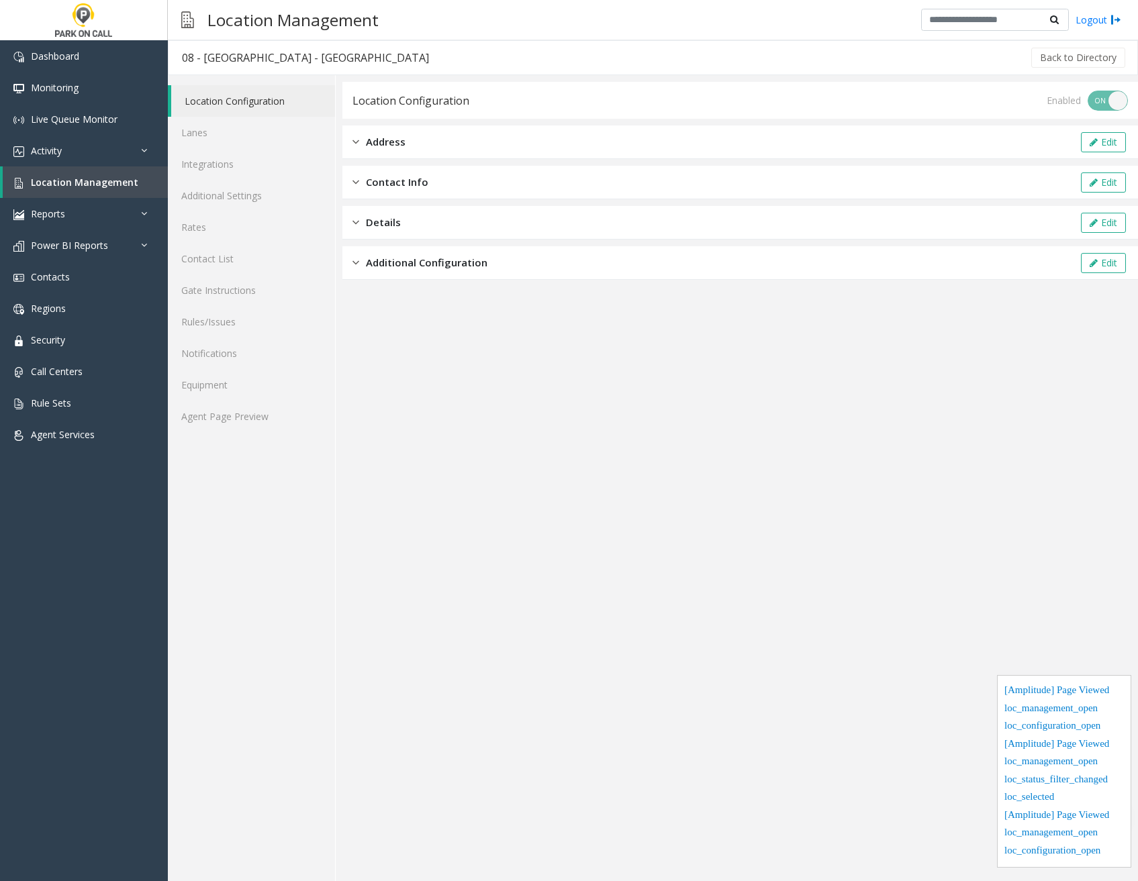
click at [426, 270] on span "Additional Configuration" at bounding box center [426, 262] width 121 height 15
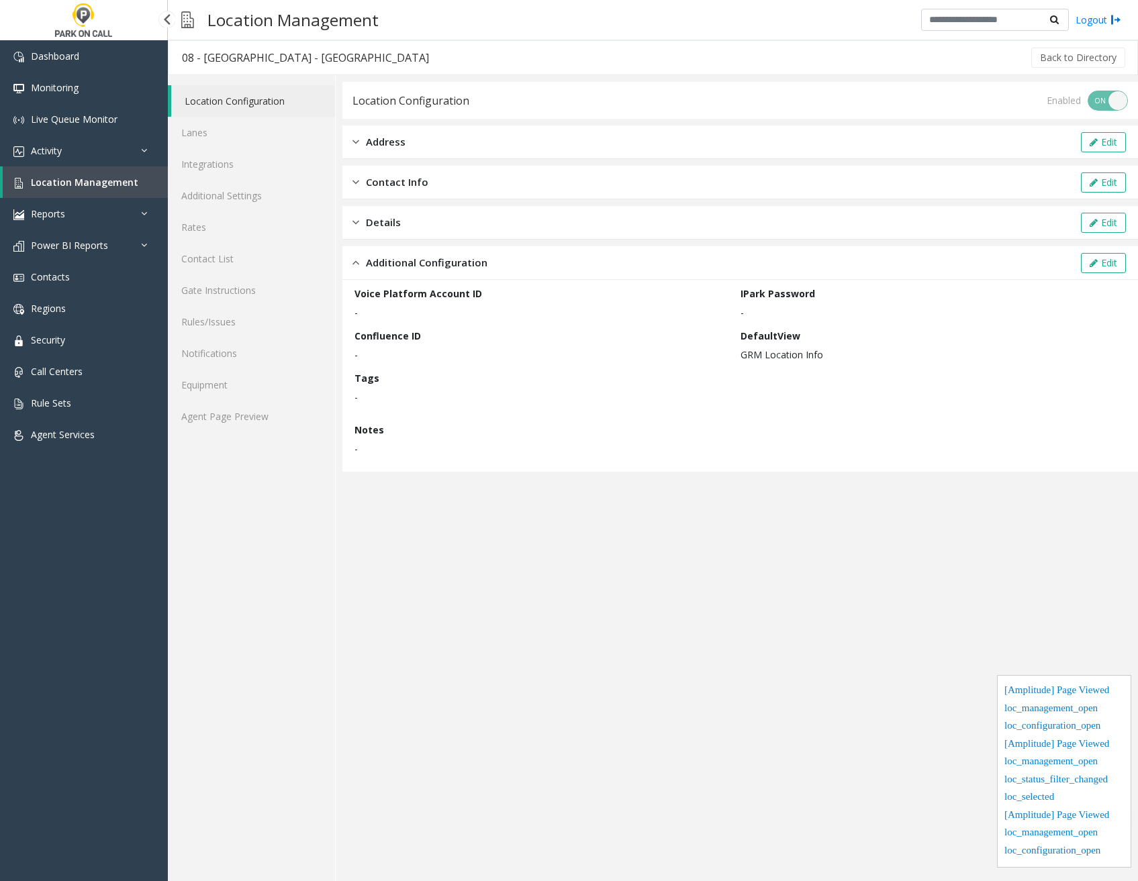
click at [142, 192] on link "Location Management" at bounding box center [85, 182] width 165 height 32
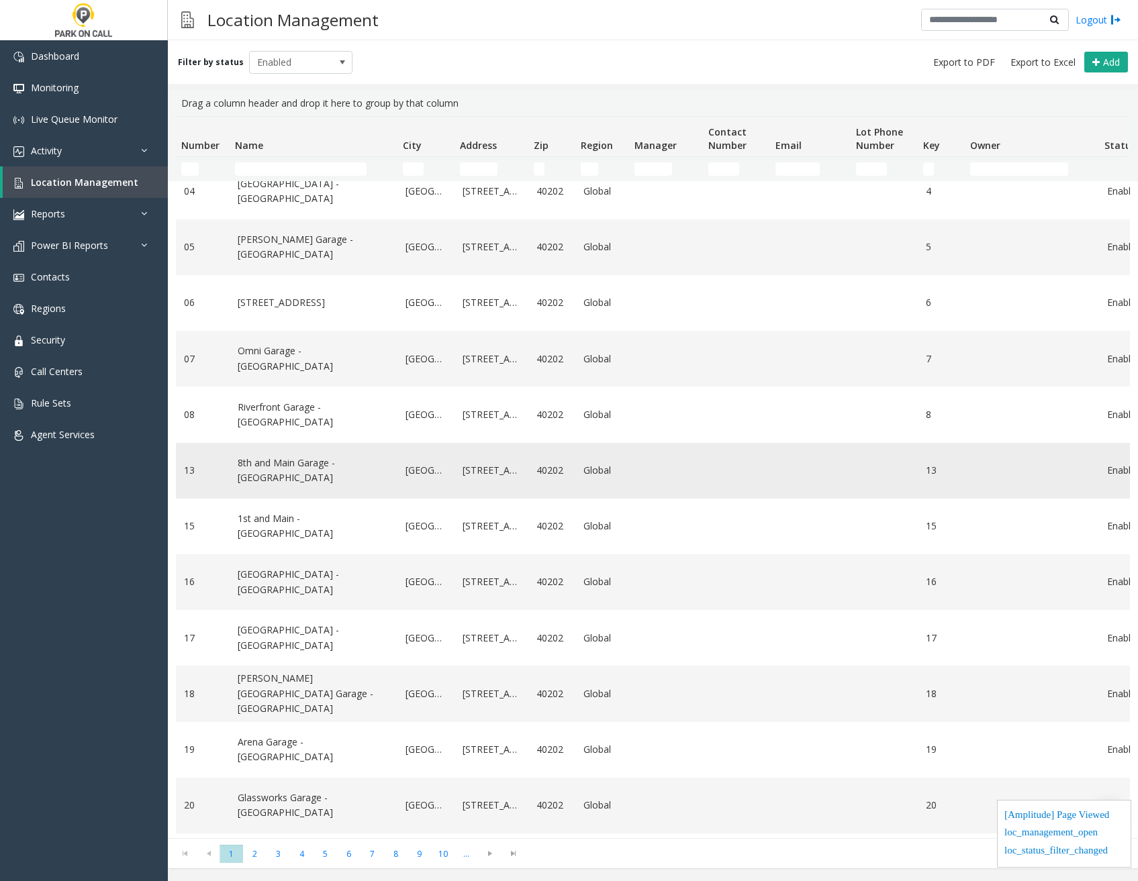
scroll to position [134, 0]
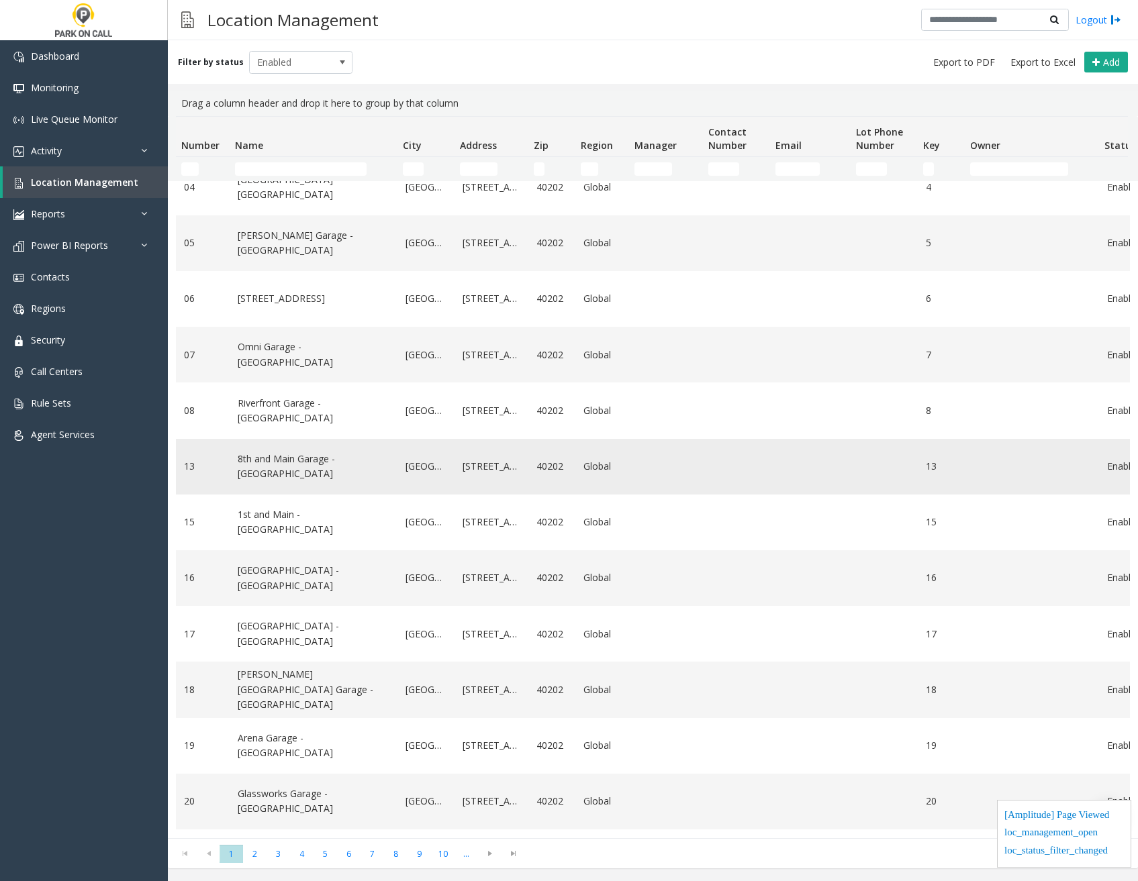
click at [339, 454] on td "8th and Main Garage - [GEOGRAPHIC_DATA]" at bounding box center [314, 467] width 168 height 56
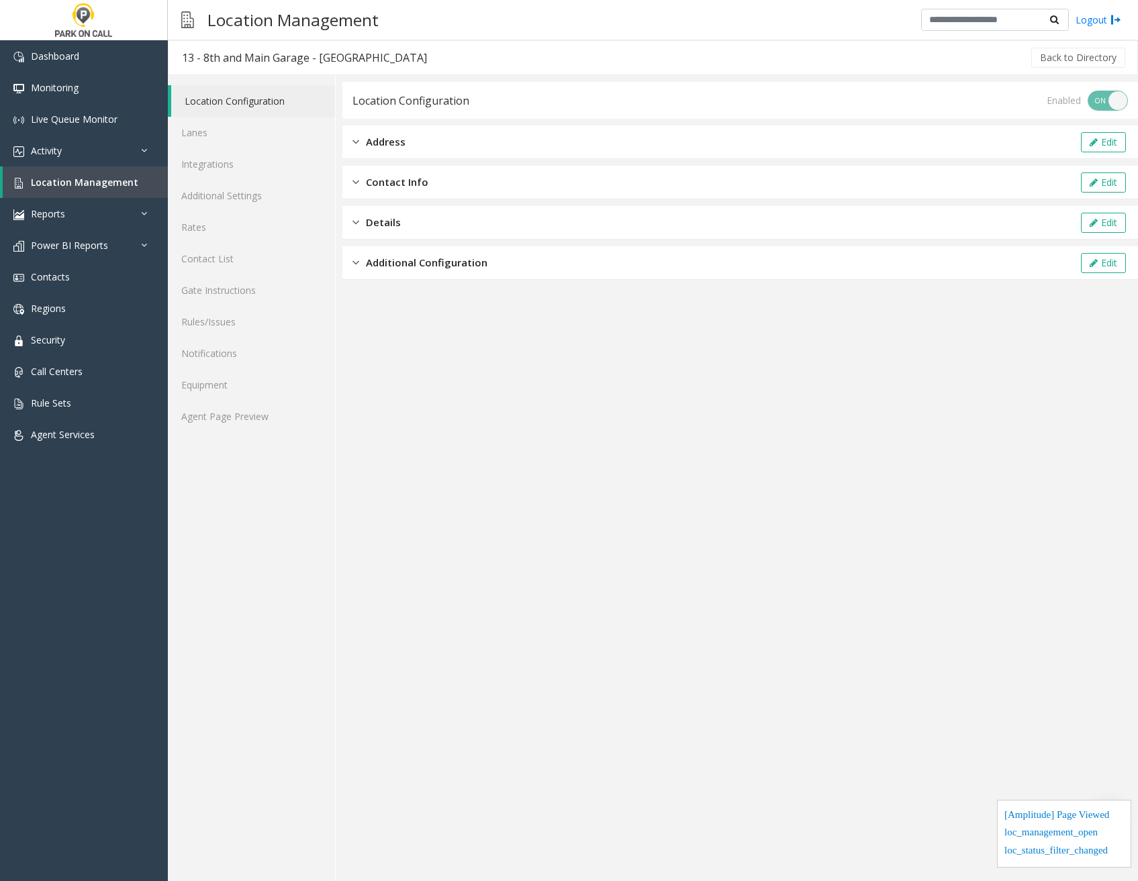
click at [407, 258] on span "Additional Configuration" at bounding box center [426, 262] width 121 height 15
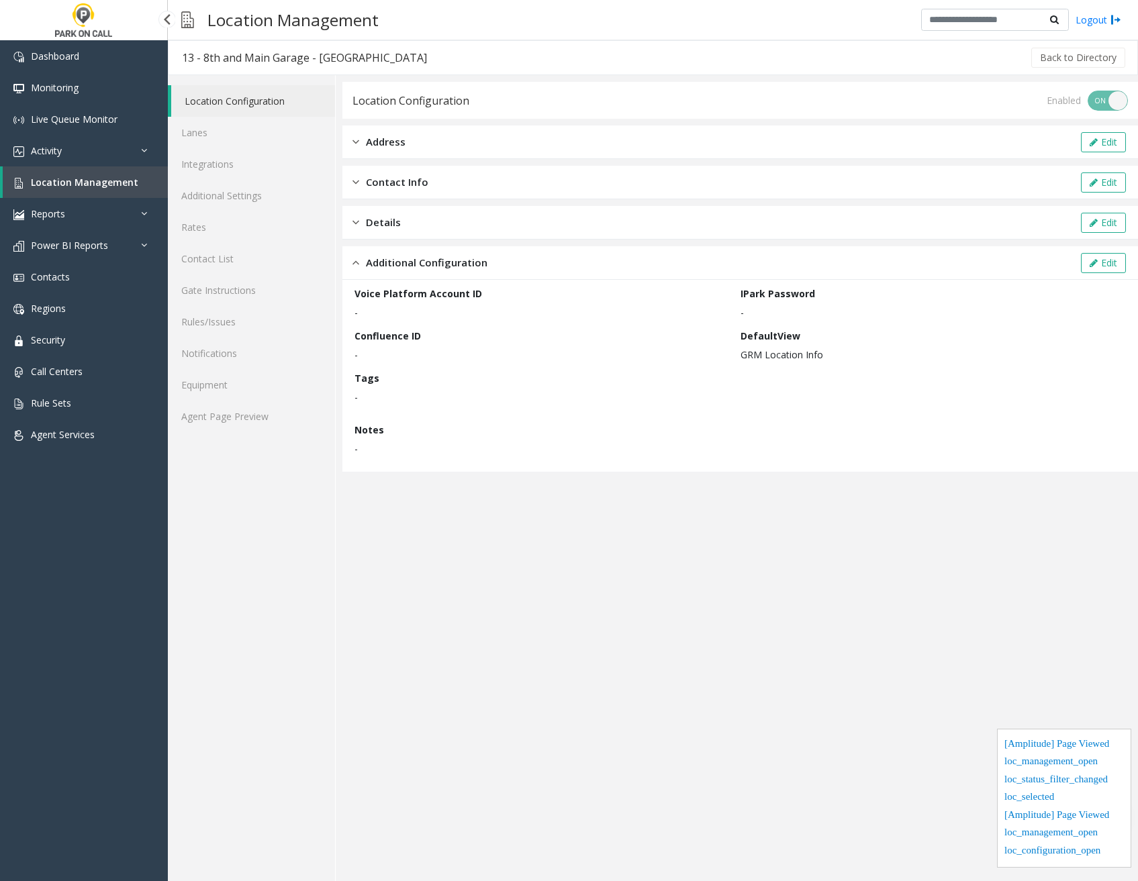
click at [132, 182] on span "Location Management" at bounding box center [84, 182] width 107 height 13
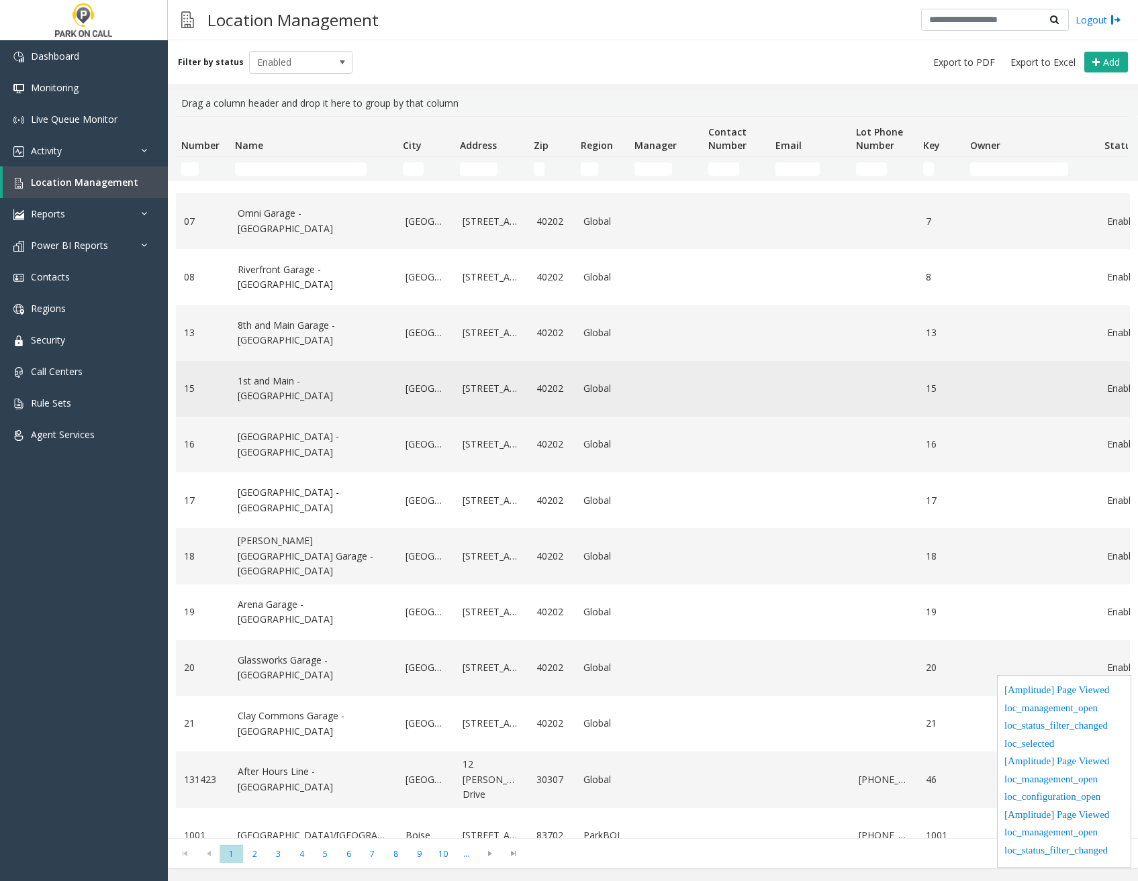
scroll to position [268, 0]
click at [330, 388] on link "1st and Main - [GEOGRAPHIC_DATA]" at bounding box center [314, 388] width 152 height 30
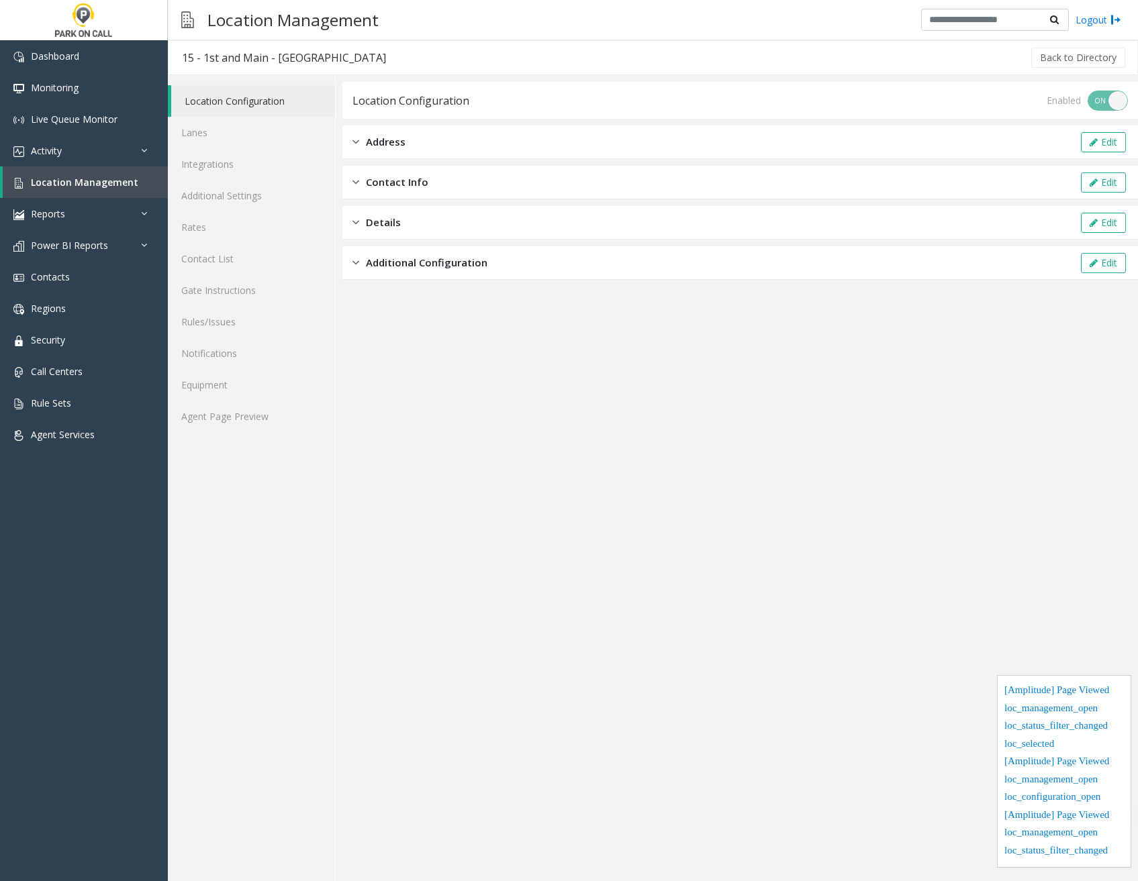
click at [371, 261] on span "Additional Configuration" at bounding box center [426, 262] width 121 height 15
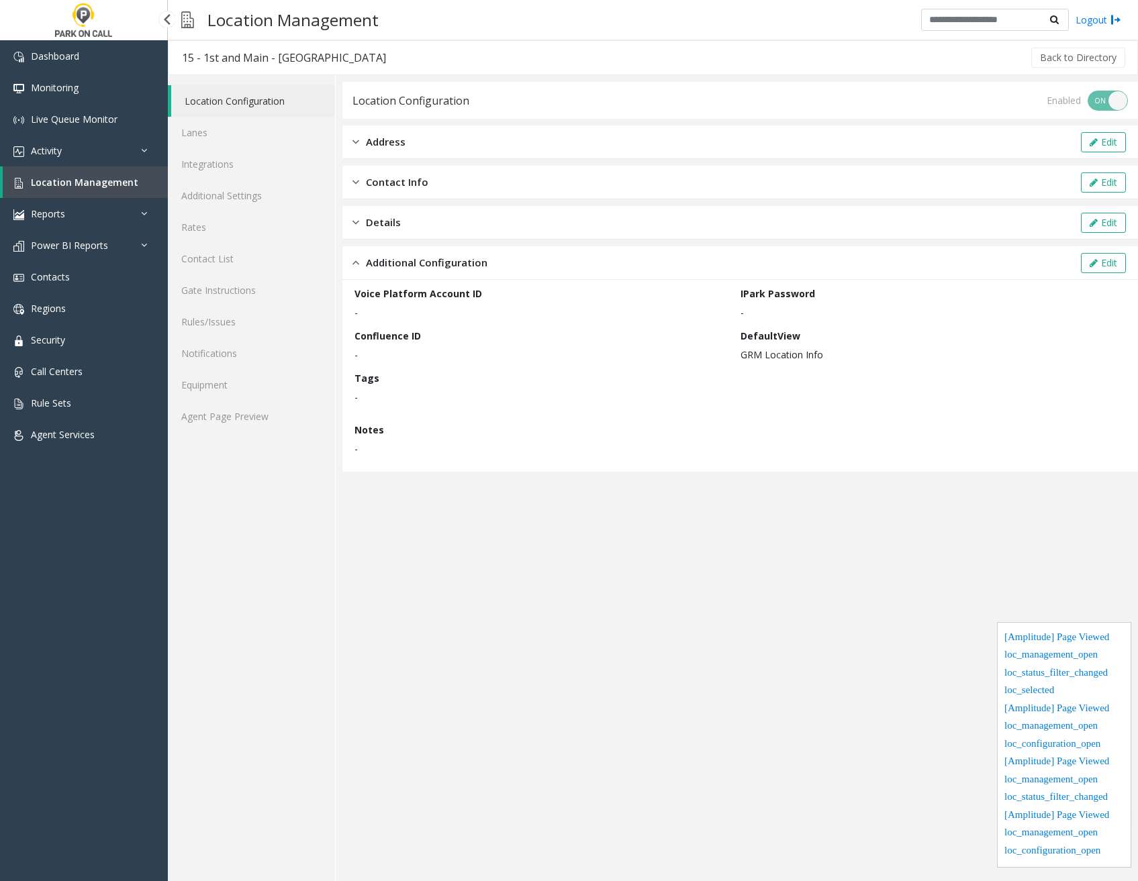
click at [84, 183] on span "Location Management" at bounding box center [84, 182] width 107 height 13
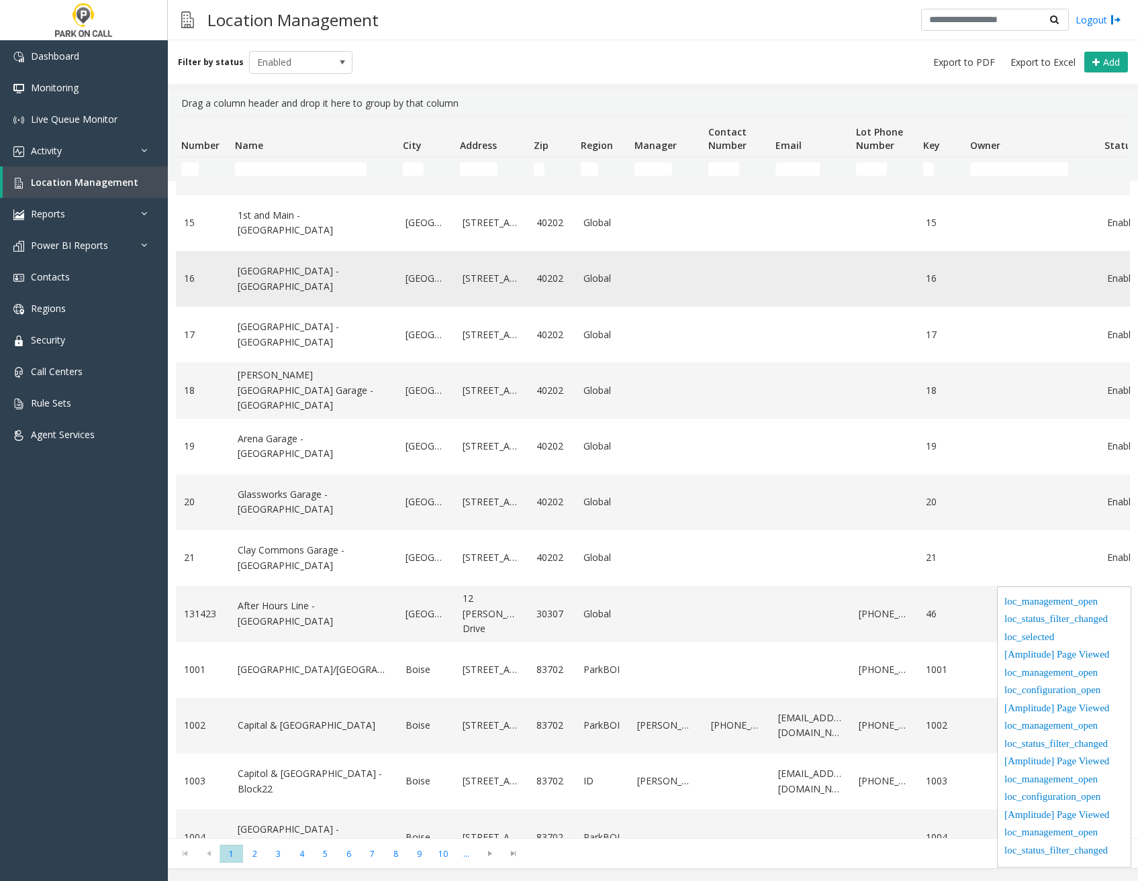
scroll to position [471, 0]
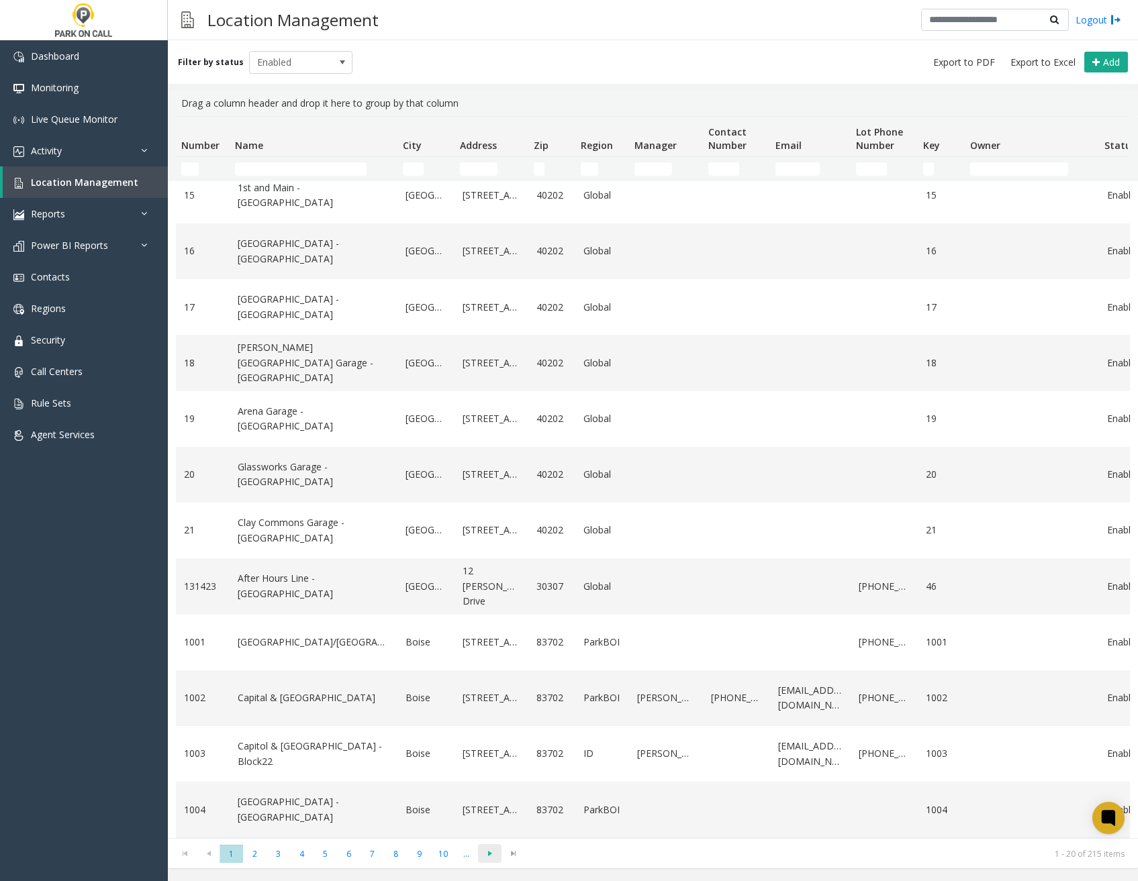
click at [481, 856] on span "Go to the next page" at bounding box center [490, 853] width 18 height 11
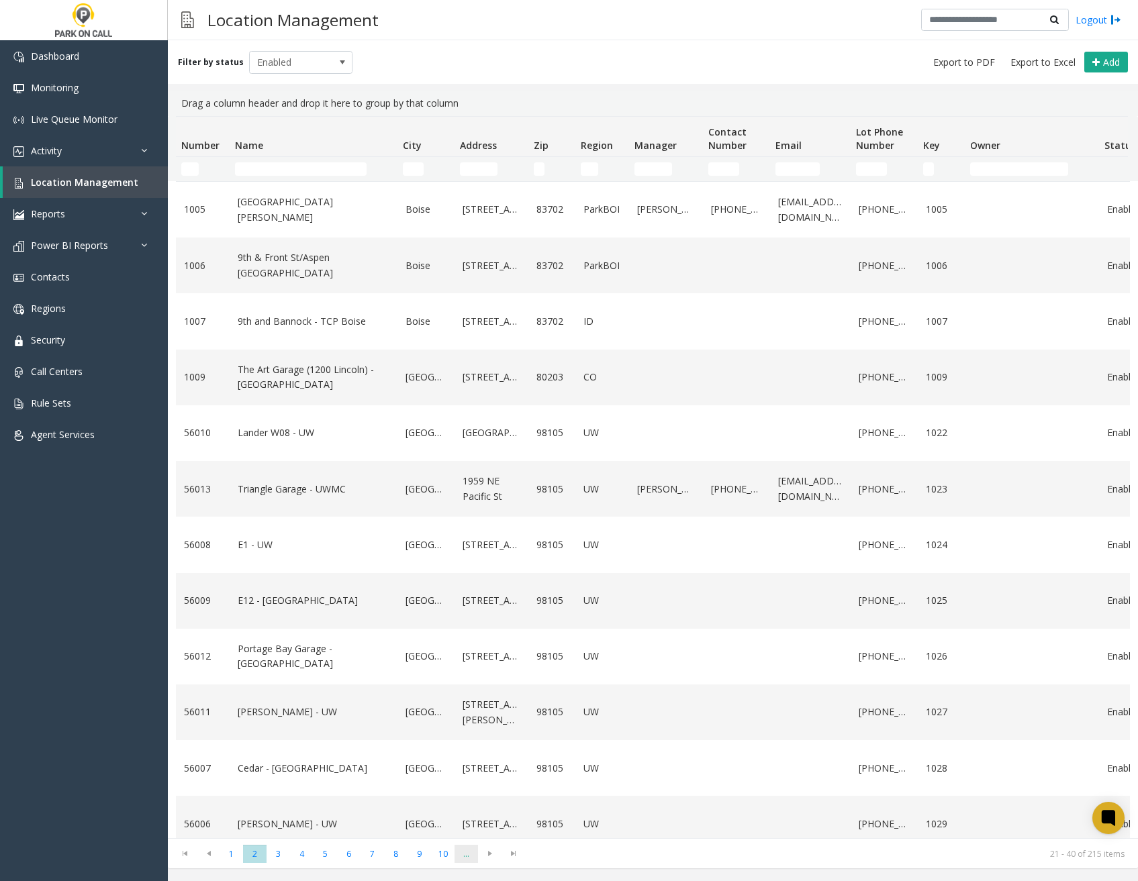
click at [472, 856] on span "..." at bounding box center [465, 854] width 23 height 18
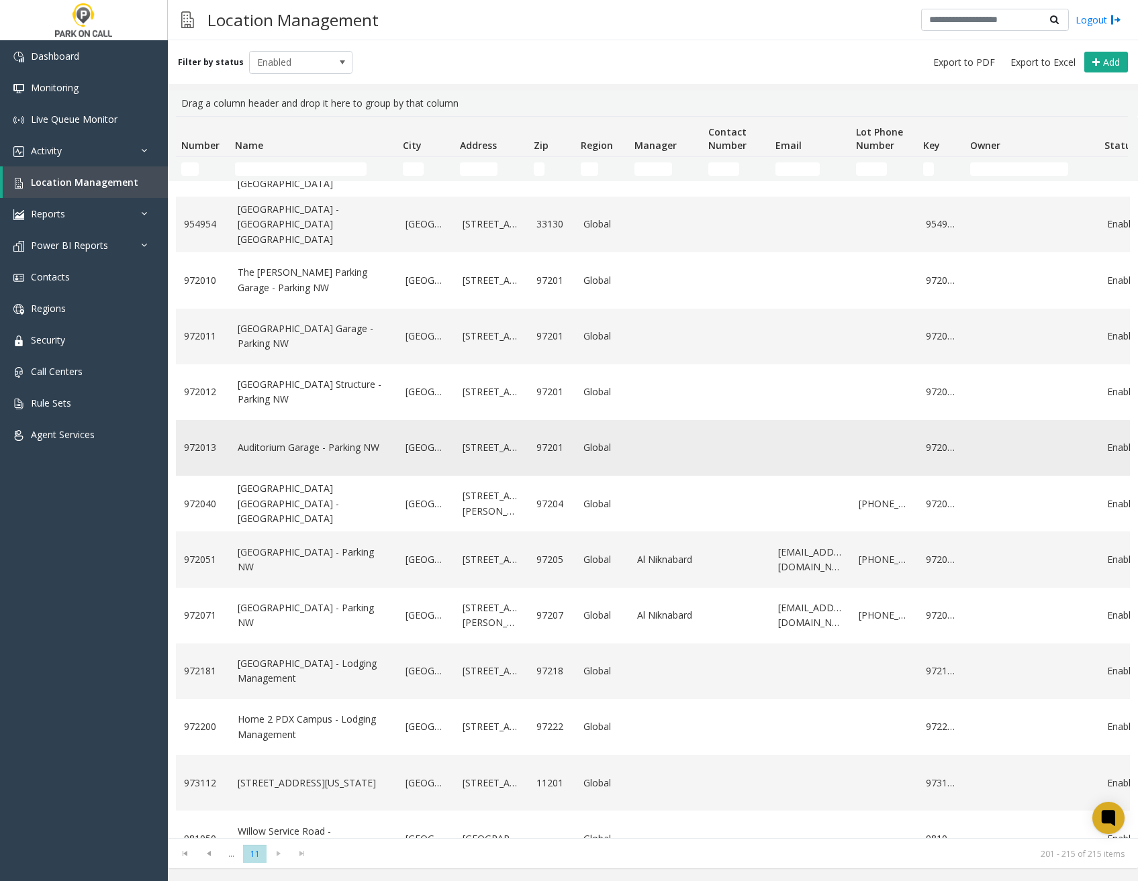
scroll to position [207, 0]
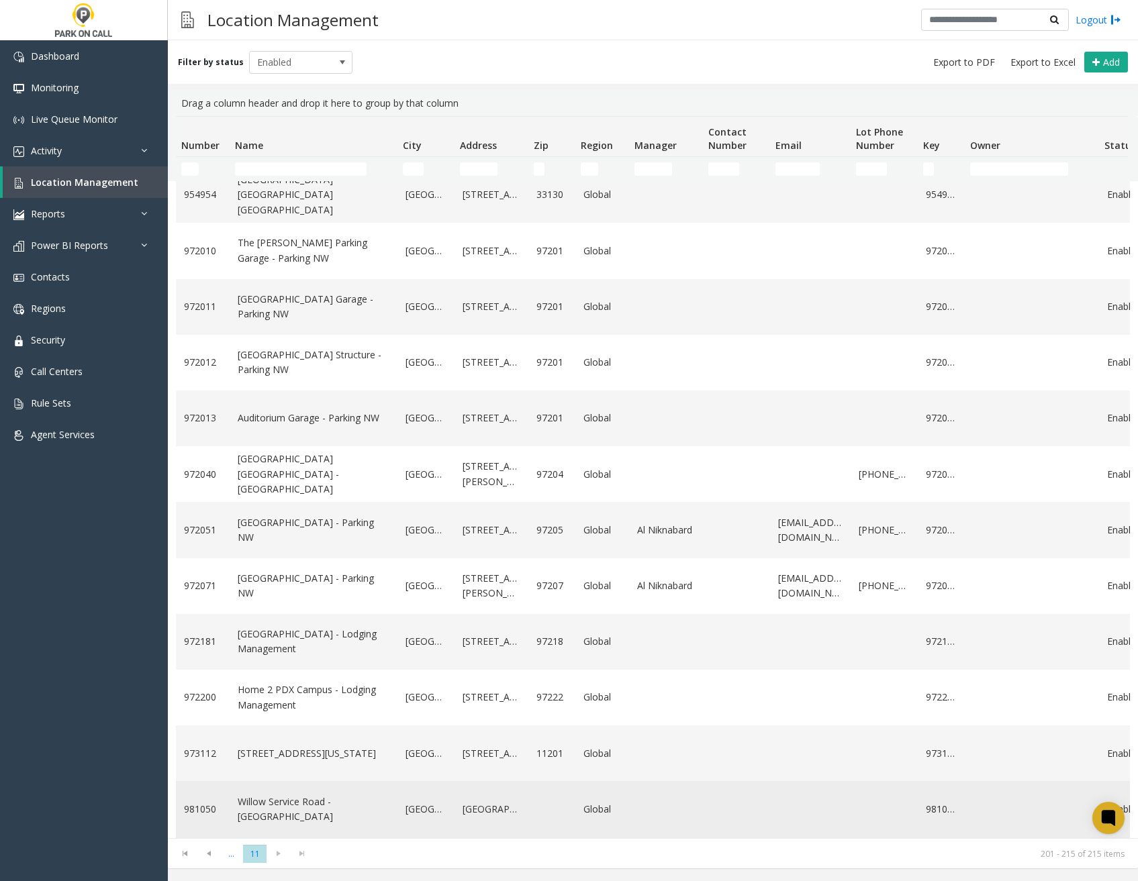
click at [325, 802] on link "Willow Service Road - [GEOGRAPHIC_DATA]" at bounding box center [314, 810] width 152 height 30
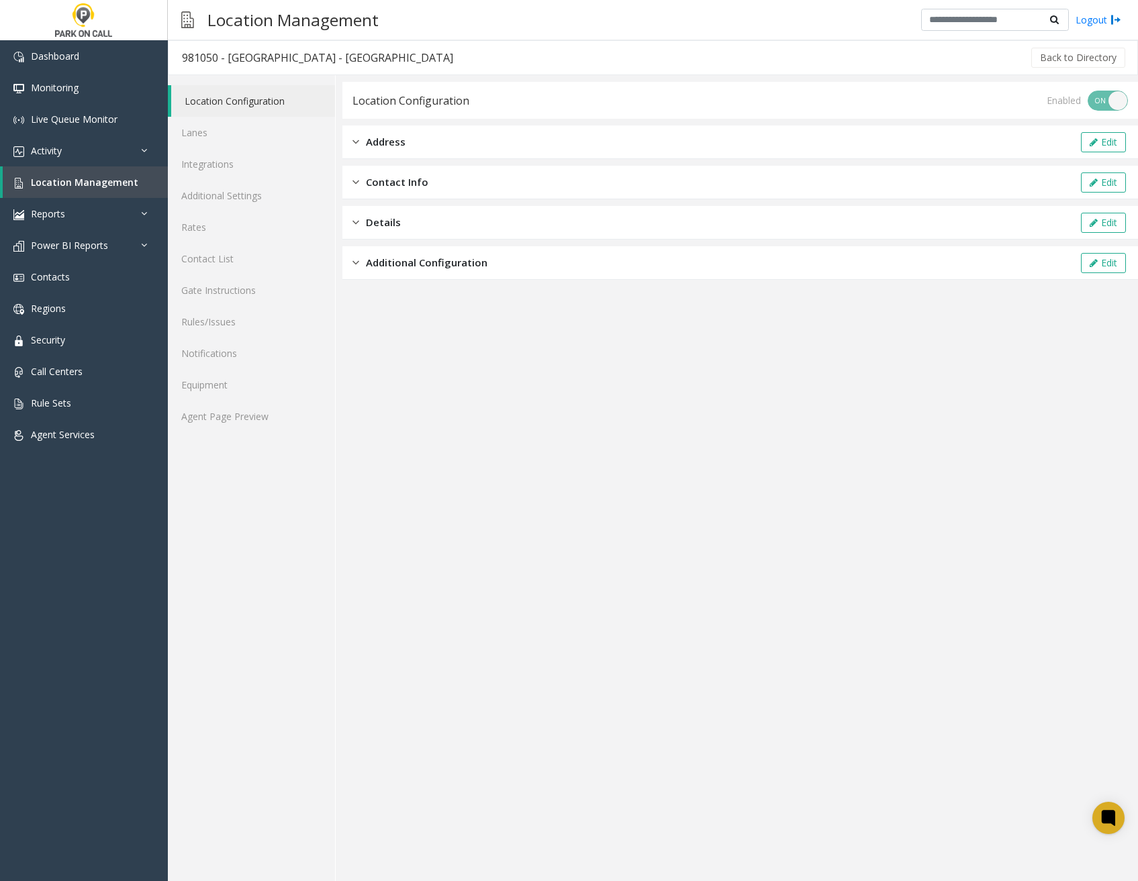
click at [442, 258] on span "Additional Configuration" at bounding box center [426, 262] width 121 height 15
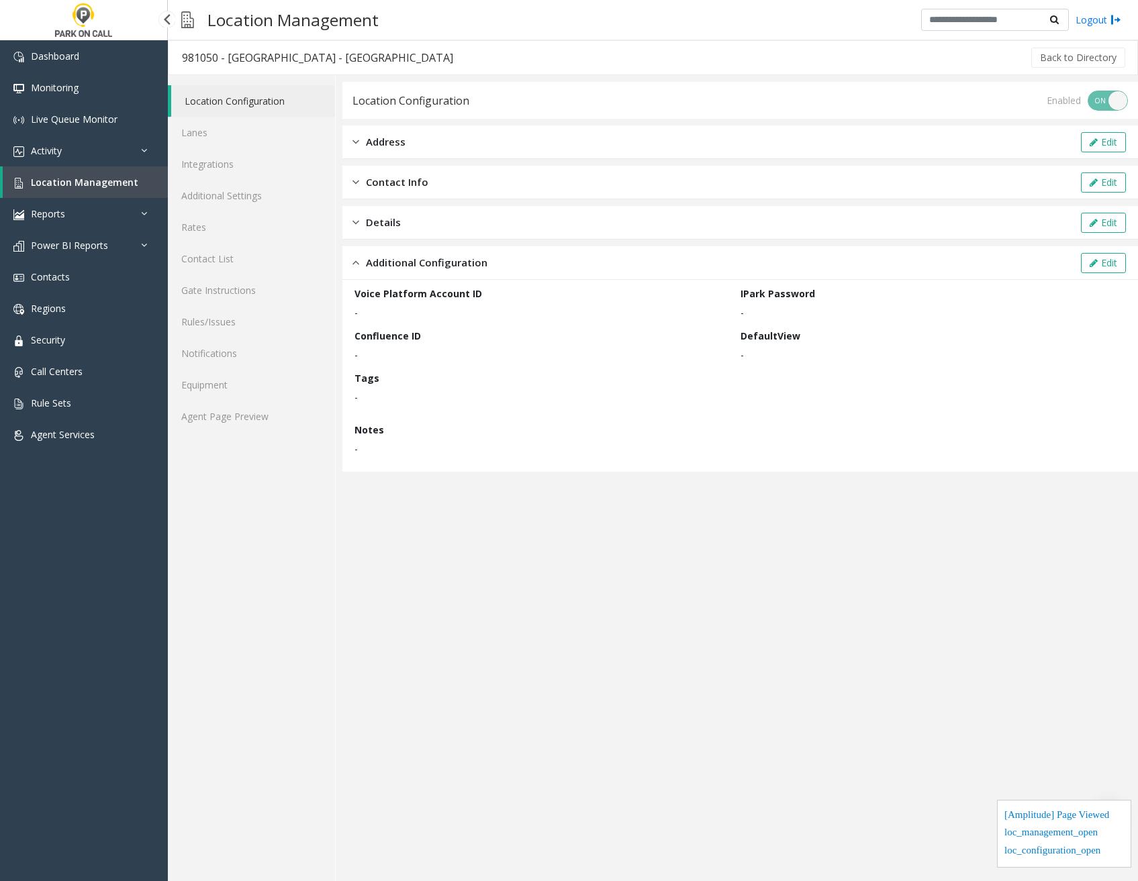
click at [121, 179] on span "Location Management" at bounding box center [84, 182] width 107 height 13
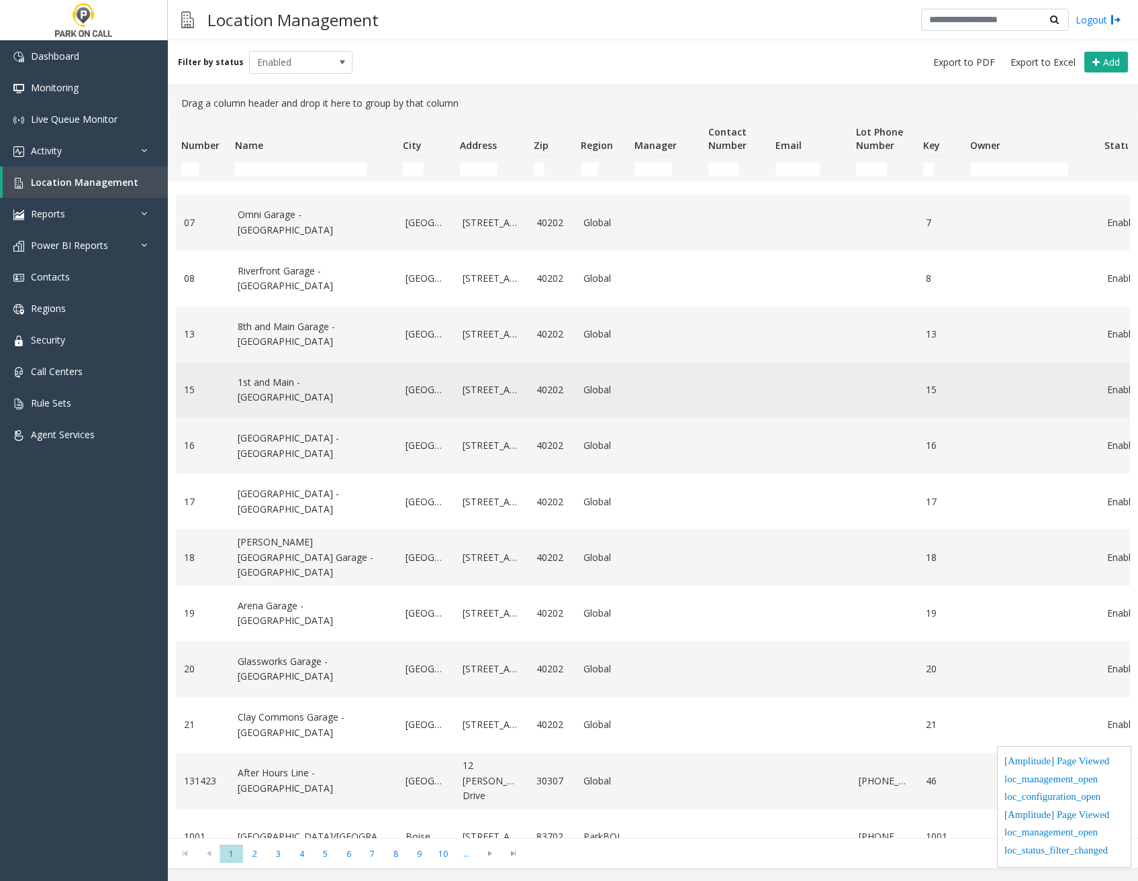
scroll to position [268, 0]
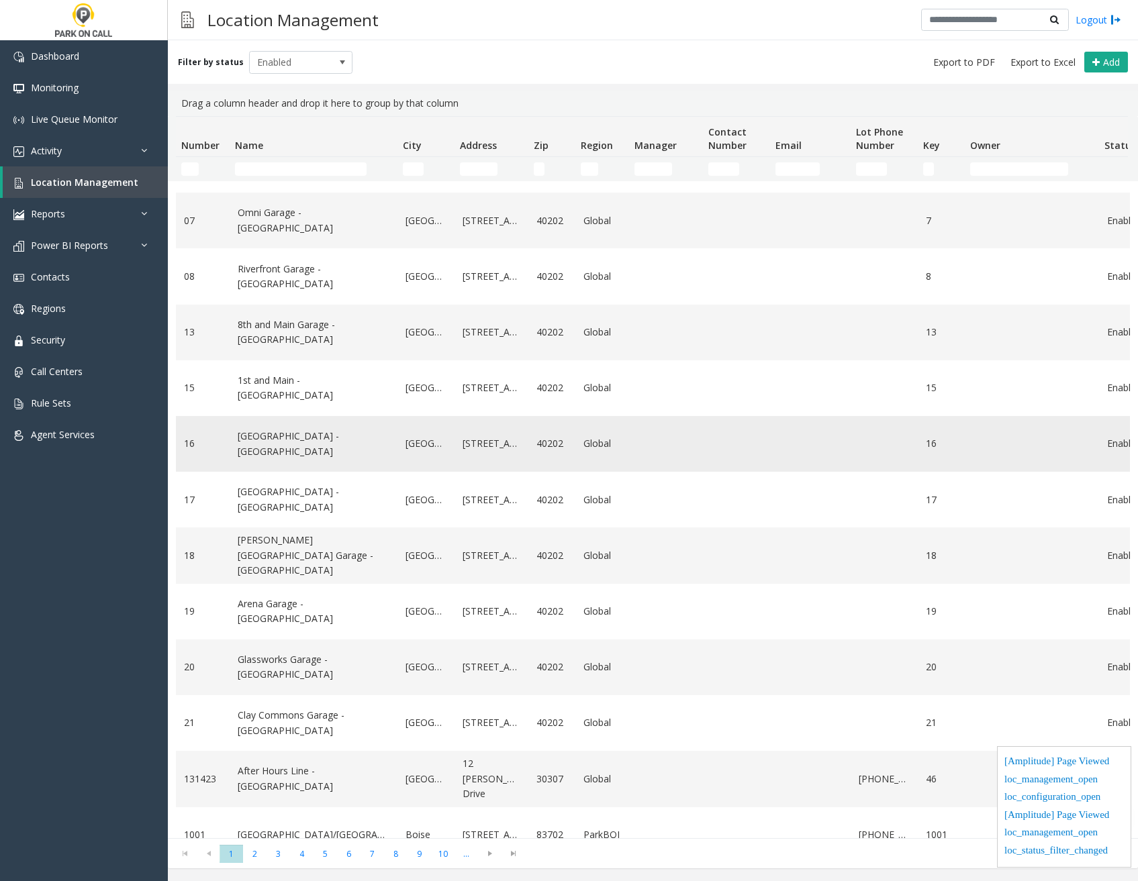
click at [295, 446] on link "[GEOGRAPHIC_DATA] - [GEOGRAPHIC_DATA]" at bounding box center [314, 444] width 152 height 30
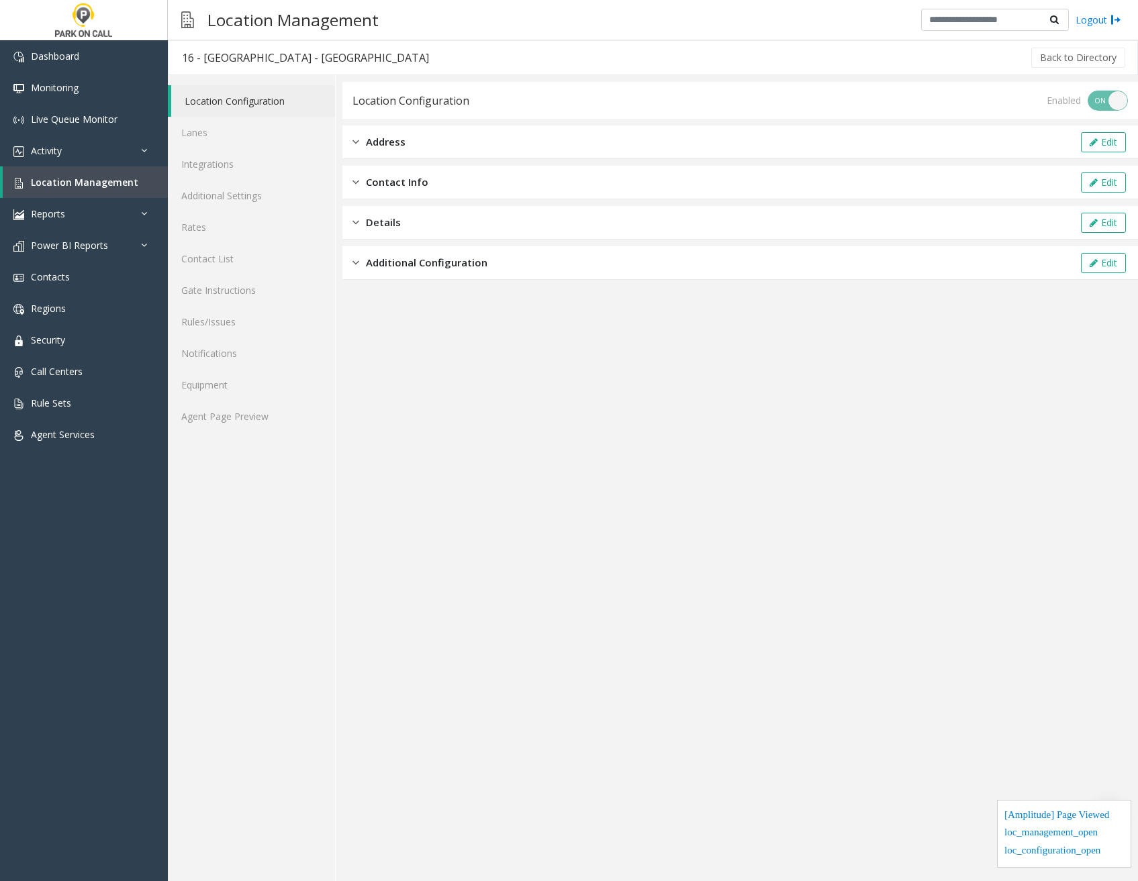
click at [451, 262] on span "Additional Configuration" at bounding box center [426, 262] width 121 height 15
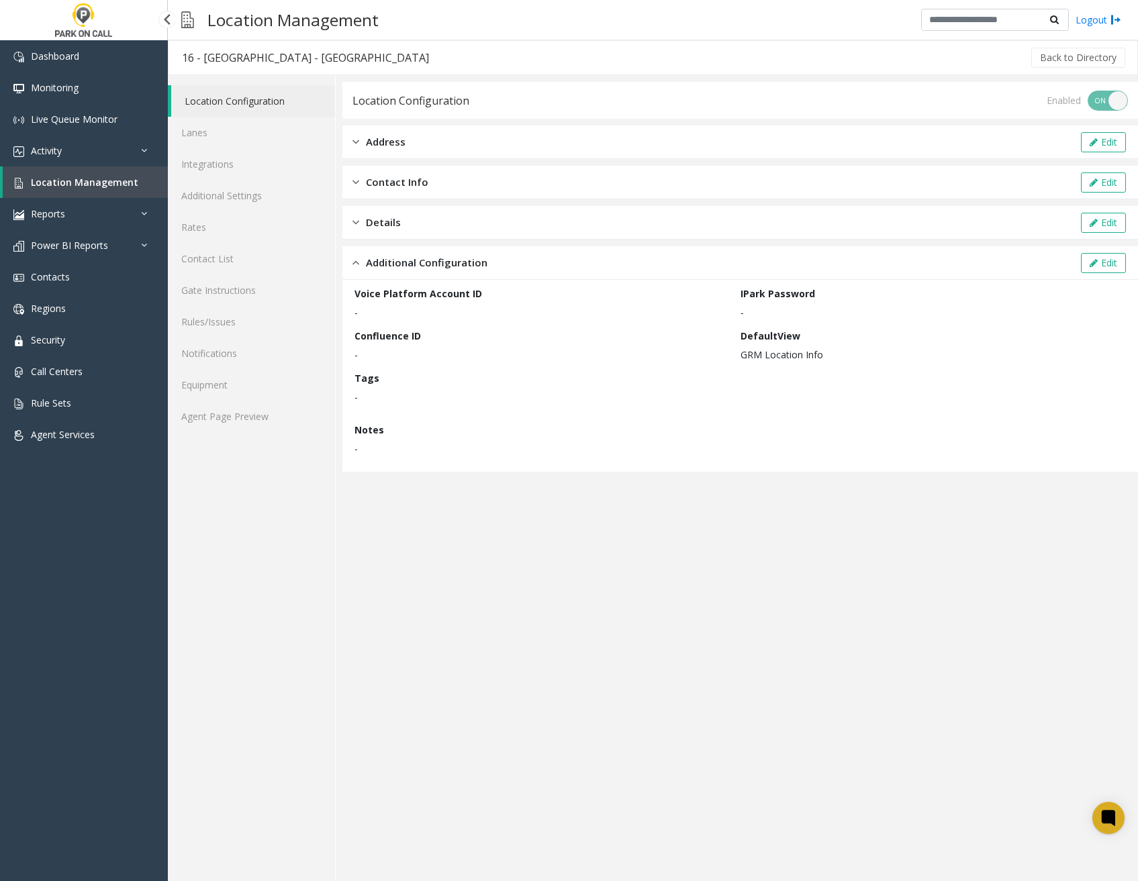
click at [128, 174] on link "Location Management" at bounding box center [85, 182] width 165 height 32
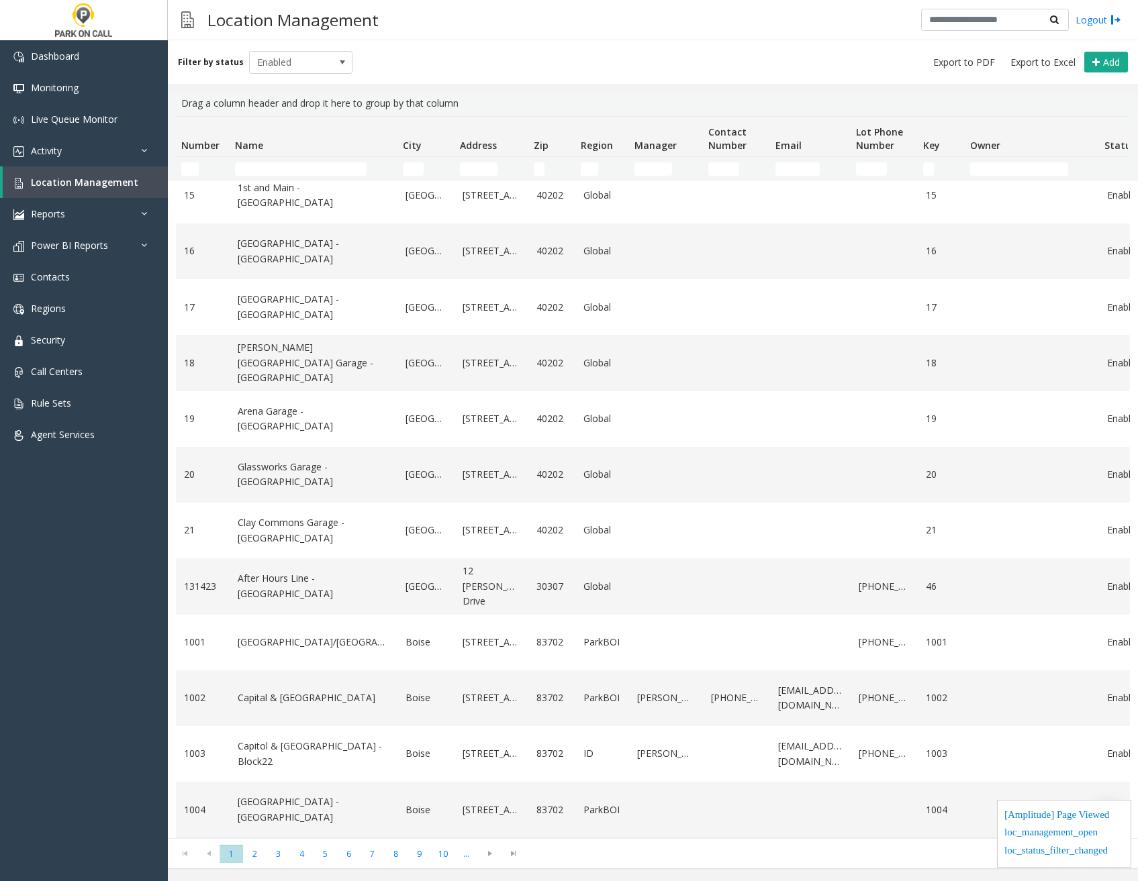
scroll to position [471, 0]
click at [309, 571] on link "After Hours Line - [GEOGRAPHIC_DATA]" at bounding box center [314, 586] width 152 height 30
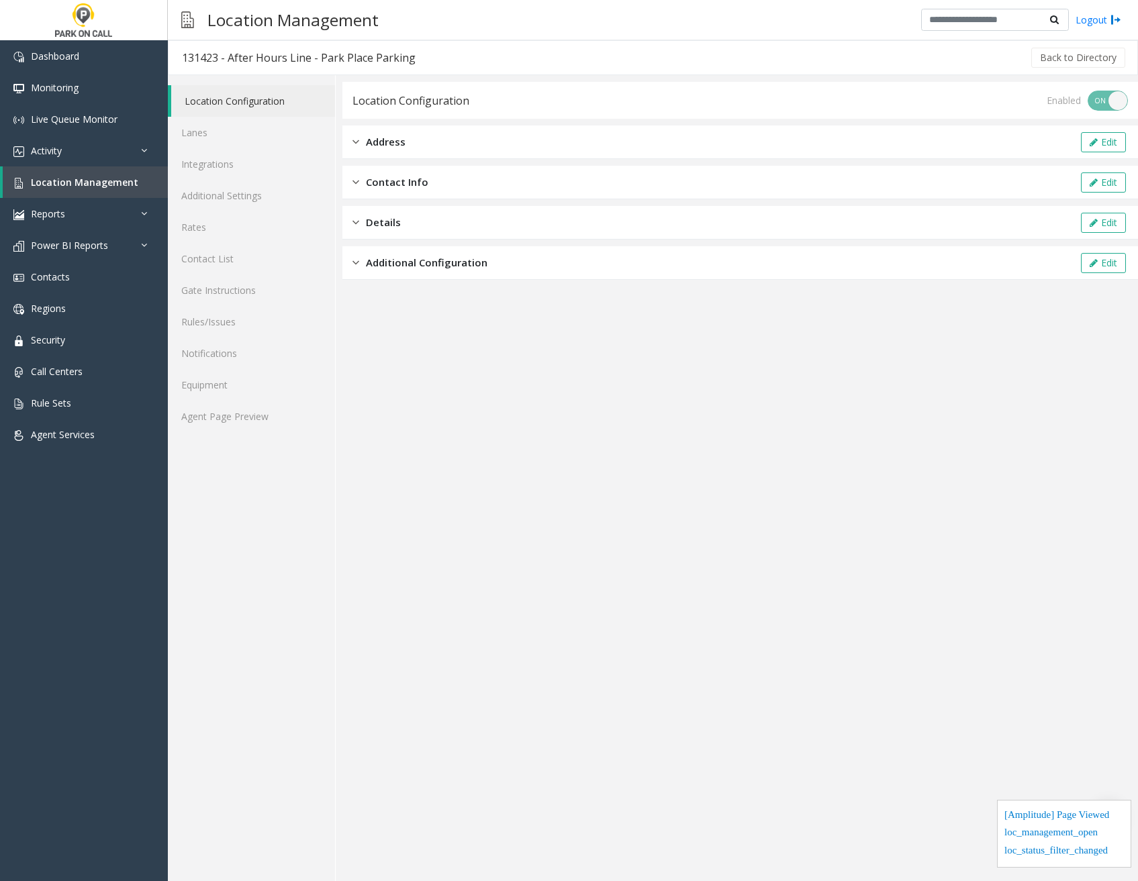
click at [414, 265] on span "Additional Configuration" at bounding box center [426, 262] width 121 height 15
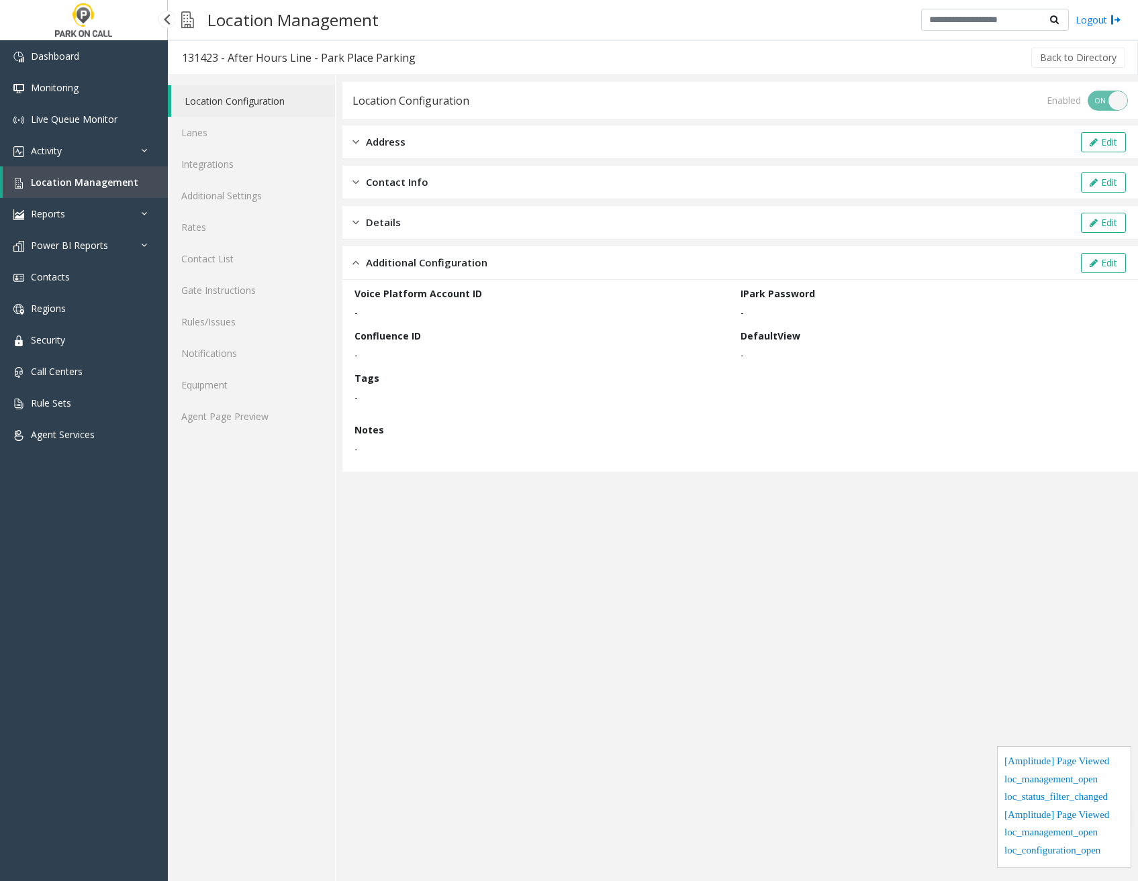
click at [121, 179] on span "Location Management" at bounding box center [84, 182] width 107 height 13
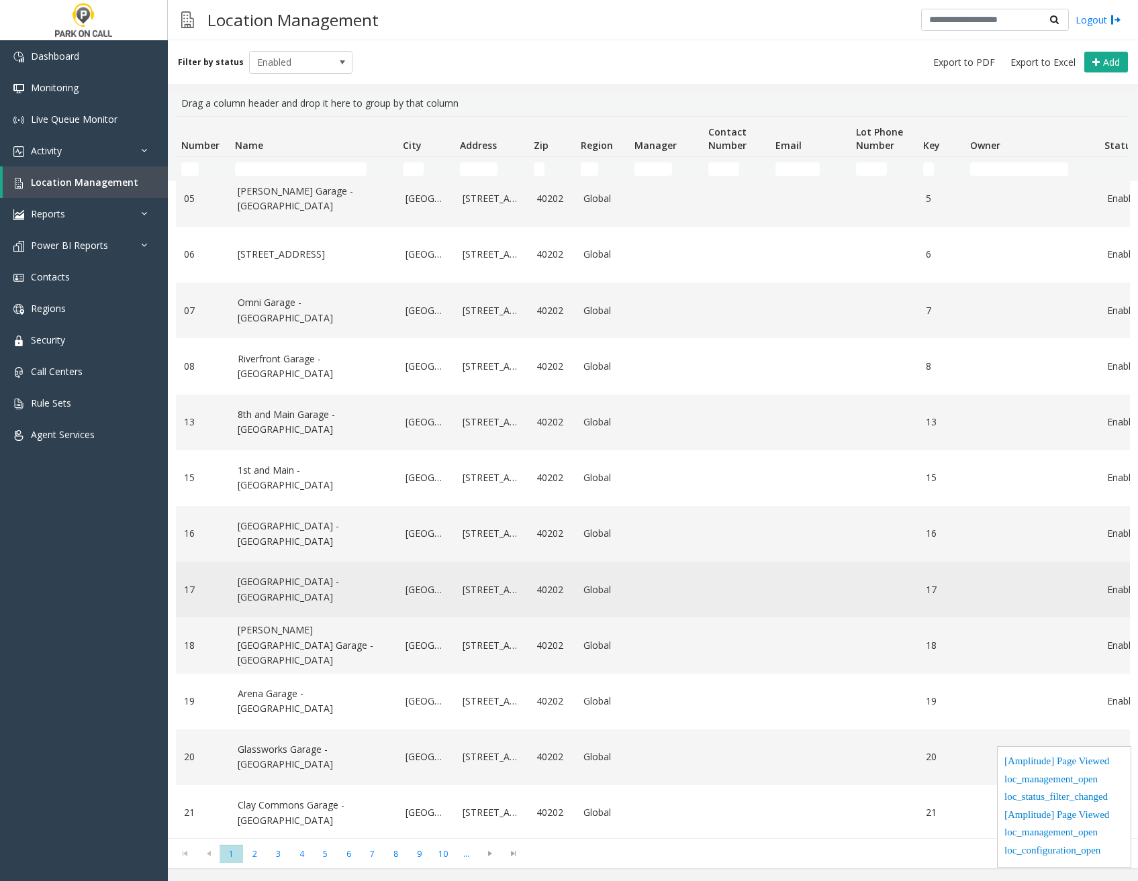
scroll to position [471, 0]
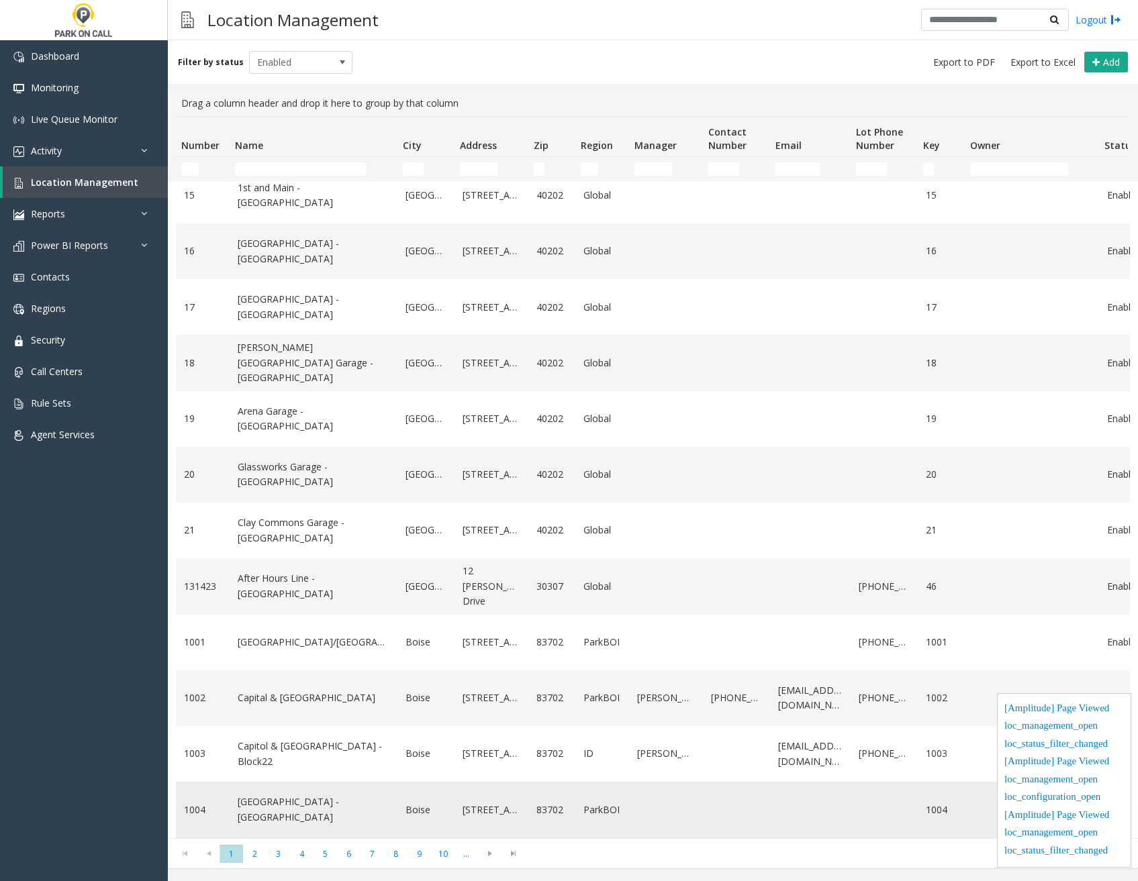
click at [304, 801] on link "[GEOGRAPHIC_DATA] - [GEOGRAPHIC_DATA]" at bounding box center [314, 810] width 152 height 30
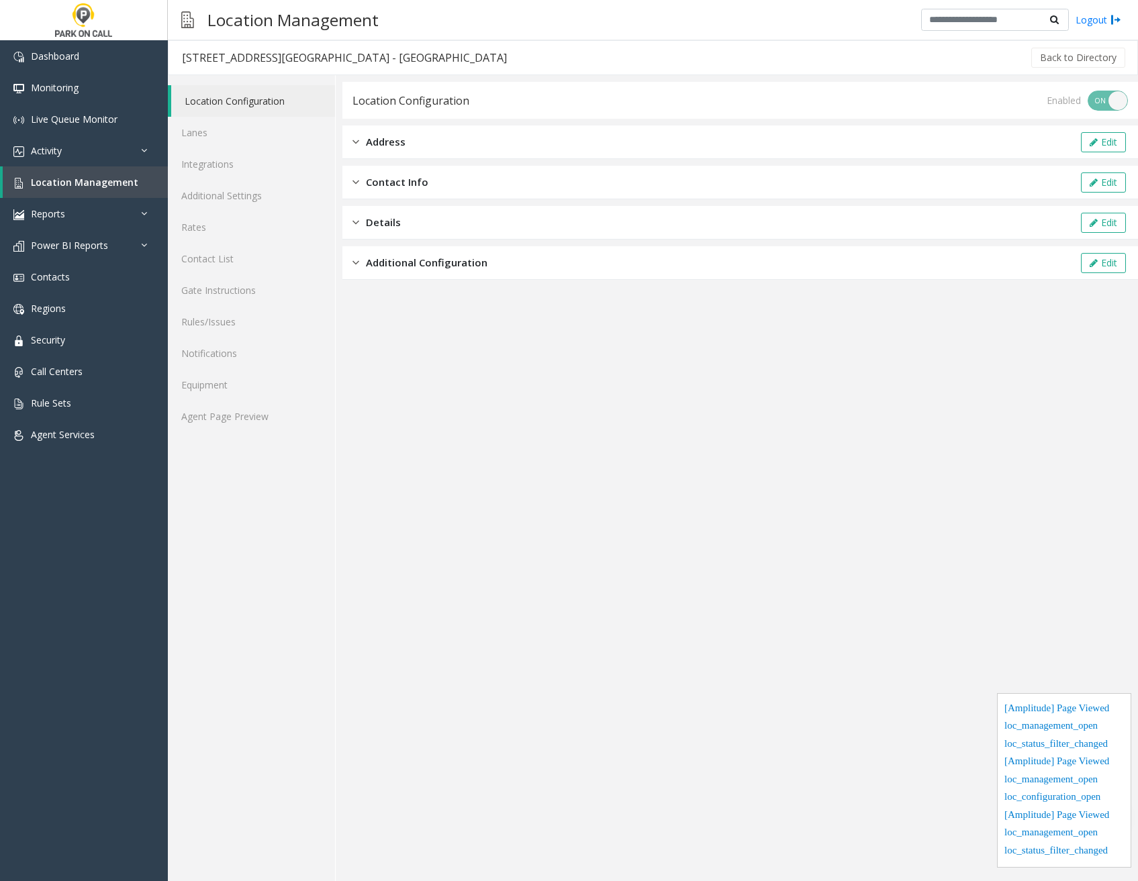
click at [427, 258] on span "Additional Configuration" at bounding box center [426, 262] width 121 height 15
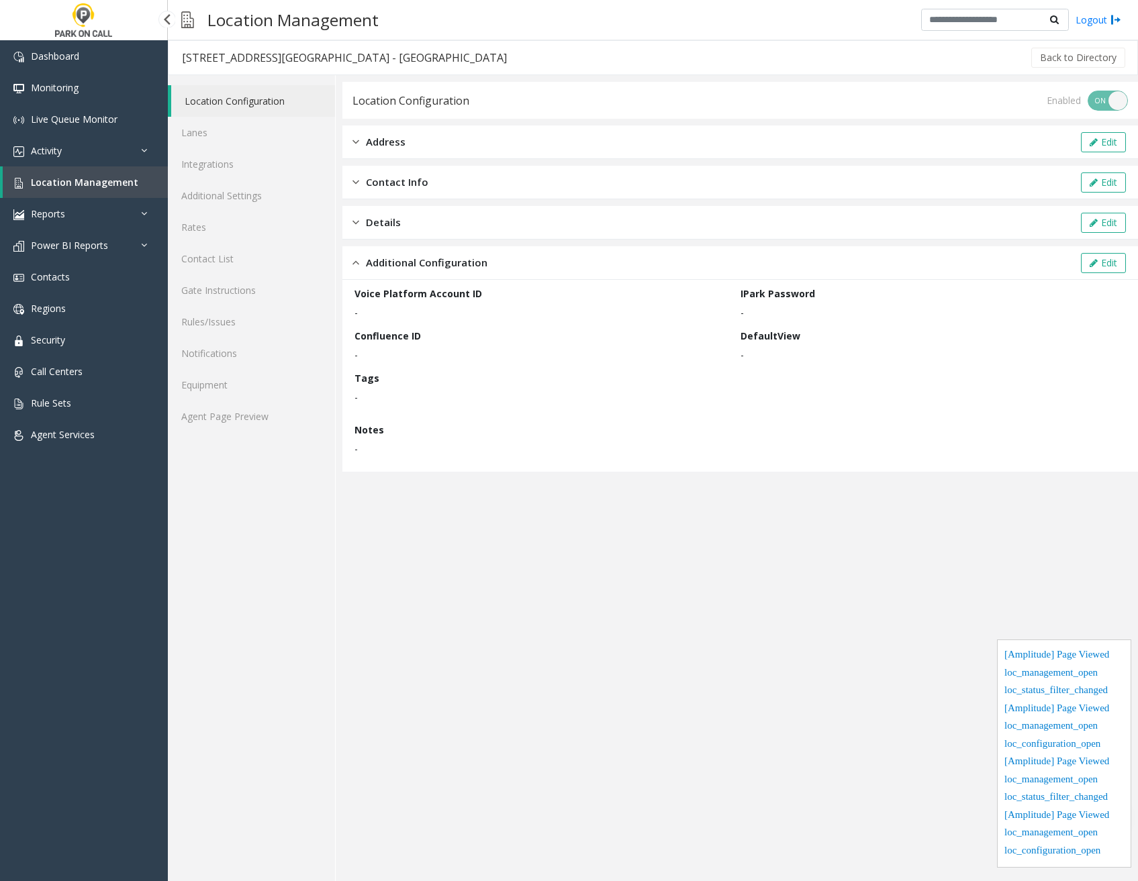
click at [132, 175] on link "Location Management" at bounding box center [85, 182] width 165 height 32
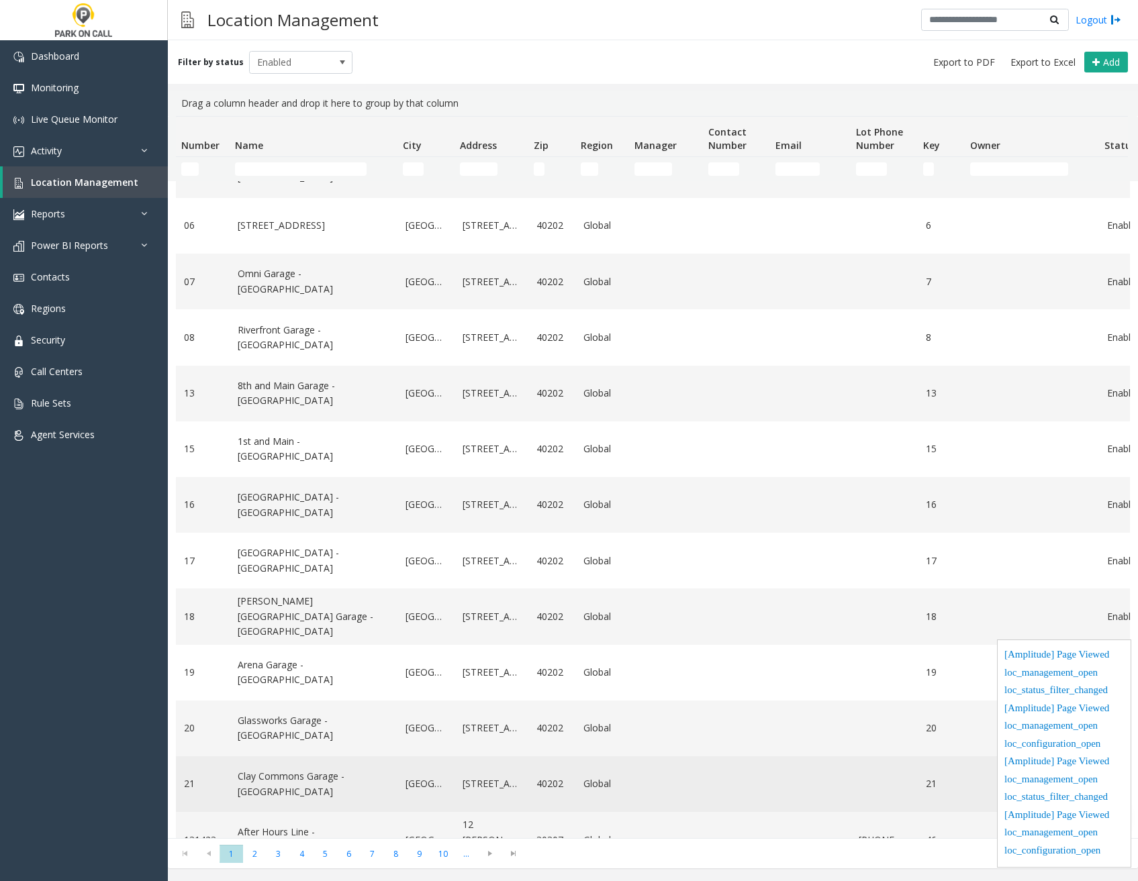
scroll to position [471, 0]
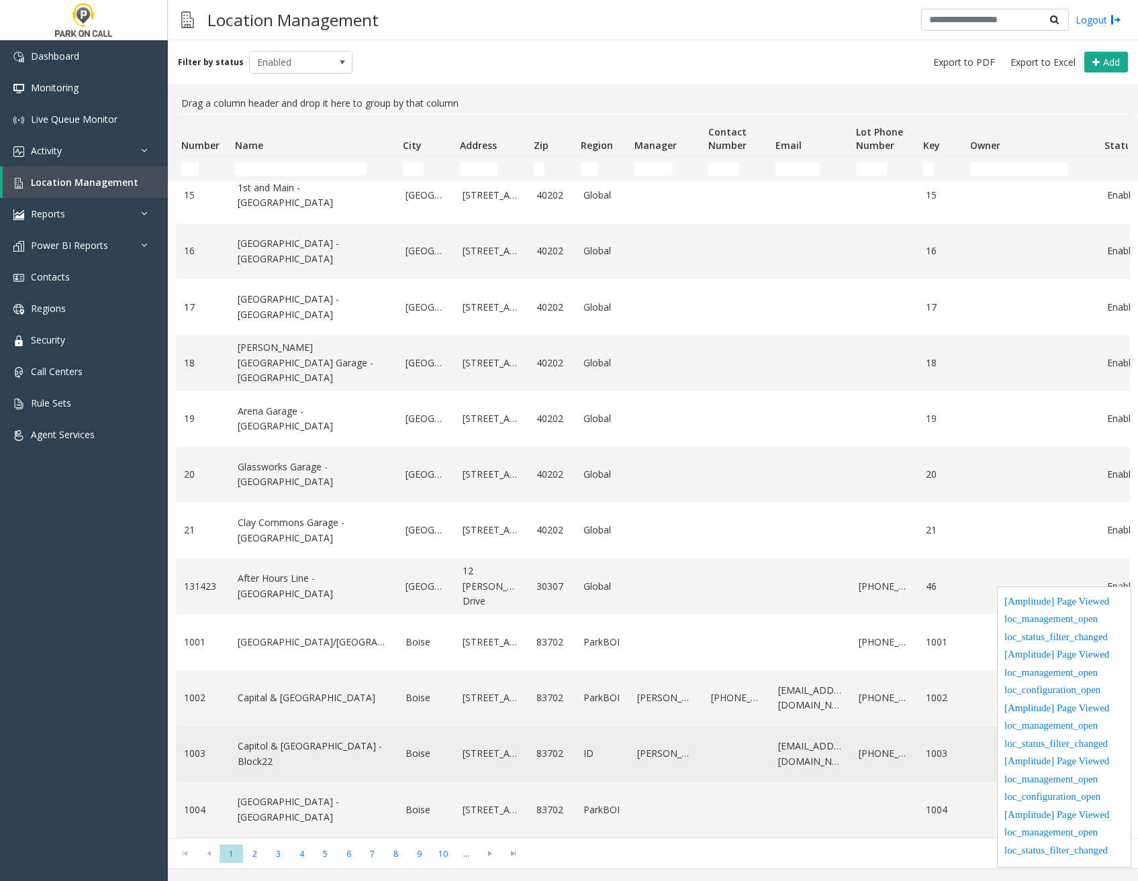
click at [330, 740] on link "Capitol & [GEOGRAPHIC_DATA] - Block22" at bounding box center [314, 754] width 152 height 30
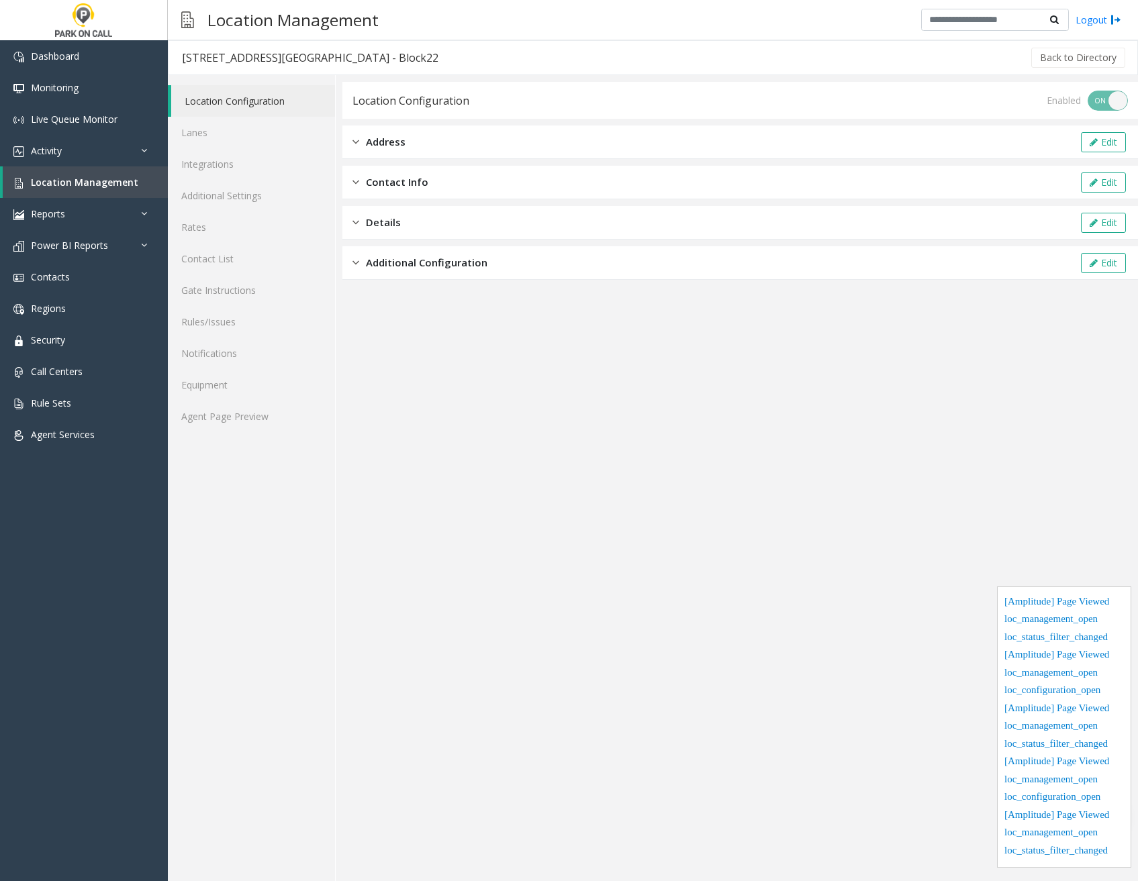
click at [441, 264] on span "Additional Configuration" at bounding box center [426, 262] width 121 height 15
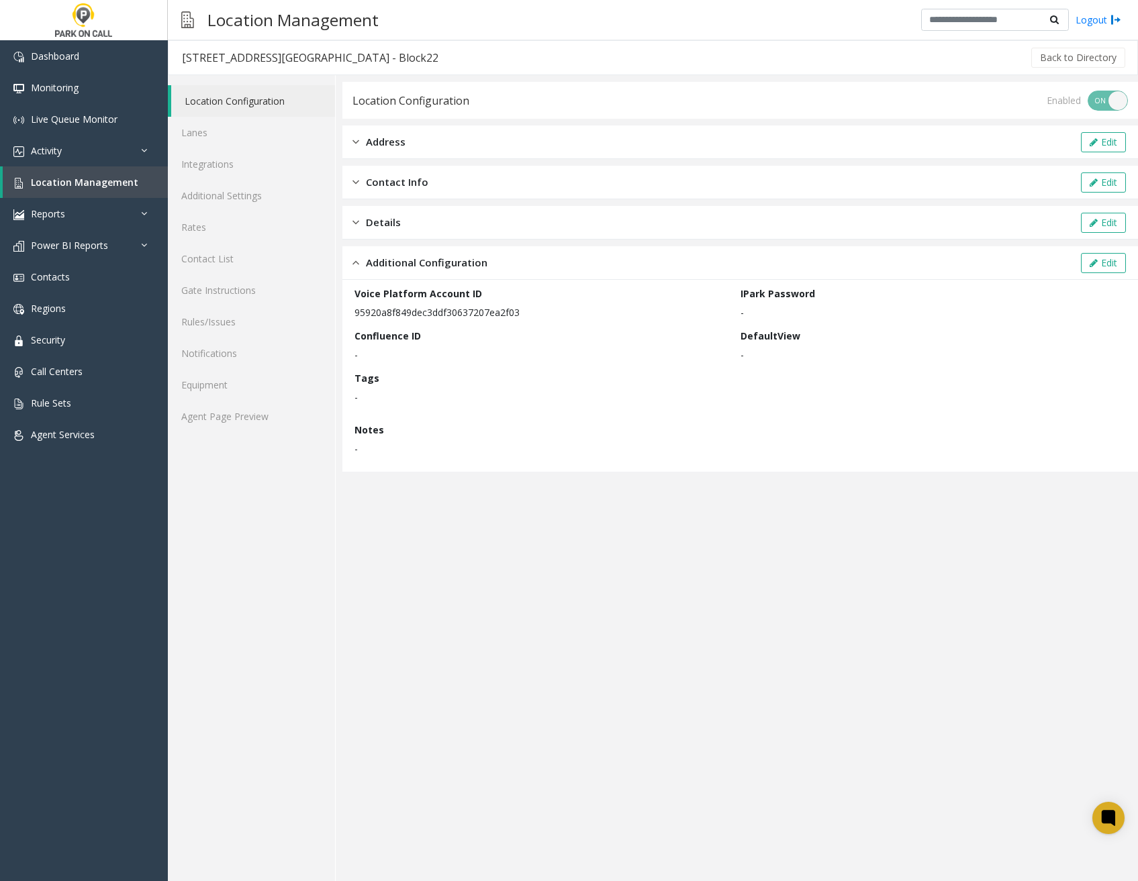
drag, startPoint x: 522, startPoint y: 310, endPoint x: 371, endPoint y: 301, distance: 151.3
click at [371, 301] on div "Voice Platform Account ID 95920a8f849dec3ddf30637207ea2f03" at bounding box center [547, 303] width 386 height 33
copy p "95920a8f849dec3ddf30637207ea2f03"
click at [812, 624] on app-location-configuration "Location Configuration Enabled ON OFF Address Edit Contact Info Edit Details Ed…" at bounding box center [739, 481] width 795 height 799
